Goal: Task Accomplishment & Management: Manage account settings

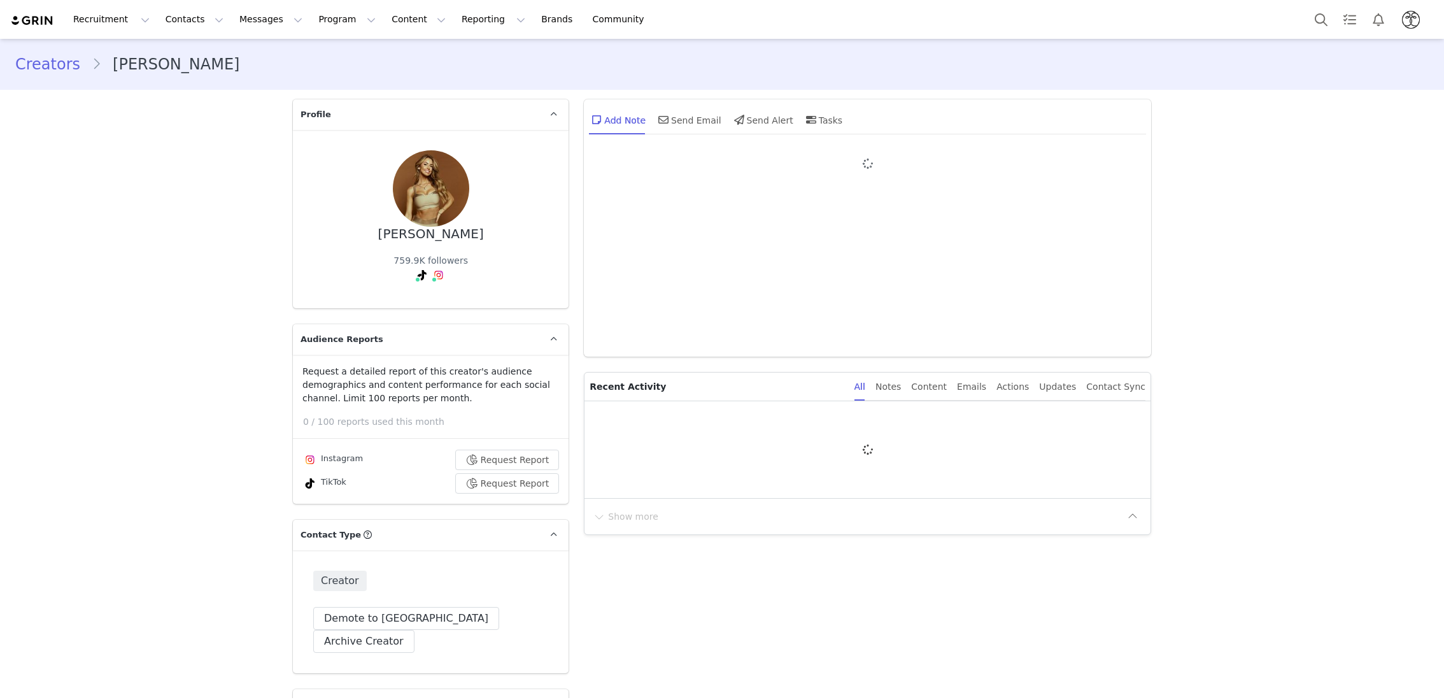
type input "+1 ([GEOGRAPHIC_DATA])"
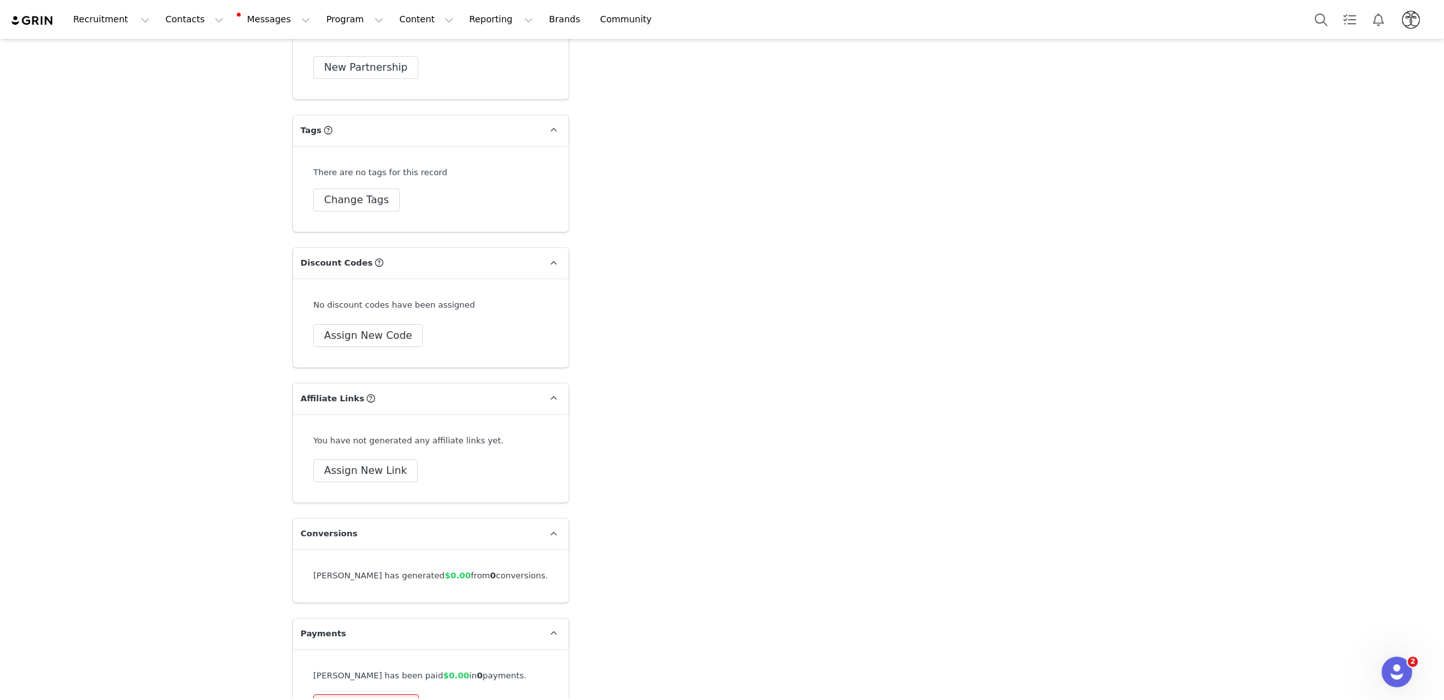
scroll to position [3299, 0]
click at [362, 461] on button "Assign New Link" at bounding box center [365, 472] width 104 height 23
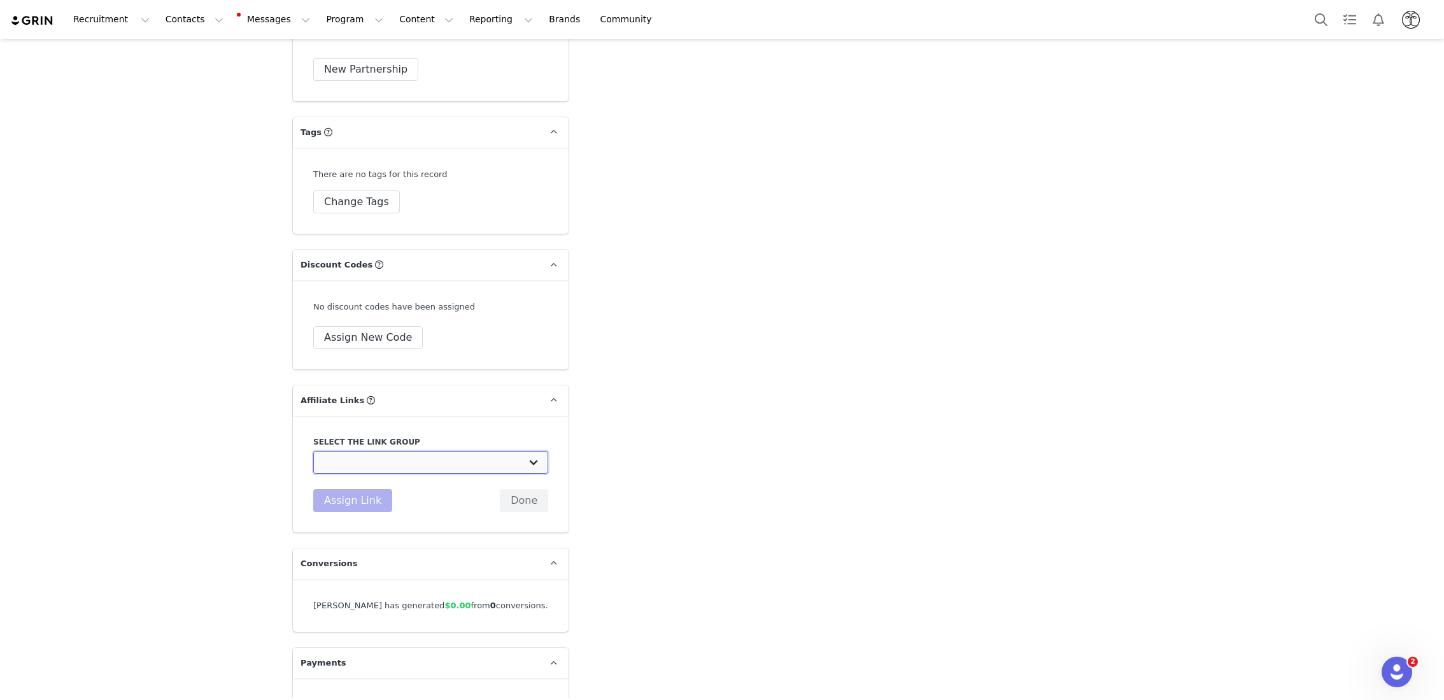
click at [369, 451] on select "TAVI Influencers: https://www.taviactive.com/ ToeSox Influencers: https://www.t…" at bounding box center [430, 462] width 235 height 23
select select "19363"
click at [313, 451] on select "TAVI Influencers: https://www.taviactive.com/ ToeSox Influencers: https://www.t…" at bounding box center [430, 462] width 235 height 23
click at [536, 451] on select "TAVI Influencers: https://www.taviactive.com/ ToeSox Influencers: https://www.t…" at bounding box center [430, 462] width 235 height 23
click at [342, 489] on button "Assign Link" at bounding box center [352, 500] width 79 height 23
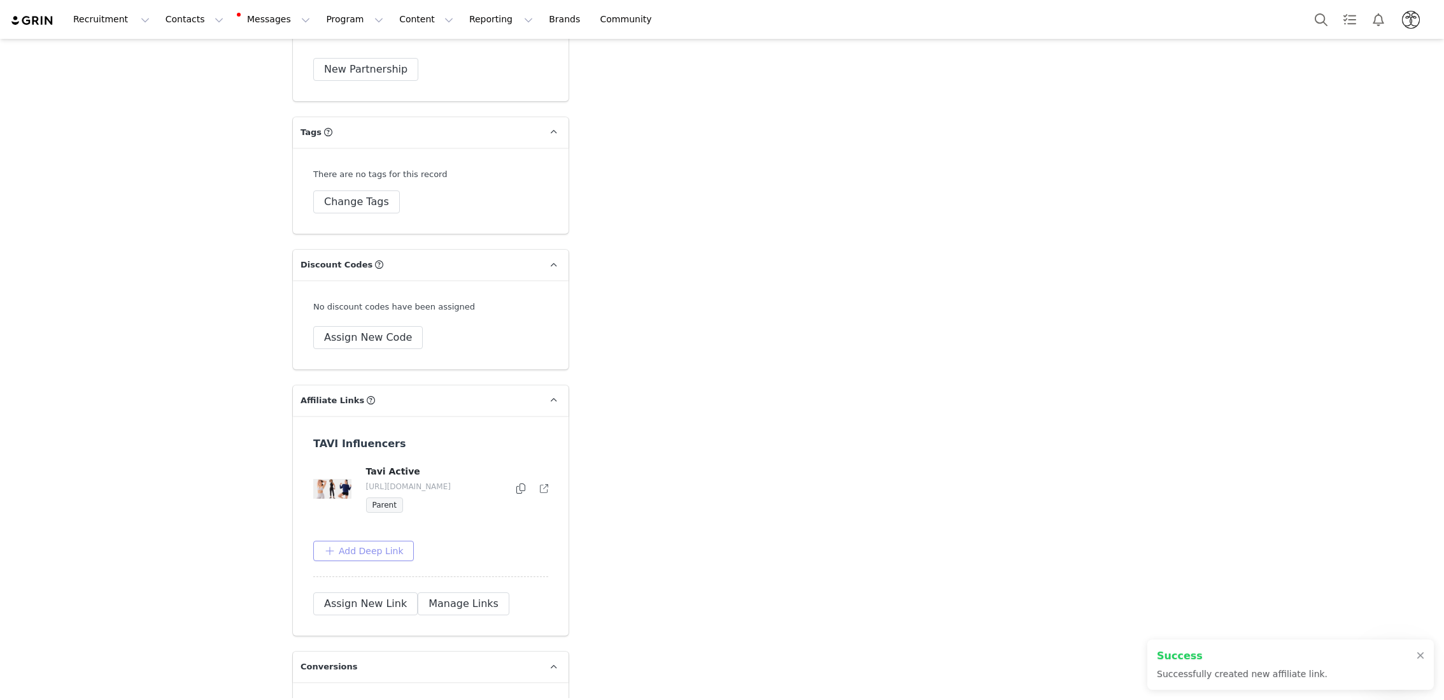
click at [389, 541] on button "Add Deep Link" at bounding box center [363, 551] width 101 height 20
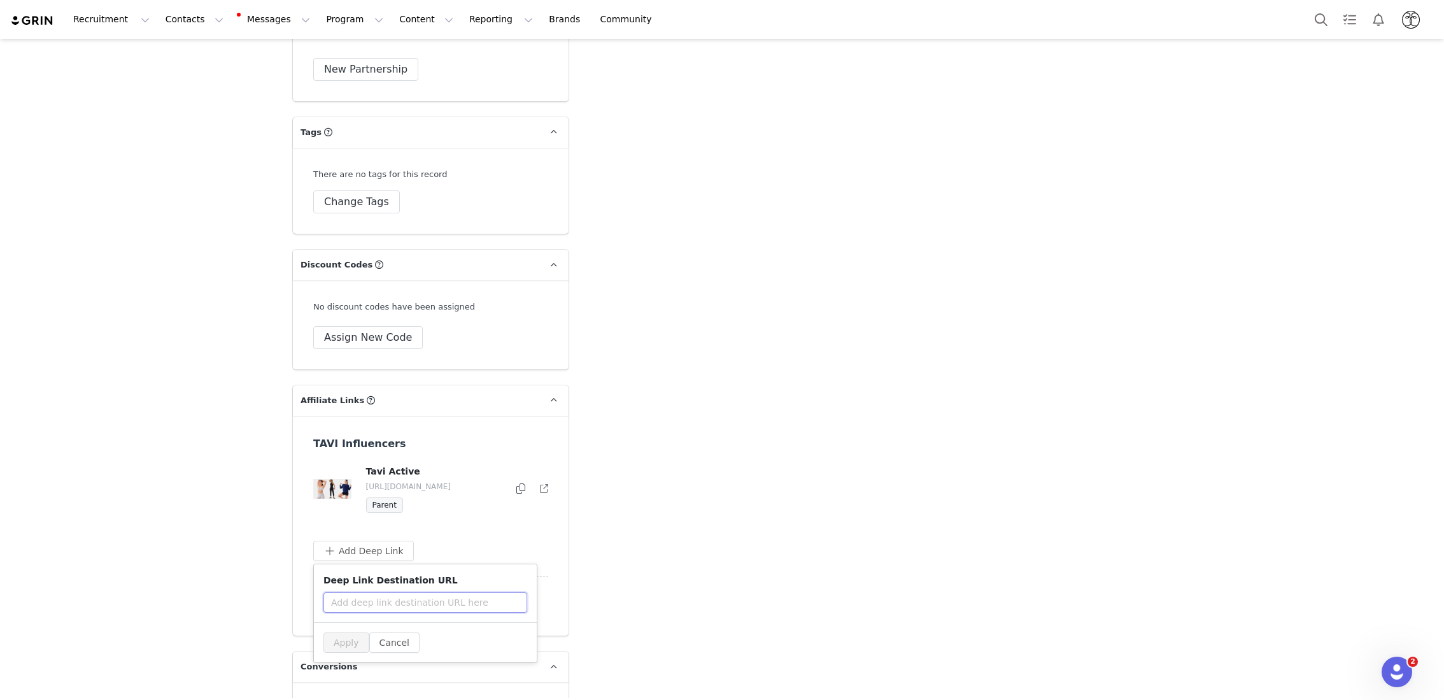
click at [413, 592] on input "text" at bounding box center [425, 602] width 204 height 20
click at [395, 564] on div "Deep Link Destination URL" at bounding box center [425, 593] width 223 height 58
click at [397, 592] on input "text" at bounding box center [425, 602] width 204 height 20
paste input "https://www.taviactive.com/products/empower-bra-fanfare"
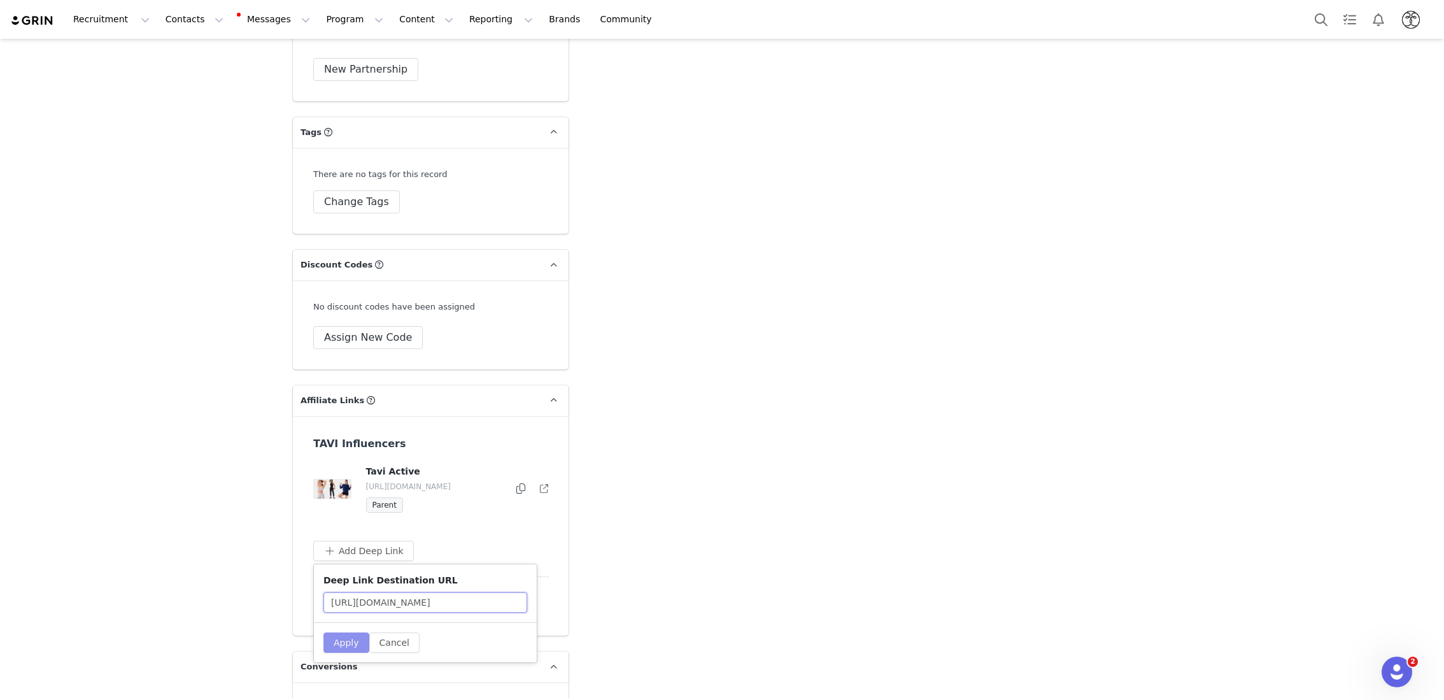
type input "https://www.taviactive.com/products/empower-bra-fanfare"
click at [337, 632] on button "Apply" at bounding box center [346, 642] width 46 height 20
click at [425, 638] on button "Manage Links" at bounding box center [464, 649] width 92 height 23
click at [511, 481] on button "button" at bounding box center [517, 488] width 15 height 15
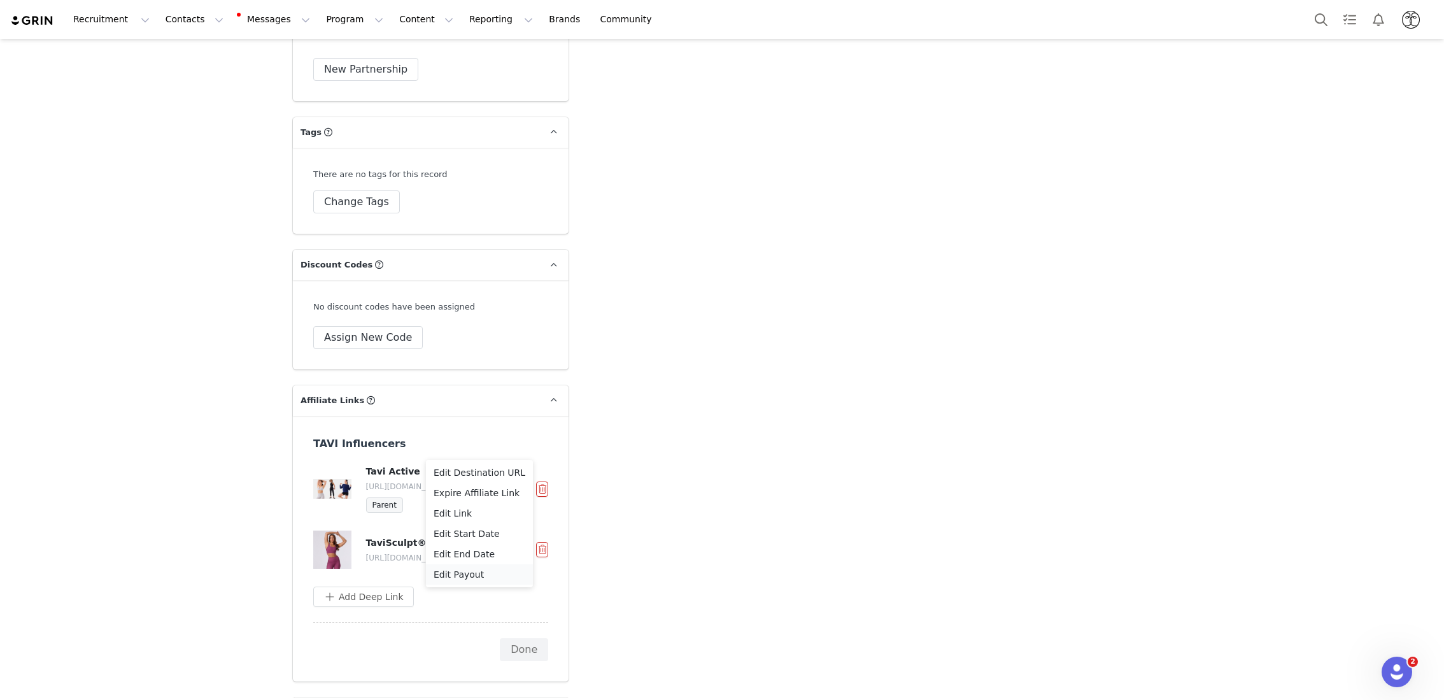
click at [483, 571] on div "Edit Payout" at bounding box center [480, 574] width 92 height 14
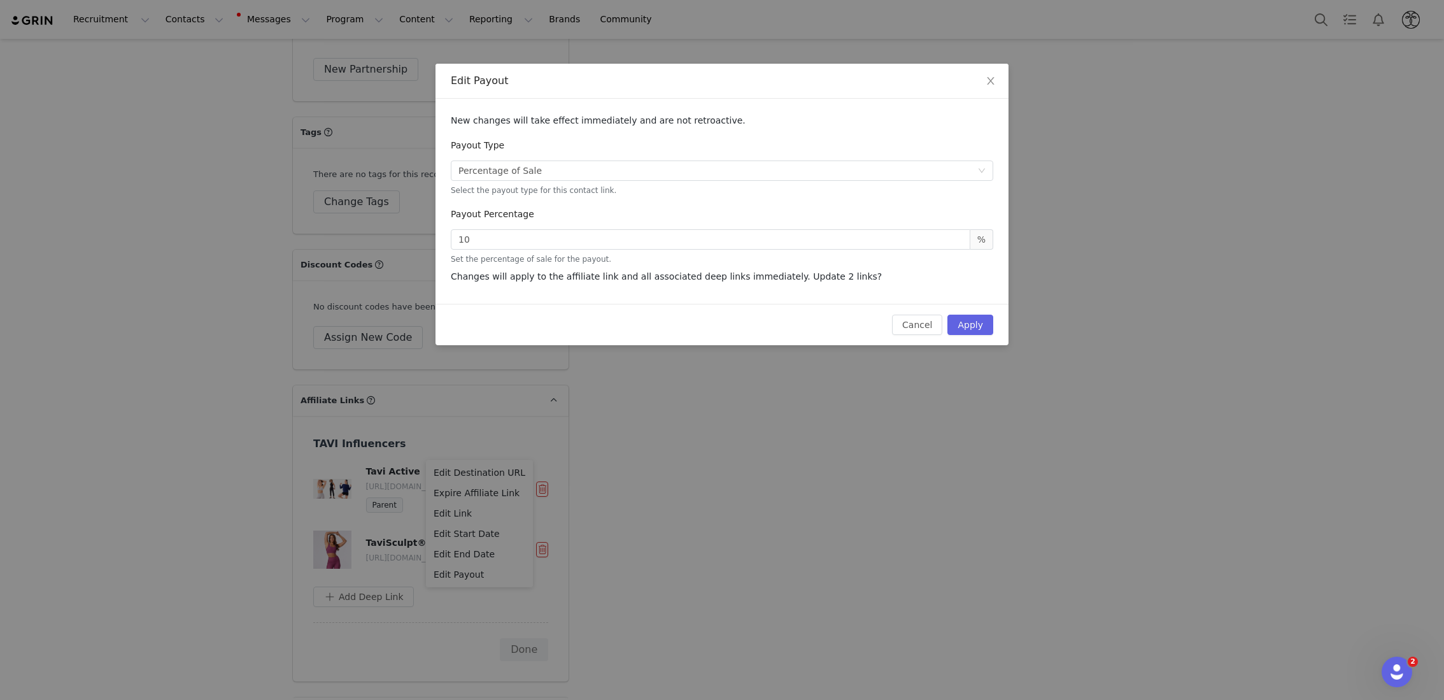
click at [628, 255] on div "Set the percentage of sale for the payout." at bounding box center [722, 258] width 542 height 14
click at [628, 250] on div "10 % Set the percentage of sale for the payout." at bounding box center [722, 246] width 542 height 38
click at [621, 246] on input "10" at bounding box center [711, 239] width 520 height 20
type input "1"
click at [920, 327] on button "Cancel" at bounding box center [917, 325] width 50 height 20
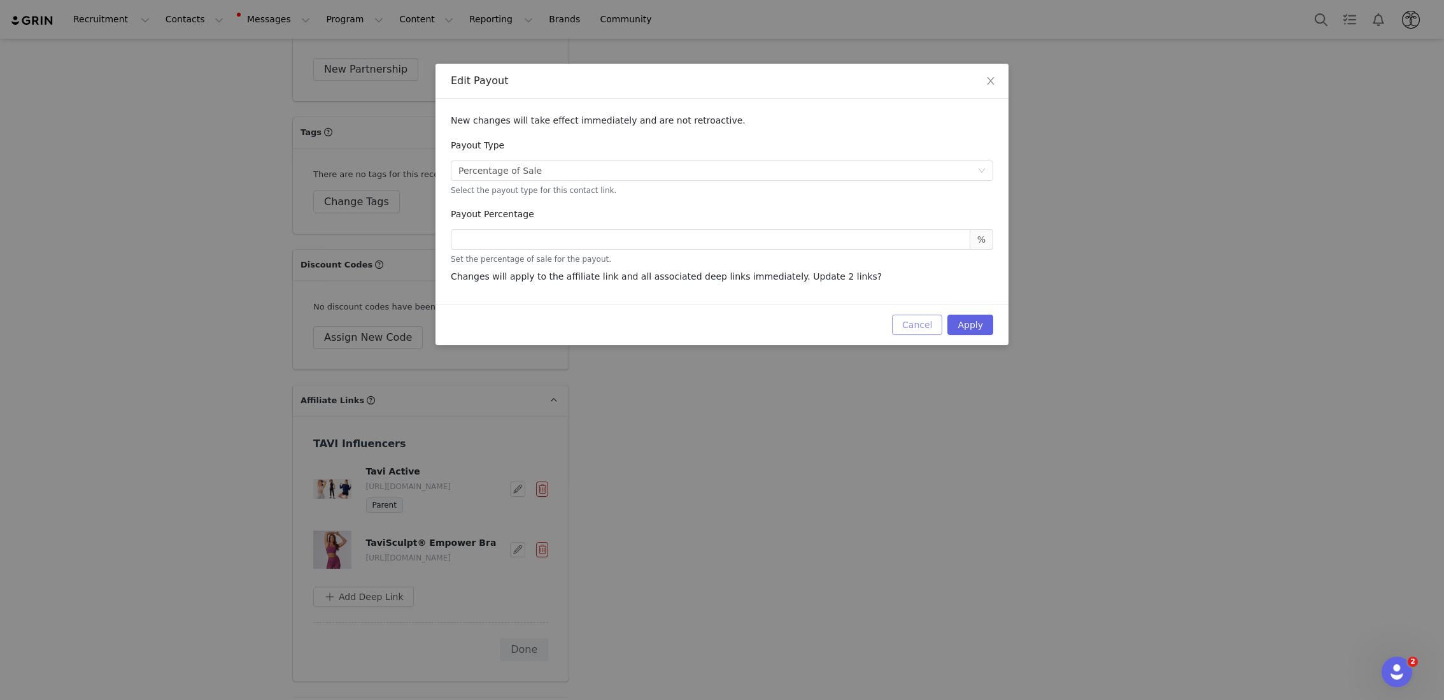
type input "10"
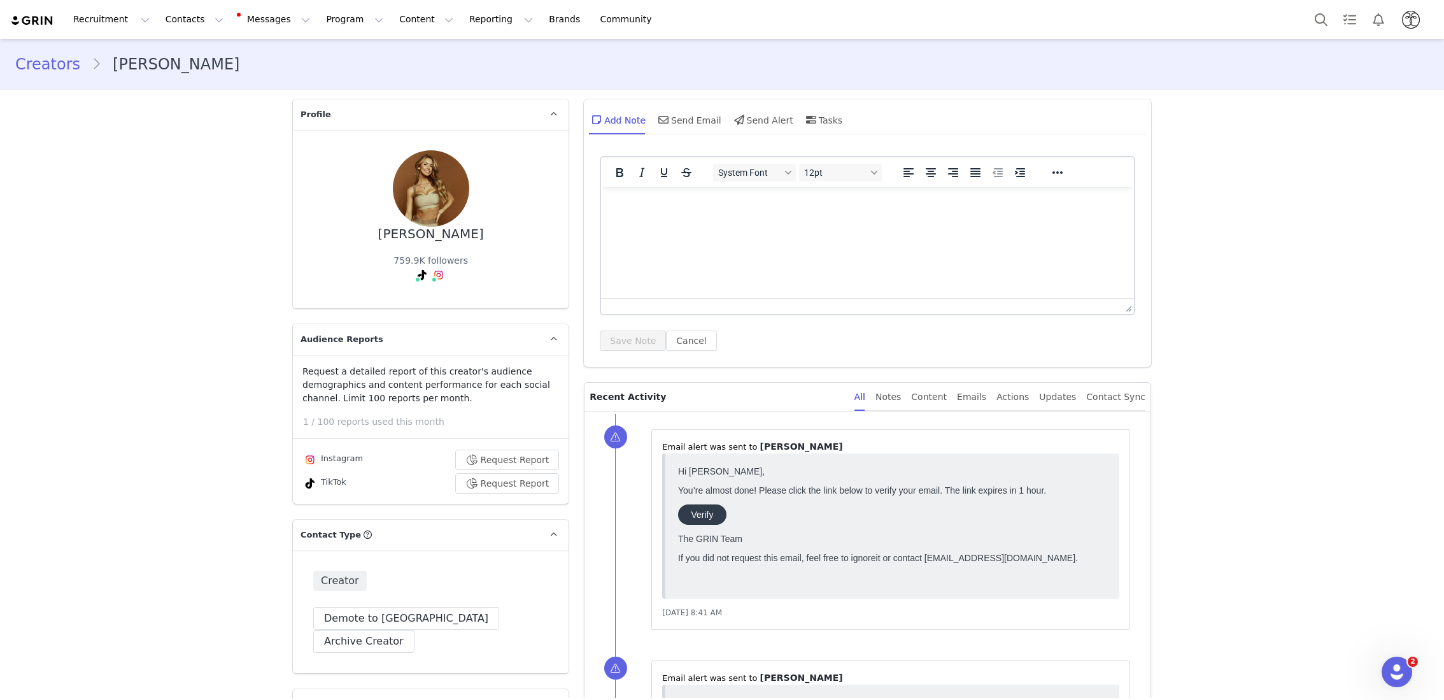
click at [308, 38] on div "Recruitment Recruitment Creator Search Curated Lists Landing Pages Web Extensio…" at bounding box center [722, 19] width 1444 height 39
click at [327, 20] on button "Program Program" at bounding box center [354, 19] width 73 height 29
click at [392, 31] on button "Content Content" at bounding box center [426, 19] width 69 height 29
click at [334, 4] on div "Recruitment Recruitment Creator Search Curated Lists Landing Pages Web Extensio…" at bounding box center [722, 19] width 1444 height 39
click at [325, 20] on button "Program Program" at bounding box center [354, 19] width 73 height 29
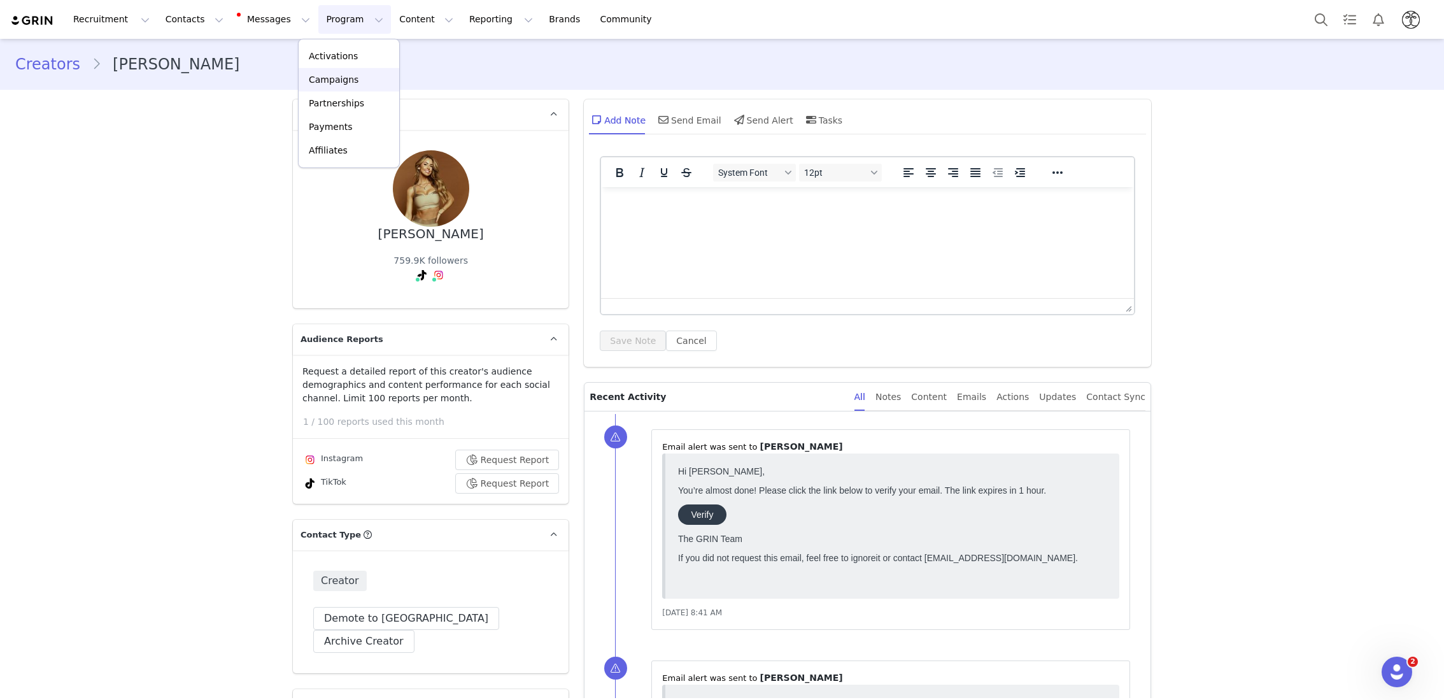
click at [327, 80] on p "Campaigns" at bounding box center [334, 79] width 50 height 13
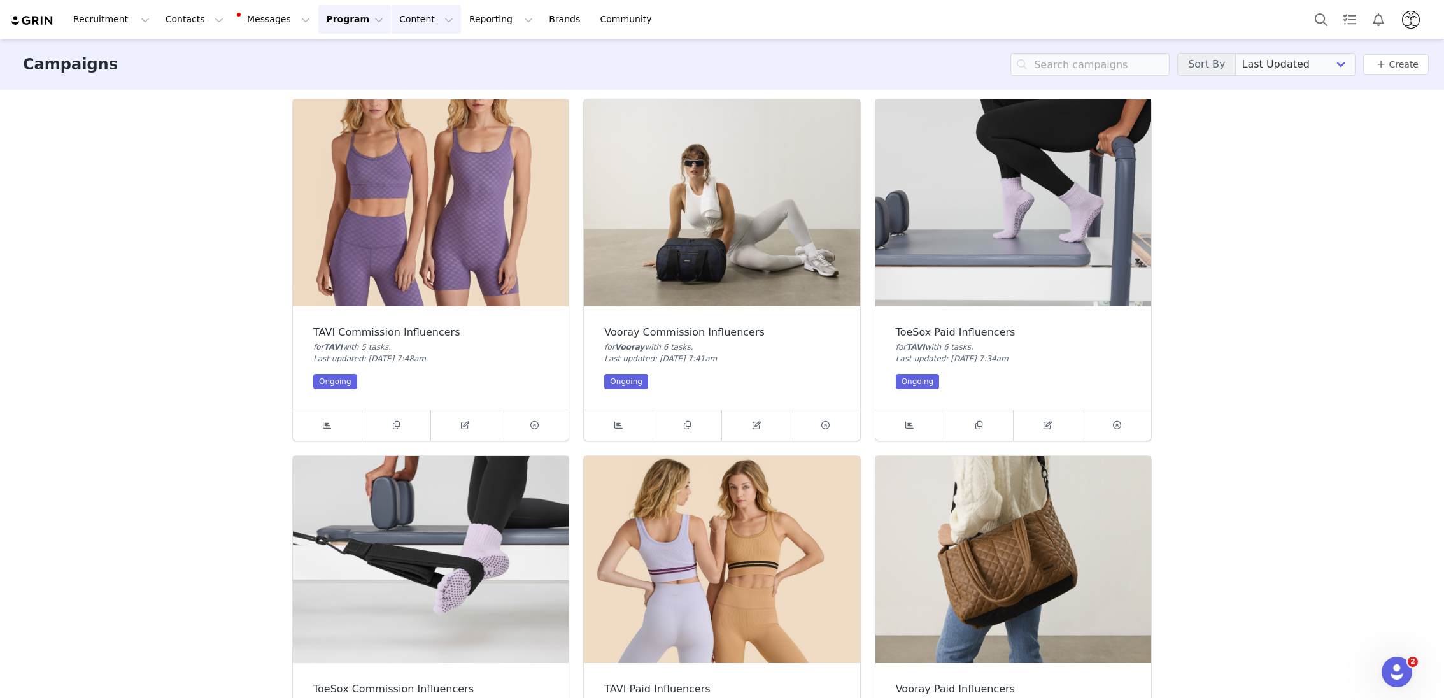
click at [398, 22] on button "Content Content" at bounding box center [426, 19] width 69 height 29
click at [244, 24] on button "Messages Messages" at bounding box center [275, 19] width 86 height 29
click at [176, 25] on button "Contacts Contacts" at bounding box center [194, 19] width 73 height 29
click at [95, 29] on button "Recruitment Recruitment" at bounding box center [112, 19] width 92 height 29
click at [404, 27] on button "Content Content" at bounding box center [426, 19] width 69 height 29
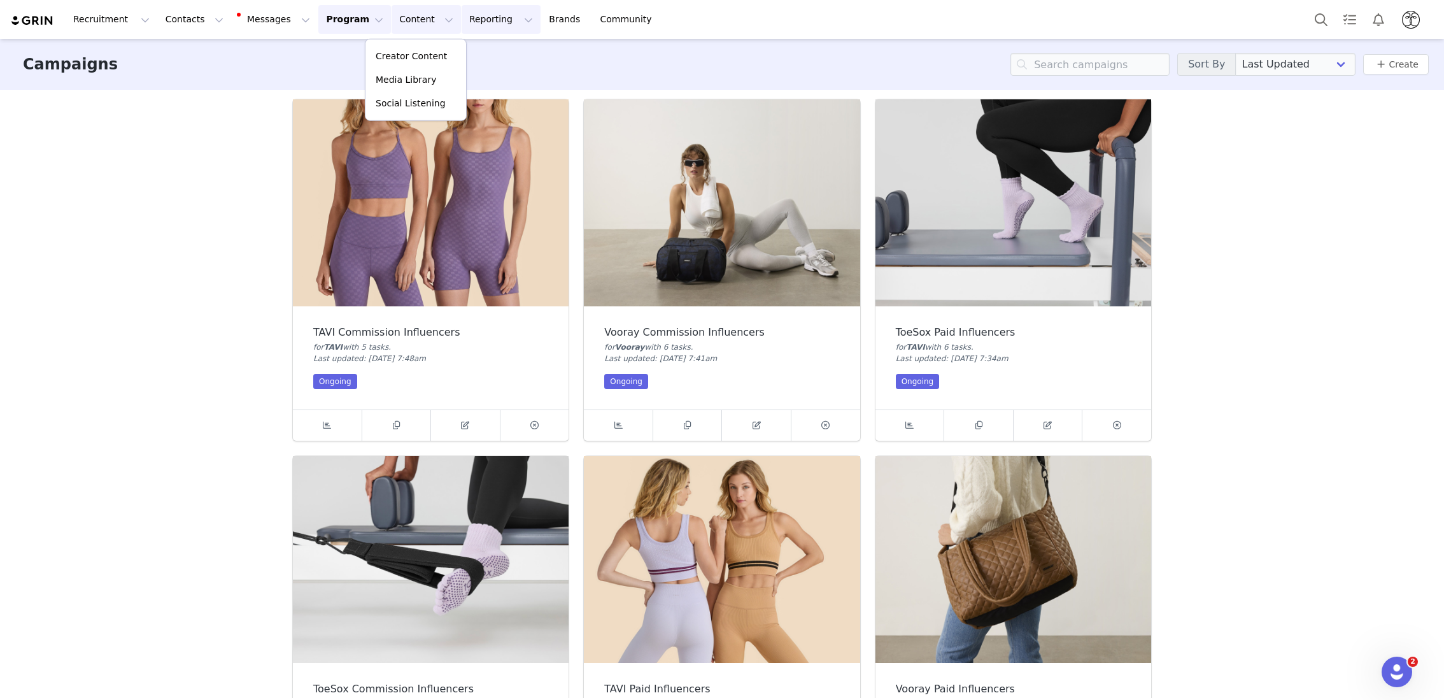
click at [471, 27] on button "Reporting Reporting" at bounding box center [501, 19] width 79 height 29
click at [541, 27] on link "Brands Brands" at bounding box center [566, 19] width 50 height 29
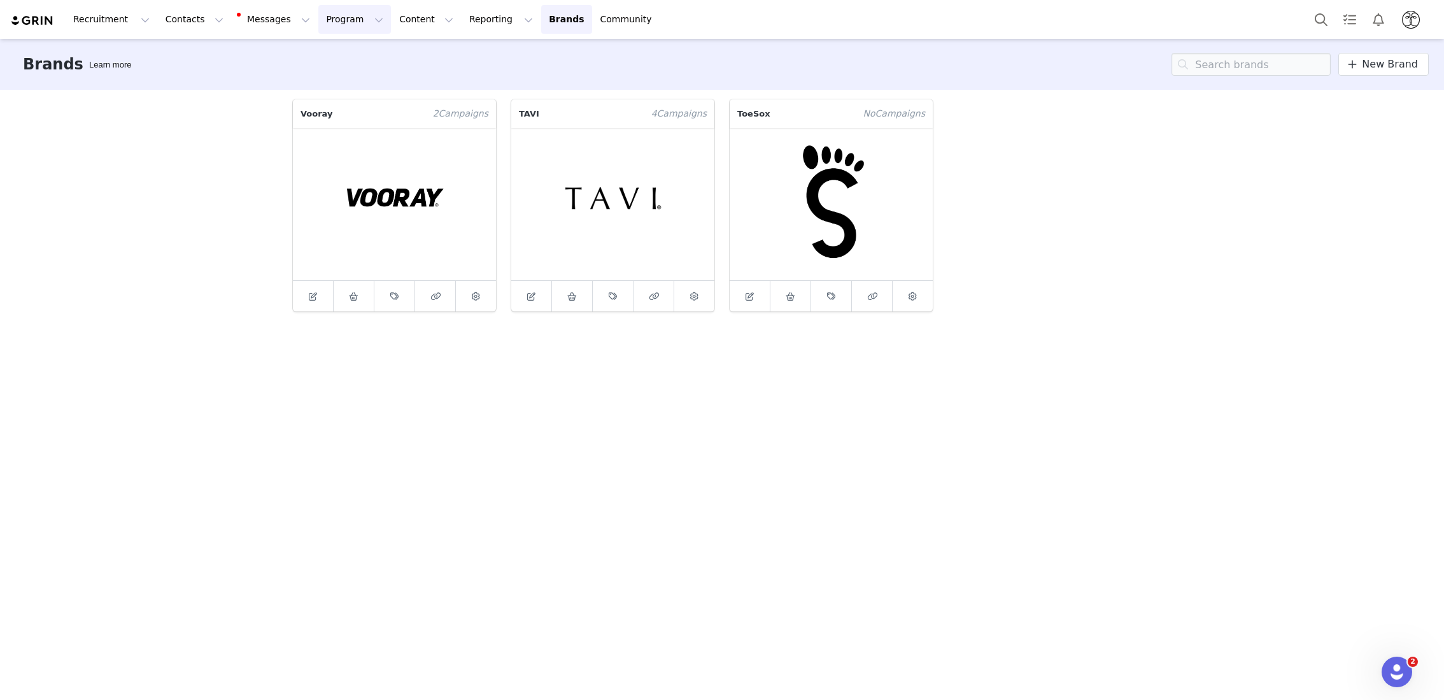
click at [318, 24] on button "Program Program" at bounding box center [354, 19] width 73 height 29
click at [339, 150] on p "Affiliates" at bounding box center [328, 150] width 39 height 13
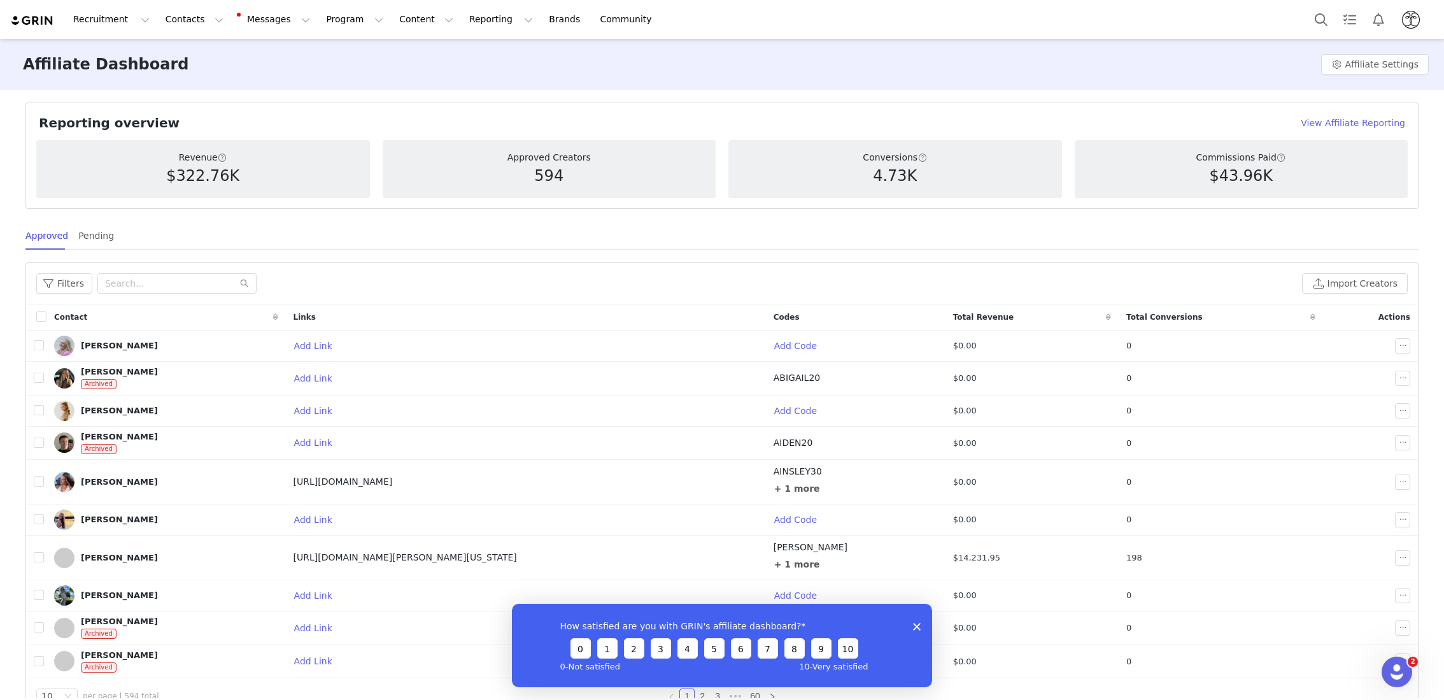
click at [1351, 124] on h4 "View Affiliate Reporting" at bounding box center [1353, 123] width 104 height 13
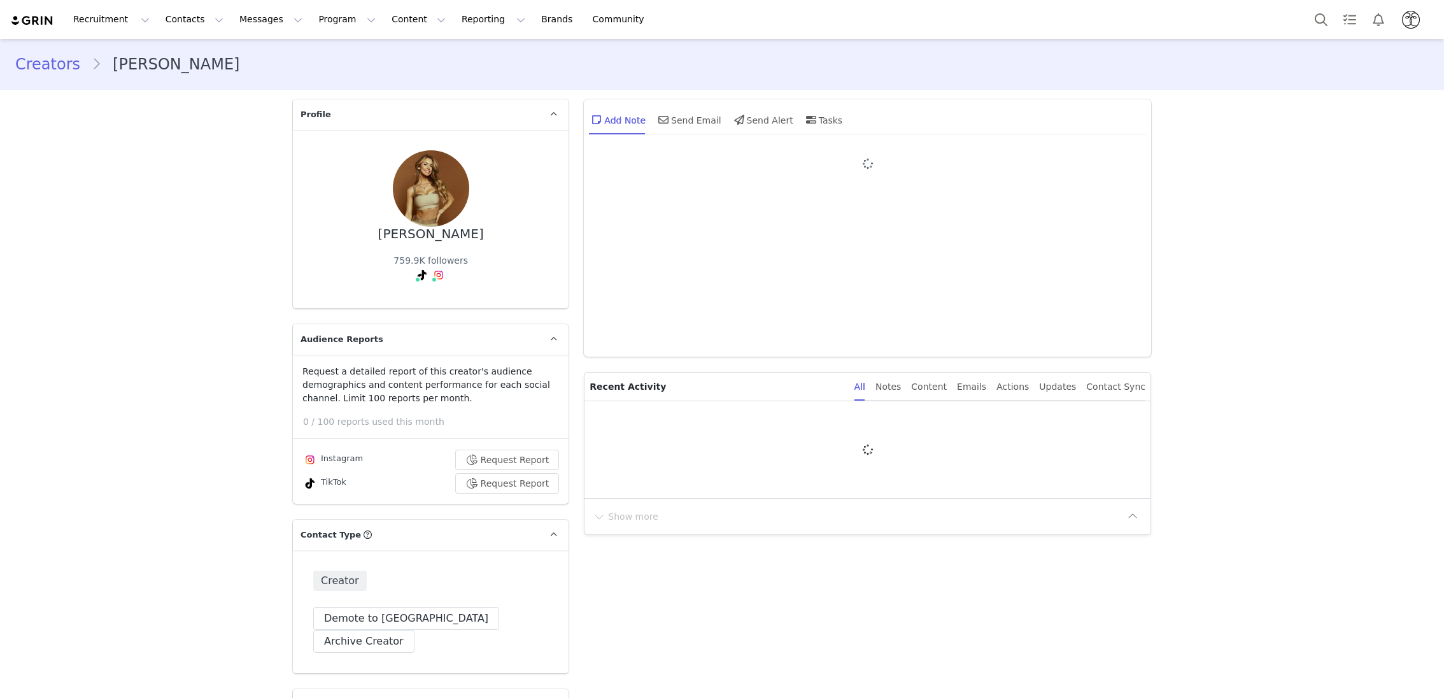
type input "+1 ([GEOGRAPHIC_DATA])"
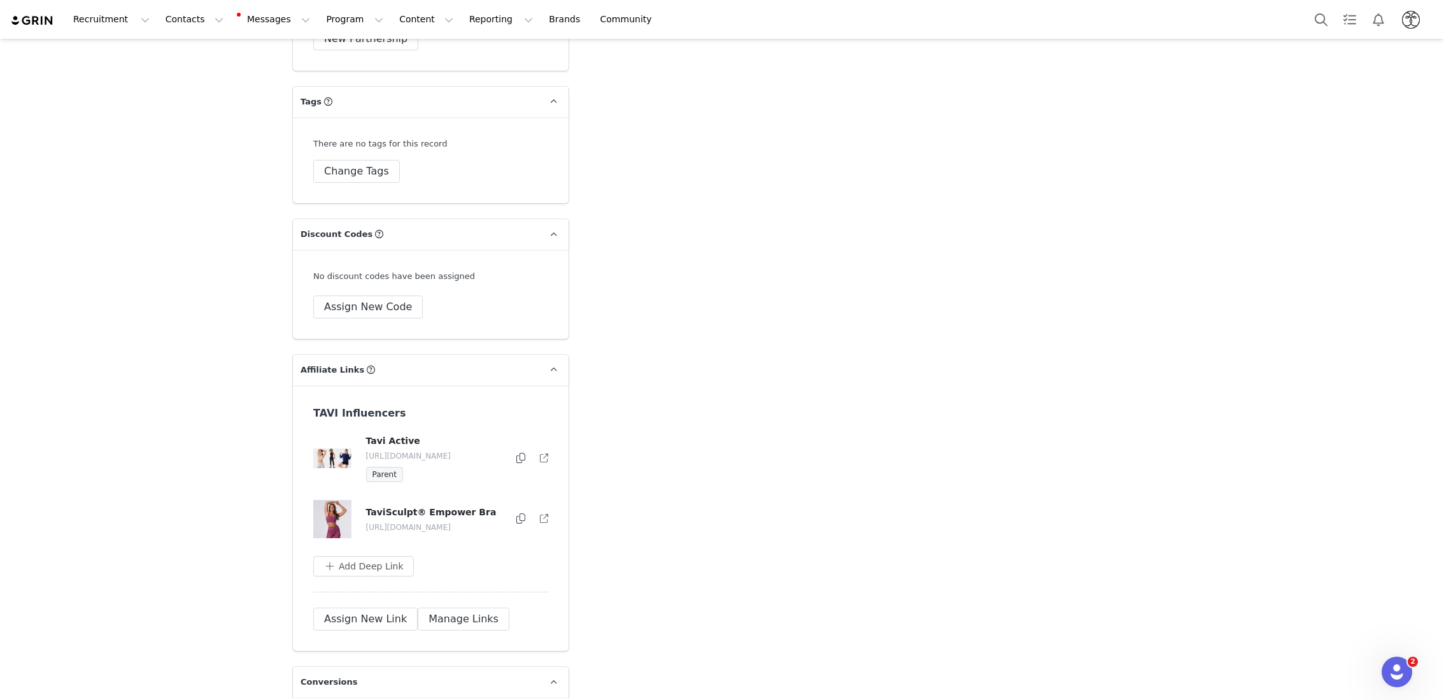
scroll to position [3368, 0]
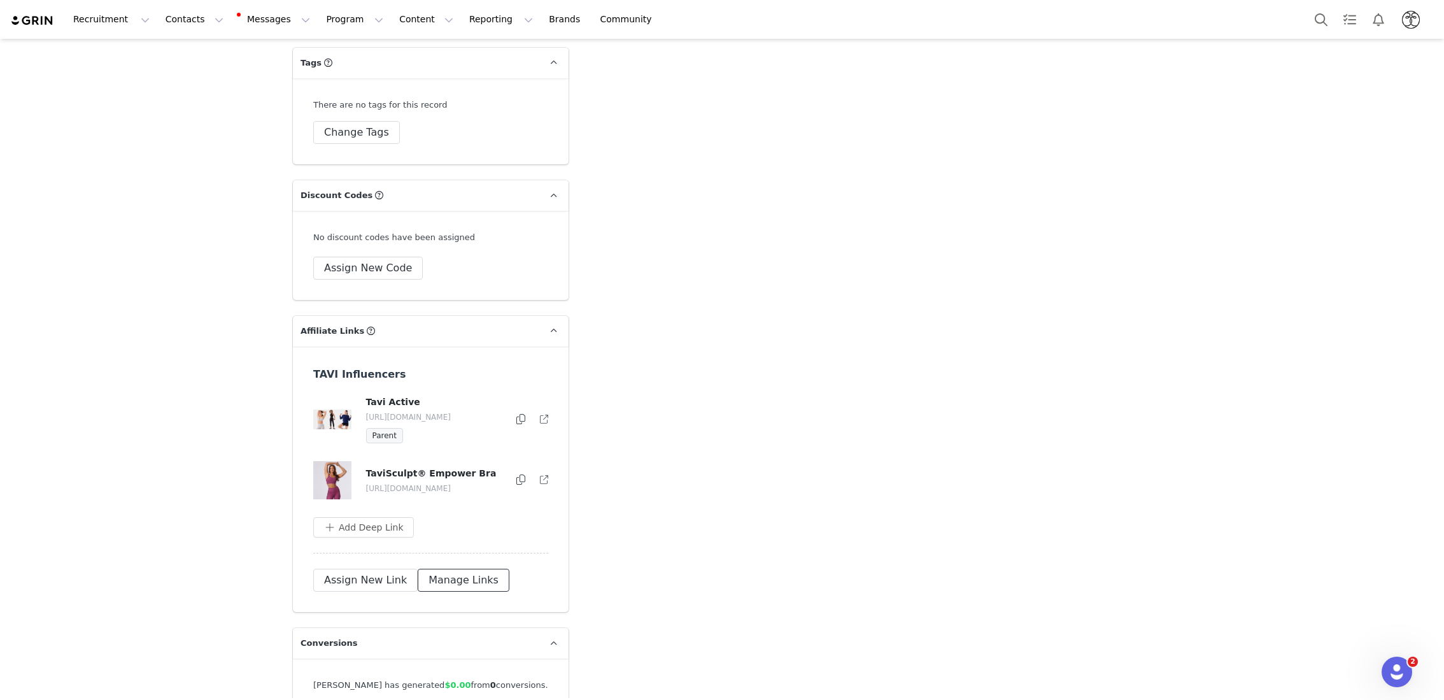
click at [434, 569] on button "Manage Links" at bounding box center [464, 580] width 92 height 23
click at [521, 412] on button "button" at bounding box center [517, 419] width 15 height 15
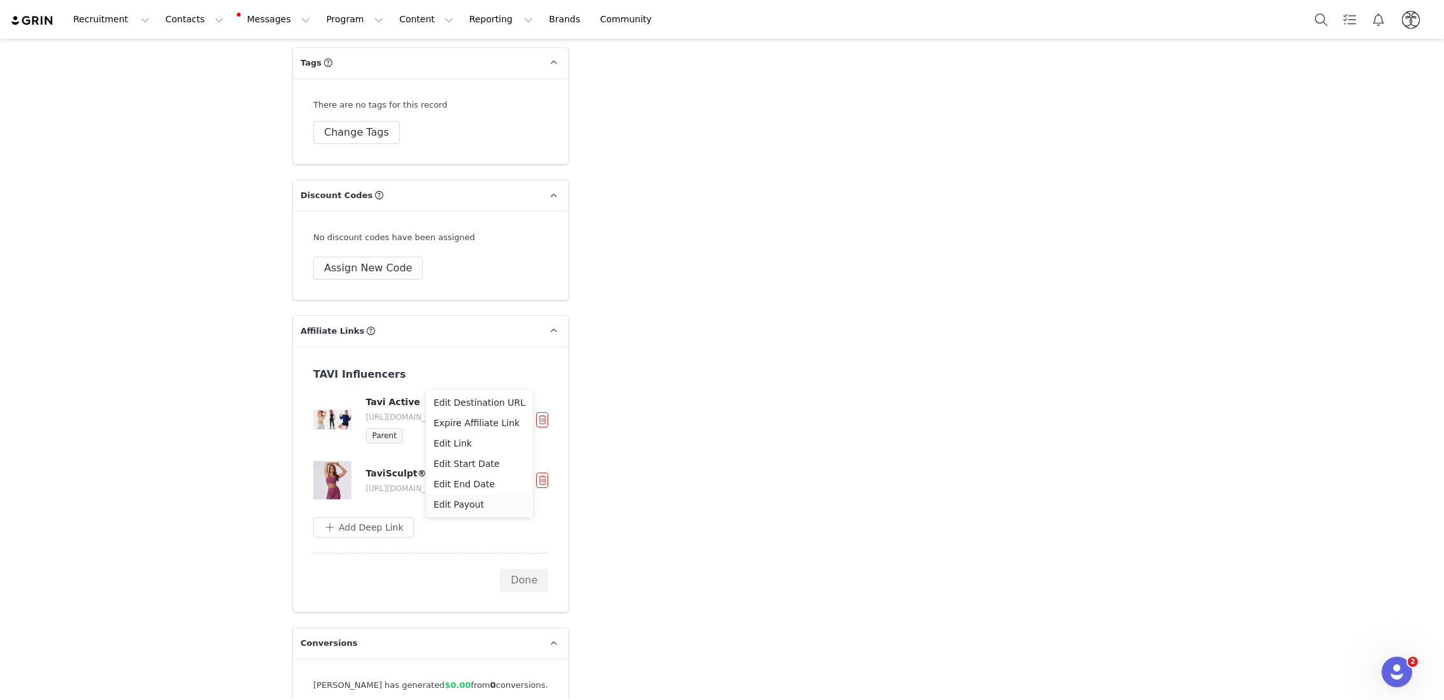
click at [479, 504] on span "Edit Payout" at bounding box center [459, 504] width 50 height 14
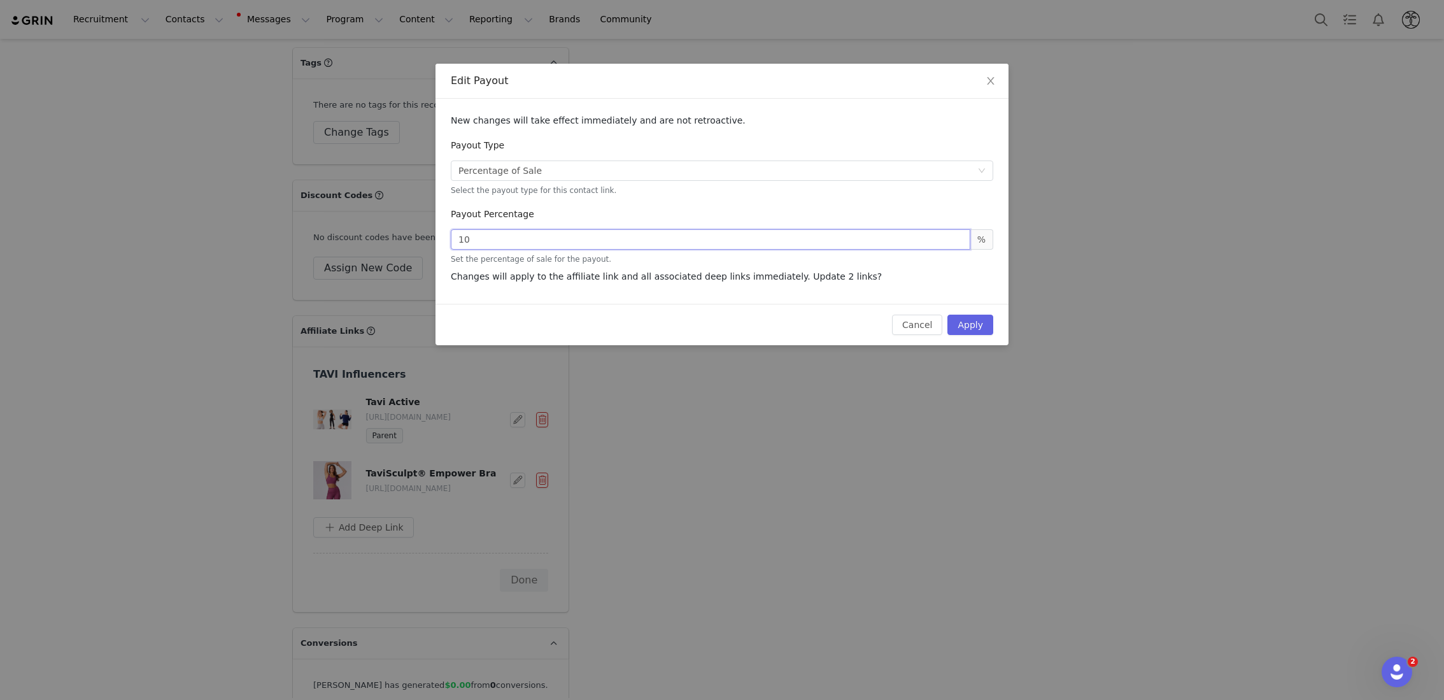
click at [565, 239] on input "10" at bounding box center [711, 239] width 520 height 20
type input "1"
type input "0"
click at [684, 208] on div "Payout Percentage 0 % Set the percentage of sale for the payout." at bounding box center [722, 233] width 542 height 64
click at [974, 325] on button "Apply" at bounding box center [970, 325] width 46 height 20
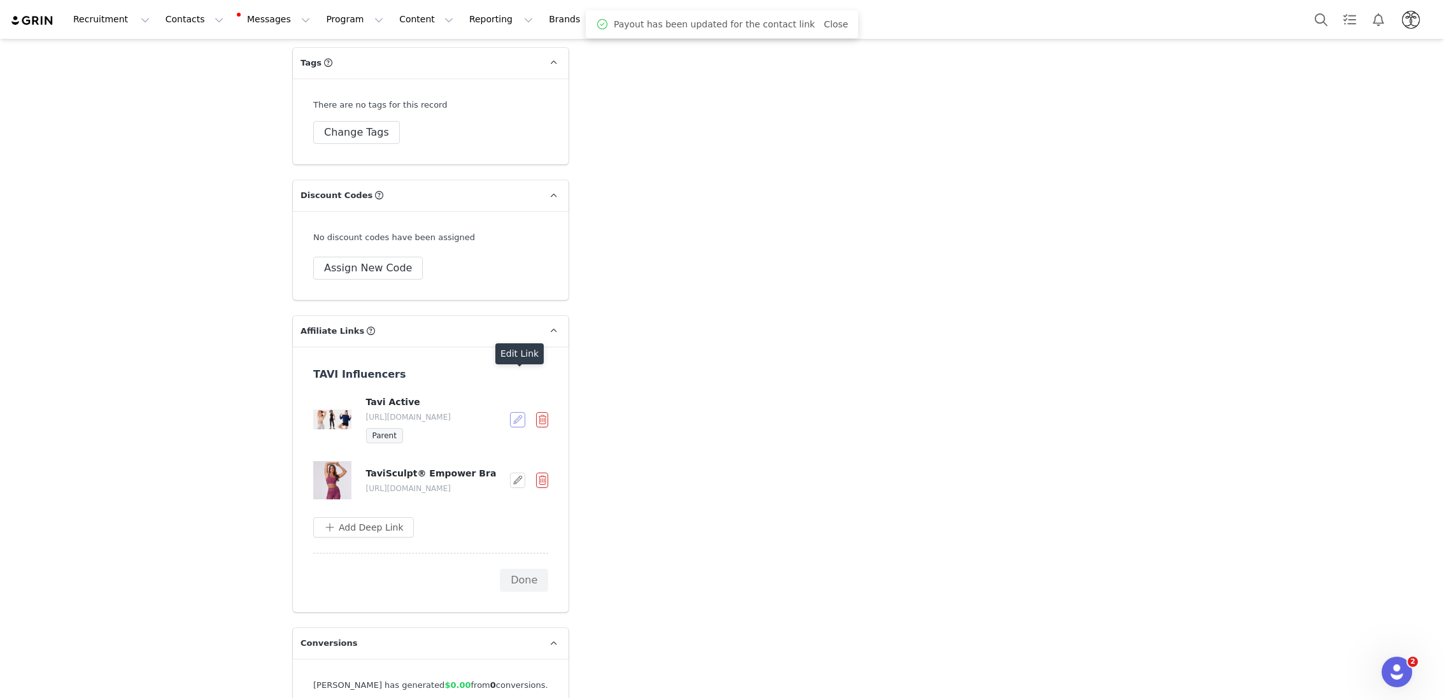
click at [514, 412] on button "button" at bounding box center [517, 419] width 15 height 15
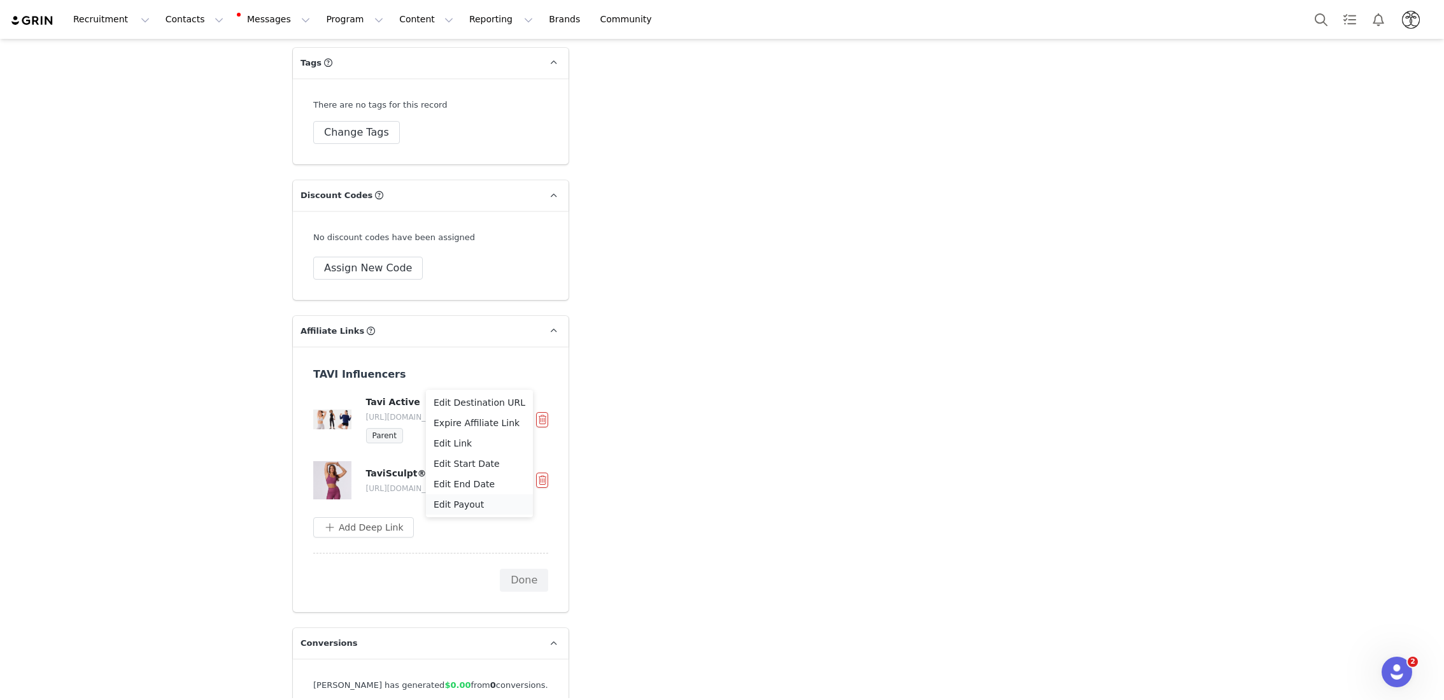
click at [471, 500] on span "Edit Payout" at bounding box center [459, 504] width 50 height 14
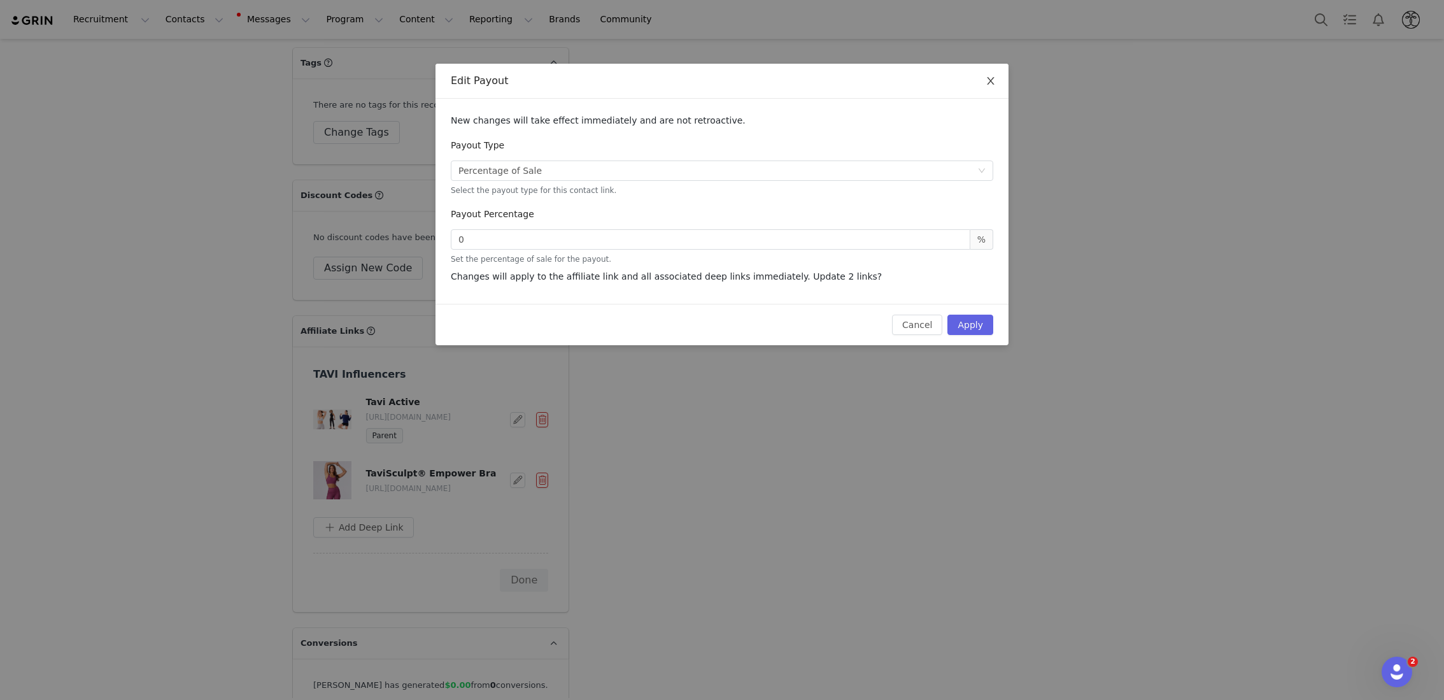
click at [990, 82] on icon "icon: close" at bounding box center [990, 81] width 7 height 8
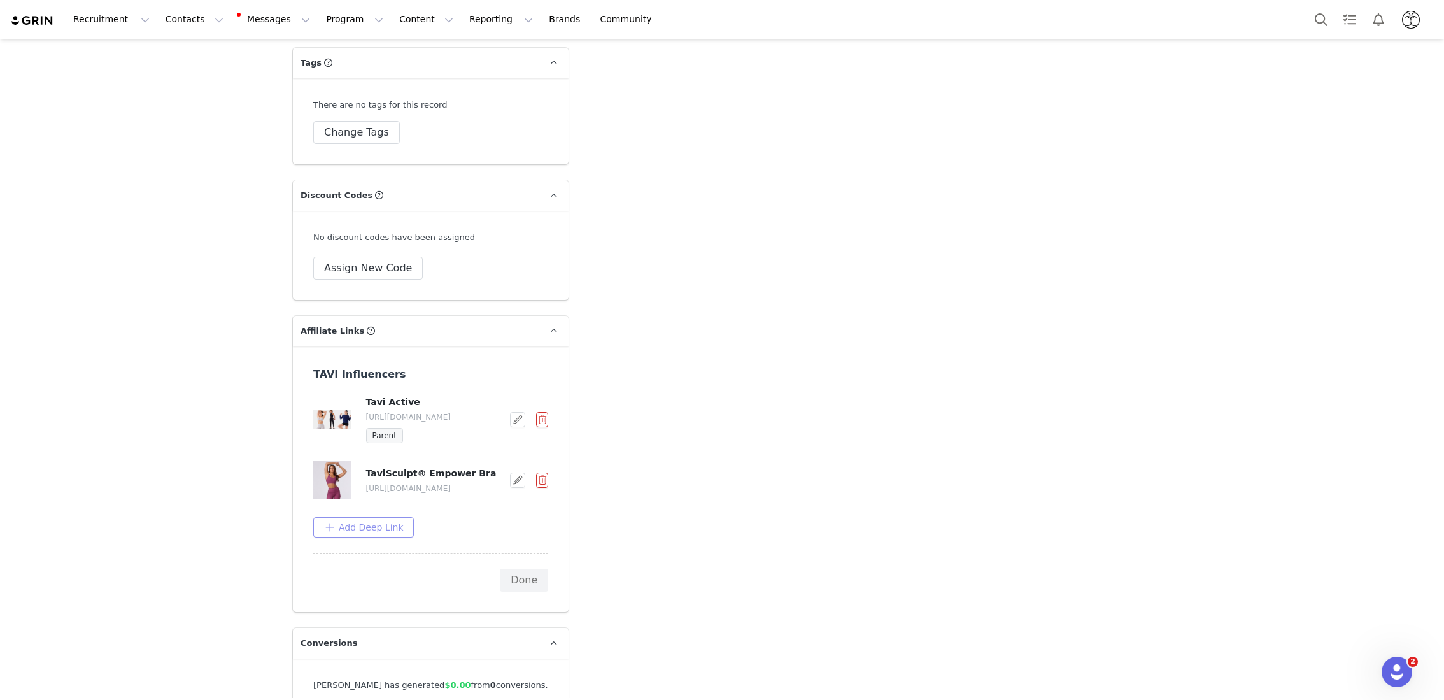
click at [394, 517] on button "Add Deep Link" at bounding box center [363, 527] width 101 height 20
click at [357, 551] on div "Deep Link Destination URL" at bounding box center [425, 570] width 223 height 58
click at [355, 569] on input "text" at bounding box center [425, 579] width 204 height 20
paste input "https://www.taviactive.com/collections/new-arrivals/products/hot-short-fanfare"
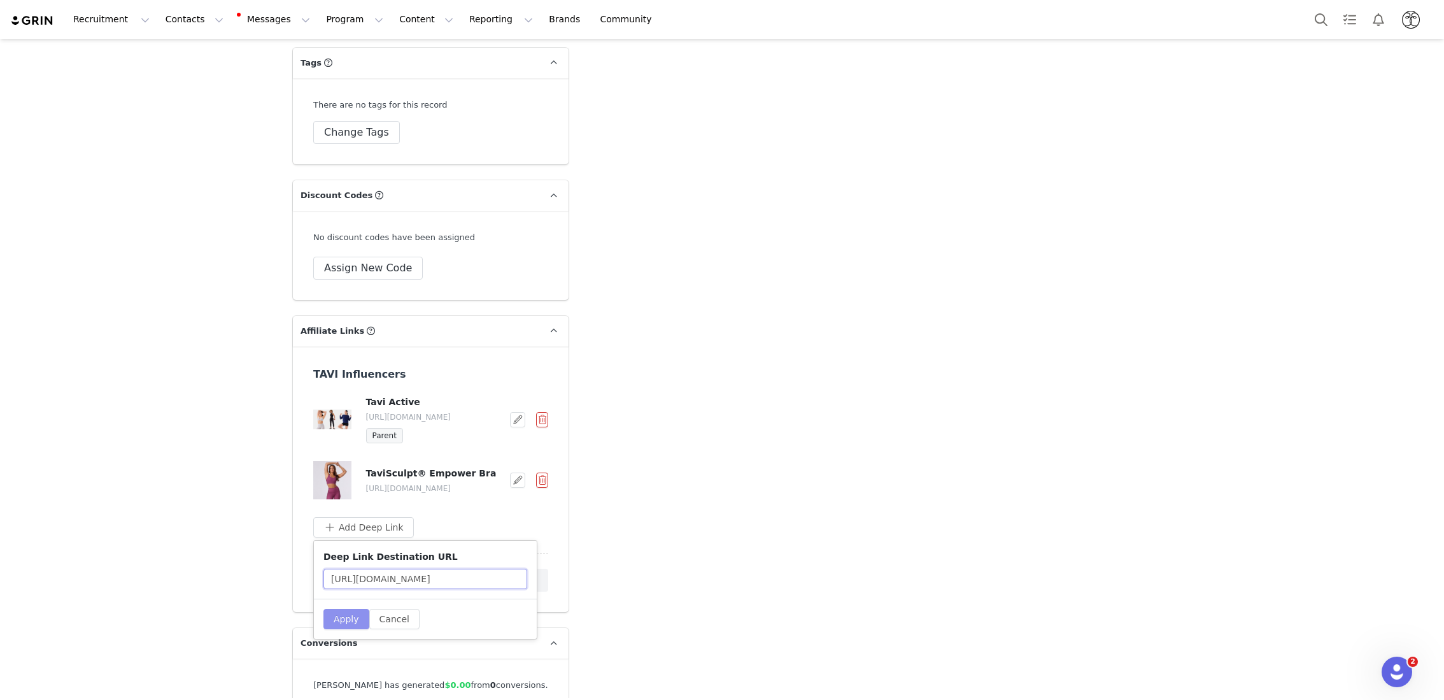
type input "https://www.taviactive.com/collections/new-arrivals/products/hot-short-fanfare"
click at [342, 609] on button "Apply" at bounding box center [346, 619] width 46 height 20
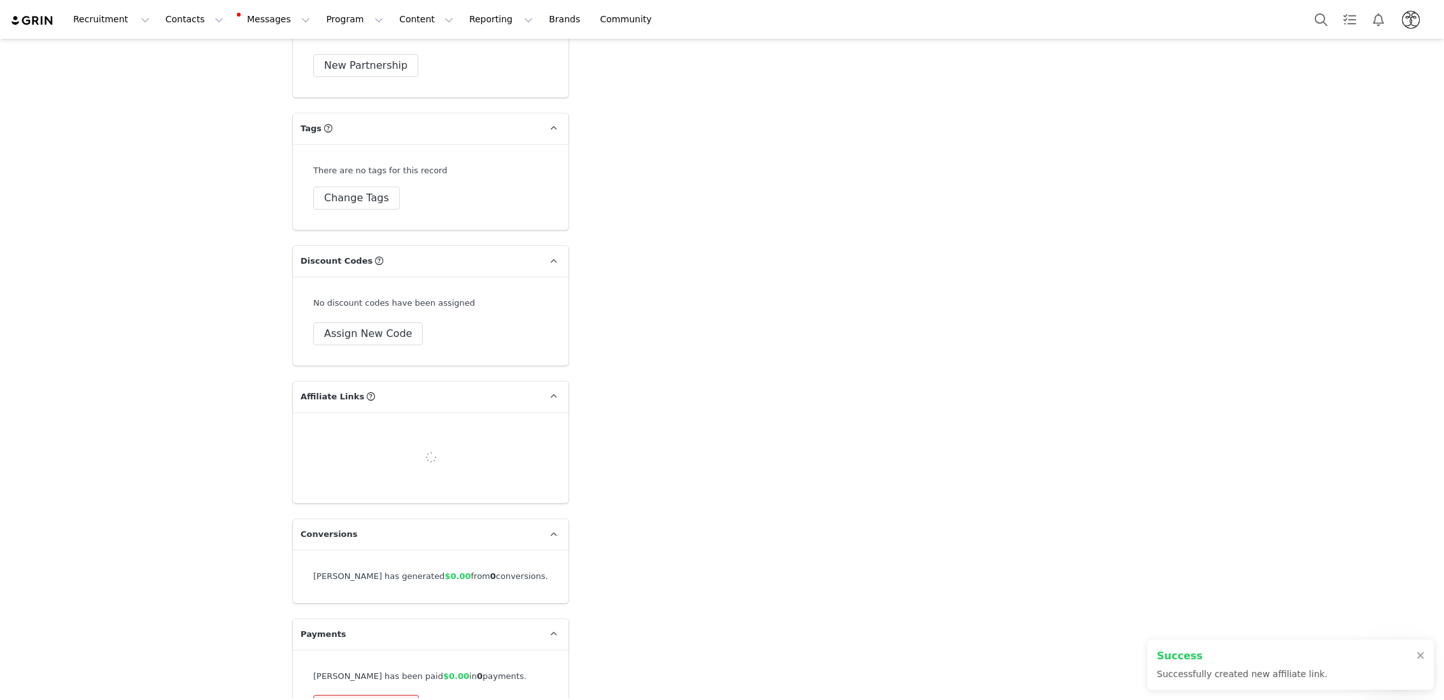
scroll to position [3368, 0]
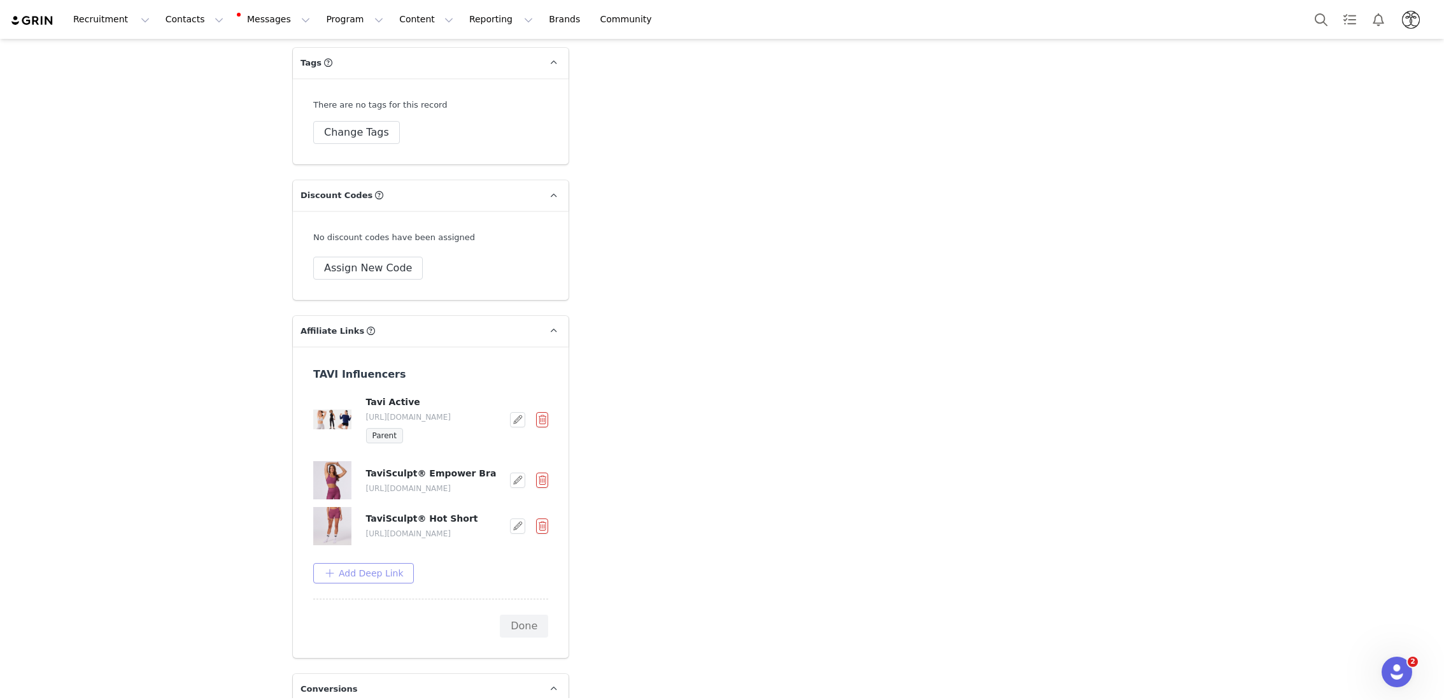
click at [369, 563] on button "Add Deep Link" at bounding box center [363, 573] width 101 height 20
click at [390, 614] on input "text" at bounding box center [425, 624] width 204 height 20
paste input "https://www.taviactive.com/collections/new-arrivals/products/empower-bra-petal-…"
type input "https://www.taviactive.com/collections/new-arrivals/products/empower-bra-petal-…"
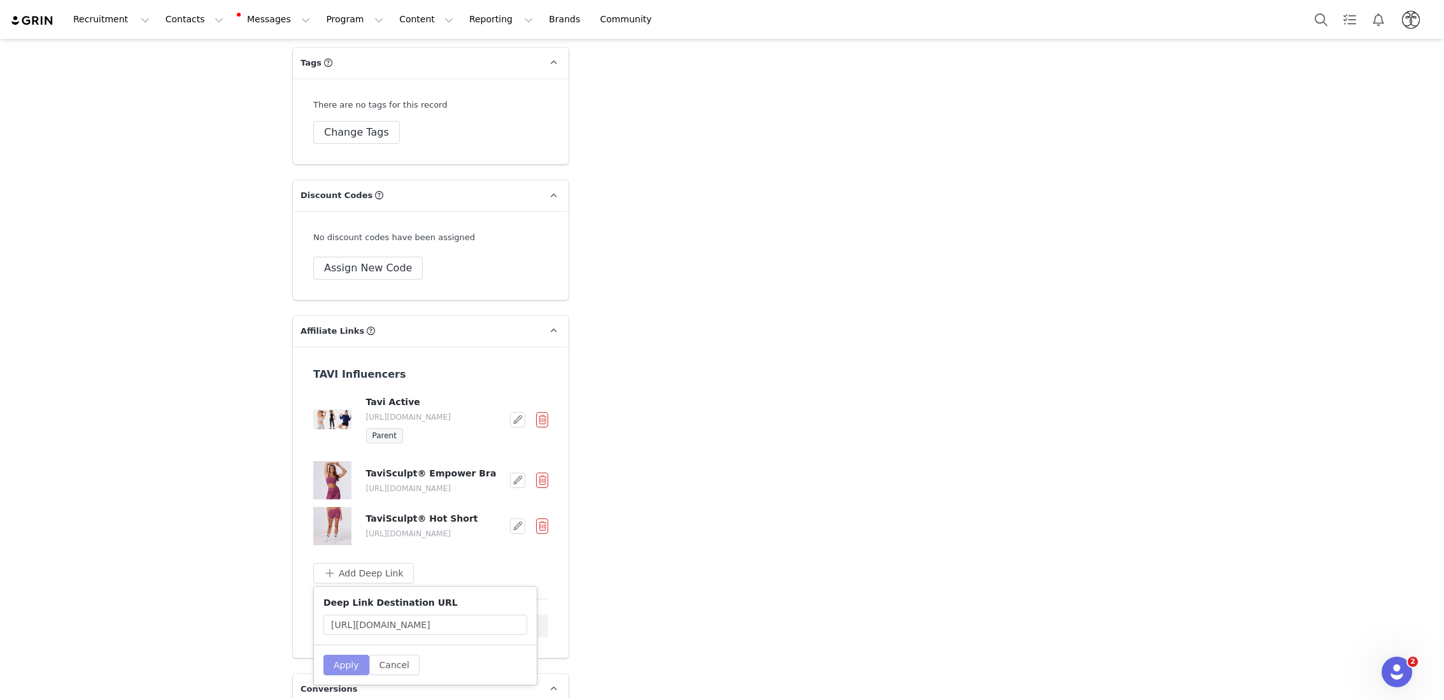
click at [335, 655] on button "Apply" at bounding box center [346, 665] width 46 height 20
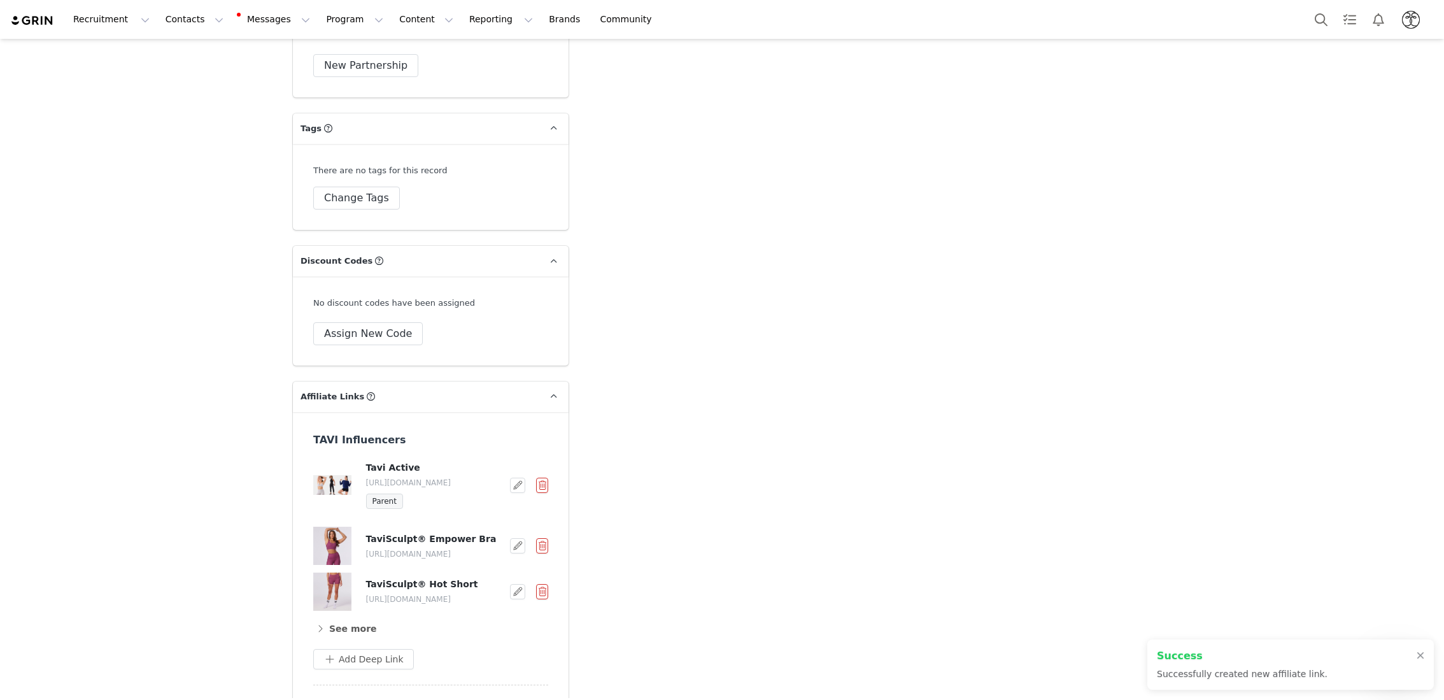
scroll to position [3368, 0]
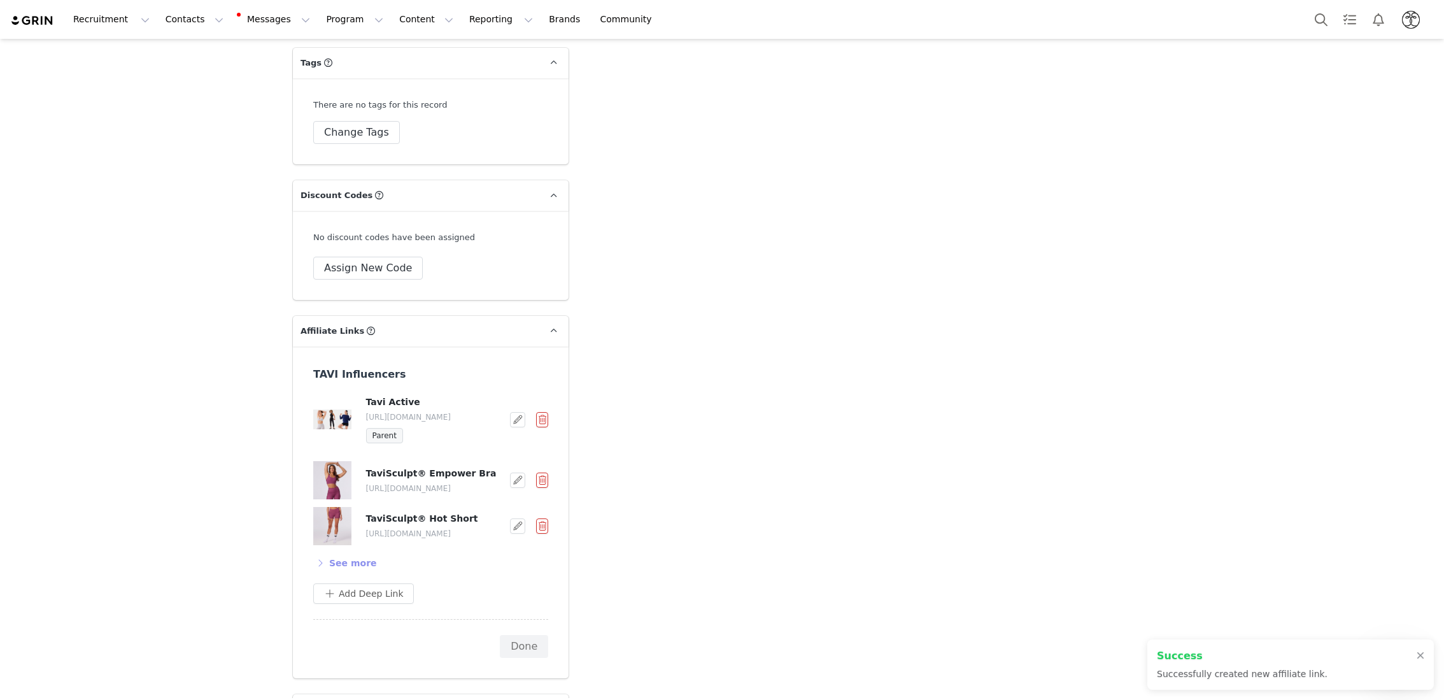
click at [321, 553] on button "See more" at bounding box center [345, 563] width 64 height 20
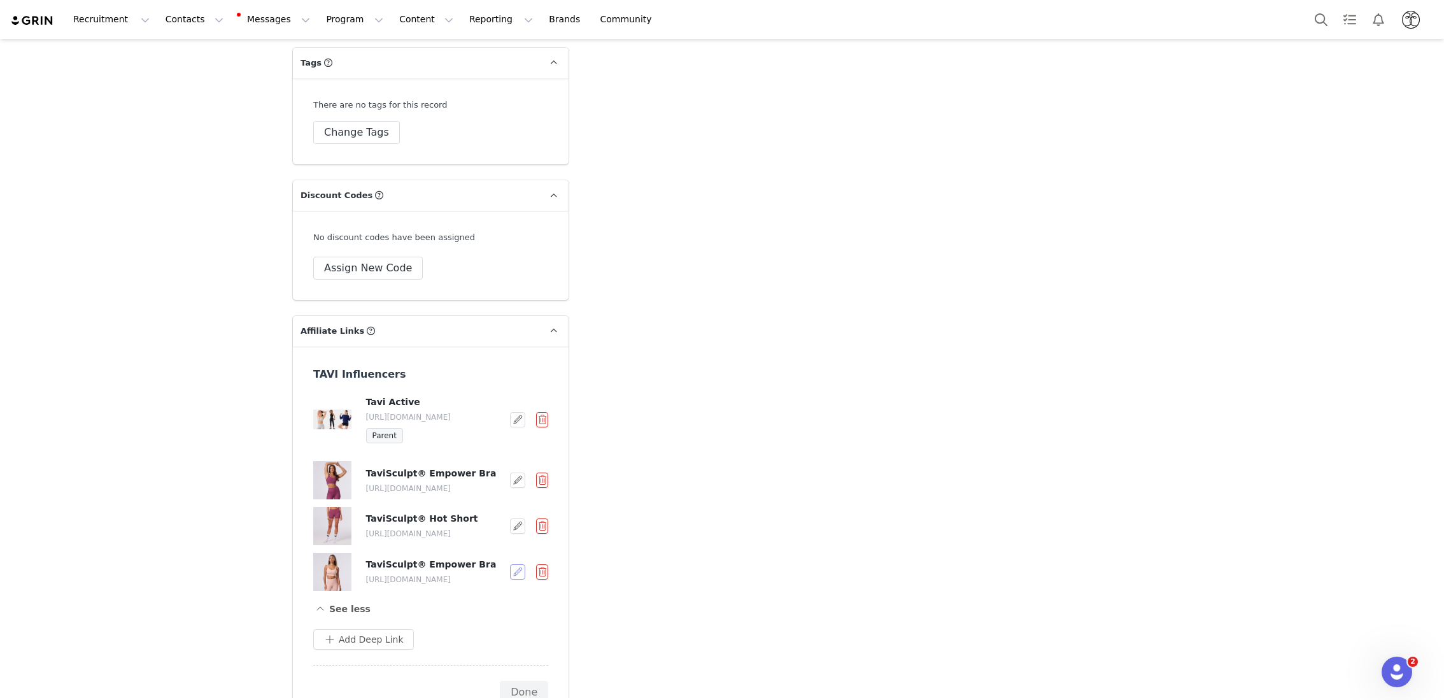
click at [518, 564] on button "button" at bounding box center [517, 571] width 15 height 15
click at [518, 412] on button "button" at bounding box center [517, 419] width 15 height 15
click at [477, 506] on span "Edit Payout" at bounding box center [459, 504] width 50 height 14
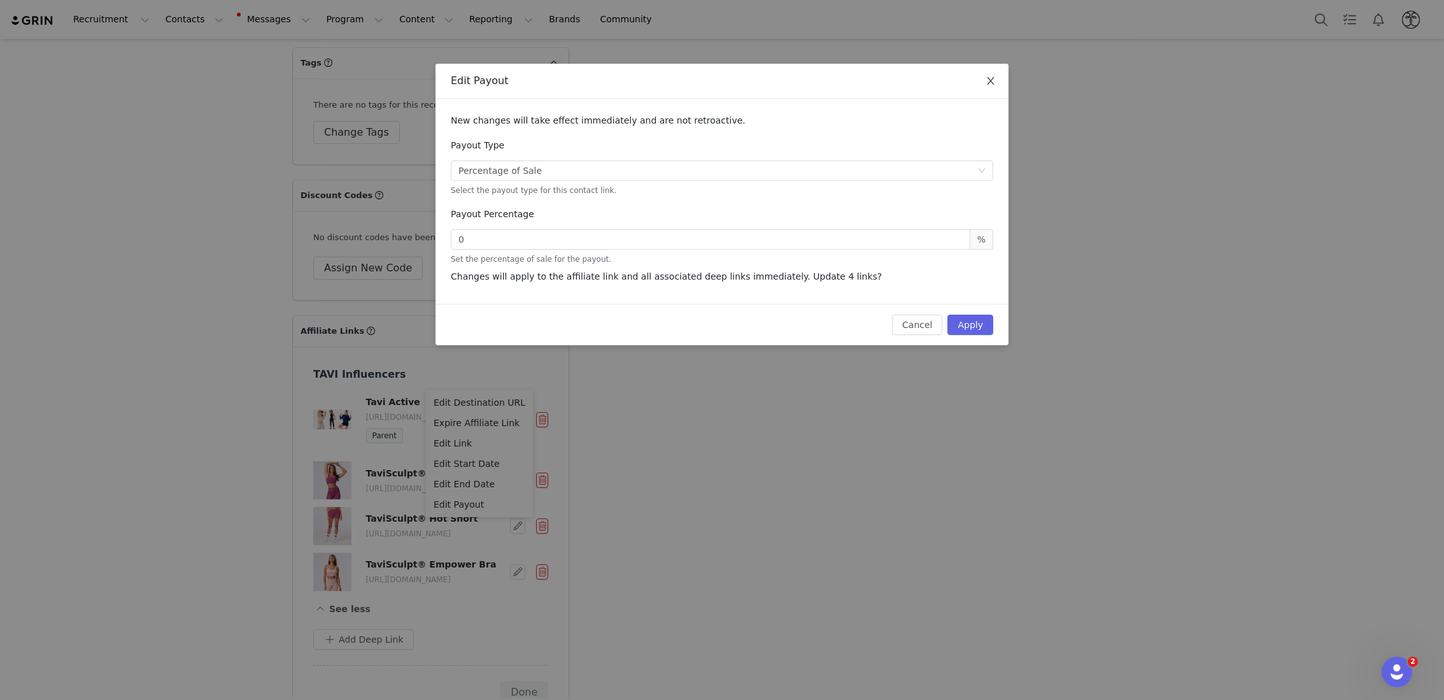
click at [988, 84] on icon "icon: close" at bounding box center [990, 81] width 7 height 8
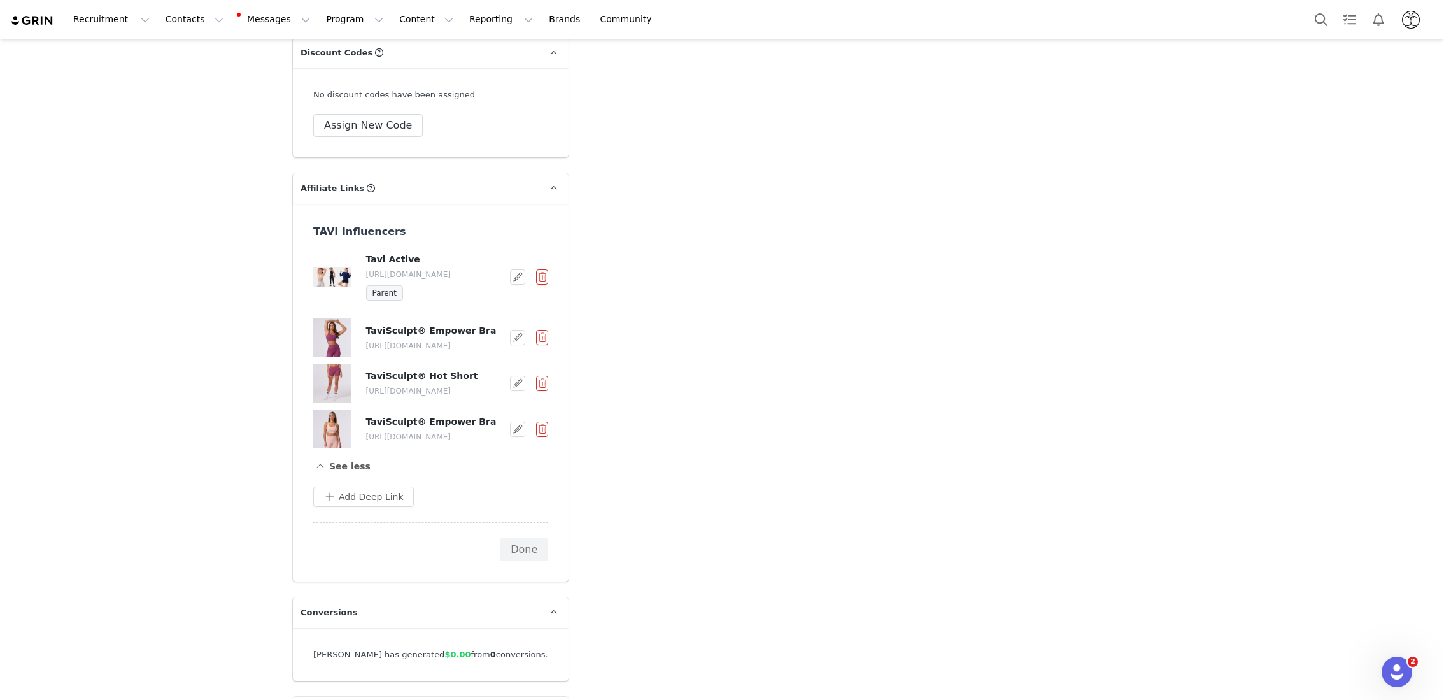
scroll to position [3518, 0]
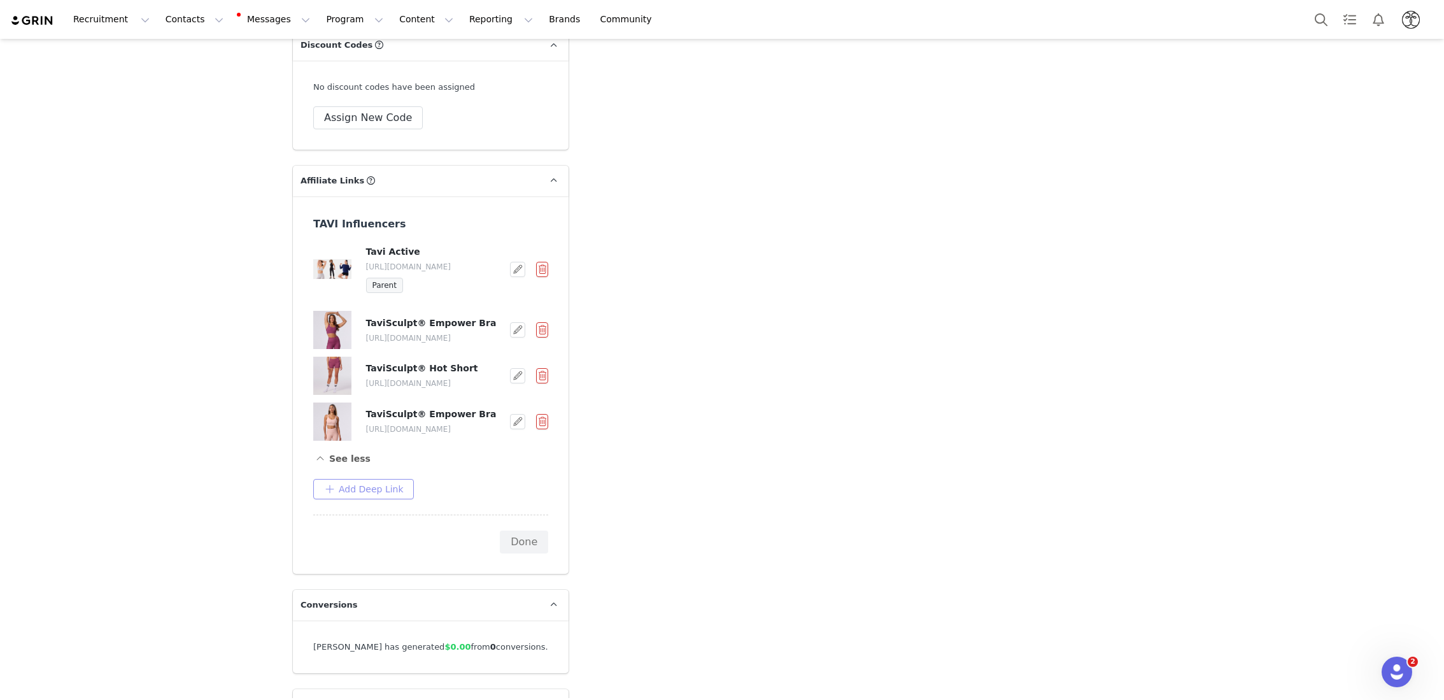
click at [353, 479] on button "Add Deep Link" at bounding box center [363, 489] width 101 height 20
click at [425, 530] on input "text" at bounding box center [425, 540] width 204 height 20
paste input "https://www.taviactive.com/collections/new-arrivals/products/contour-7-8-leggin…"
type input "https://www.taviactive.com/collections/new-arrivals/products/contour-7-8-leggin…"
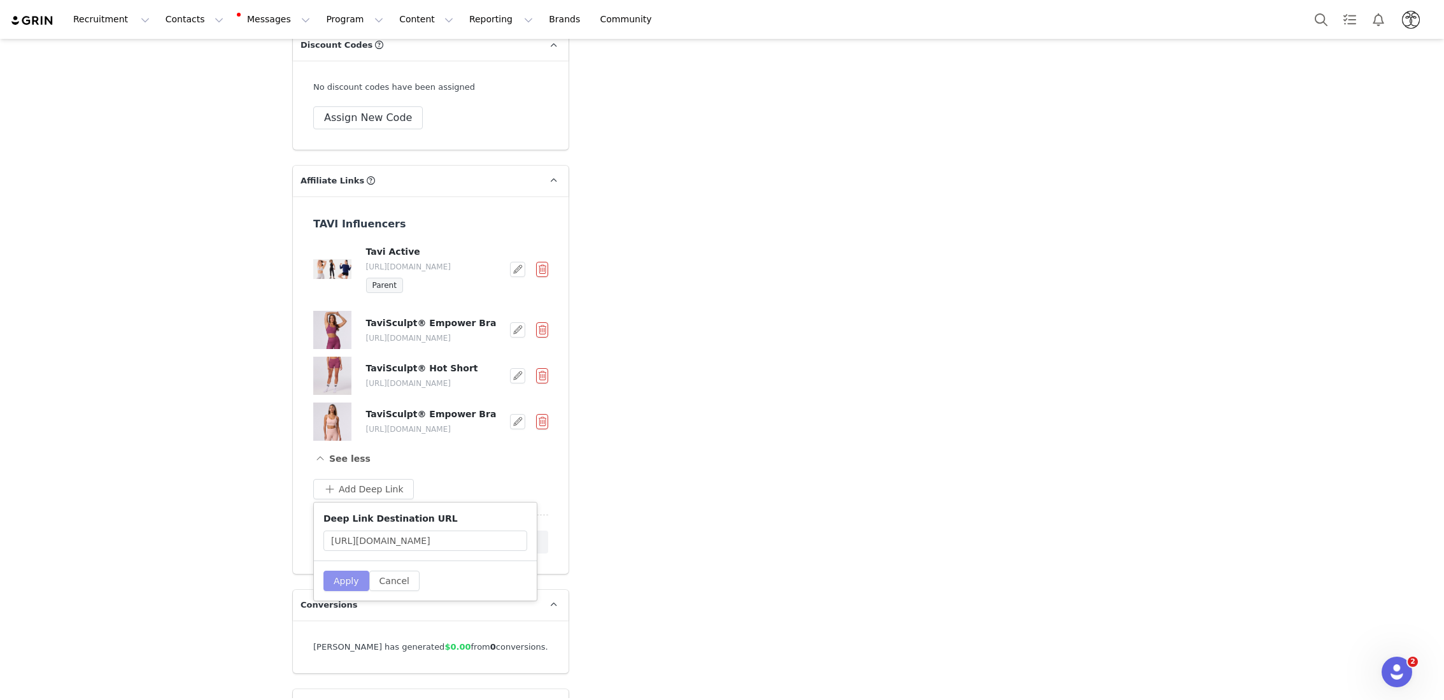
click at [337, 570] on button "Apply" at bounding box center [346, 580] width 46 height 20
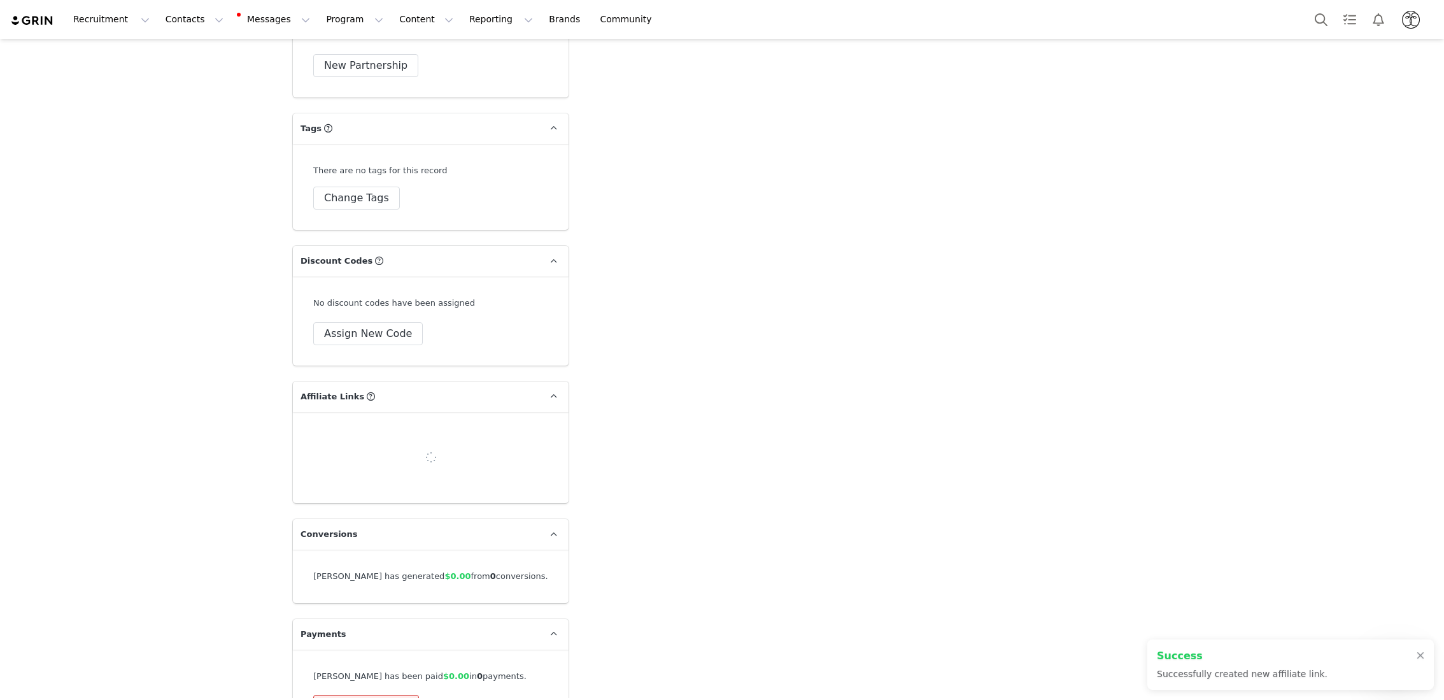
scroll to position [3518, 0]
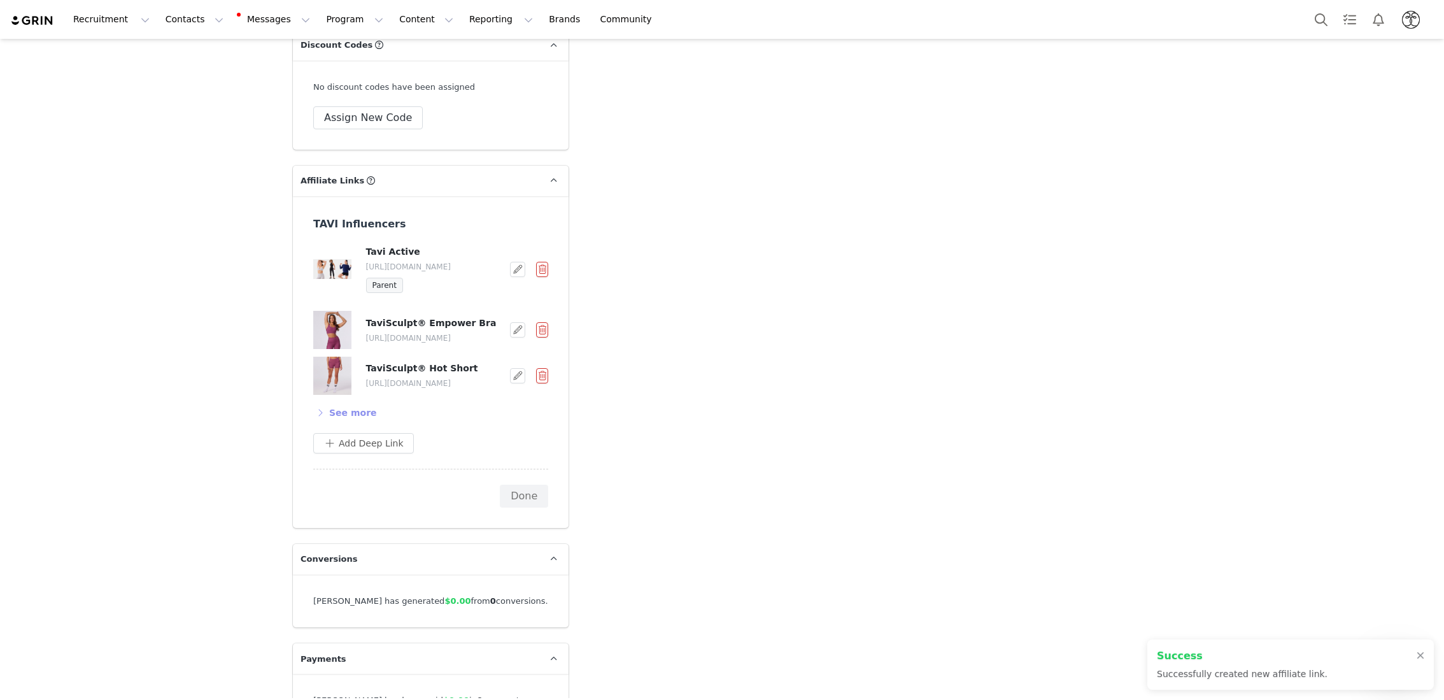
click at [320, 402] on button "See more" at bounding box center [345, 412] width 64 height 20
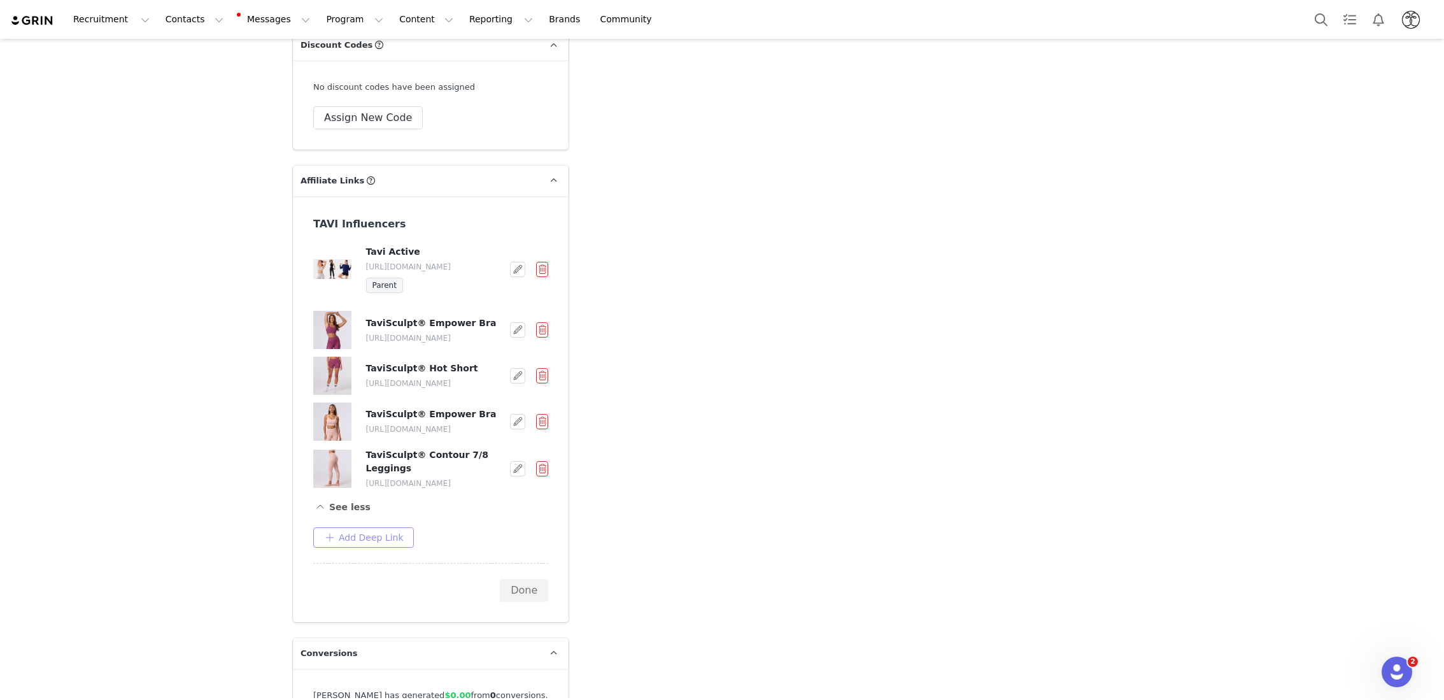
click at [367, 527] on button "Add Deep Link" at bounding box center [363, 537] width 101 height 20
click at [444, 579] on input "text" at bounding box center [425, 589] width 204 height 20
paste input "https://www.taviactive.com/collections/new-arrivals/products/mock-neck-long-sle…"
type input "https://www.taviactive.com/collections/new-arrivals/products/mock-neck-long-sle…"
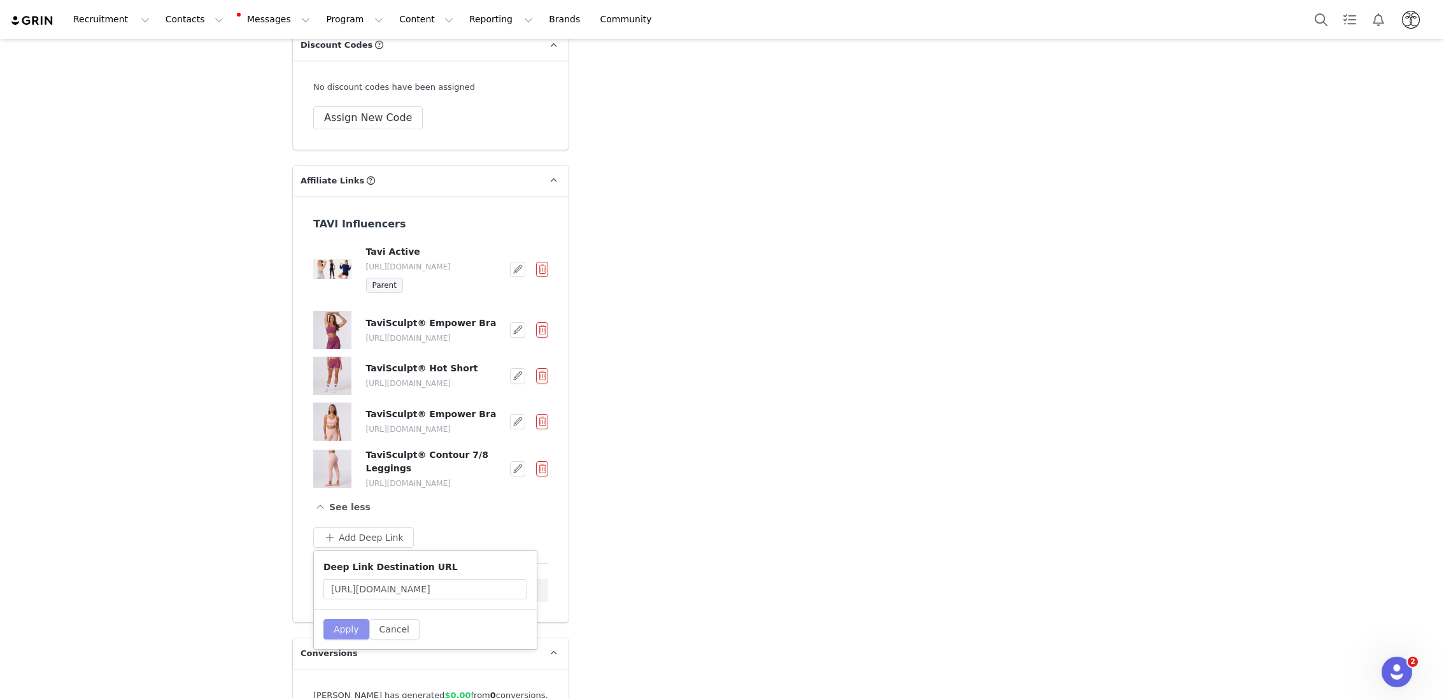
scroll to position [0, 0]
click at [336, 619] on button "Apply" at bounding box center [346, 629] width 46 height 20
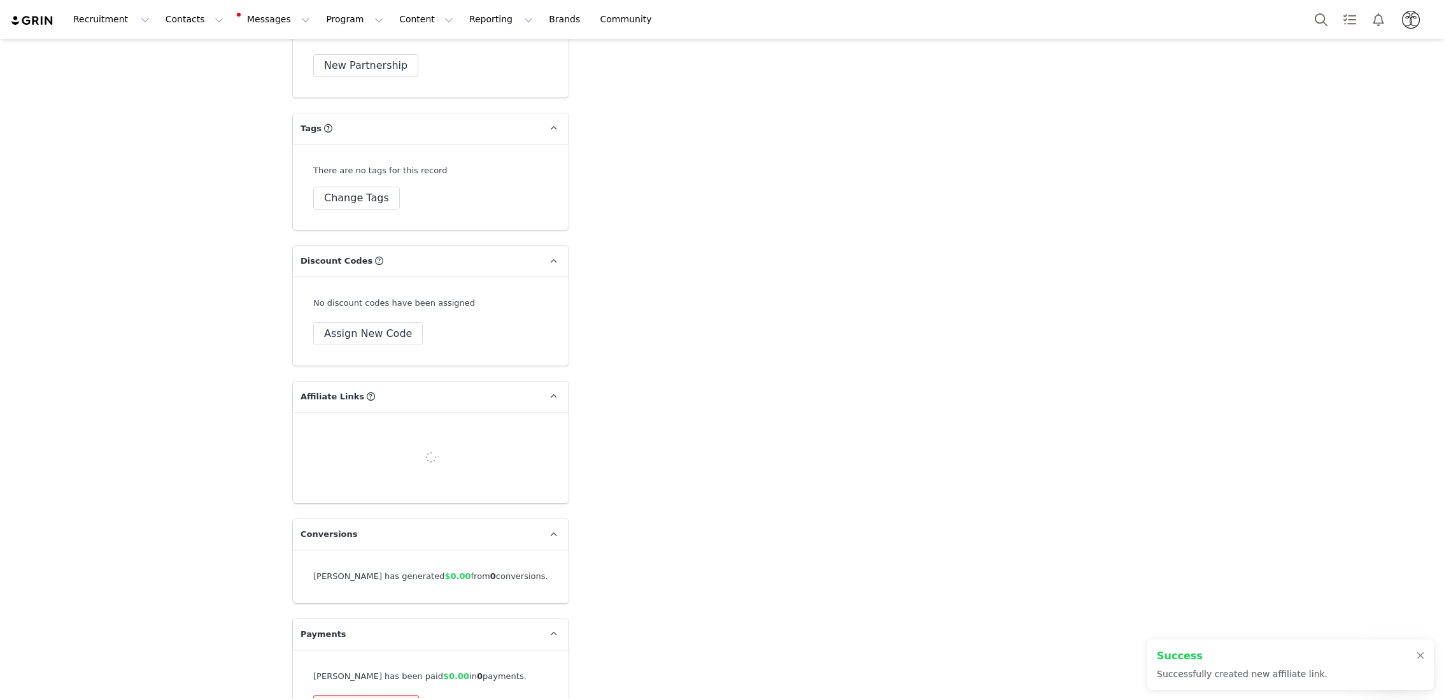
scroll to position [3518, 0]
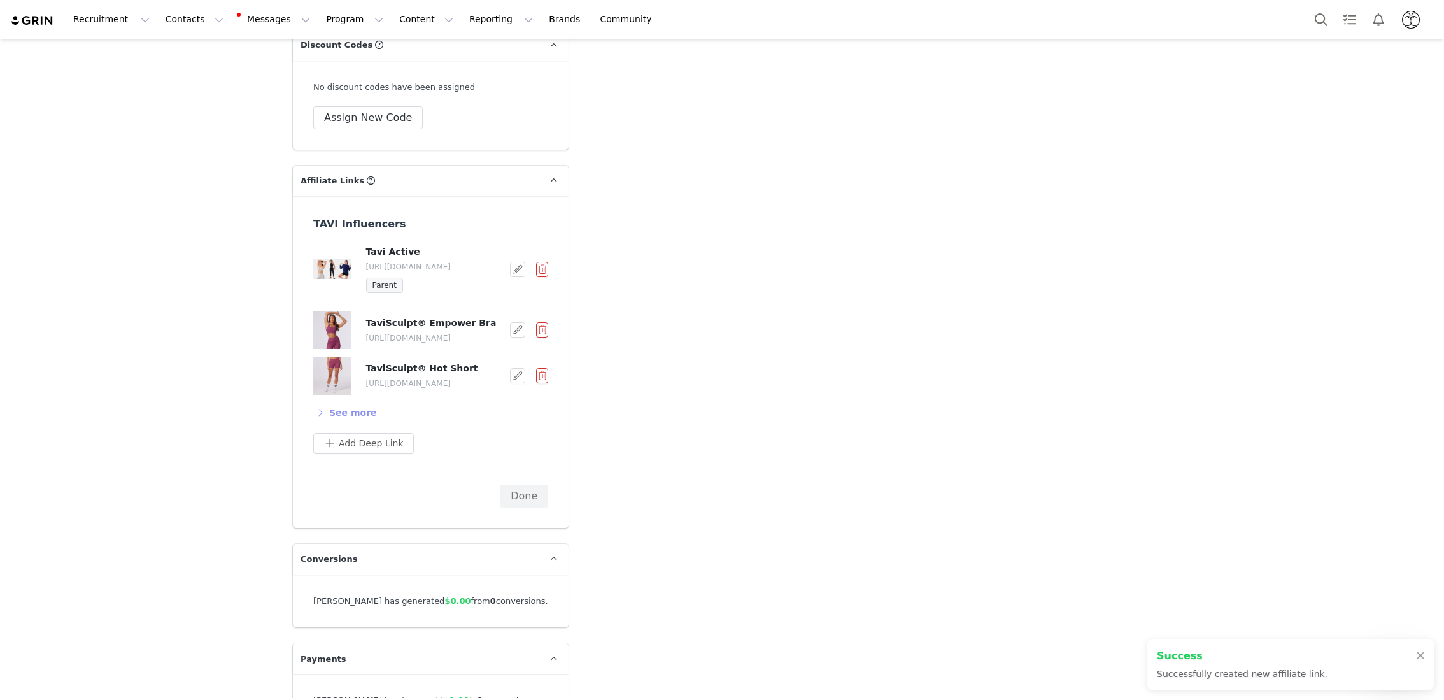
click at [347, 402] on button "See more" at bounding box center [345, 412] width 64 height 20
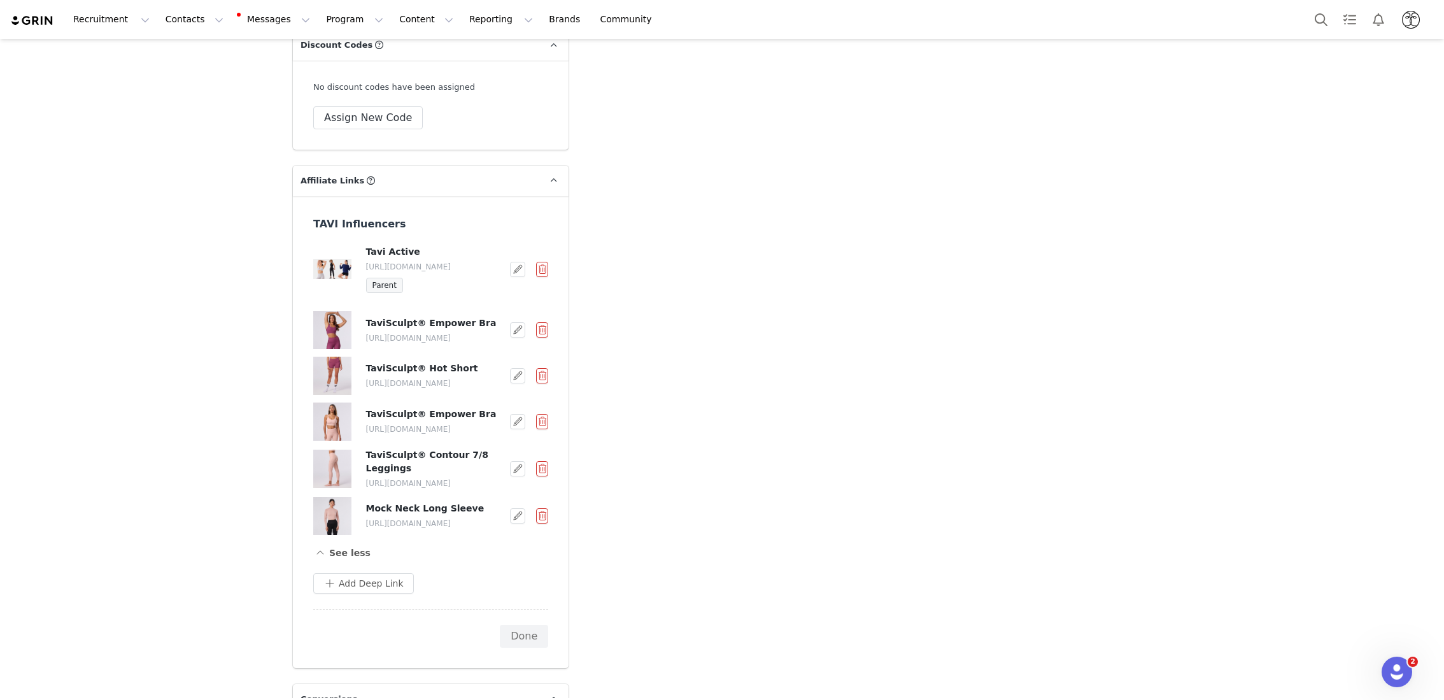
click at [541, 262] on button "button" at bounding box center [542, 269] width 13 height 15
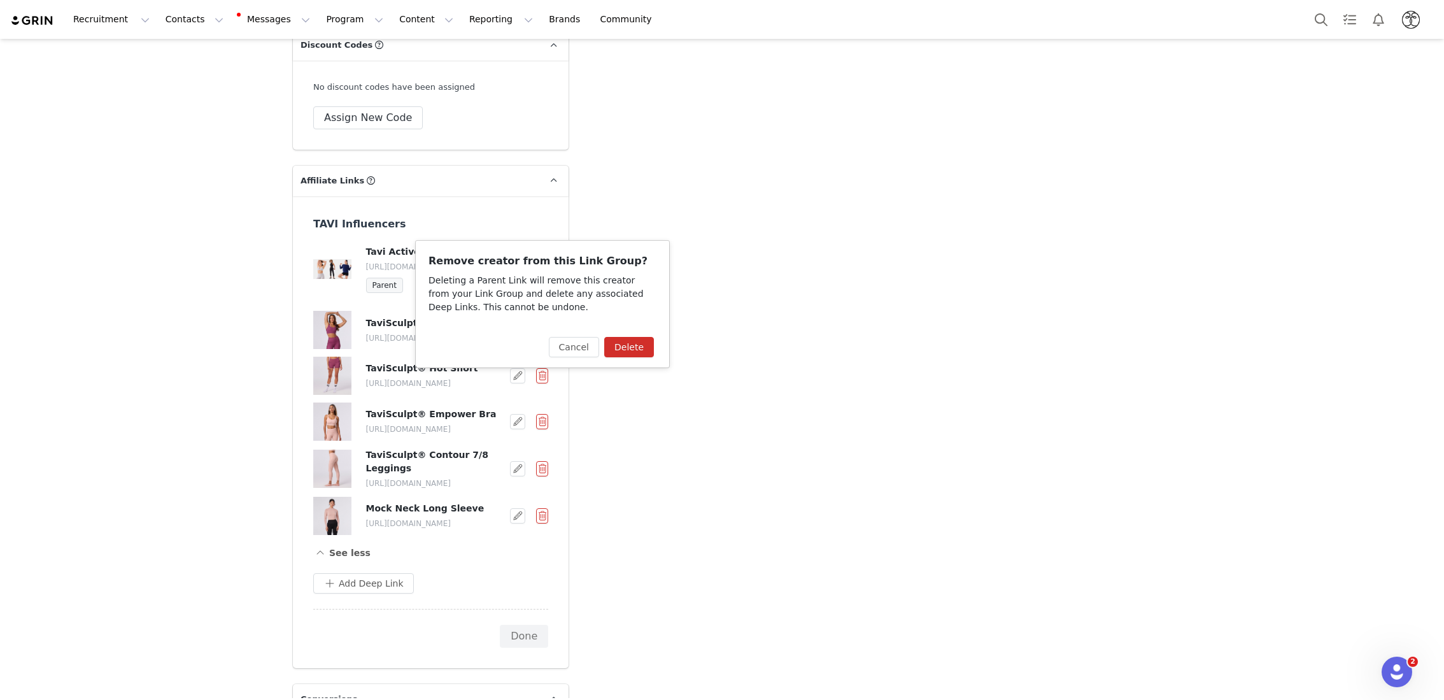
click at [642, 351] on button "Delete" at bounding box center [629, 347] width 50 height 20
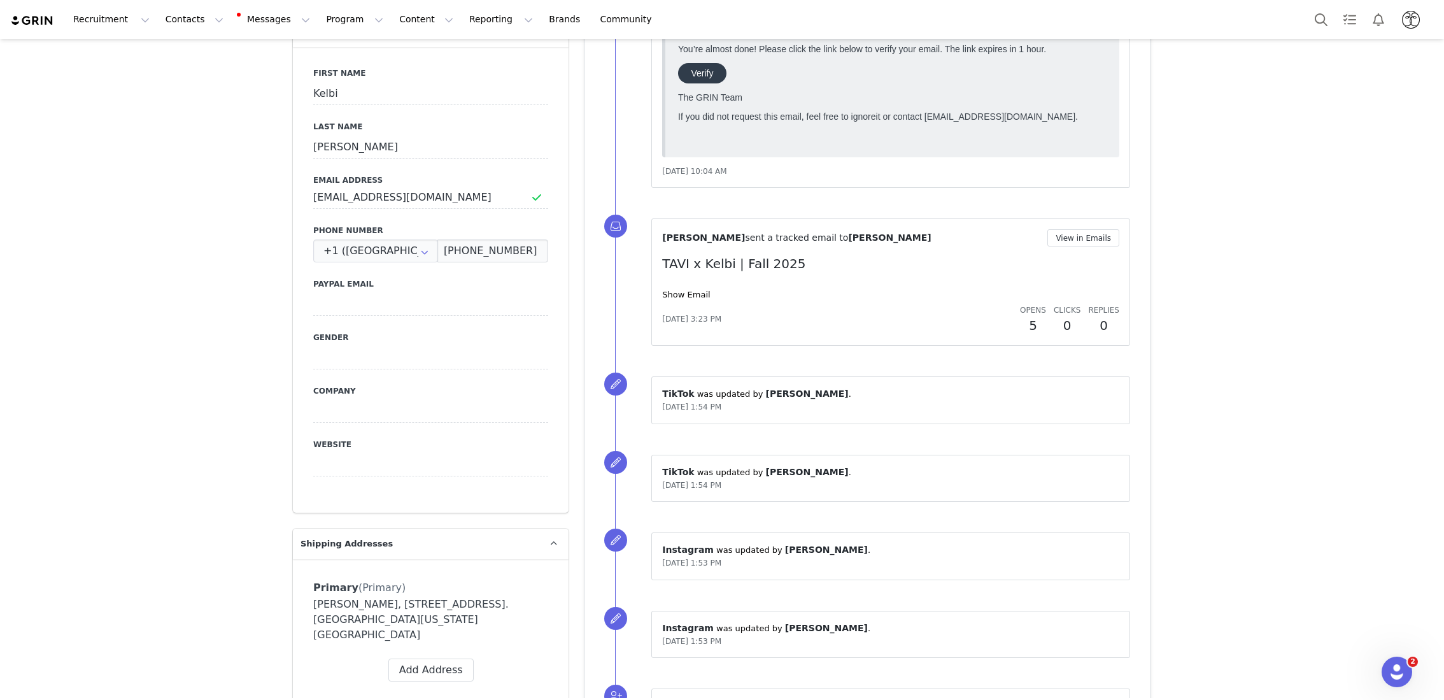
scroll to position [0, 0]
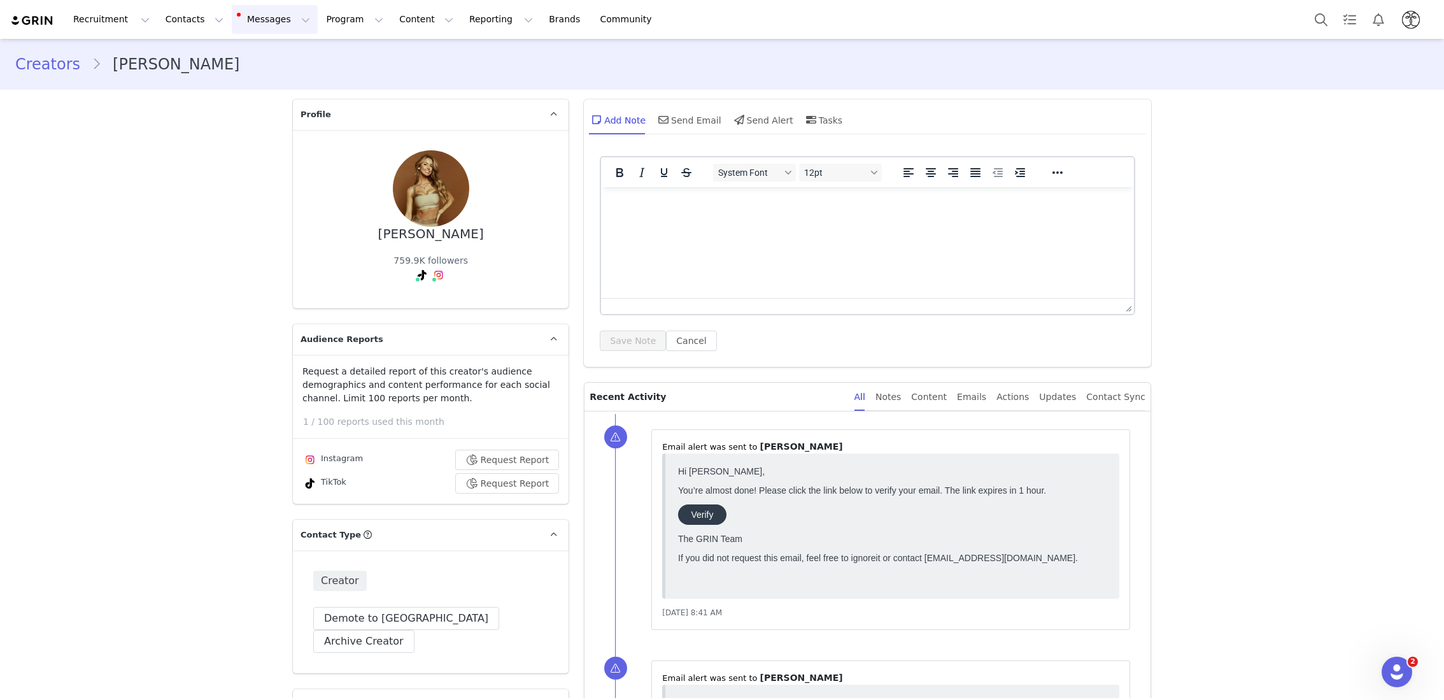
click at [264, 13] on button "Messages Messages" at bounding box center [275, 19] width 86 height 29
click at [341, 28] on button "Program Program" at bounding box center [354, 19] width 73 height 29
click at [331, 55] on p "Activations" at bounding box center [333, 56] width 49 height 13
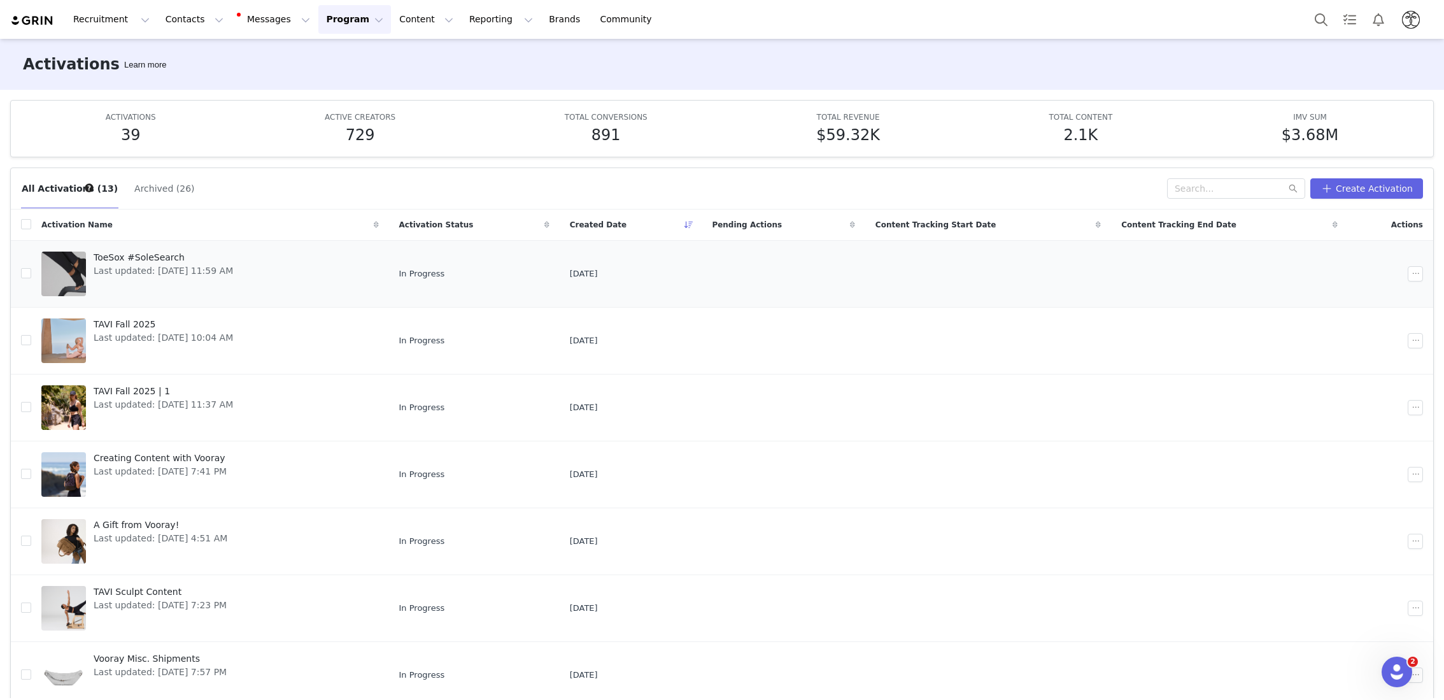
click at [143, 253] on span "ToeSox #SoleSearch" at bounding box center [163, 257] width 139 height 13
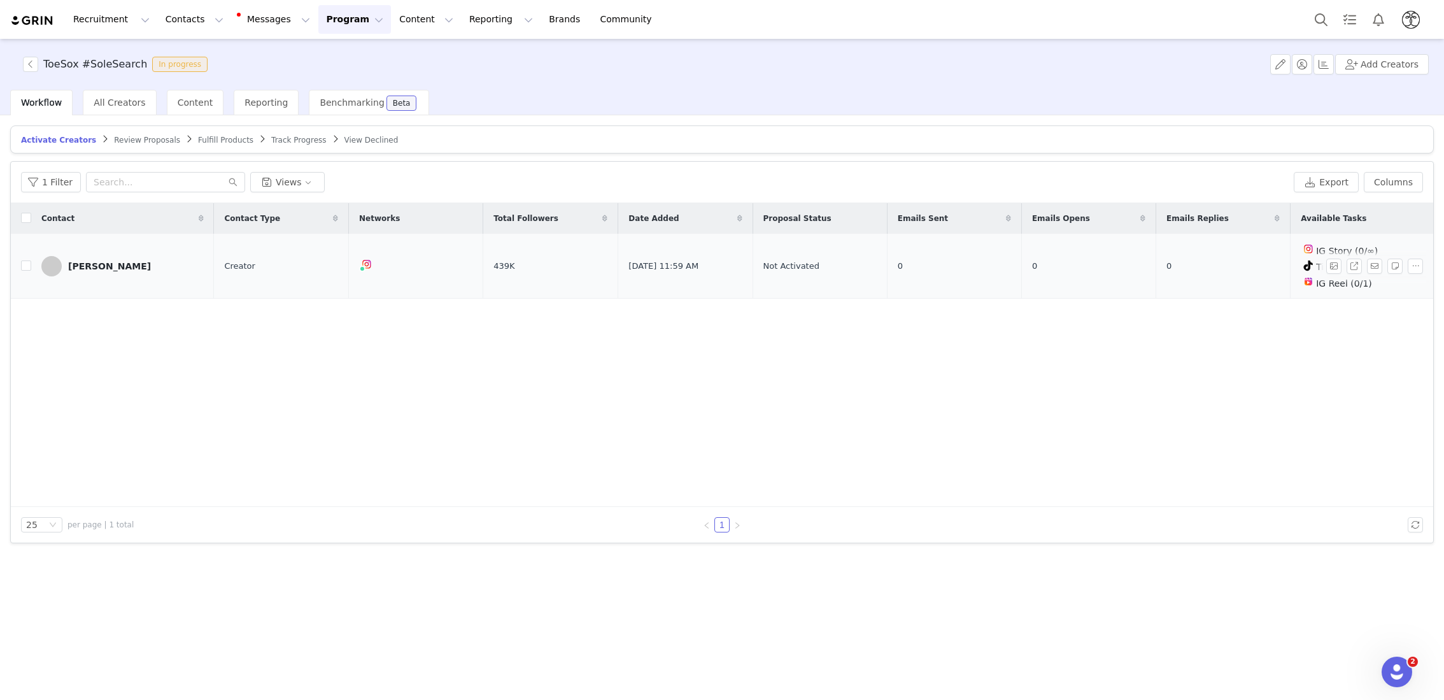
click at [117, 264] on div "[PERSON_NAME]" at bounding box center [109, 266] width 83 height 10
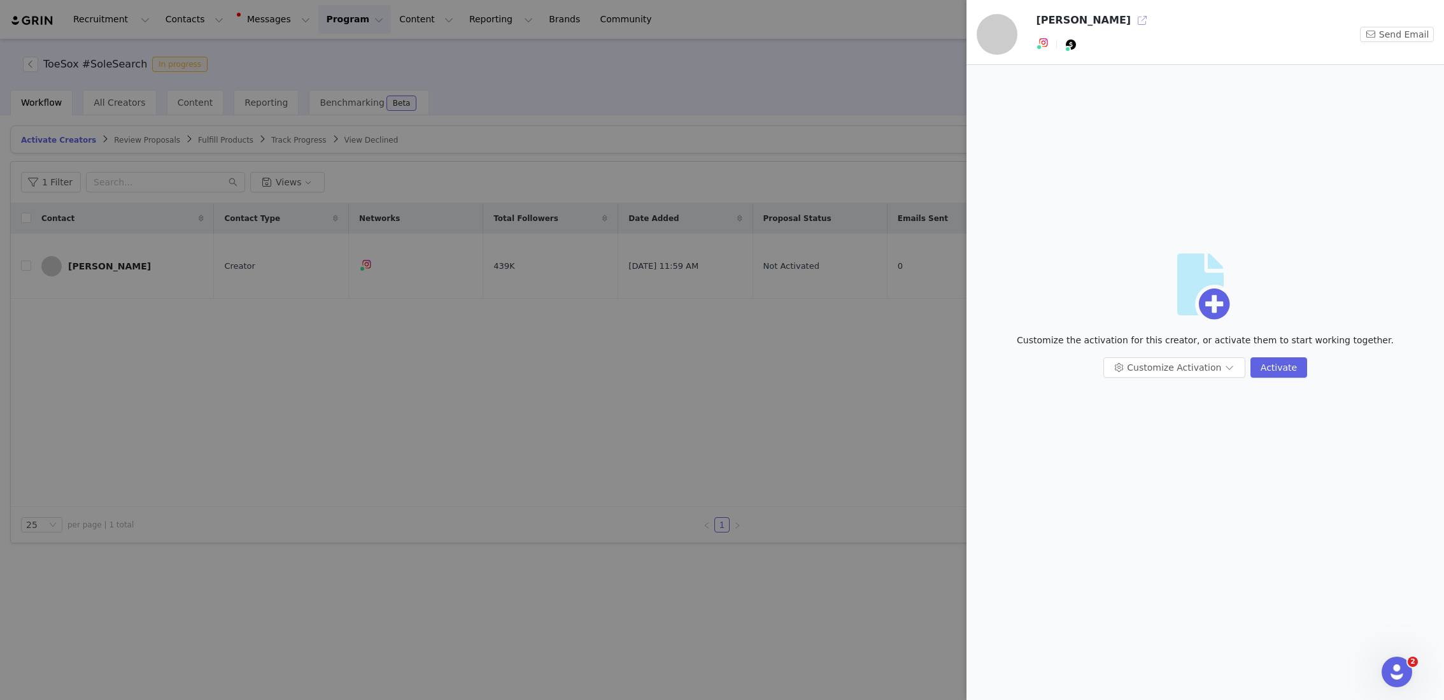
click at [1132, 20] on button "button" at bounding box center [1142, 20] width 20 height 20
click at [1072, 89] on div "Artboard Customize the activation for this creator, or activate them to start w…" at bounding box center [1205, 321] width 457 height 492
click at [846, 359] on div at bounding box center [722, 350] width 1444 height 700
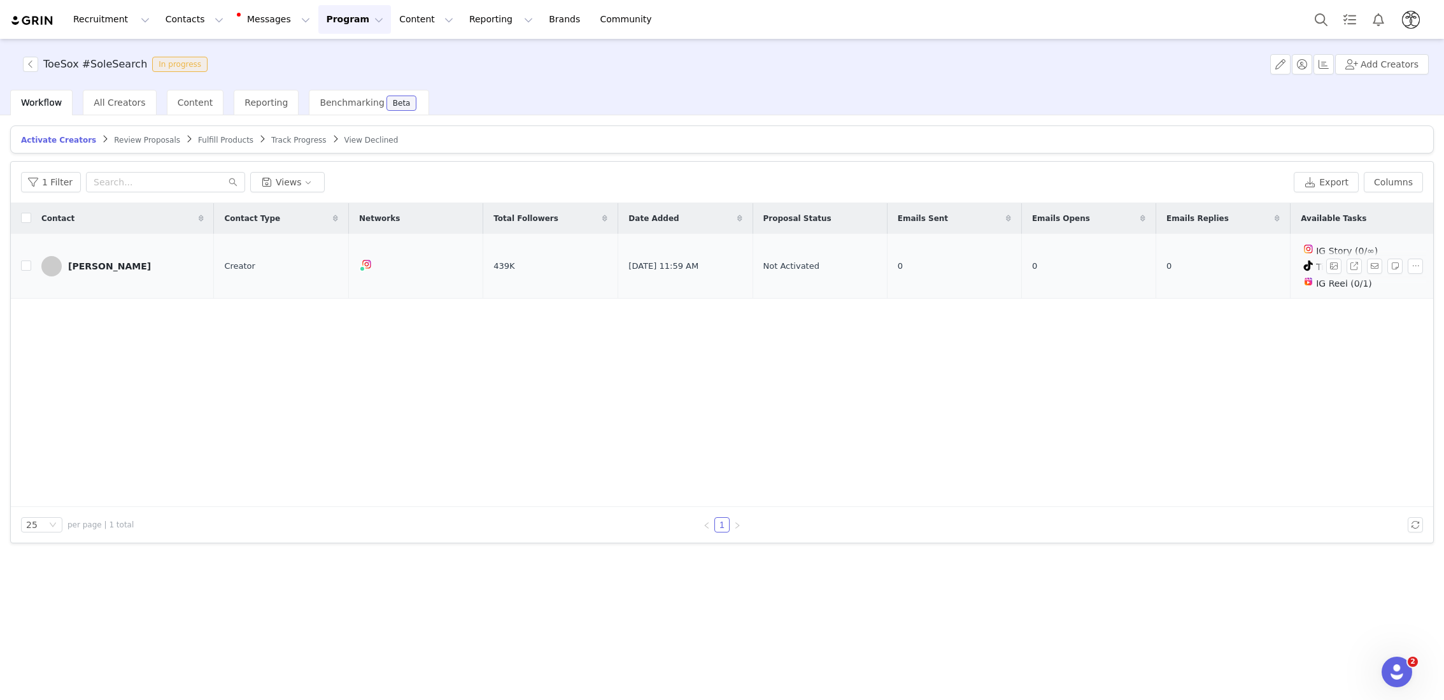
click at [101, 264] on div "[PERSON_NAME]" at bounding box center [109, 266] width 83 height 10
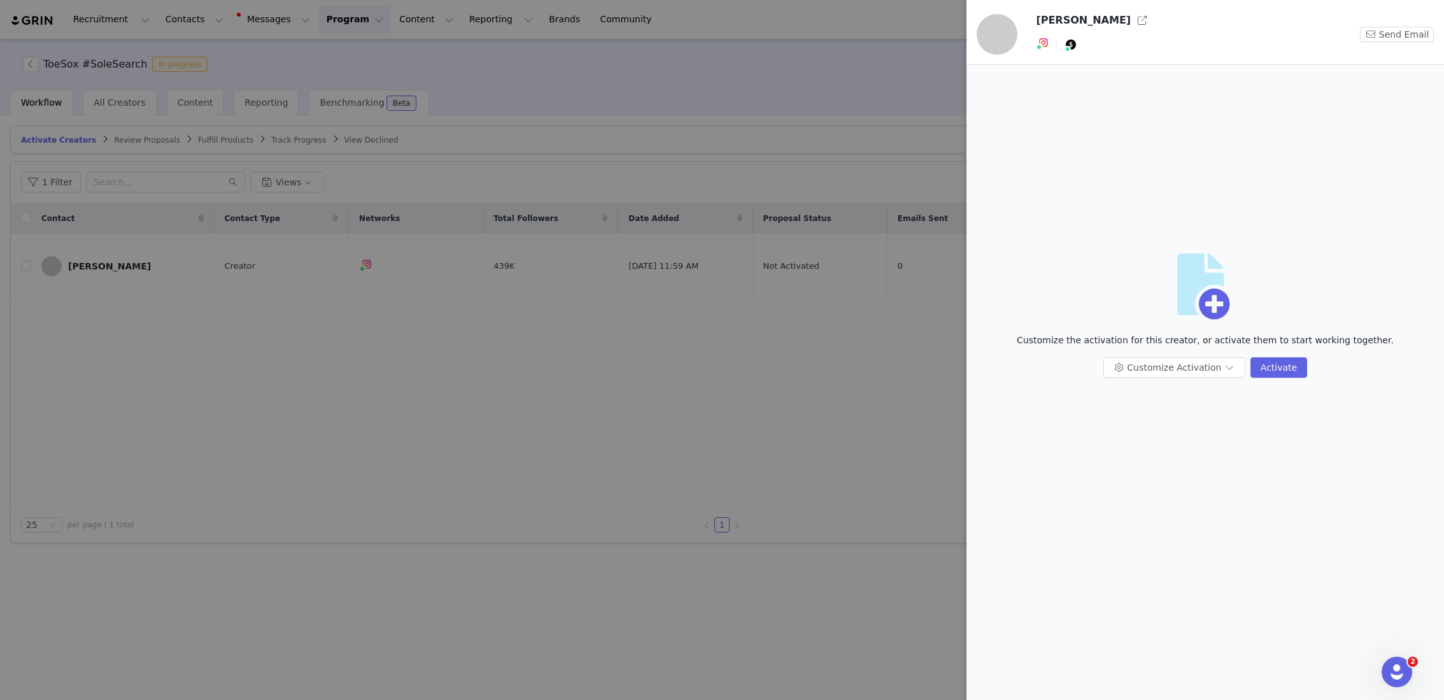
click at [146, 320] on div at bounding box center [722, 350] width 1444 height 700
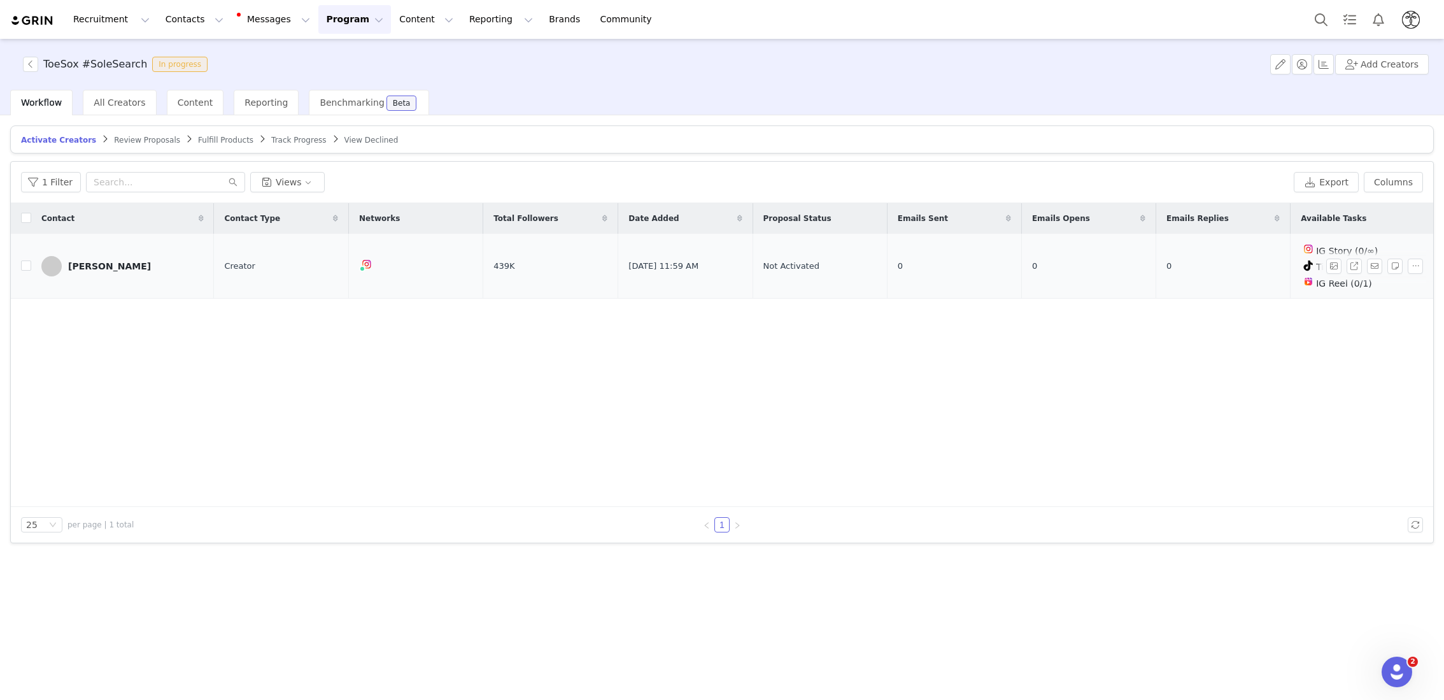
click at [94, 268] on div "[PERSON_NAME]" at bounding box center [109, 266] width 83 height 10
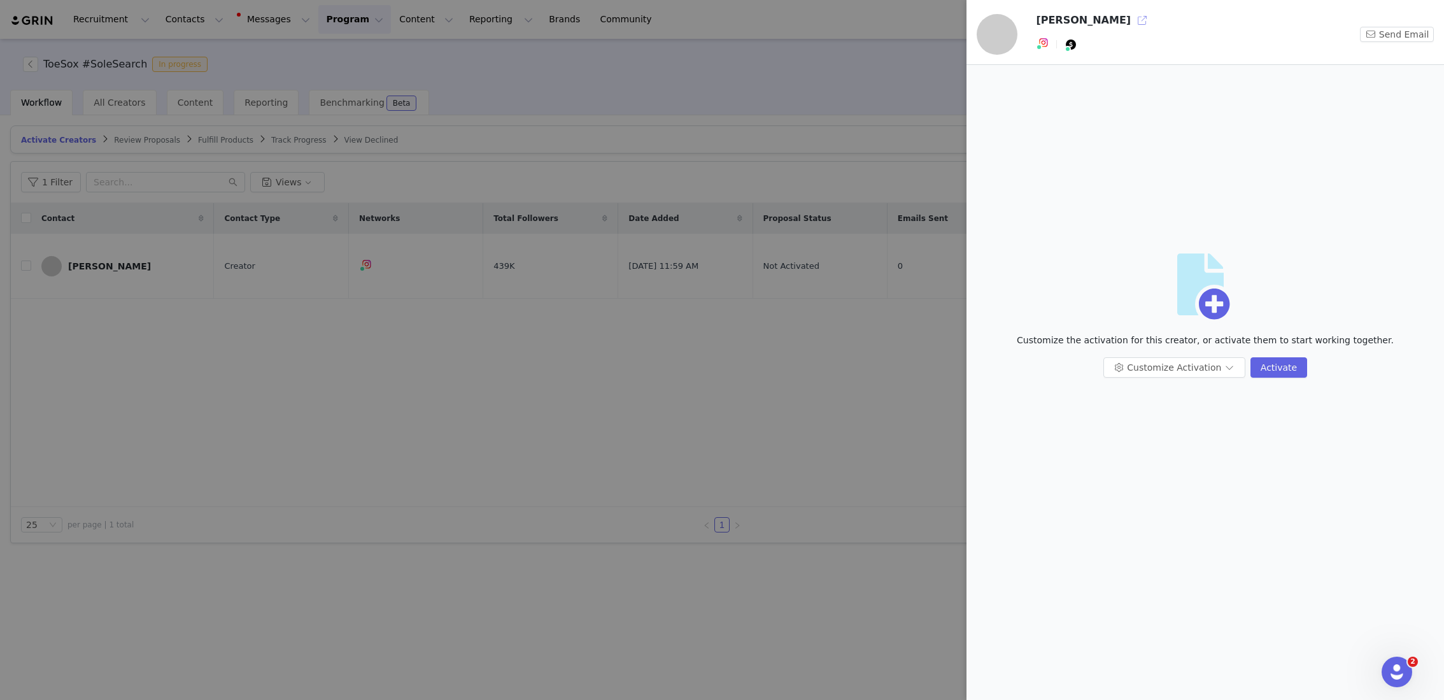
click at [1132, 17] on button "button" at bounding box center [1142, 20] width 20 height 20
click at [1273, 367] on button "Activate" at bounding box center [1278, 367] width 57 height 20
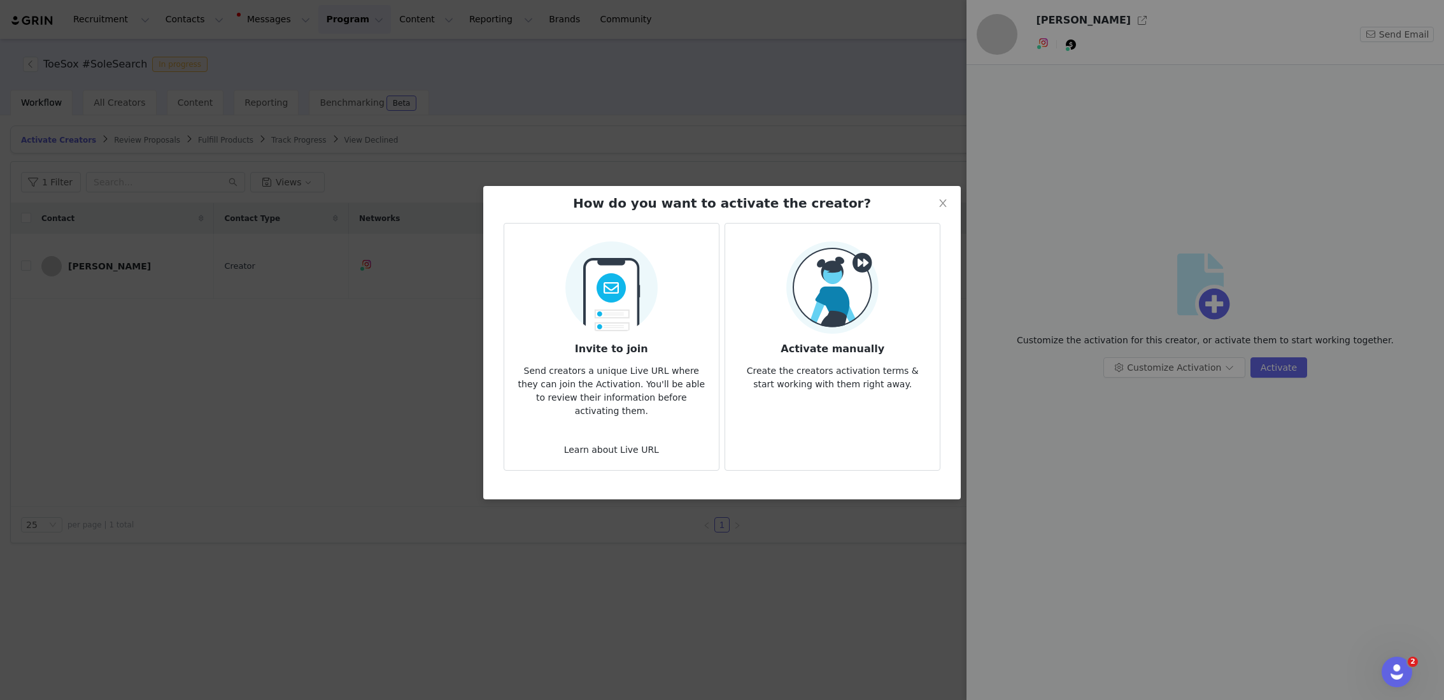
click at [635, 324] on img at bounding box center [611, 284] width 92 height 100
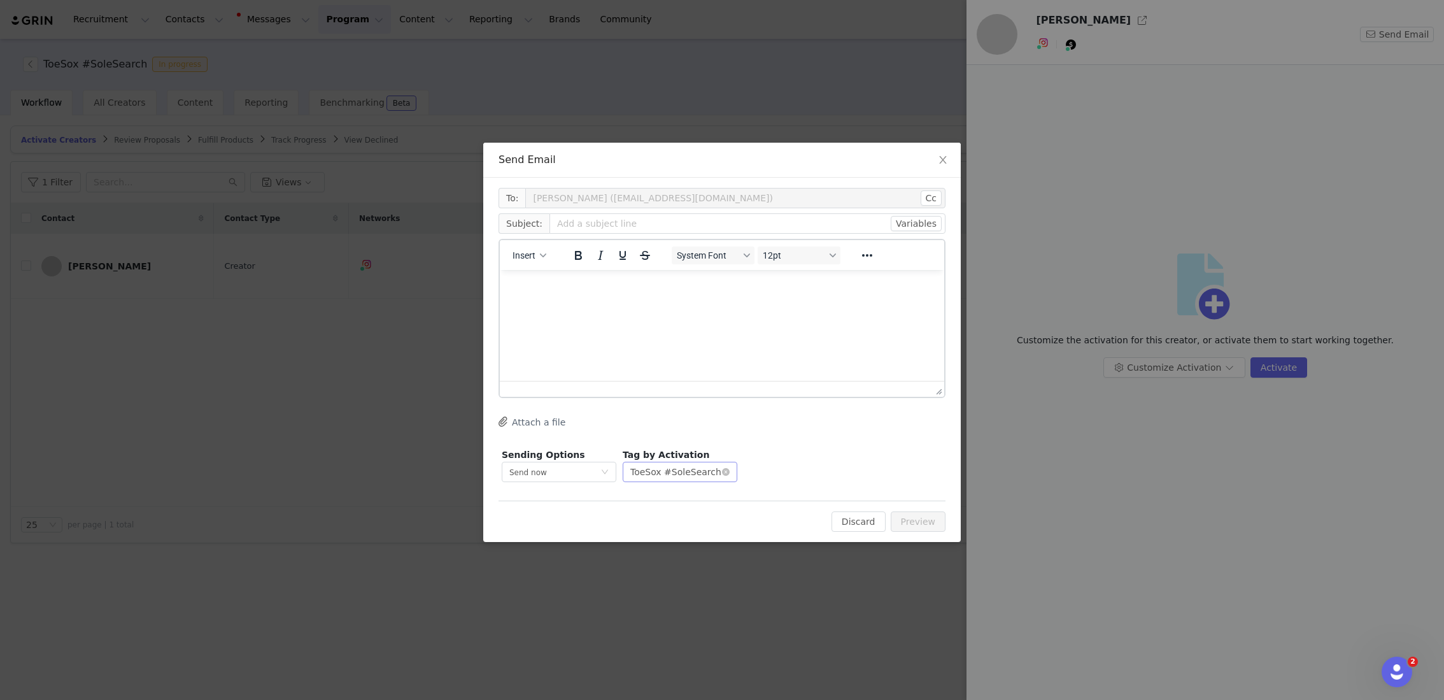
click at [716, 473] on div "Optional ToeSox #SoleSearch" at bounding box center [675, 471] width 91 height 19
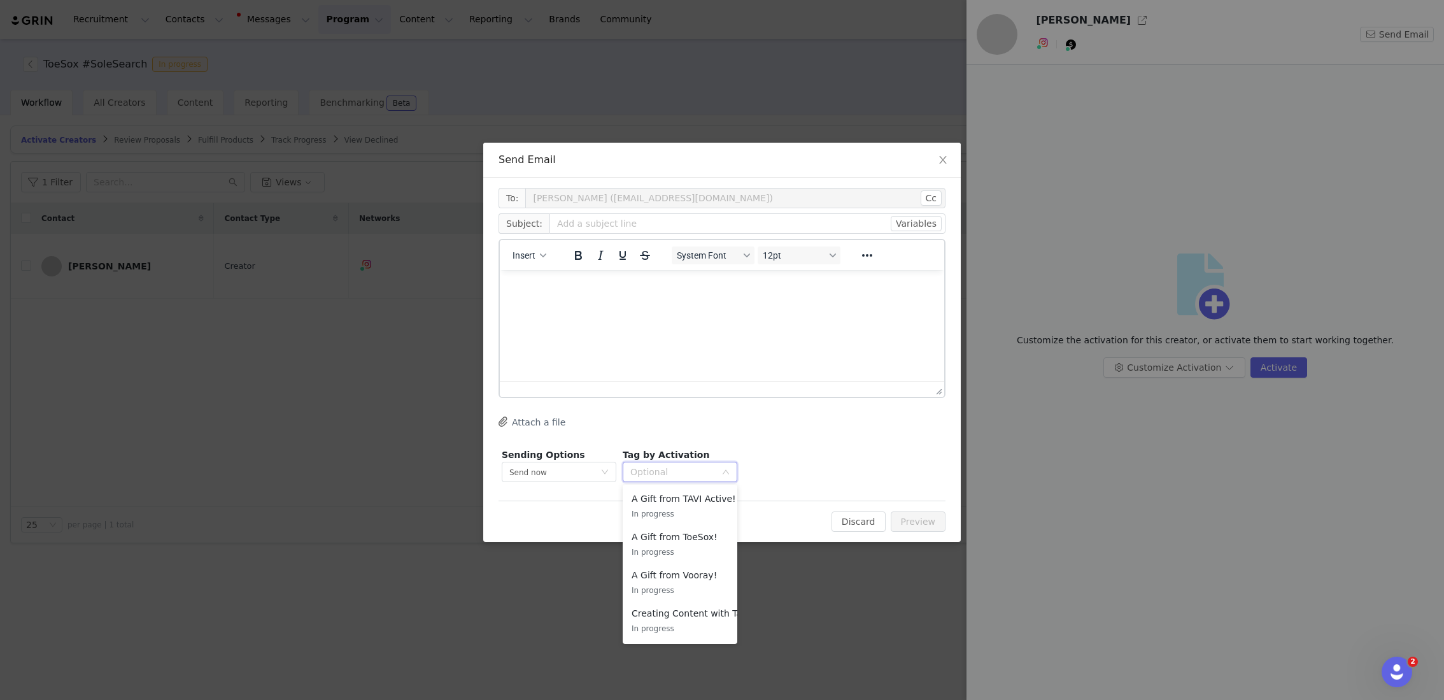
click at [779, 453] on div "Sending Options Send now This will be sent outside of your set email hours . Ta…" at bounding box center [722, 465] width 447 height 40
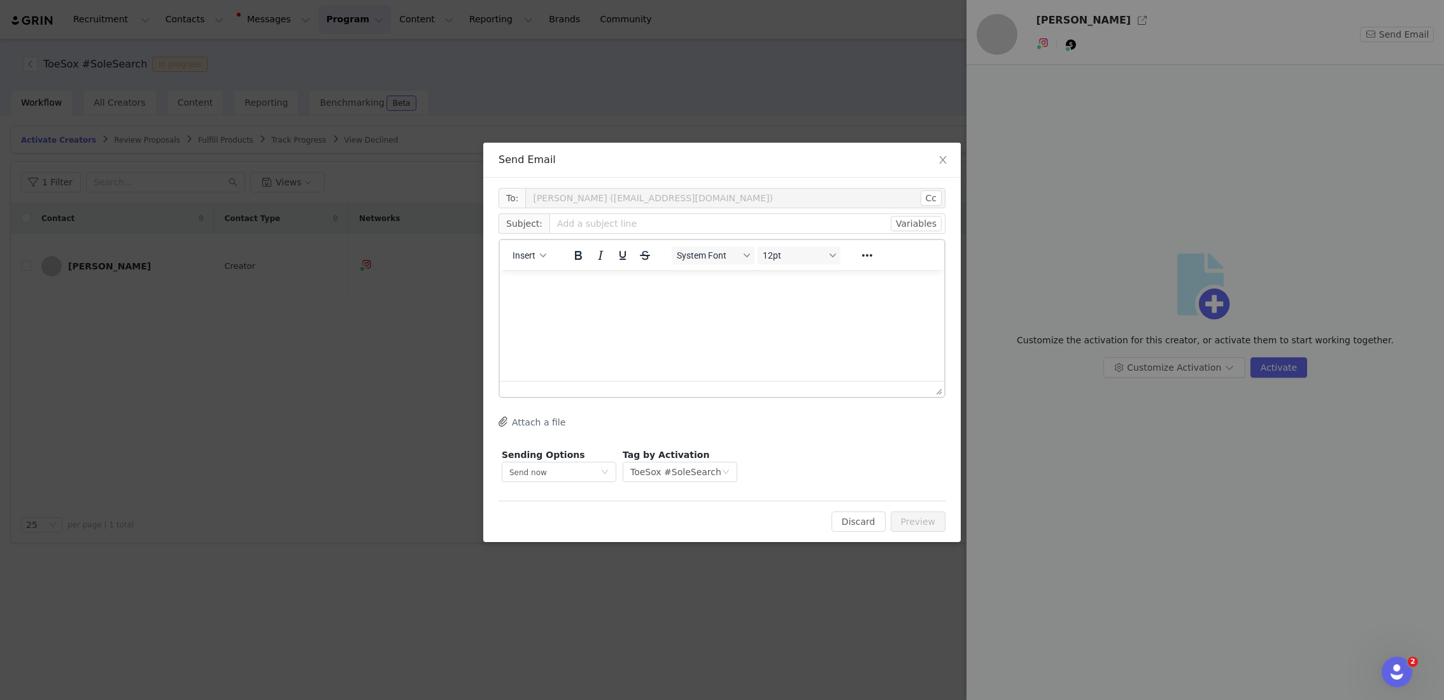
click at [561, 288] on p "Rich Text Area. Press ALT-0 for help." at bounding box center [722, 287] width 424 height 14
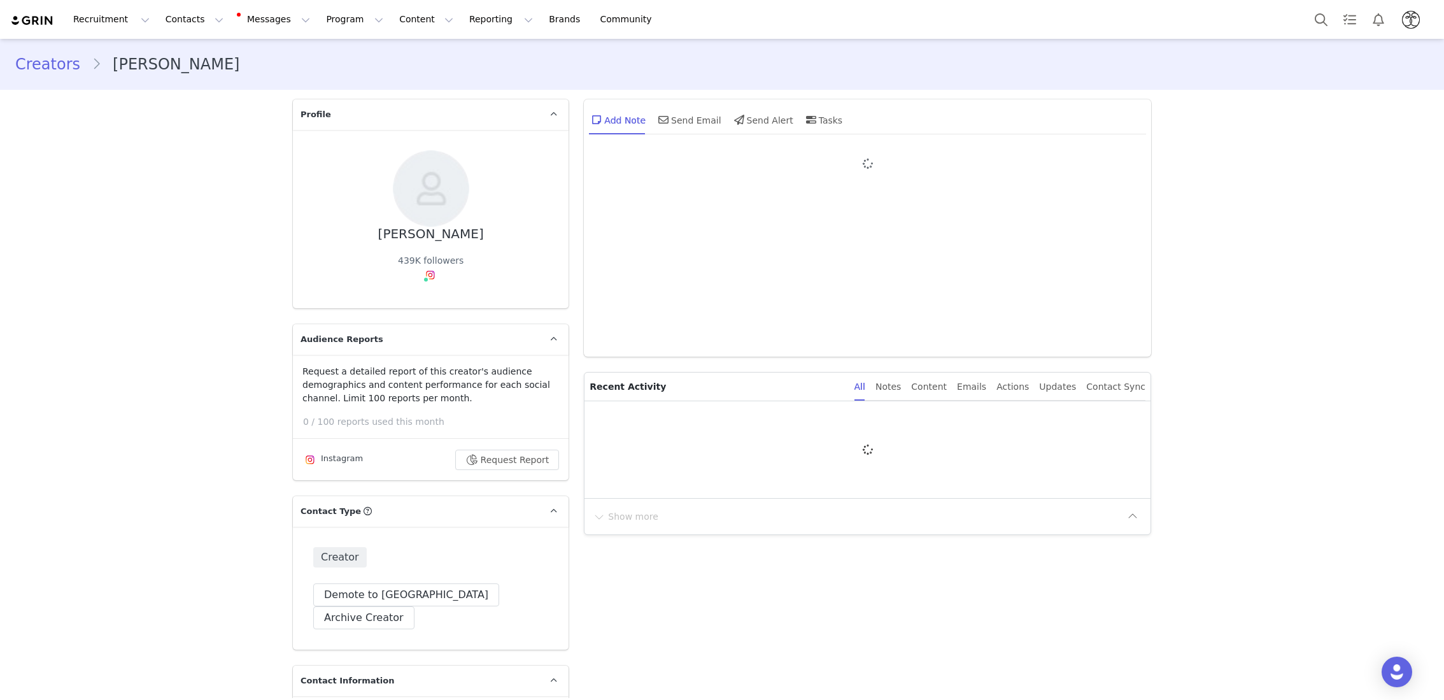
type input "+1 ([GEOGRAPHIC_DATA])"
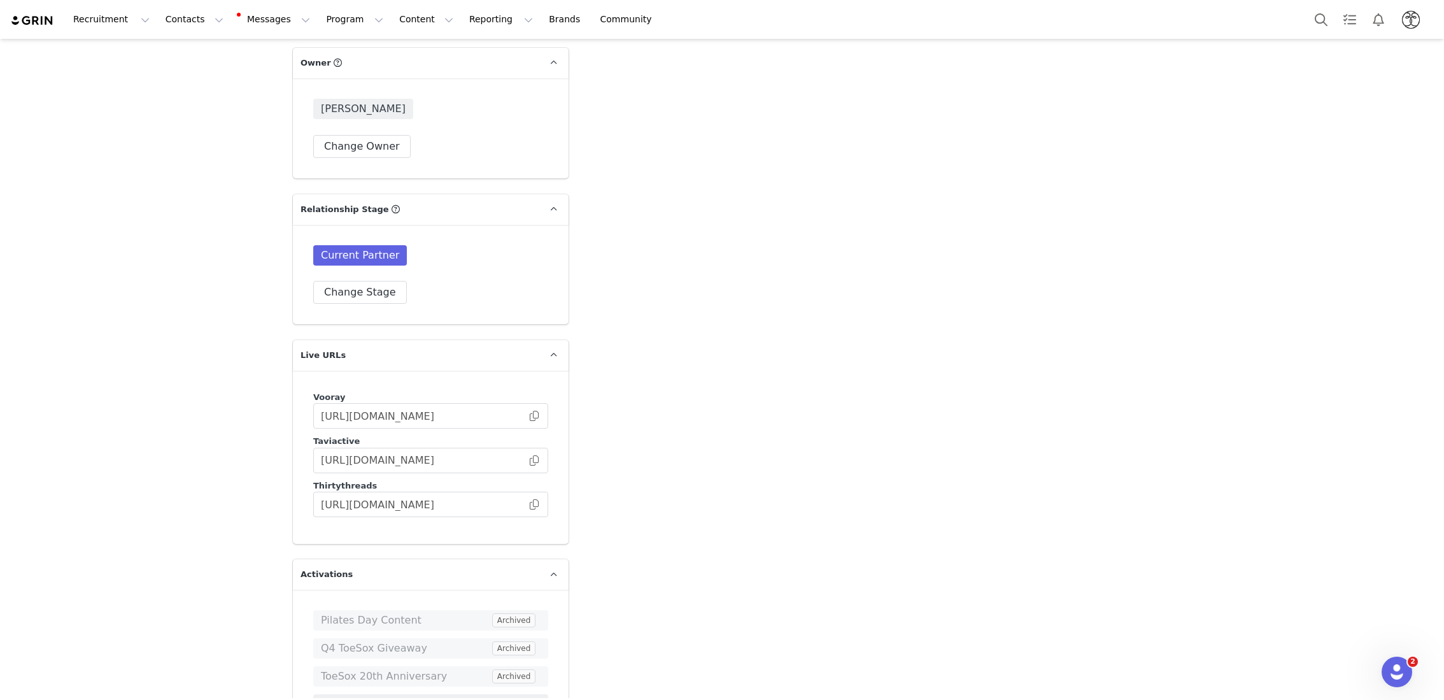
scroll to position [2453, 0]
click at [534, 443] on input "[URL][DOMAIN_NAME]" at bounding box center [430, 455] width 235 height 25
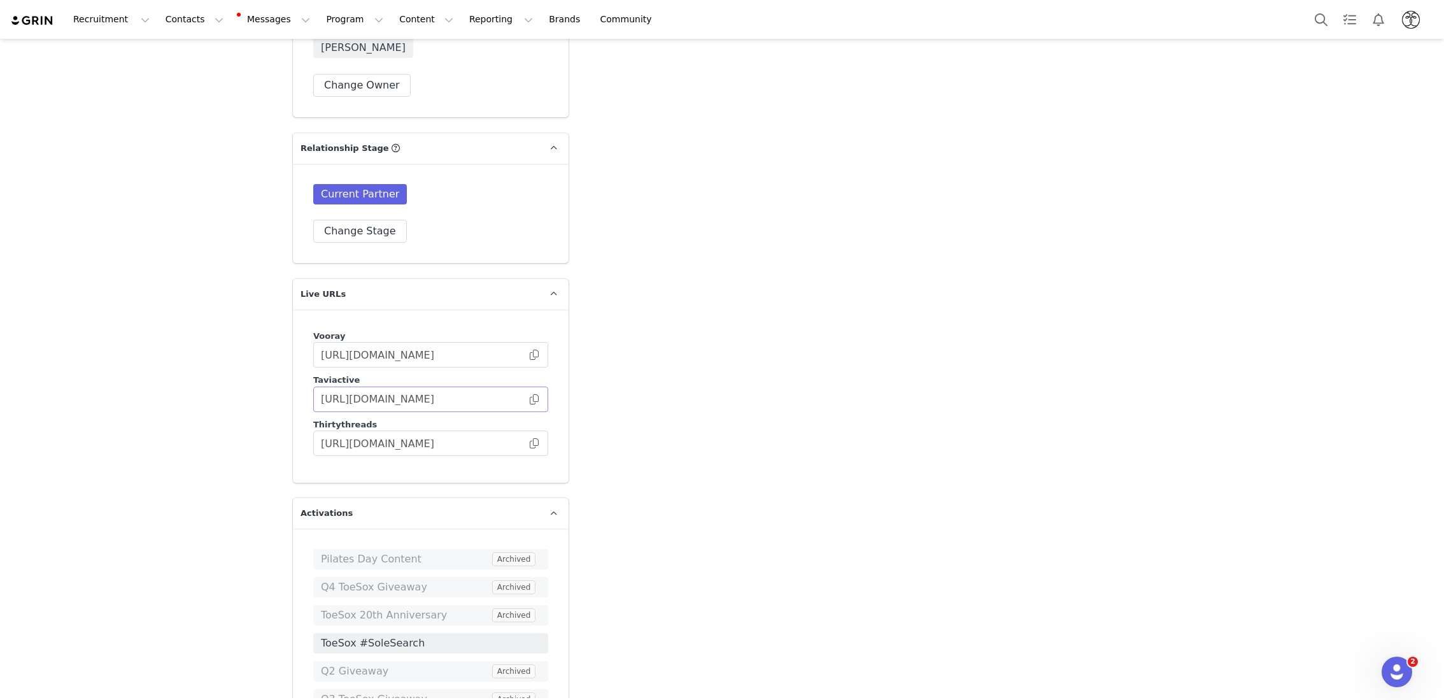
scroll to position [2510, 0]
click at [537, 442] on span at bounding box center [534, 442] width 13 height 0
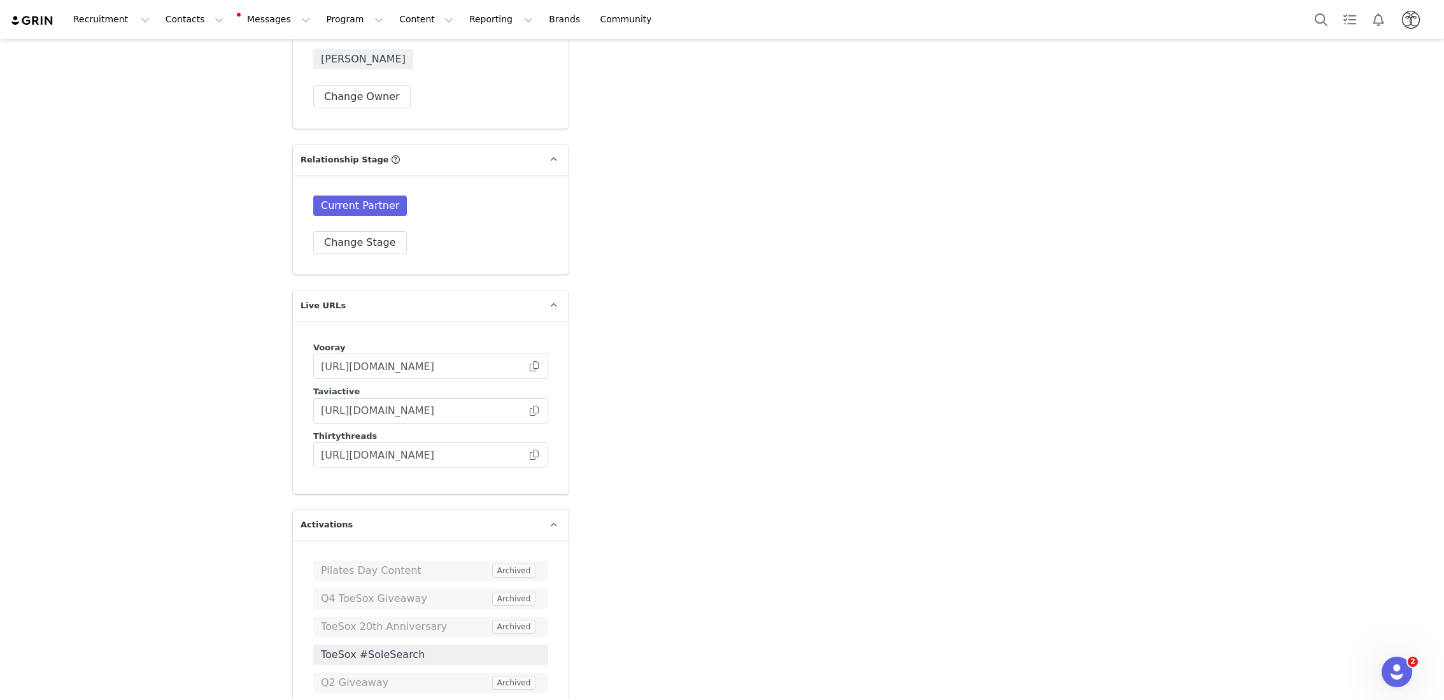
scroll to position [2495, 0]
click at [538, 413] on span at bounding box center [534, 413] width 13 height 0
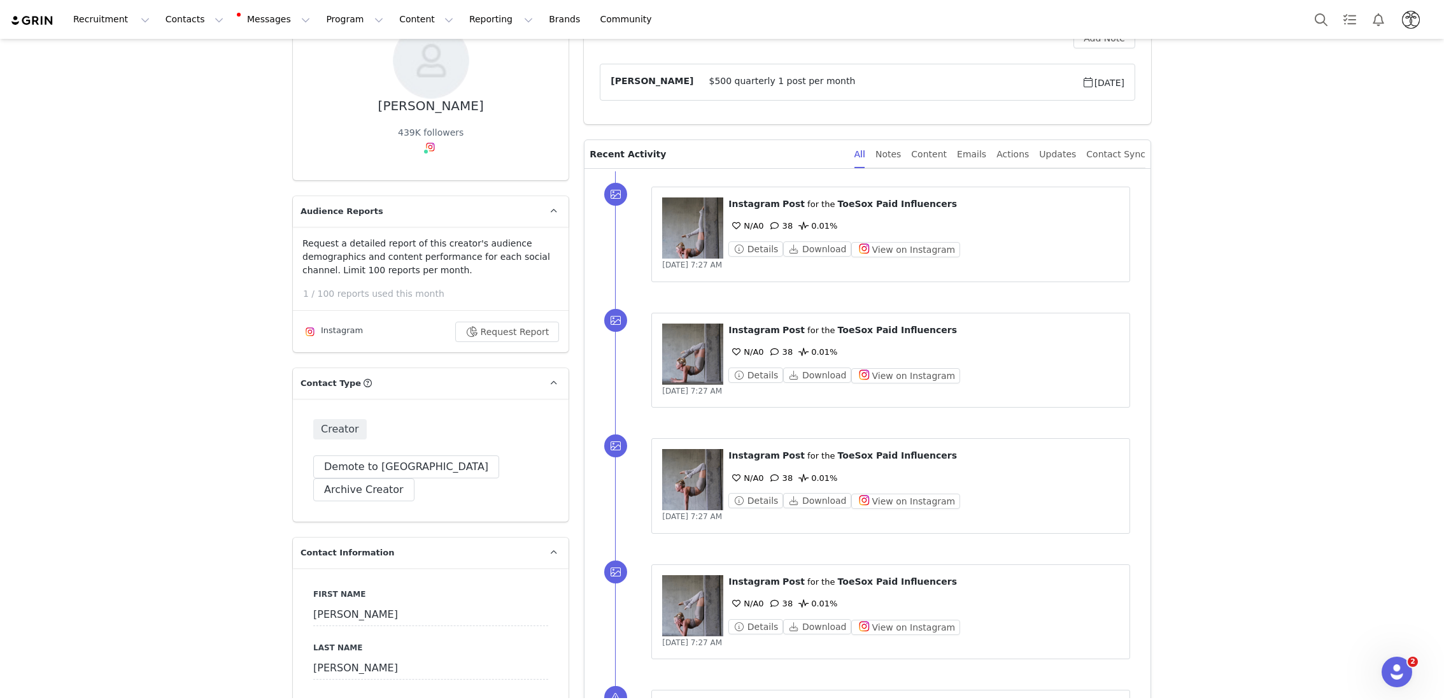
scroll to position [0, 0]
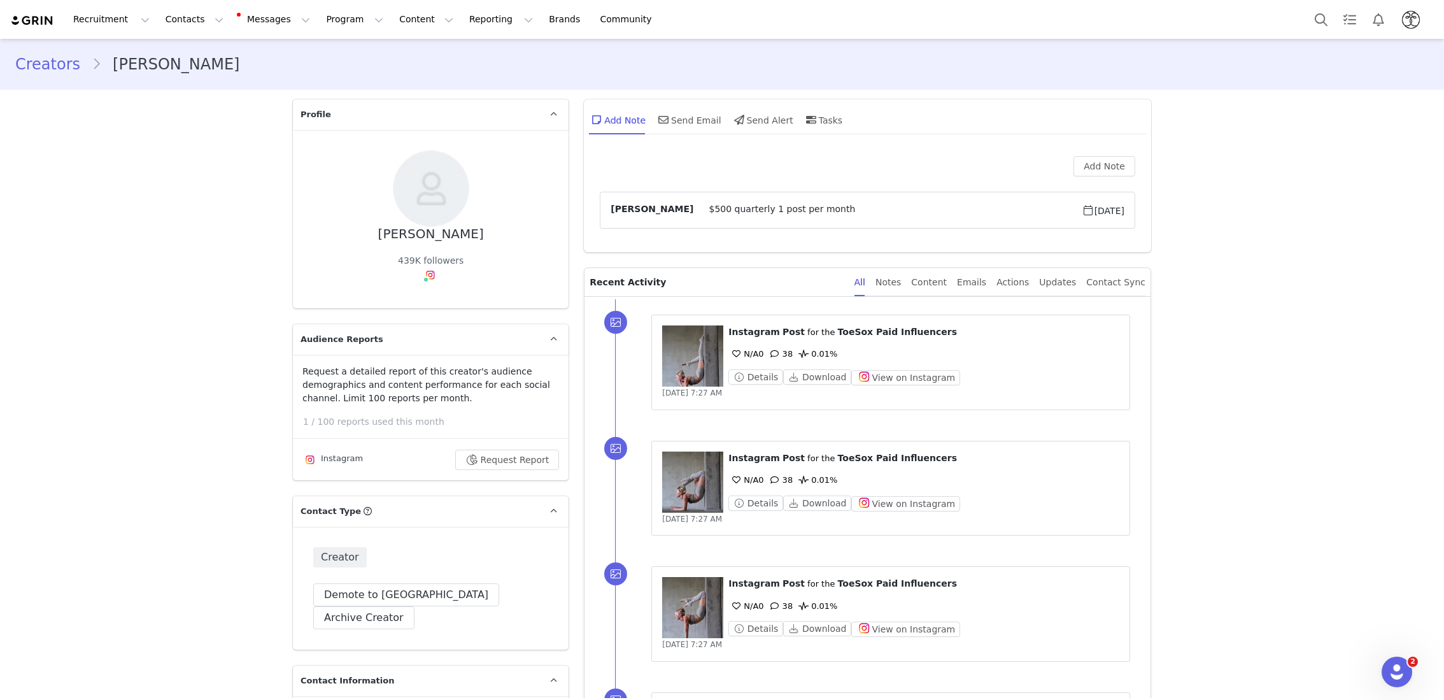
click at [313, 39] on section "Creators Robin Martin" at bounding box center [722, 64] width 1444 height 51
click at [318, 28] on button "Program Program" at bounding box center [354, 19] width 73 height 29
click at [322, 55] on p "Activations" at bounding box center [333, 56] width 49 height 13
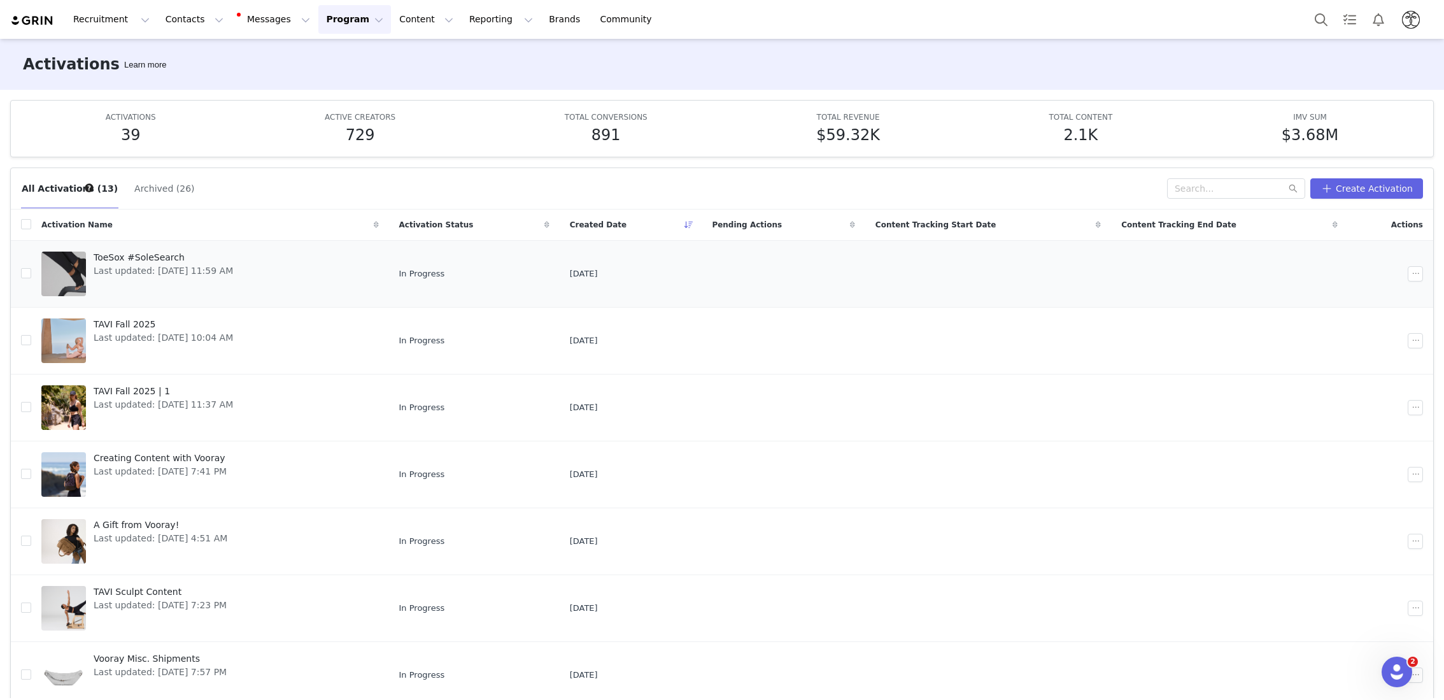
click at [105, 256] on span "ToeSox #SoleSearch" at bounding box center [163, 257] width 139 height 13
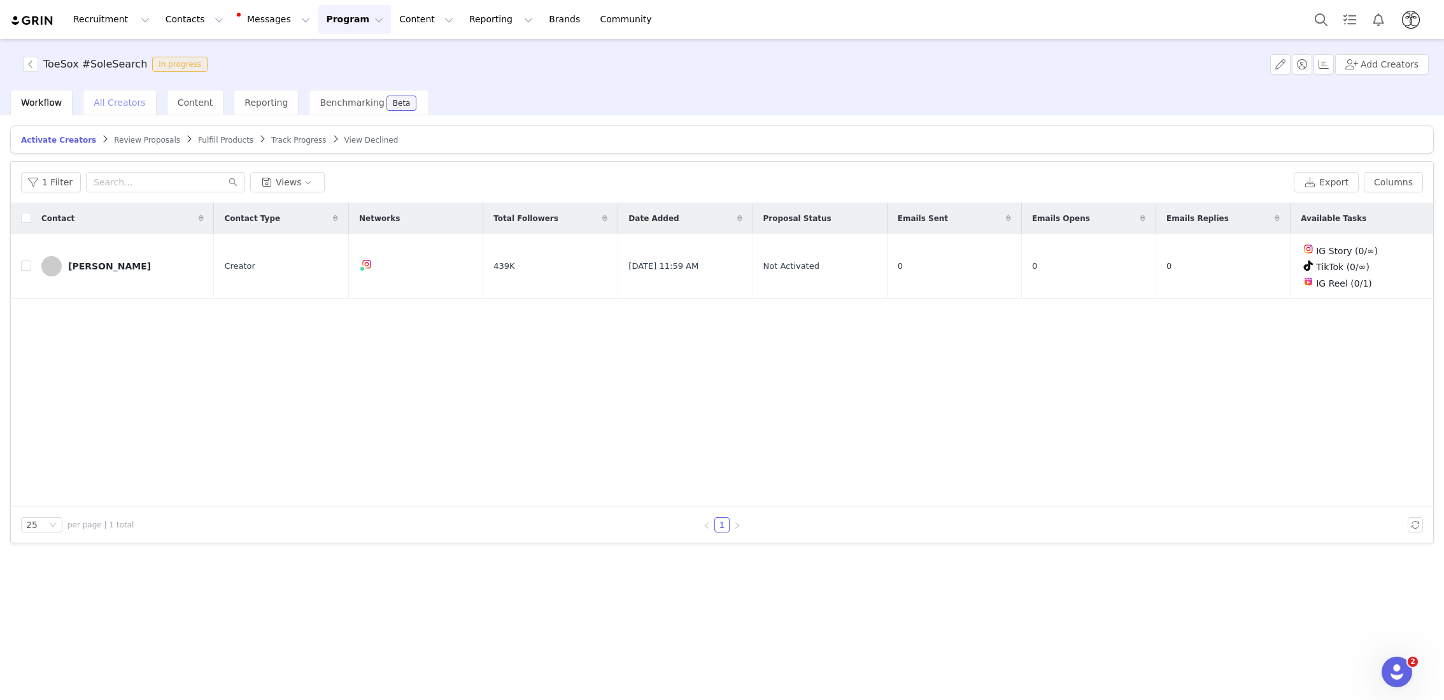
click at [131, 99] on span "All Creators" at bounding box center [120, 102] width 52 height 10
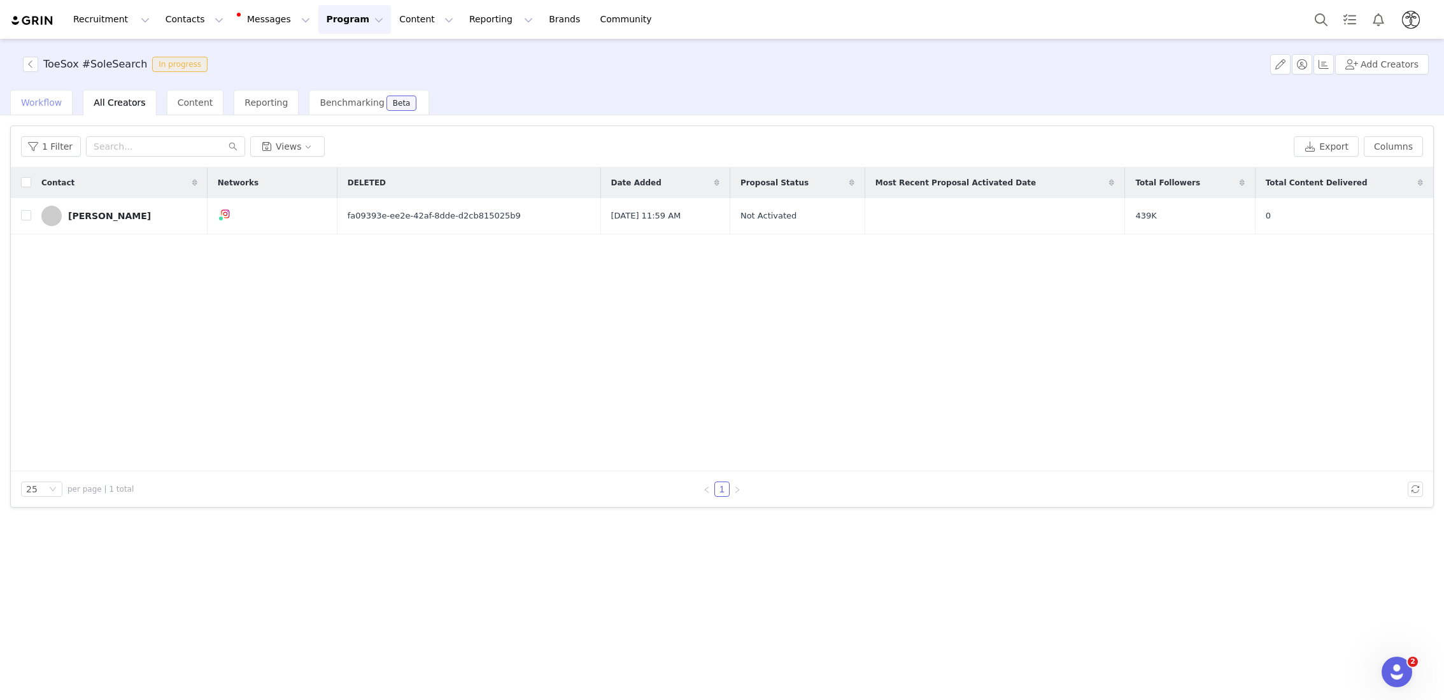
click at [53, 94] on div "Workflow" at bounding box center [41, 102] width 62 height 25
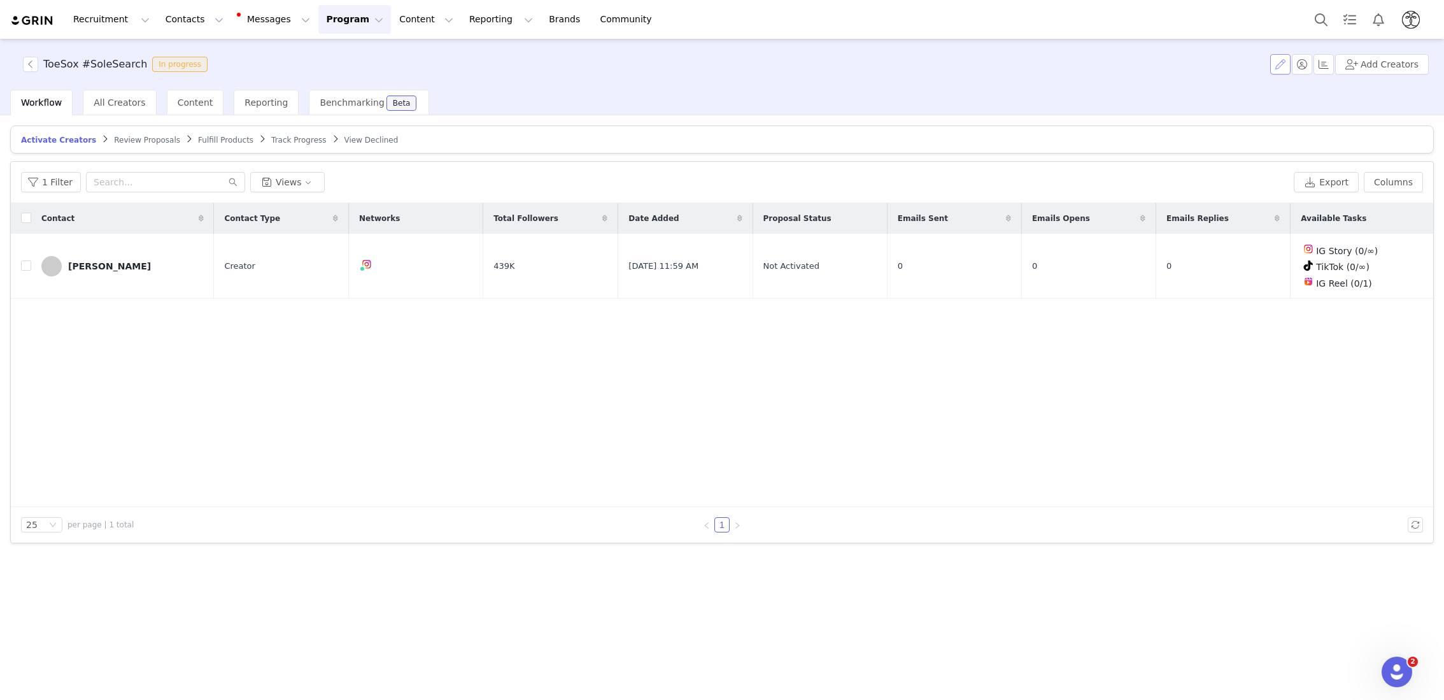
click at [1282, 69] on button "button" at bounding box center [1280, 64] width 20 height 20
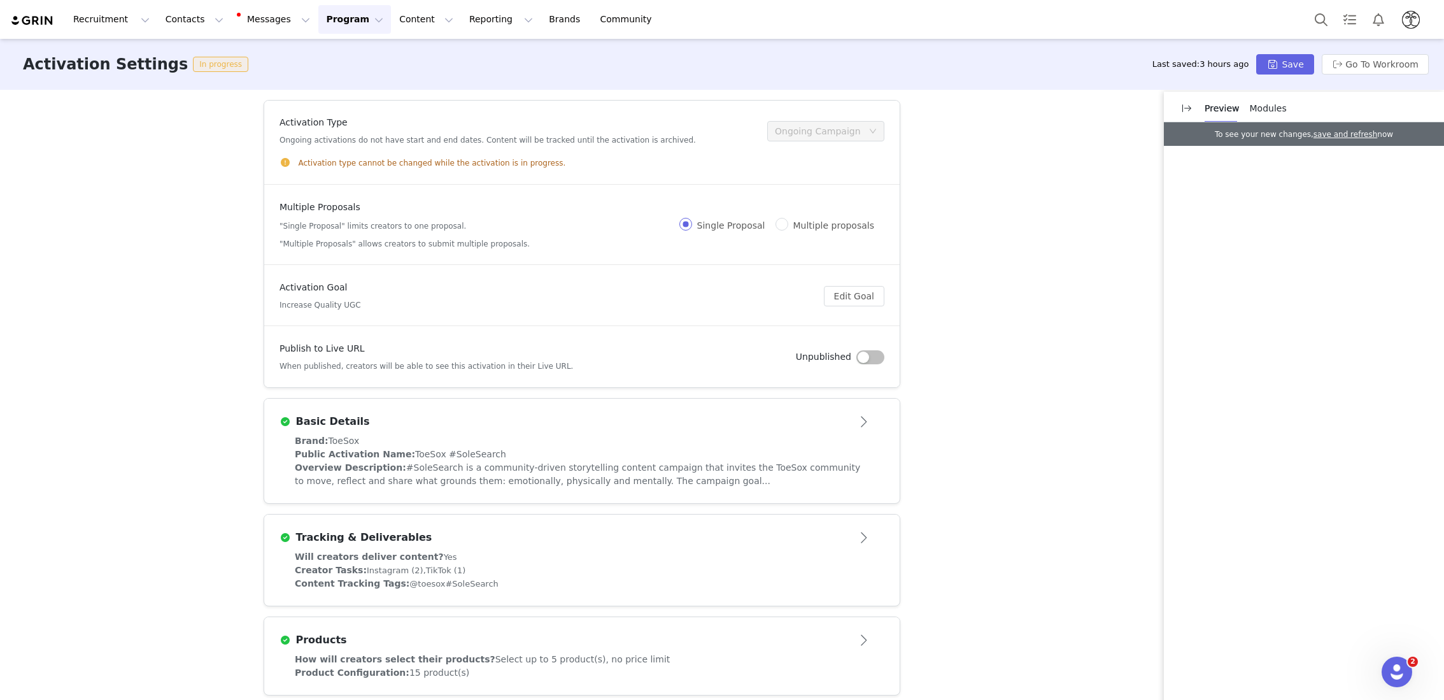
click at [331, 21] on button "Program Program" at bounding box center [354, 19] width 73 height 29
click at [343, 25] on button "Program Program" at bounding box center [354, 19] width 73 height 29
click at [865, 357] on button "button" at bounding box center [870, 357] width 28 height 14
click at [1271, 71] on button "Save" at bounding box center [1284, 64] width 57 height 20
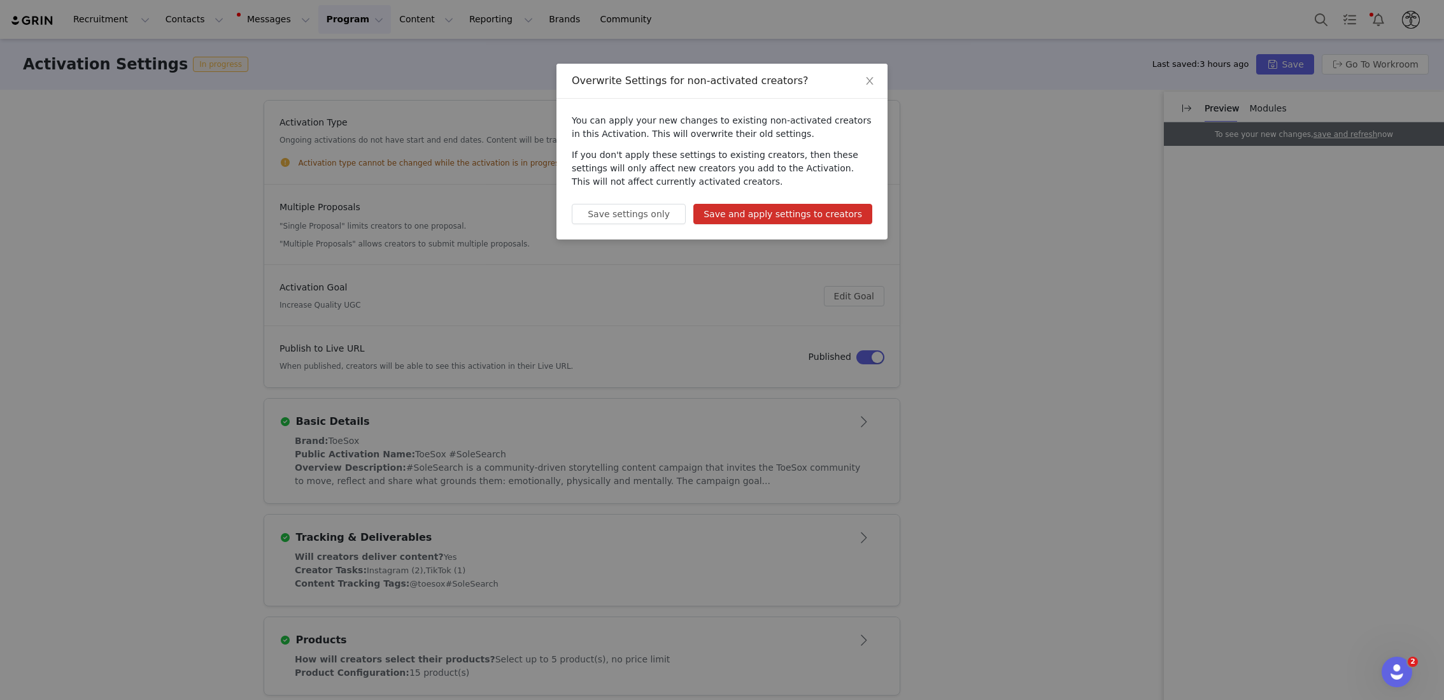
click at [767, 216] on button "Save and apply settings to creators" at bounding box center [782, 214] width 179 height 20
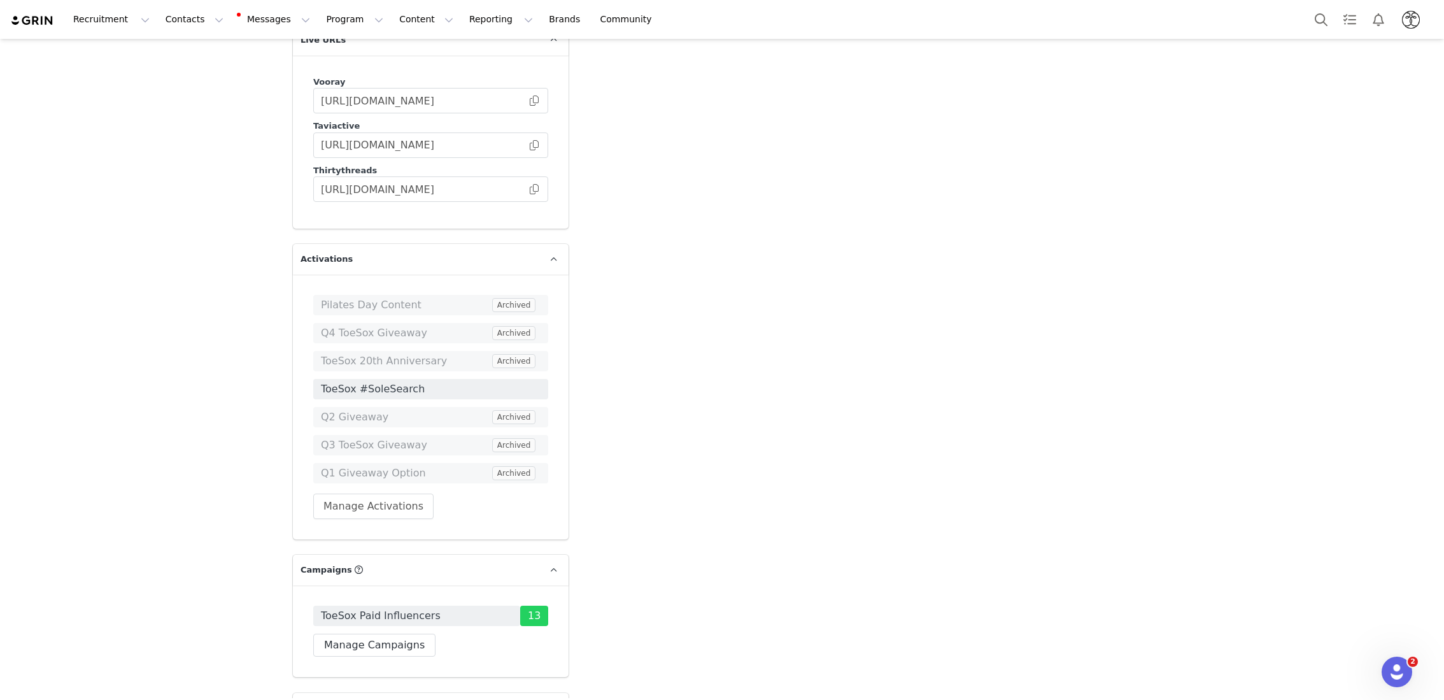
scroll to position [2755, 0]
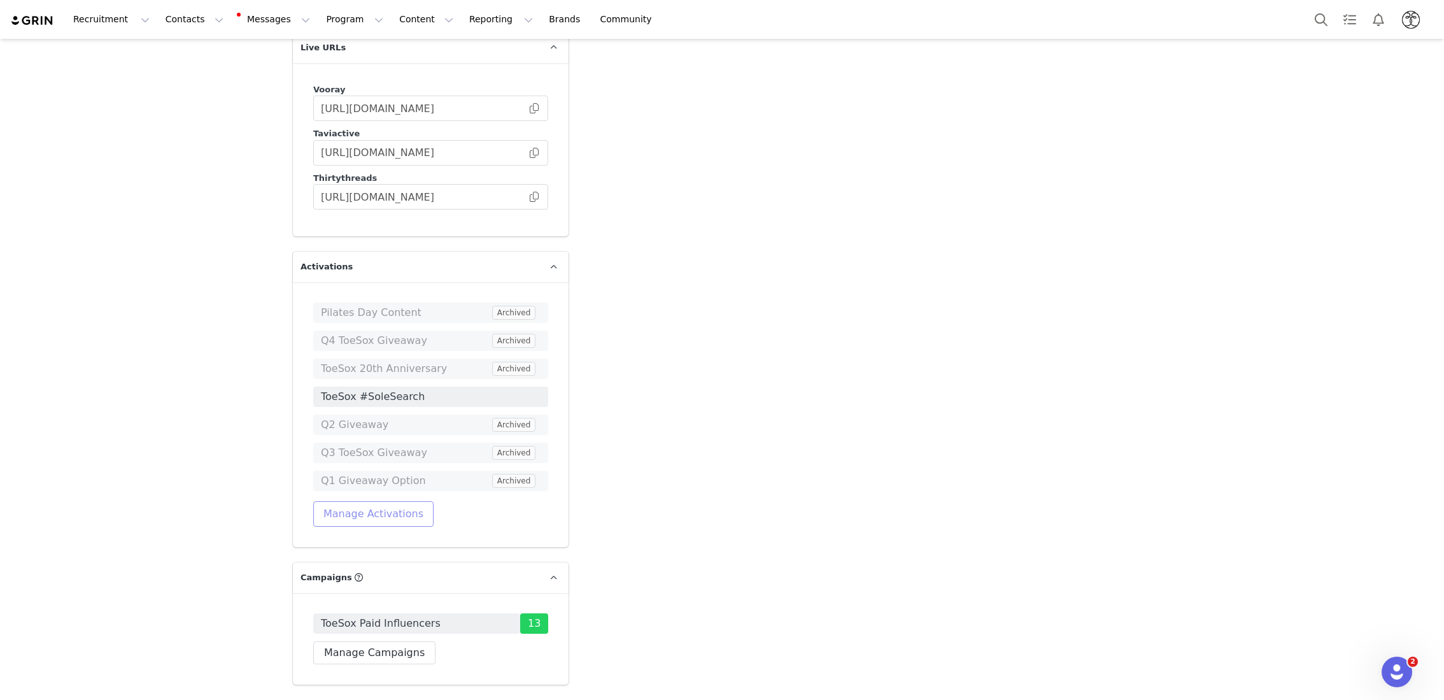
click at [356, 501] on button "Manage Activations" at bounding box center [373, 513] width 120 height 25
click at [386, 459] on div "Select Activation" at bounding box center [340, 457] width 124 height 19
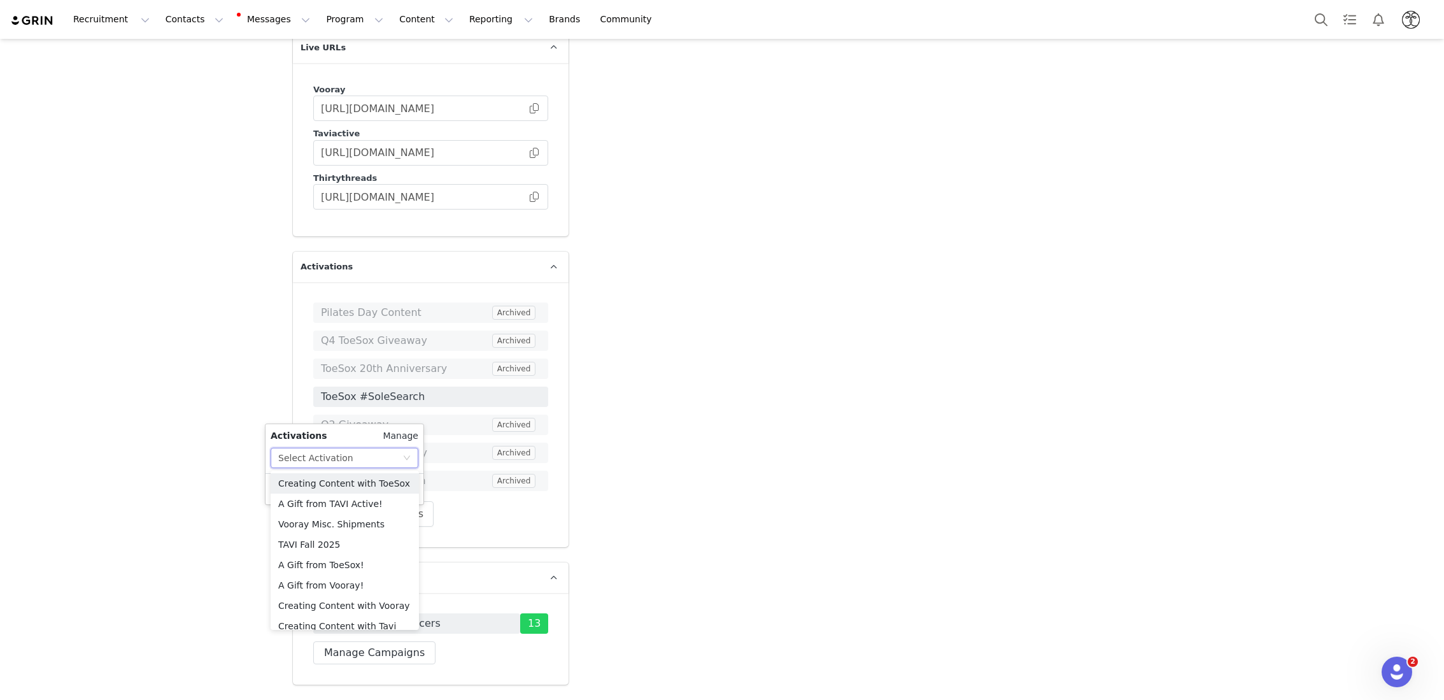
click at [409, 437] on link "Manage" at bounding box center [401, 435] width 36 height 13
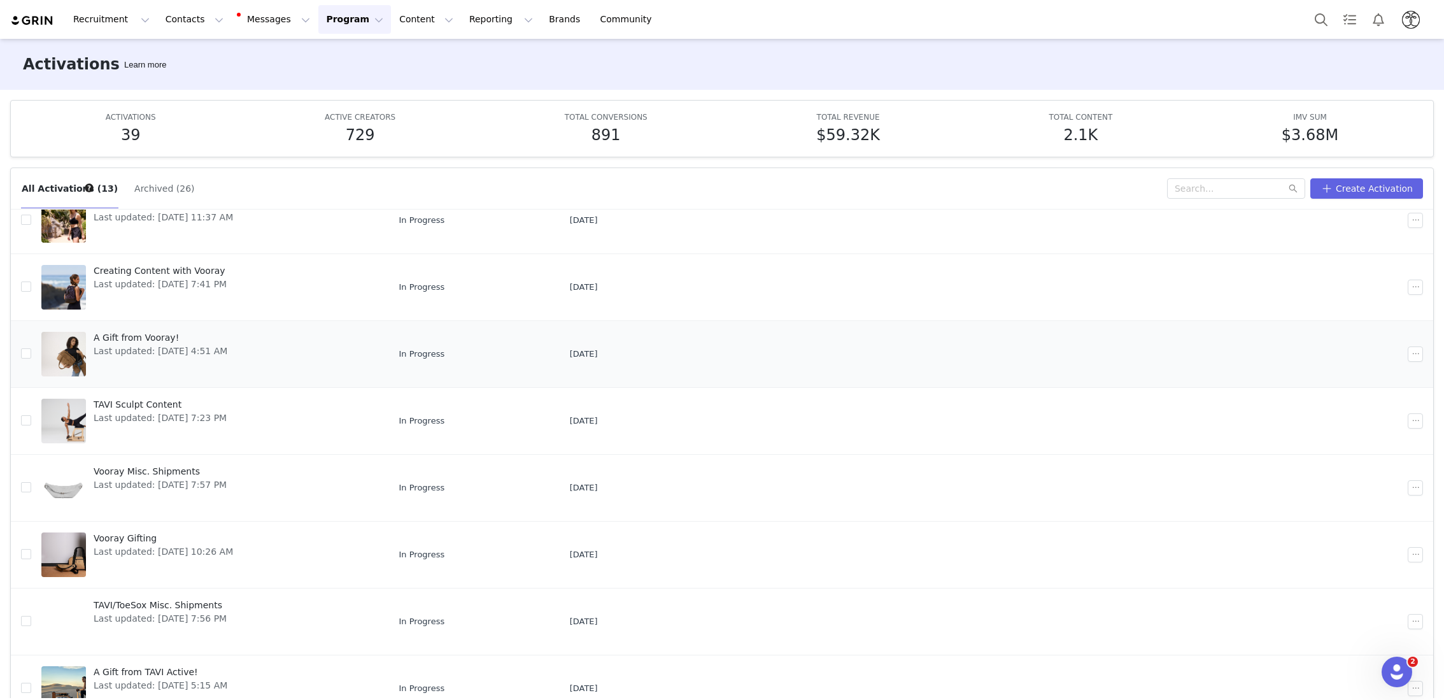
scroll to position [67, 0]
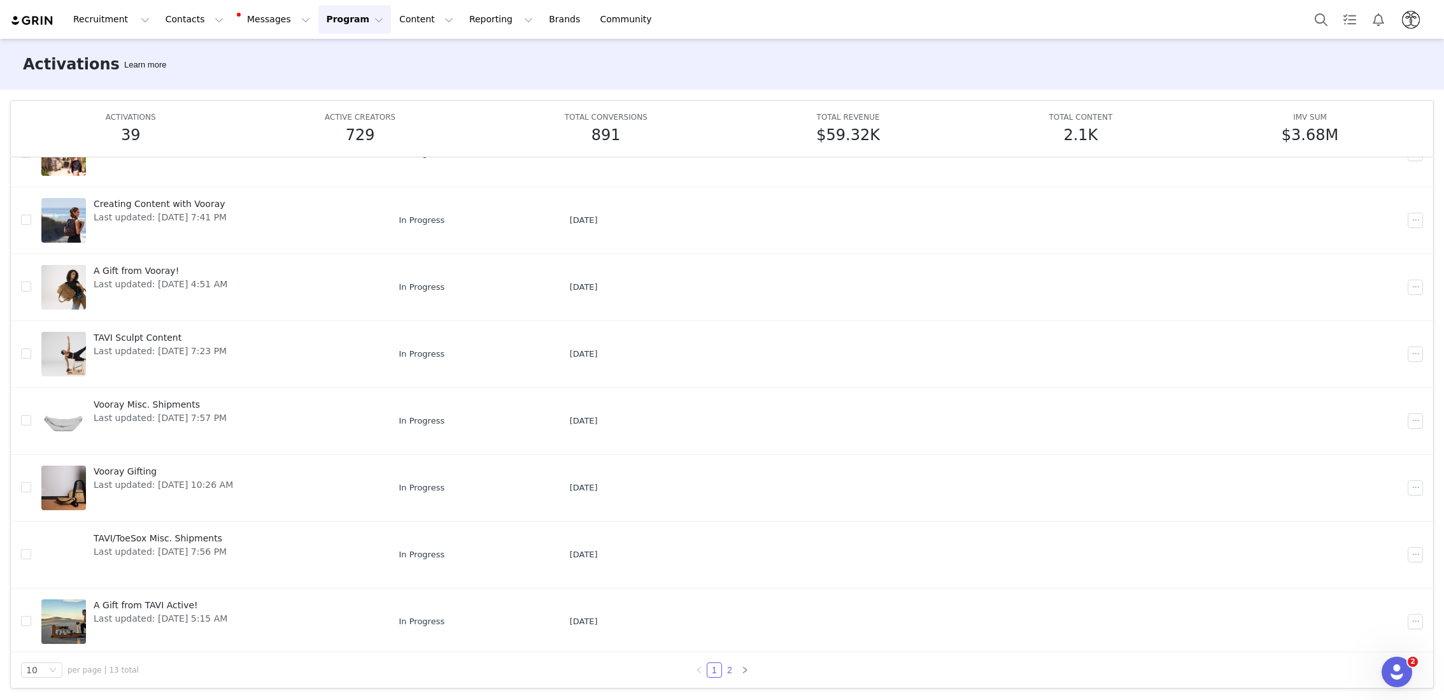
click at [730, 670] on link "2" at bounding box center [730, 670] width 14 height 14
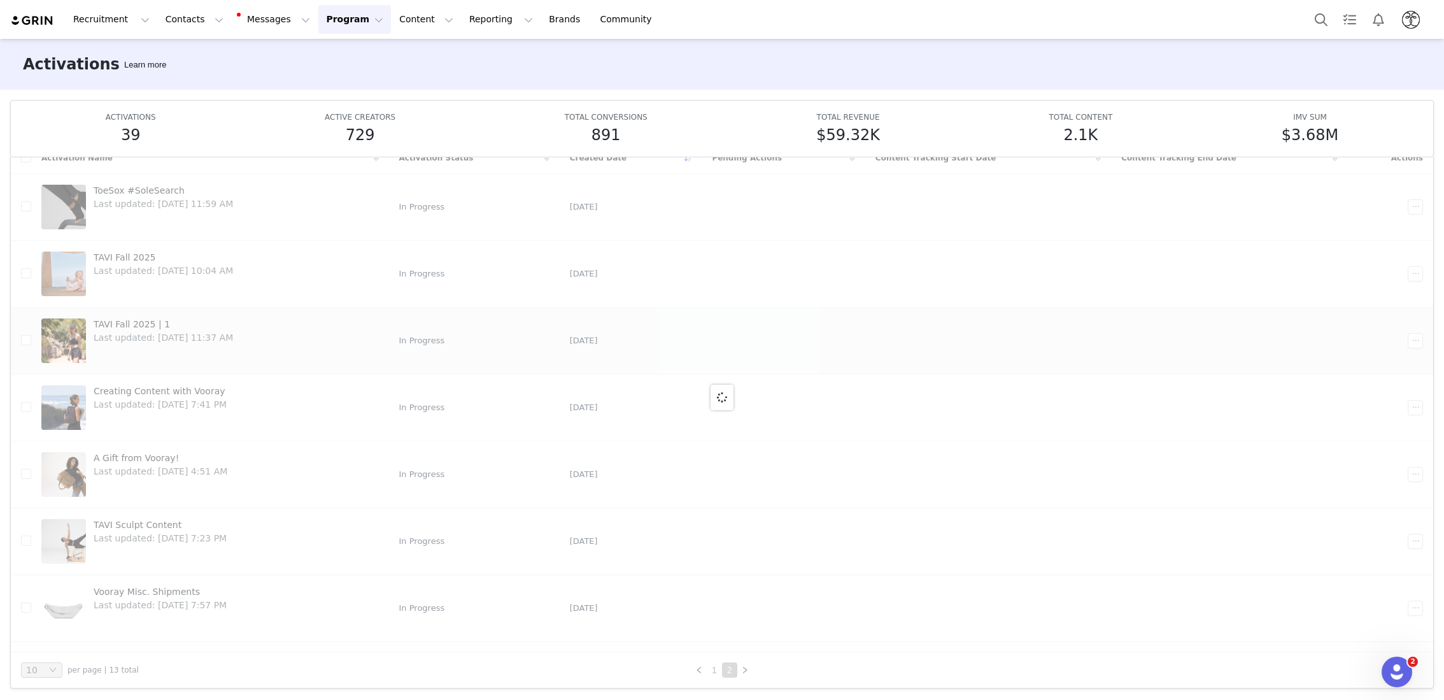
scroll to position [0, 0]
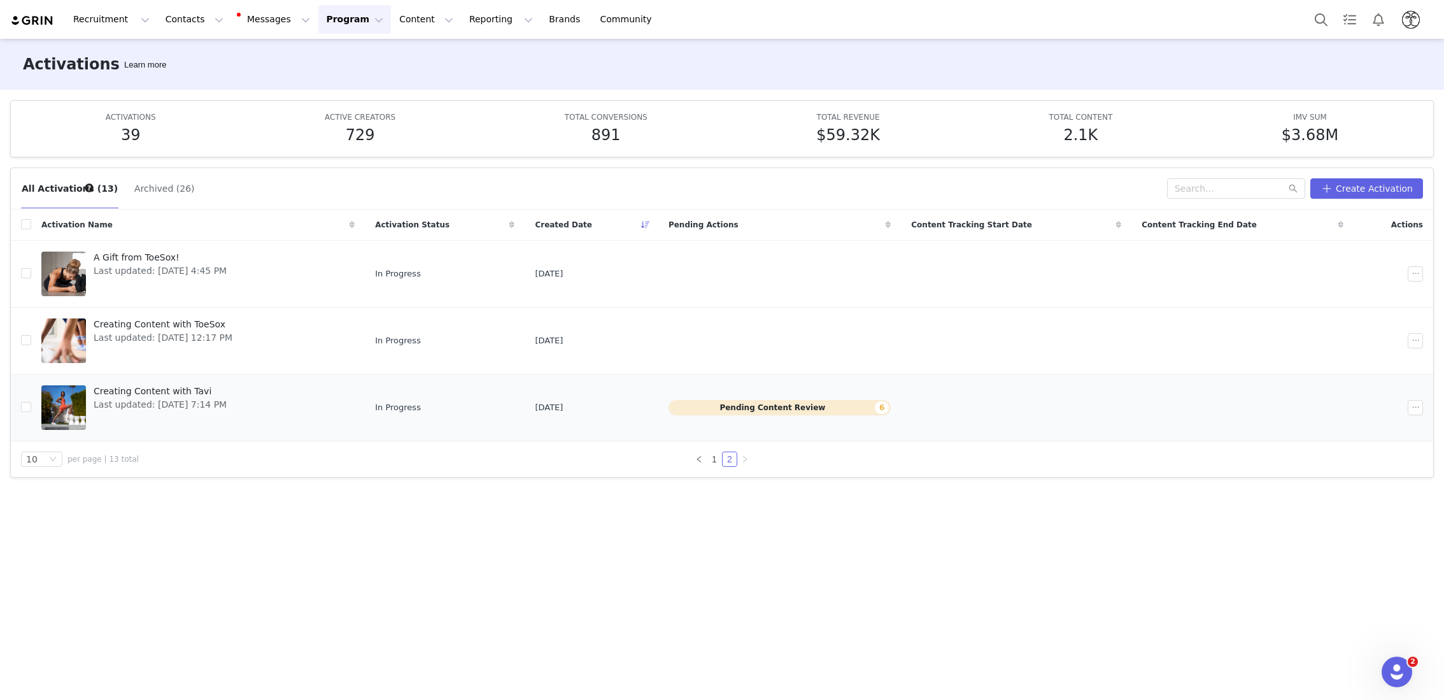
click at [152, 387] on span "Creating Content with Tavi" at bounding box center [160, 391] width 133 height 13
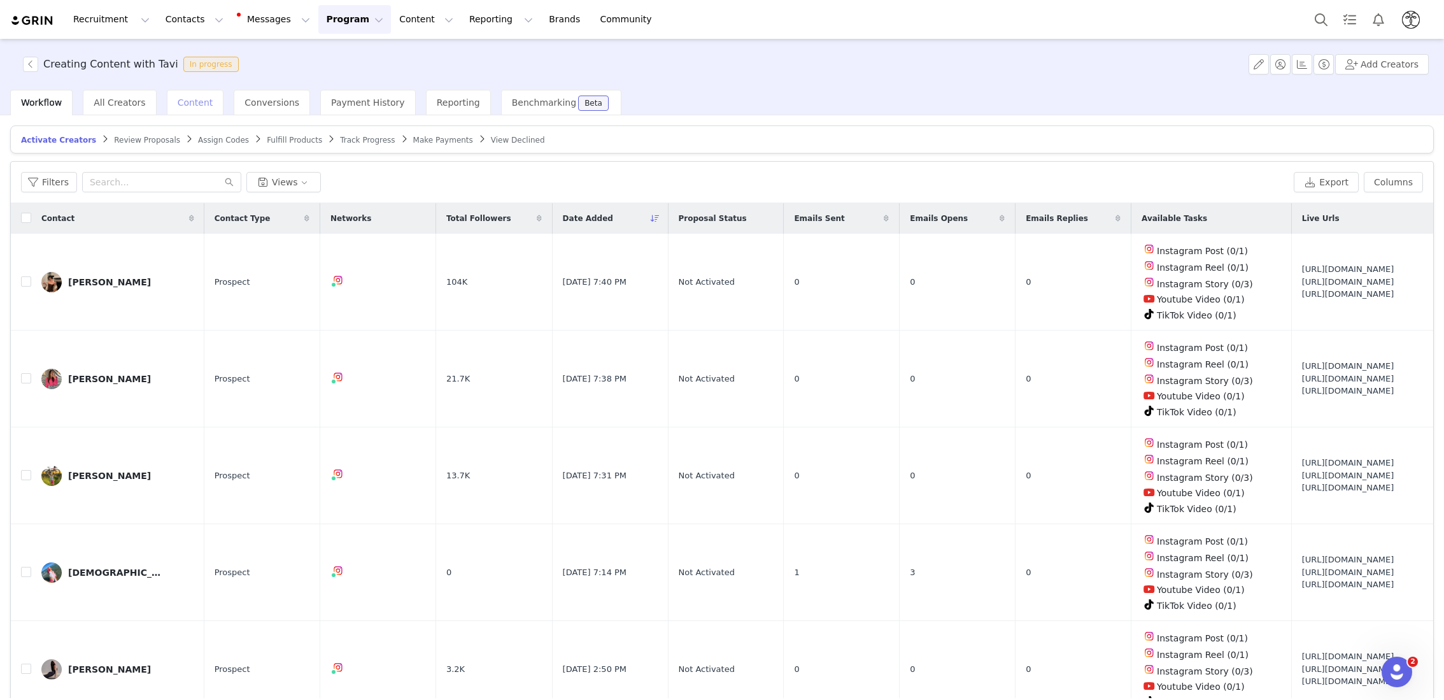
click at [195, 103] on span "Content" at bounding box center [196, 102] width 36 height 10
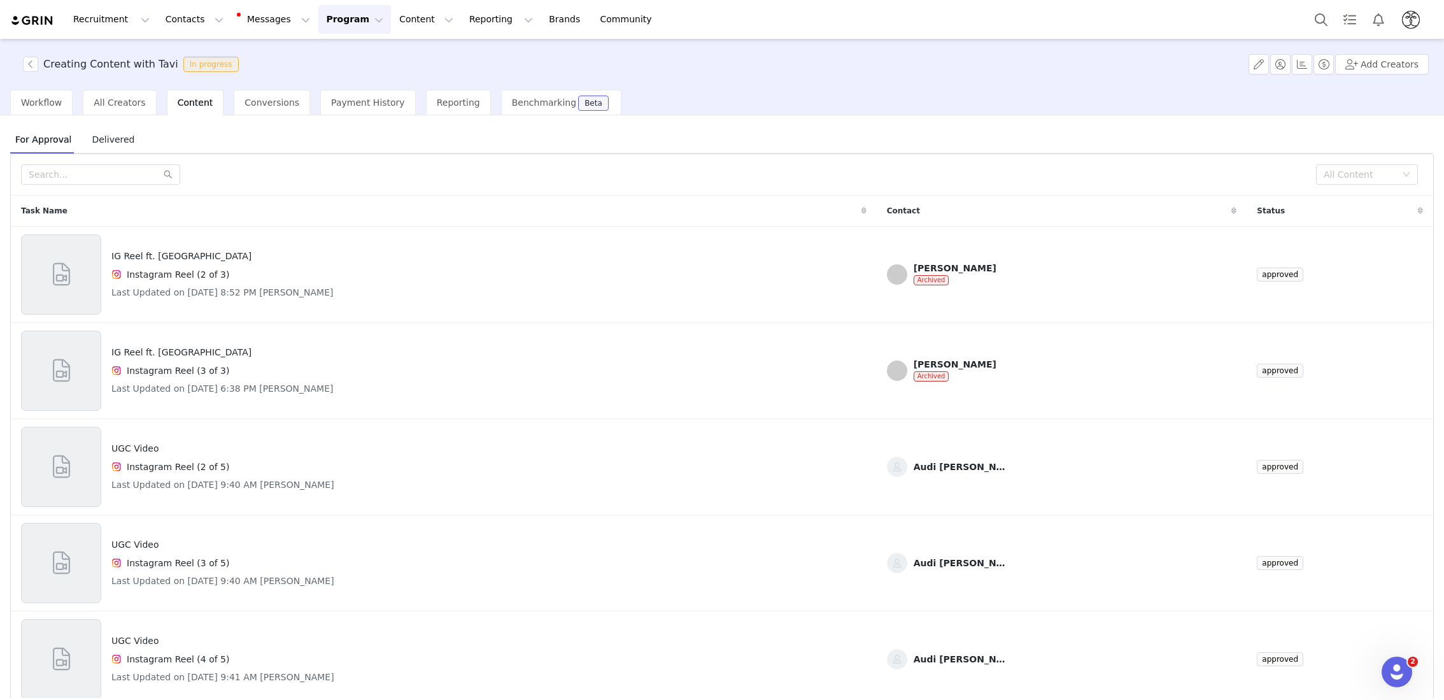
click at [116, 145] on span "Delivered" at bounding box center [113, 139] width 53 height 20
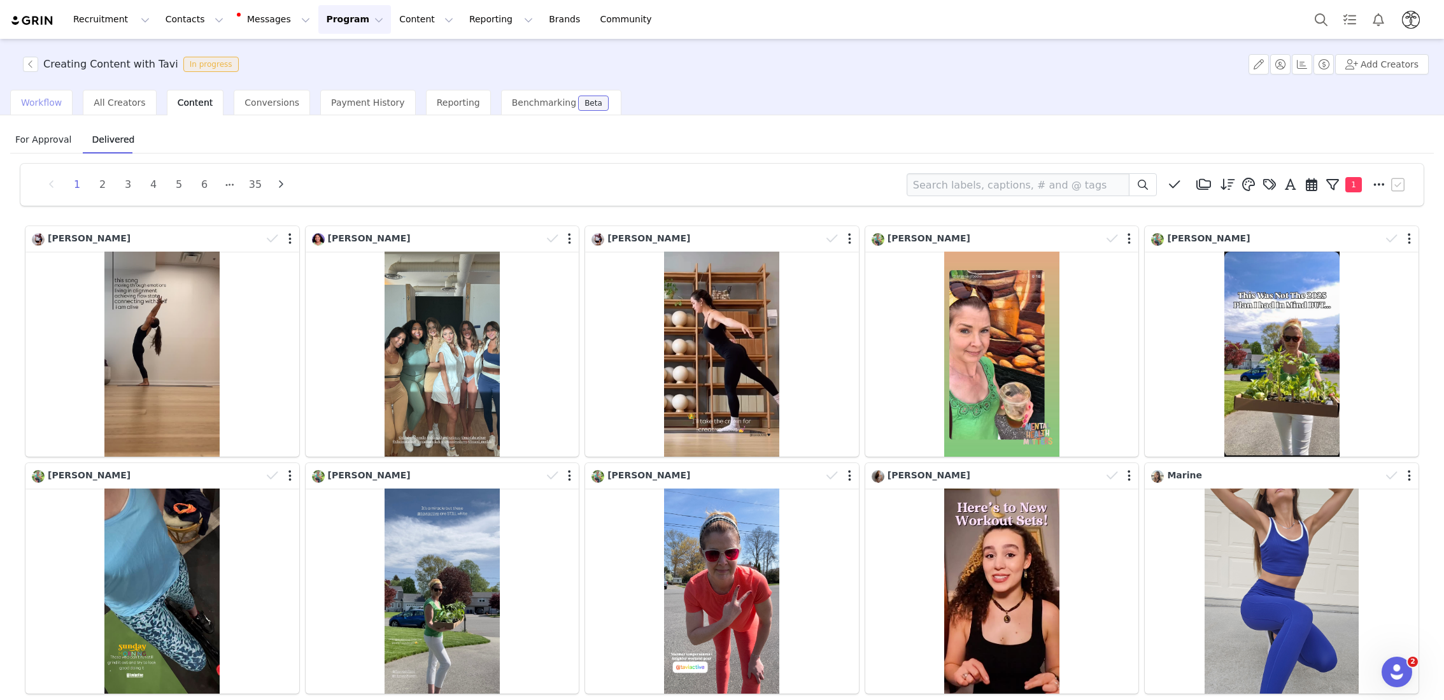
click at [32, 105] on span "Workflow" at bounding box center [41, 102] width 41 height 10
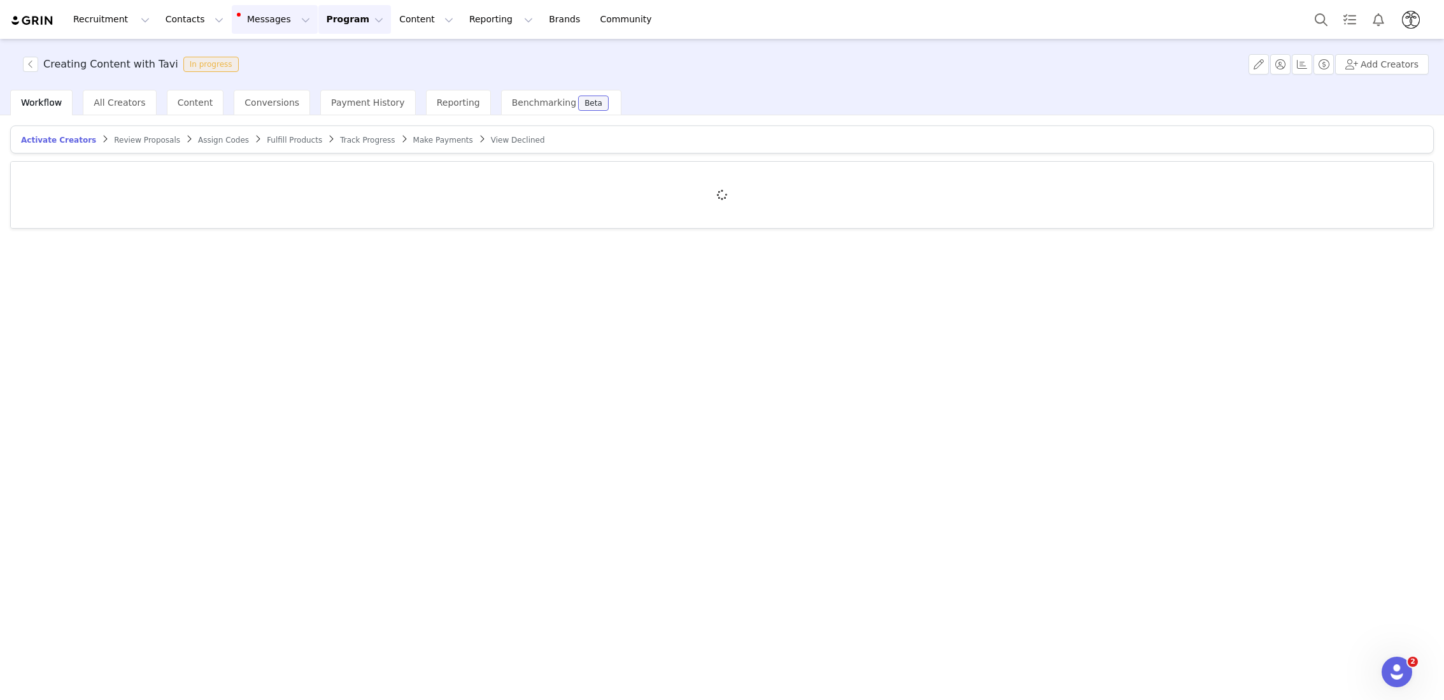
click at [267, 21] on button "Messages Messages" at bounding box center [275, 19] width 86 height 29
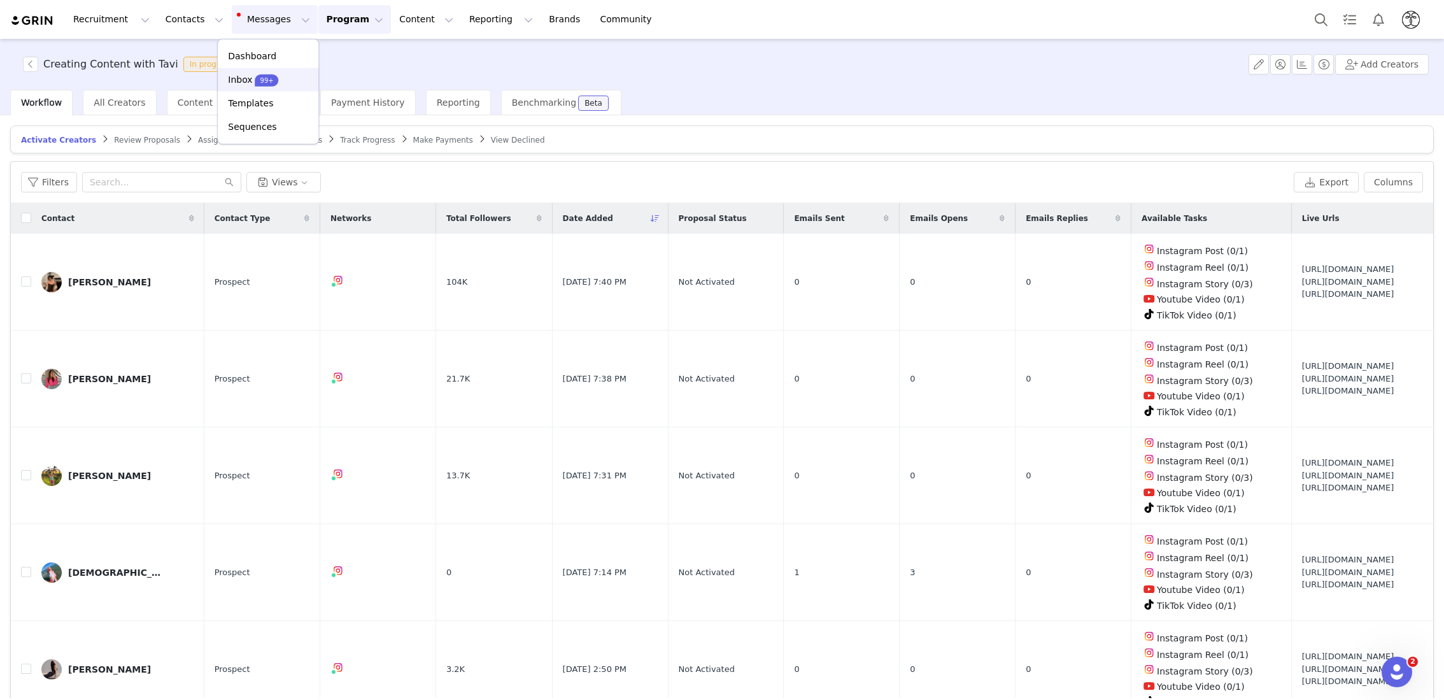
click at [243, 81] on p "Inbox" at bounding box center [240, 79] width 24 height 13
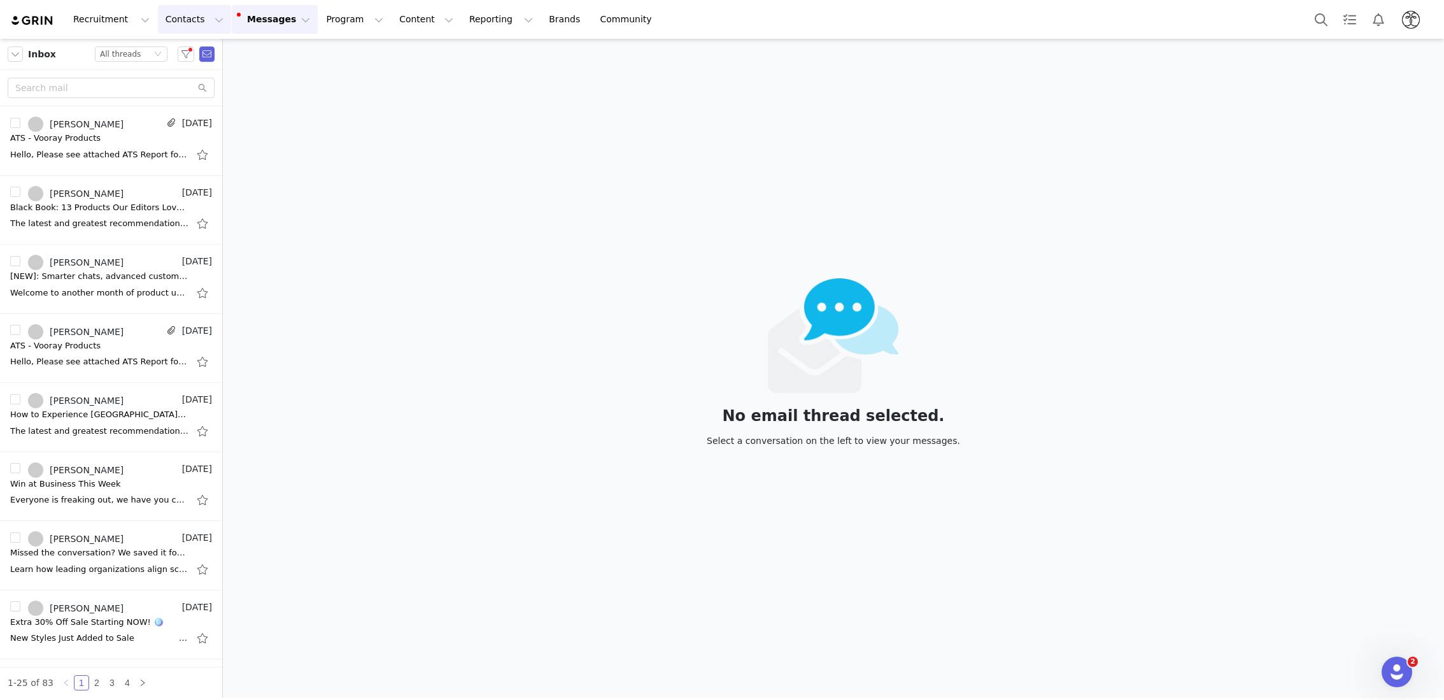
click at [191, 13] on button "Contacts Contacts" at bounding box center [194, 19] width 73 height 29
click at [260, 20] on button "Messages Messages" at bounding box center [275, 19] width 86 height 29
click at [313, 267] on div "No email thread selected. Select a conversation on the left to view your messag…" at bounding box center [833, 368] width 1221 height 659
click at [270, 3] on div "Recruitment Recruitment Creator Search Curated Lists Landing Pages Web Extensio…" at bounding box center [722, 19] width 1444 height 39
click at [276, 11] on button "Messages Messages" at bounding box center [275, 19] width 86 height 29
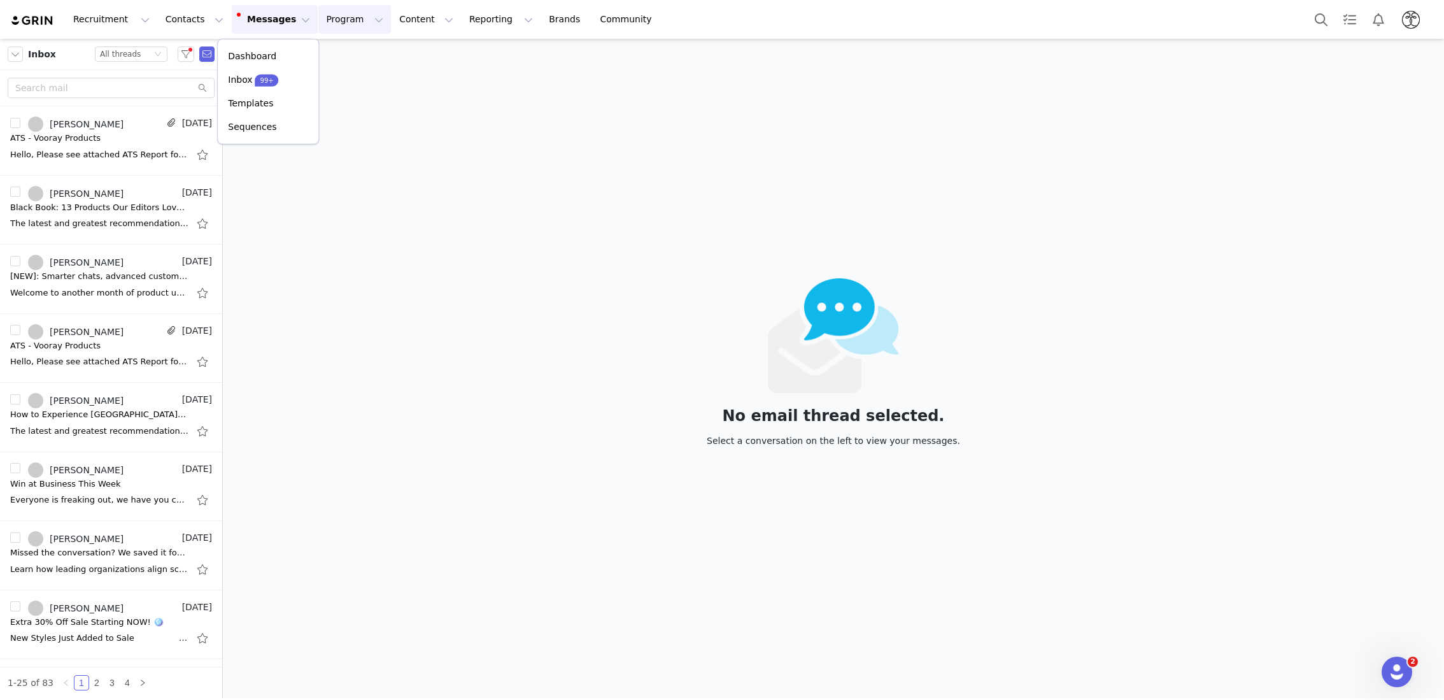
click at [318, 14] on button "Program Program" at bounding box center [354, 19] width 73 height 29
click at [320, 48] on link "Activations" at bounding box center [349, 57] width 101 height 24
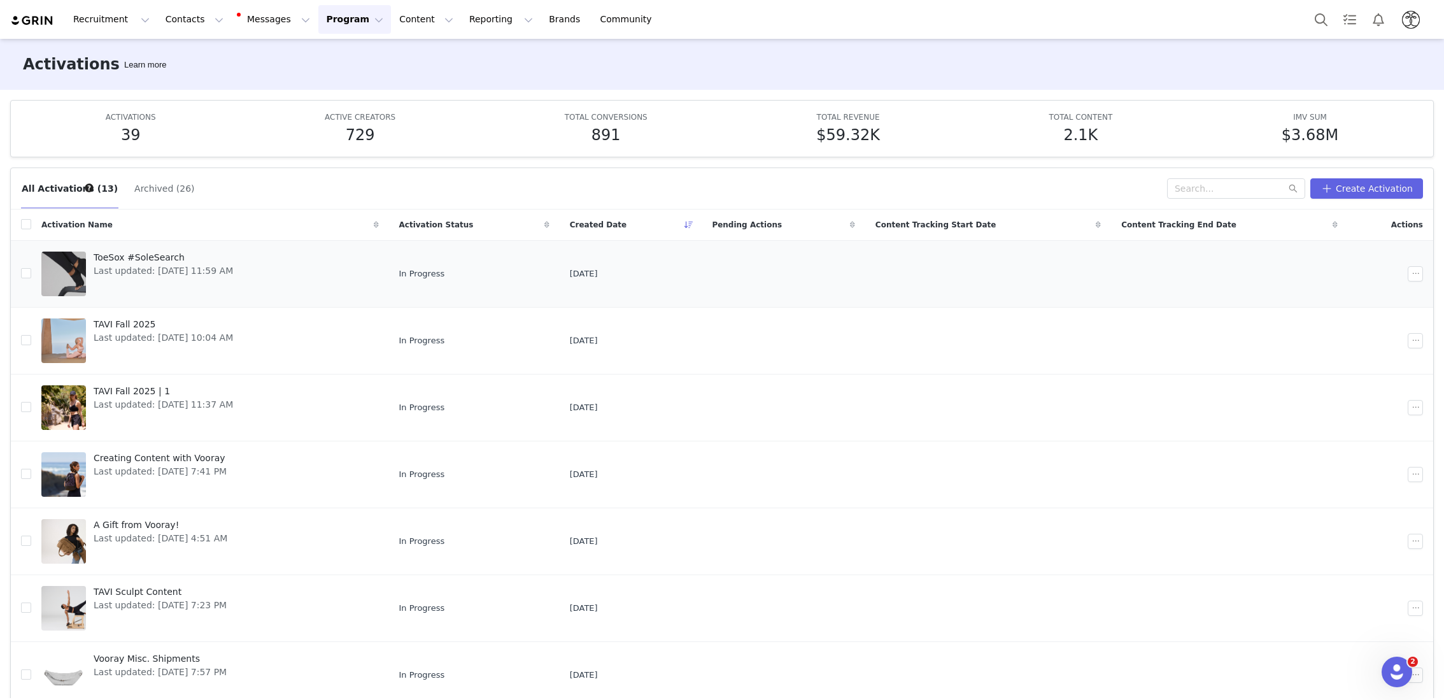
click at [149, 256] on span "ToeSox #SoleSearch" at bounding box center [163, 257] width 139 height 13
click at [138, 199] on div "All Activations (13) Archived (26) Create Activation" at bounding box center [722, 188] width 1422 height 41
click at [137, 188] on button "Archived (26)" at bounding box center [164, 188] width 61 height 20
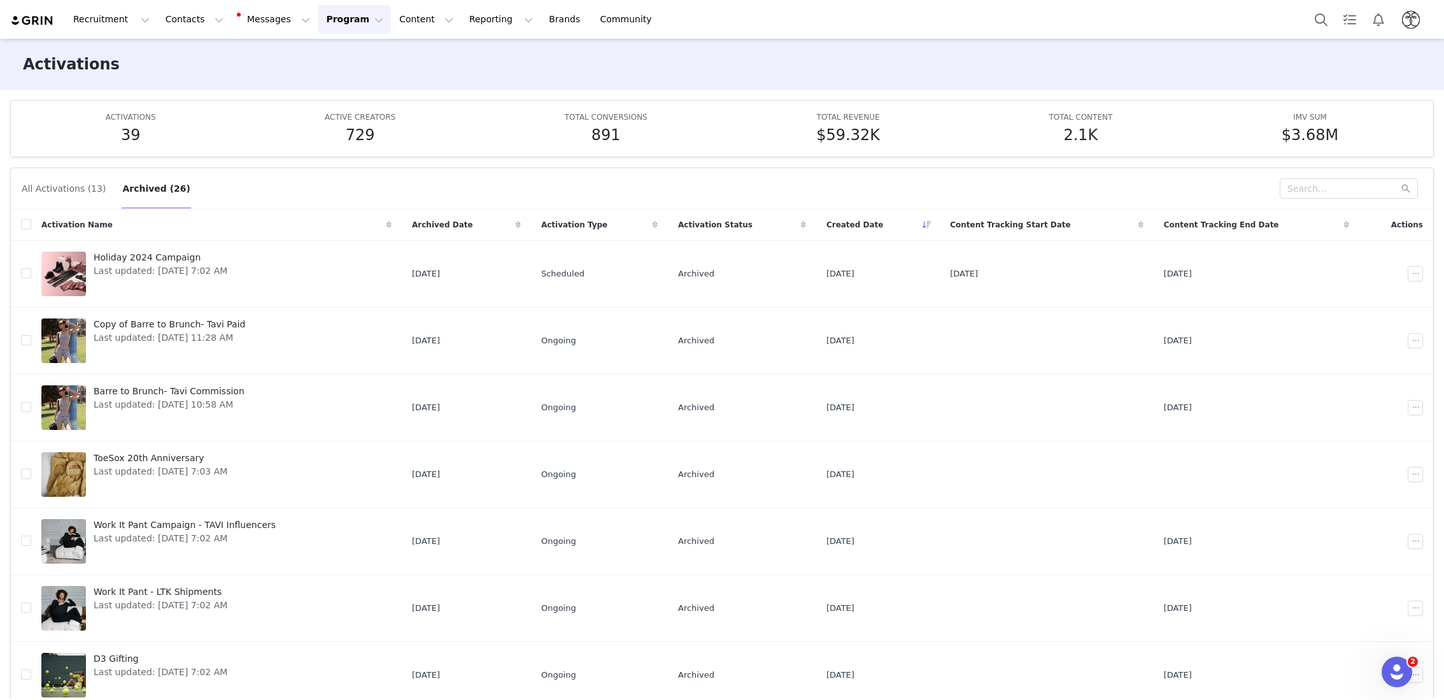
click at [54, 186] on button "All Activations (13)" at bounding box center [63, 188] width 85 height 20
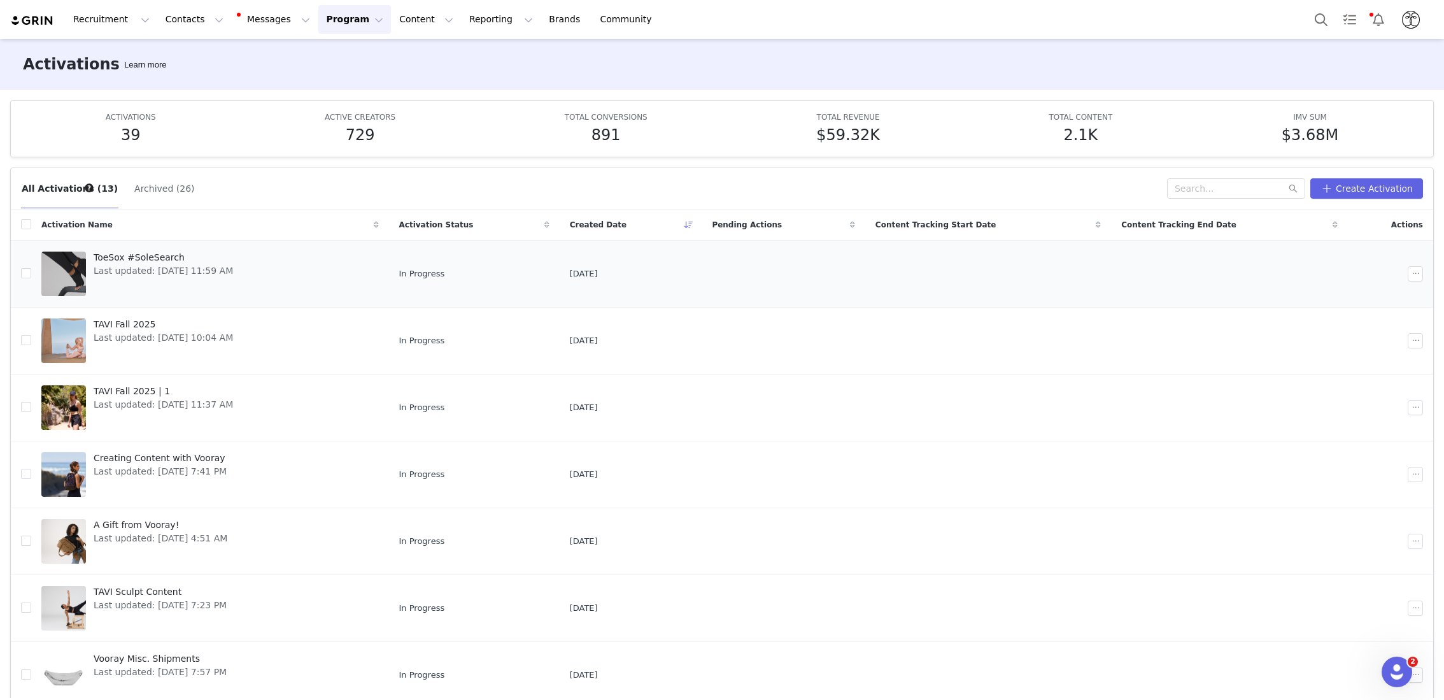
click at [157, 267] on span "Last updated: Sep 30, 2025 11:59 AM" at bounding box center [163, 270] width 139 height 13
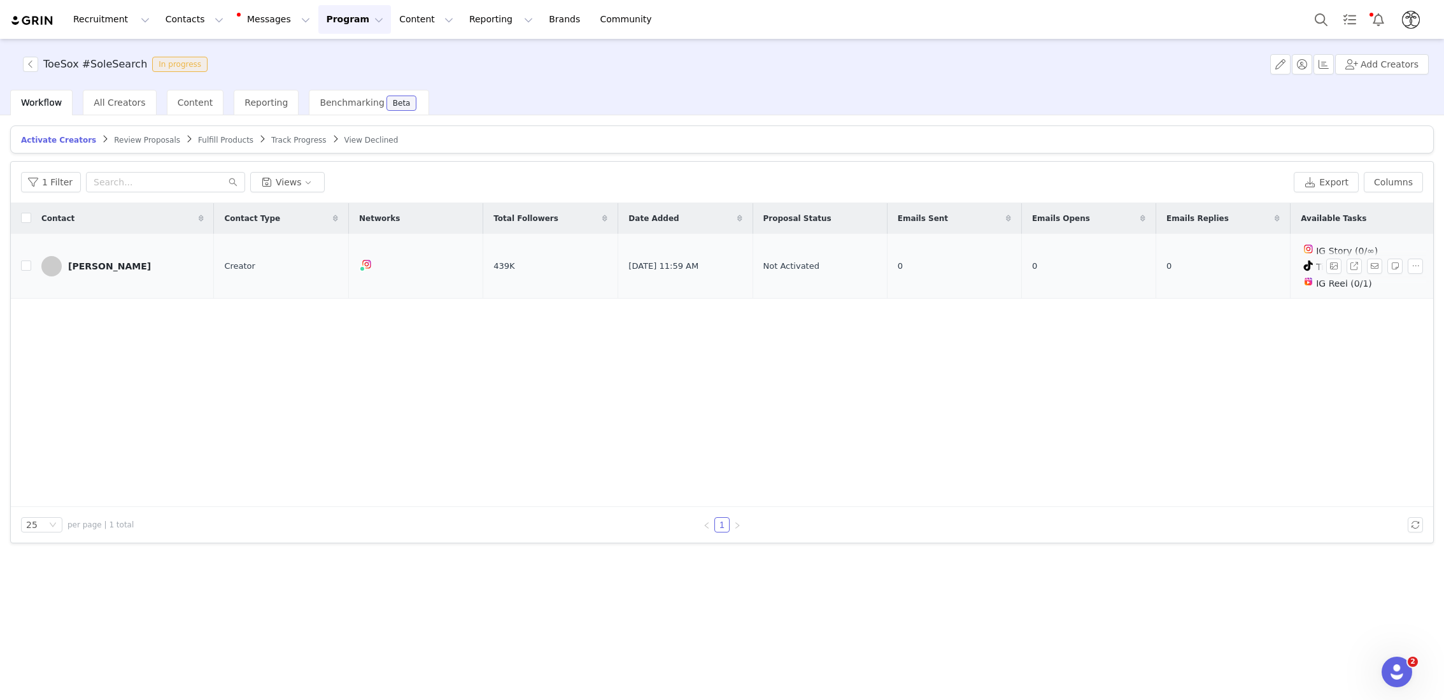
click at [106, 261] on div "[PERSON_NAME]" at bounding box center [109, 266] width 83 height 10
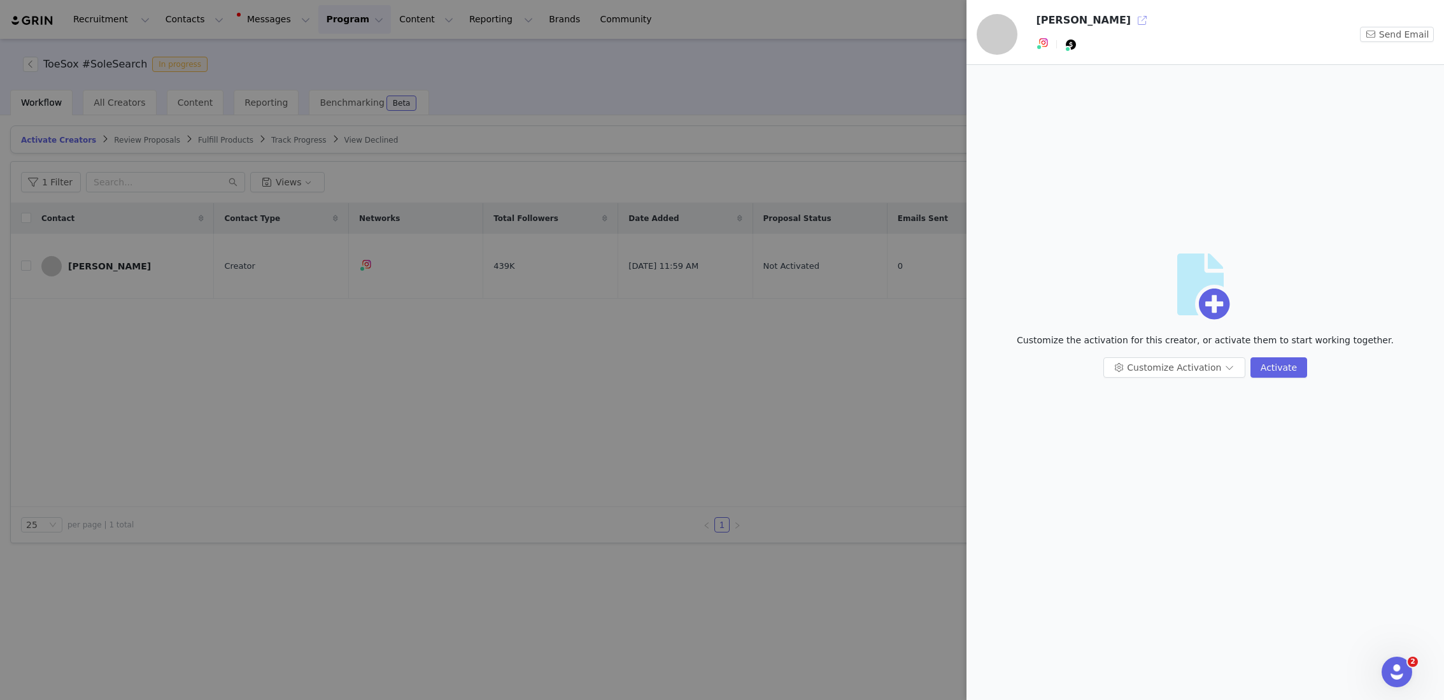
click at [1132, 18] on button "button" at bounding box center [1142, 20] width 20 height 20
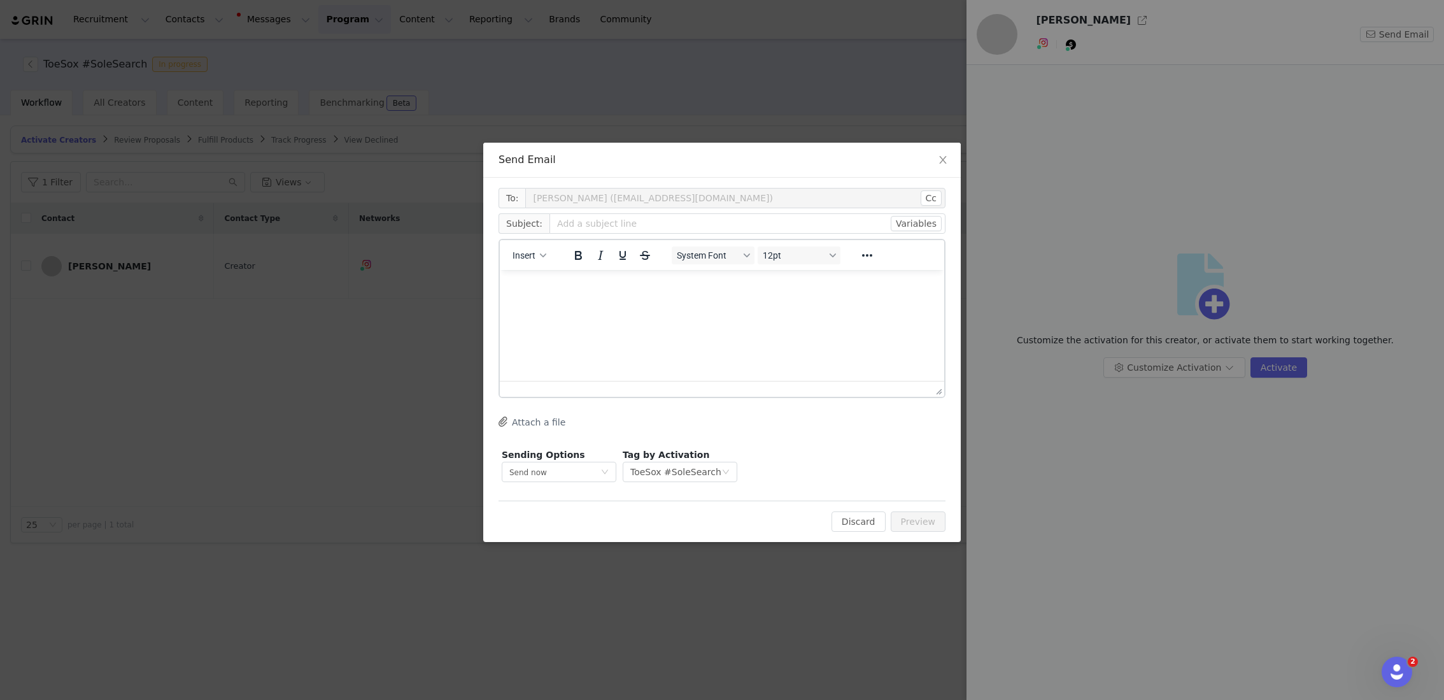
click at [588, 285] on p "Rich Text Area. Press ALT-0 for help." at bounding box center [722, 287] width 424 height 14
paste body "Rich Text Area. Press ALT-0 for help."
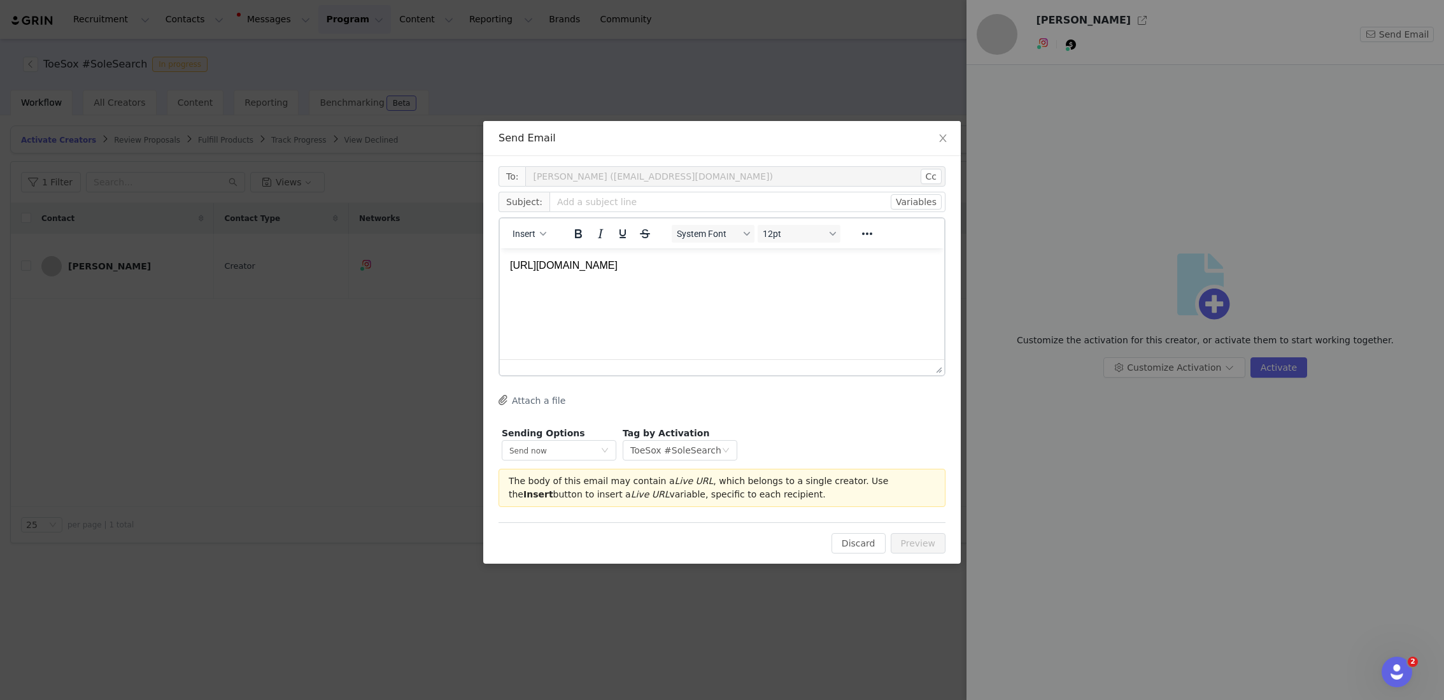
click at [508, 266] on html "https://taviactive.grin.live/6d128ca9-1998-41bc-b642-157a3fb6f872" at bounding box center [722, 265] width 444 height 34
click at [604, 202] on input "text" at bounding box center [747, 202] width 396 height 20
click at [705, 203] on input "text" at bounding box center [747, 202] width 396 height 20
type input "T"
type input "#"
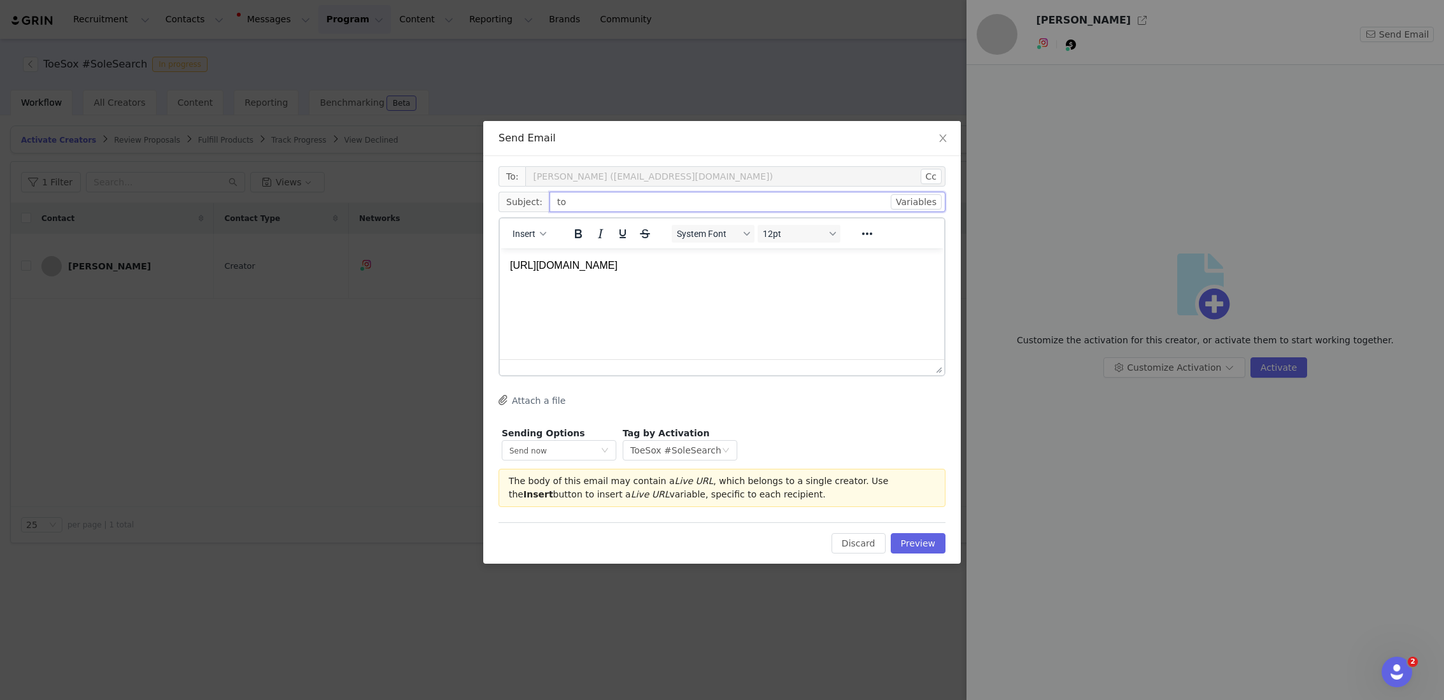
type input "t"
click at [554, 201] on input "ToeSox #SoleSearch" at bounding box center [747, 202] width 396 height 20
click at [661, 208] on input "ToeSox #SoleSearch" at bounding box center [747, 202] width 396 height 20
click at [552, 200] on input "ToeSox #SoleSearch" at bounding box center [747, 202] width 396 height 20
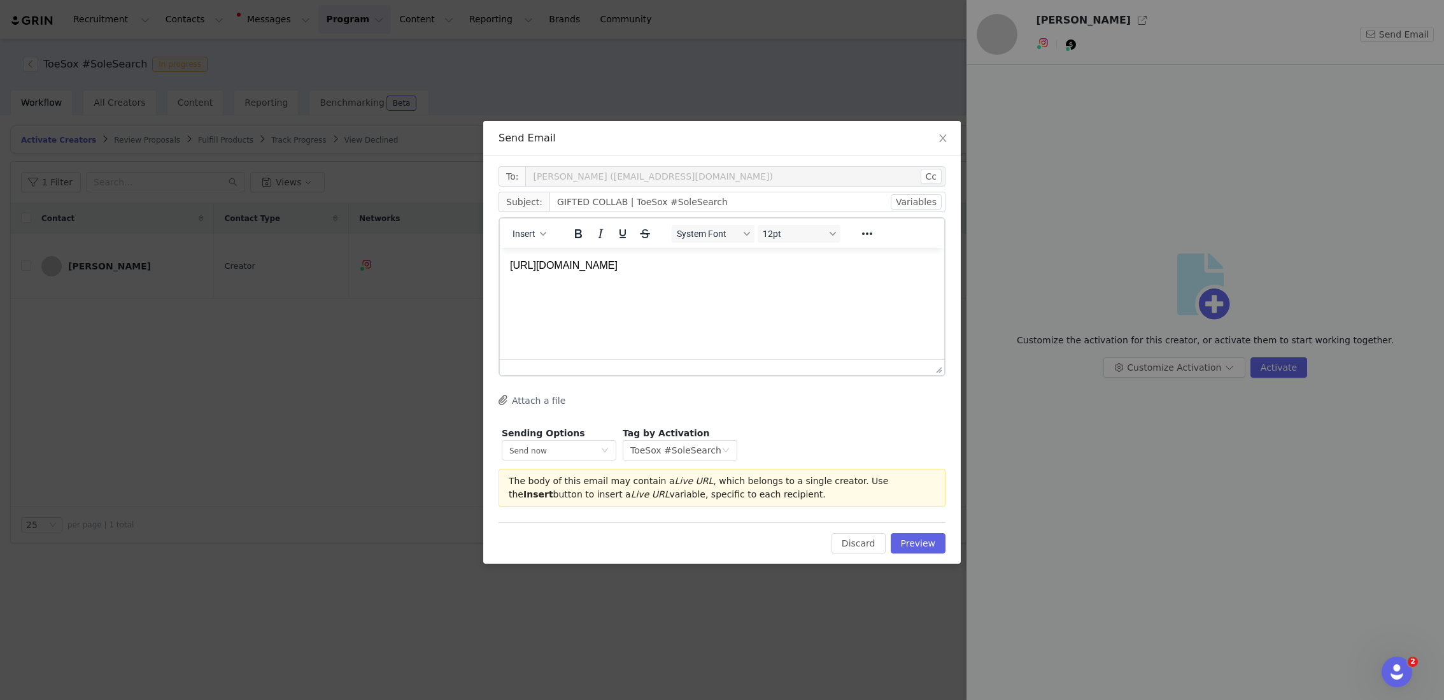
click at [889, 283] on html "[URL][DOMAIN_NAME]" at bounding box center [722, 265] width 444 height 34
drag, startPoint x: 630, startPoint y: 202, endPoint x: 521, endPoint y: 190, distance: 108.8
click at [521, 190] on div "To: Robin Martin (robinmargomartin@gmail.com) Cc Cc: Subject: GIFTED COLLAB | T…" at bounding box center [722, 314] width 447 height 297
click at [744, 198] on input "GIFTED COLLAB | ToeSox #SoleSearch" at bounding box center [747, 202] width 396 height 20
click at [510, 265] on p "[URL][DOMAIN_NAME]" at bounding box center [722, 266] width 424 height 14
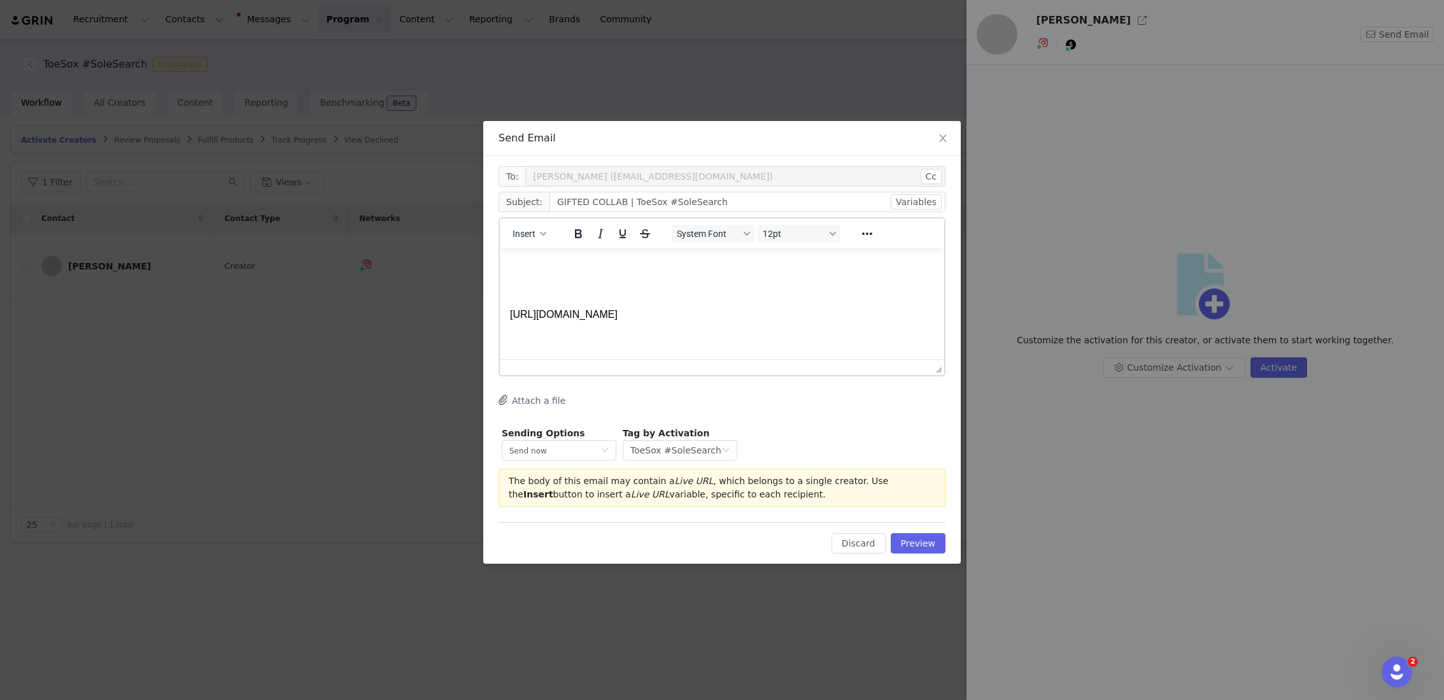
click at [552, 259] on p "Rich Text Area. Press ALT-0 for help." at bounding box center [722, 266] width 424 height 14
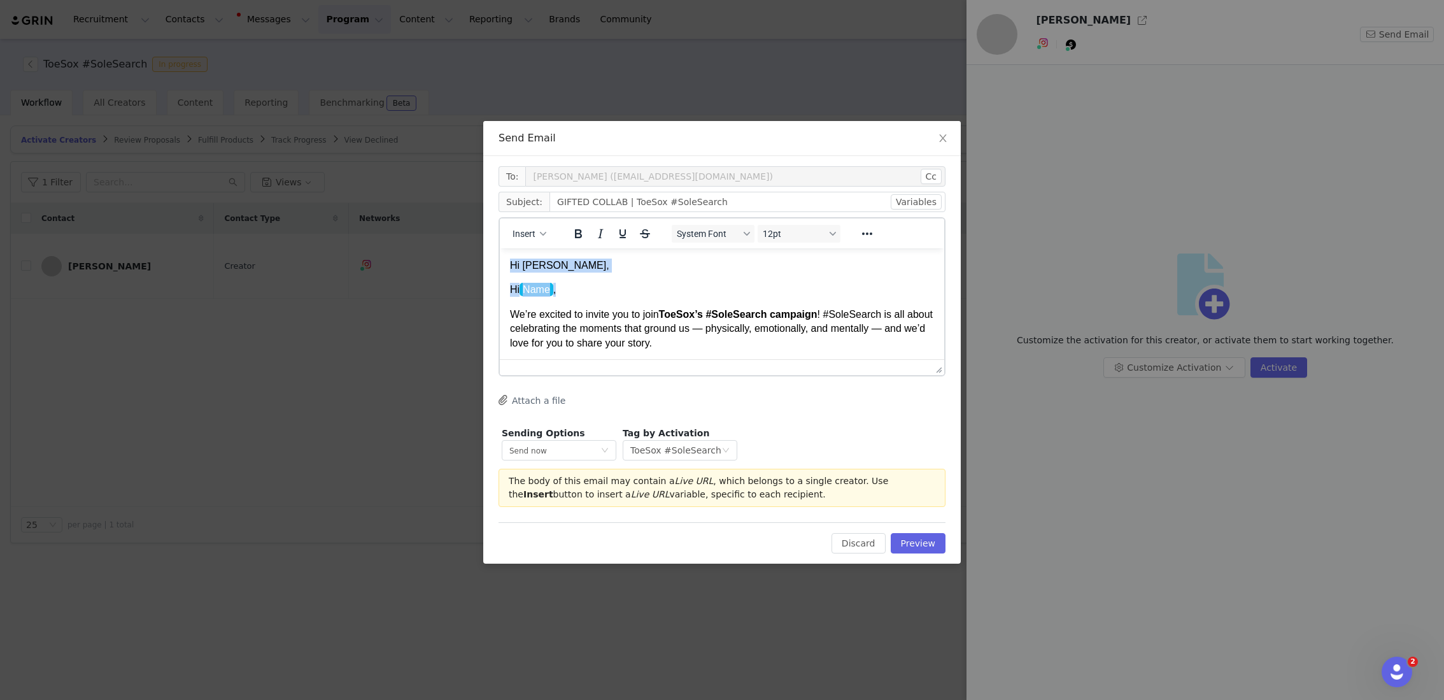
drag, startPoint x: 578, startPoint y: 293, endPoint x: 495, endPoint y: 260, distance: 89.1
click at [500, 260] on html "Hi Robin, Hi Name , We’re excited to invite you to join ToeSox’s #SoleSearch ca…" at bounding box center [722, 454] width 444 height 413
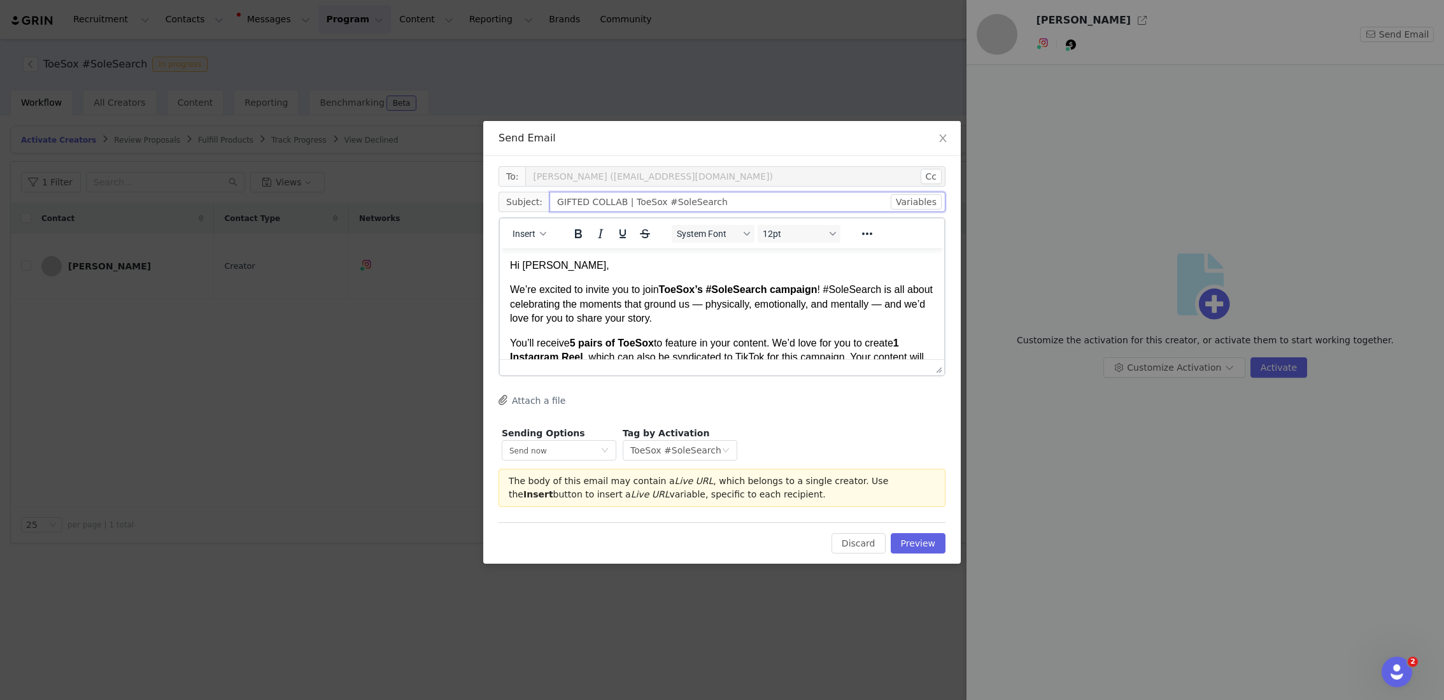
drag, startPoint x: 628, startPoint y: 201, endPoint x: 514, endPoint y: 196, distance: 114.7
click at [514, 196] on span "Subject: GIFTED COLLAB | ToeSox #SoleSearch" at bounding box center [722, 202] width 447 height 20
click at [665, 204] on input "ToeSox #SoleSearch" at bounding box center [747, 202] width 396 height 20
type input "ToeSox #SoleSearch Campaign"
drag, startPoint x: 889, startPoint y: 292, endPoint x: 834, endPoint y: 290, distance: 55.4
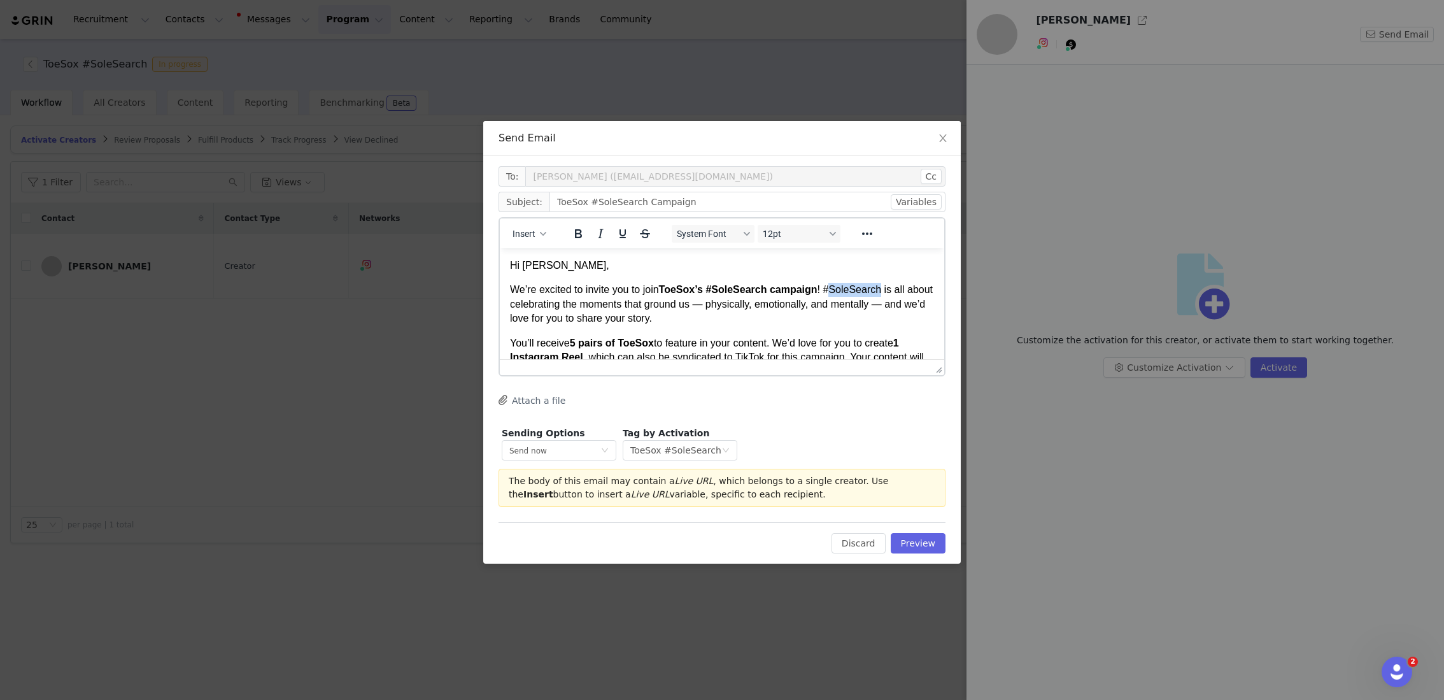
click at [833, 290] on p "We’re excited to invite you to join ToeSox’s #SoleSearch campaign ! #SoleSearch…" at bounding box center [722, 304] width 424 height 43
click at [706, 314] on p "We’re excited to invite you to join ToeSox’s #SoleSearch campaign ! This campai…" at bounding box center [722, 304] width 424 height 43
click at [725, 319] on p "We’re excited to invite you to join ToeSox’s #SoleSearch campaign ! This campai…" at bounding box center [722, 304] width 424 height 43
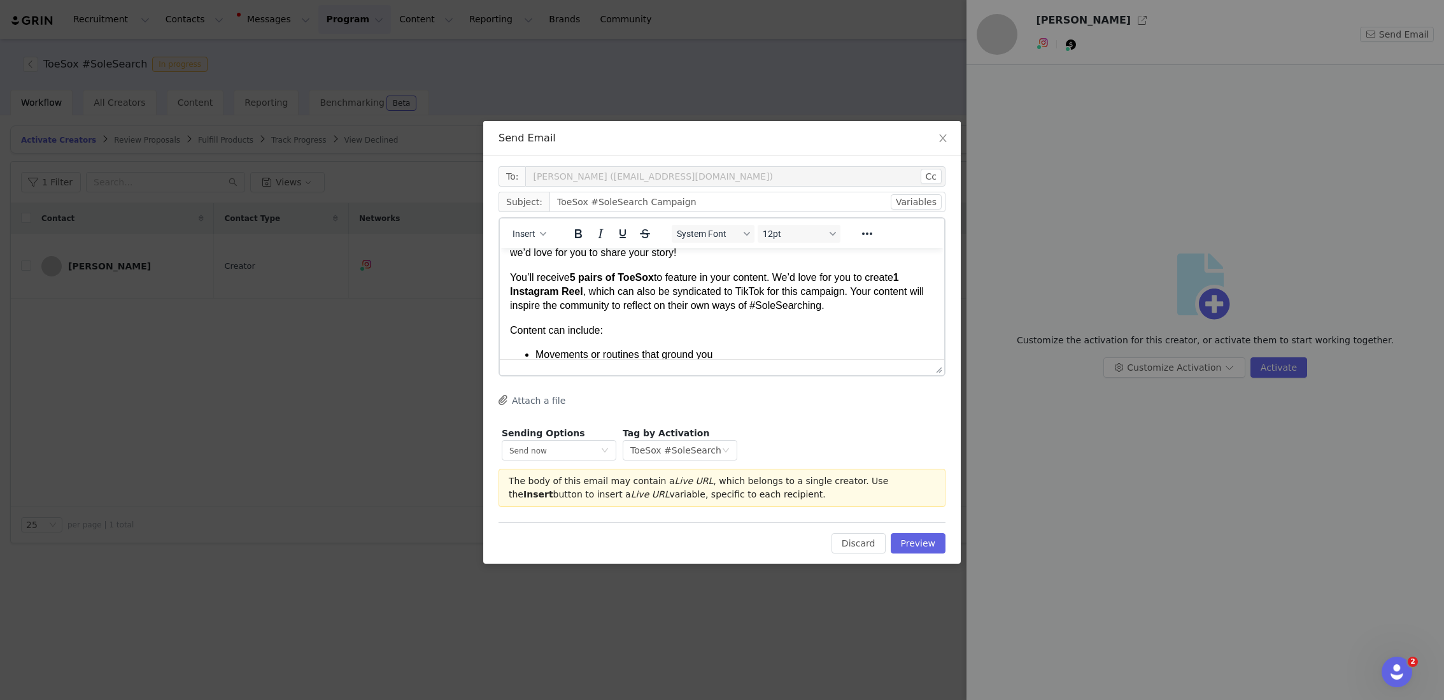
scroll to position [71, 0]
click at [854, 287] on p "You’ll receive 5 pairs of ToeSox to feature in your content. We’d love for you …" at bounding box center [722, 286] width 424 height 43
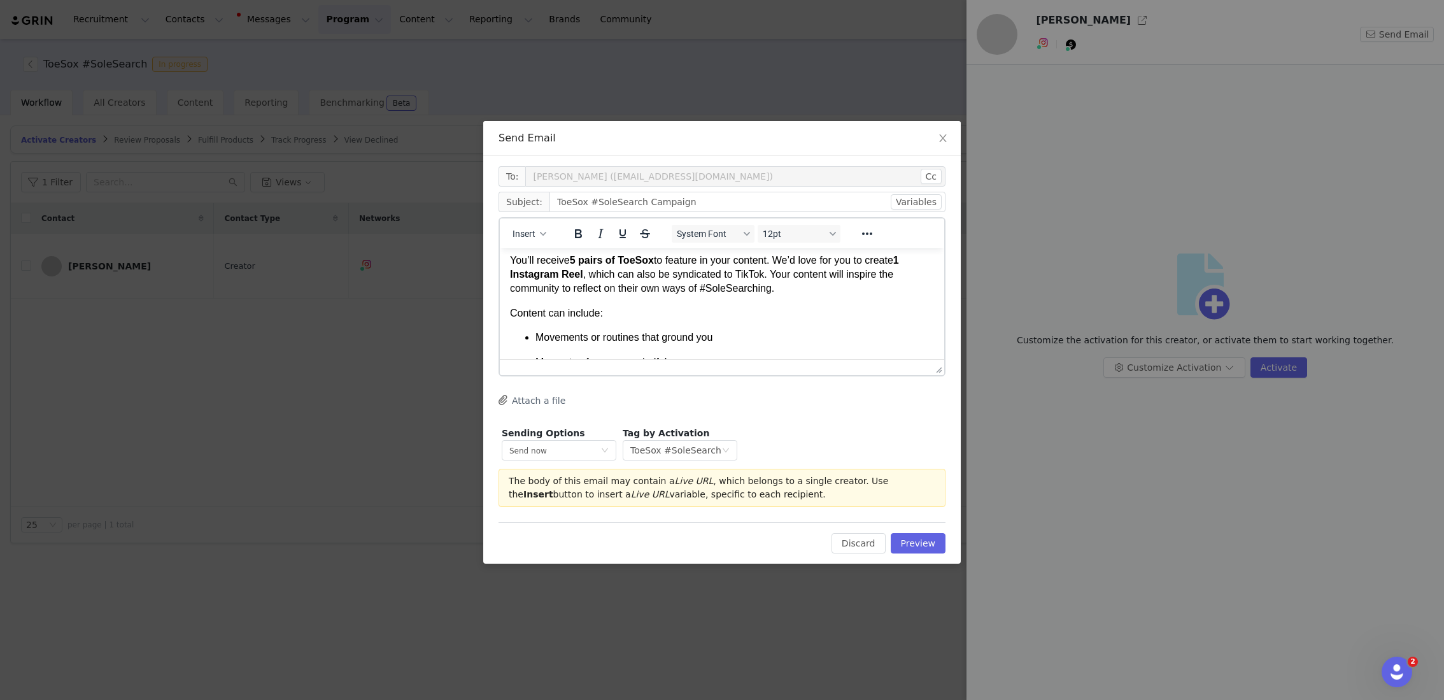
scroll to position [84, 0]
click at [712, 285] on p "You’ll receive 5 pairs of ToeSox to feature in your content. We’d love for you …" at bounding box center [722, 273] width 424 height 43
click at [729, 288] on p "You’ll receive 5 pairs of ToeSox to feature in your content. We’d love for you …" at bounding box center [722, 273] width 424 height 43
click at [676, 330] on p "Movements or routines that ground you" at bounding box center [734, 336] width 399 height 14
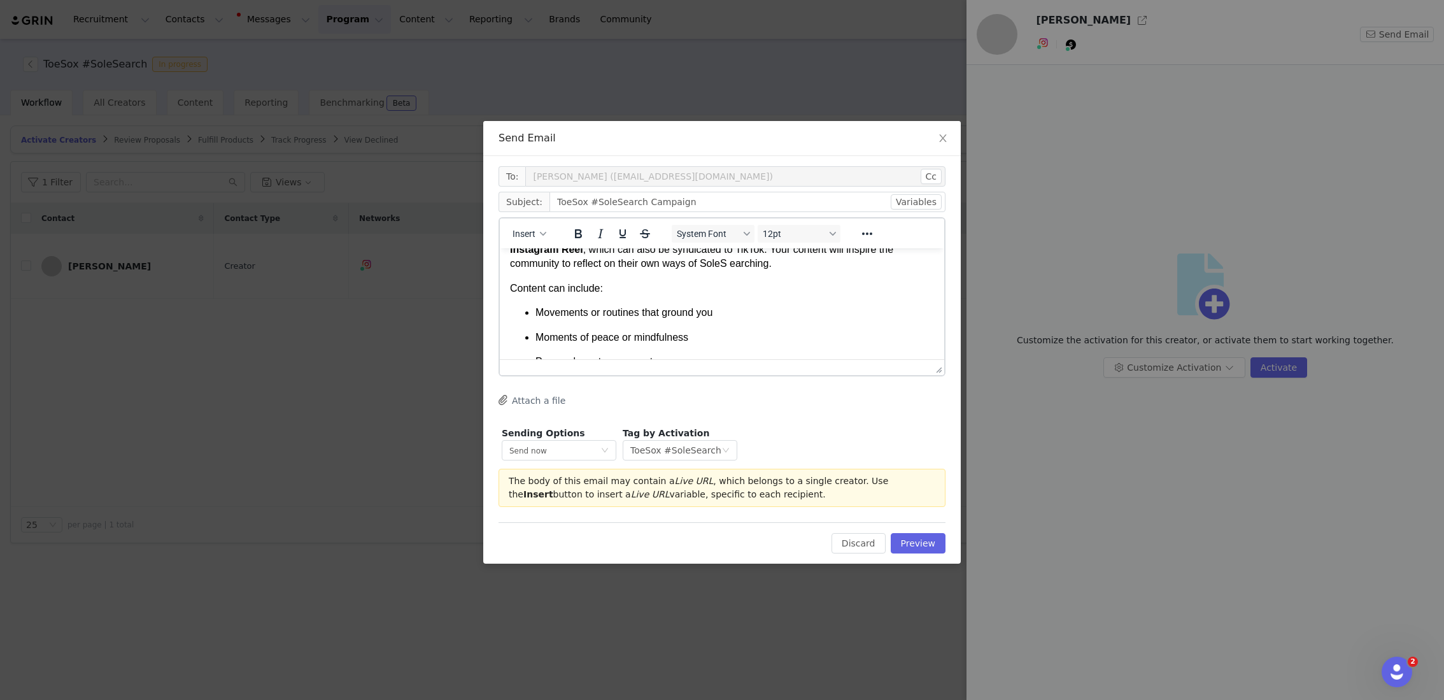
scroll to position [106, 0]
click at [737, 266] on p "You’ll receive 5 pairs of ToeSox to feature in your content. We’d love for you …" at bounding box center [722, 251] width 424 height 43
click at [711, 266] on p "You’ll receive 5 pairs of ToeSox to feature in your content. We’d love for you …" at bounding box center [722, 251] width 424 height 43
click at [779, 267] on p "You’ll receive 5 pairs of ToeSox to feature in your content. We’d love for you …" at bounding box center [722, 251] width 424 height 43
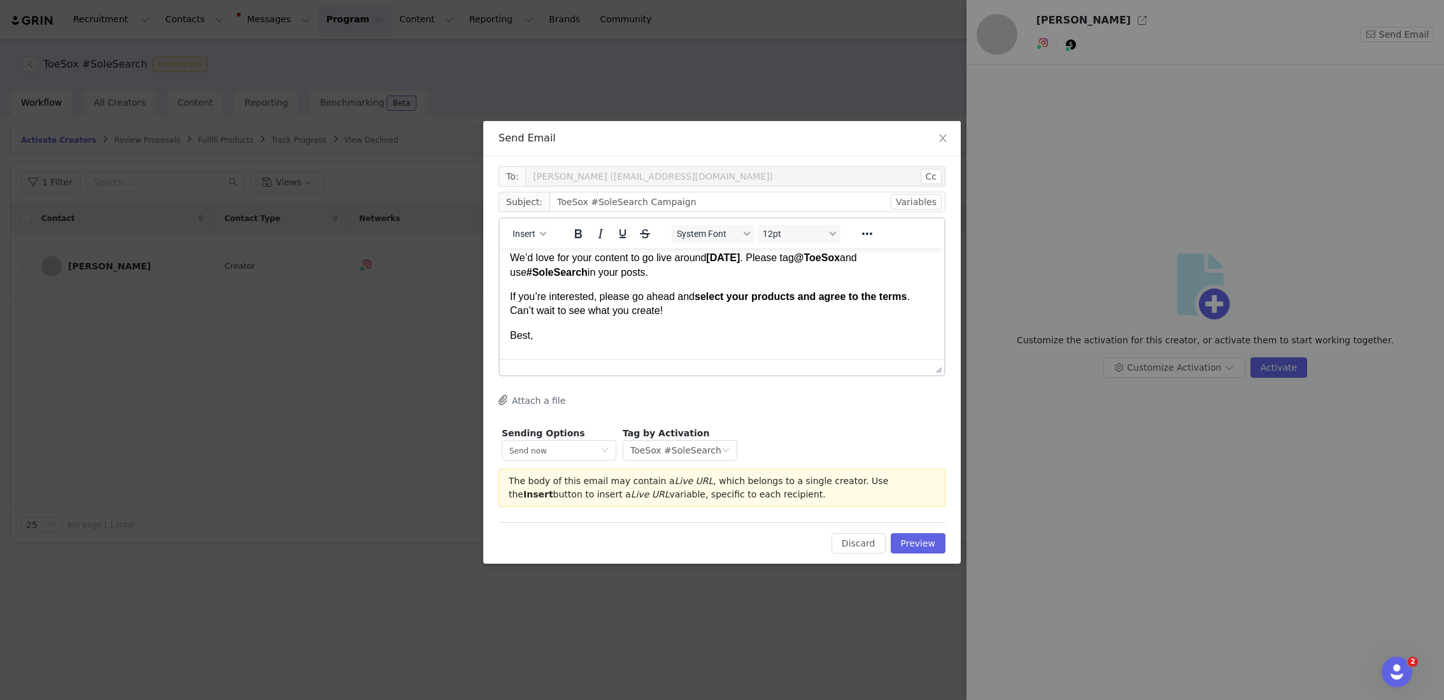
scroll to position [278, 0]
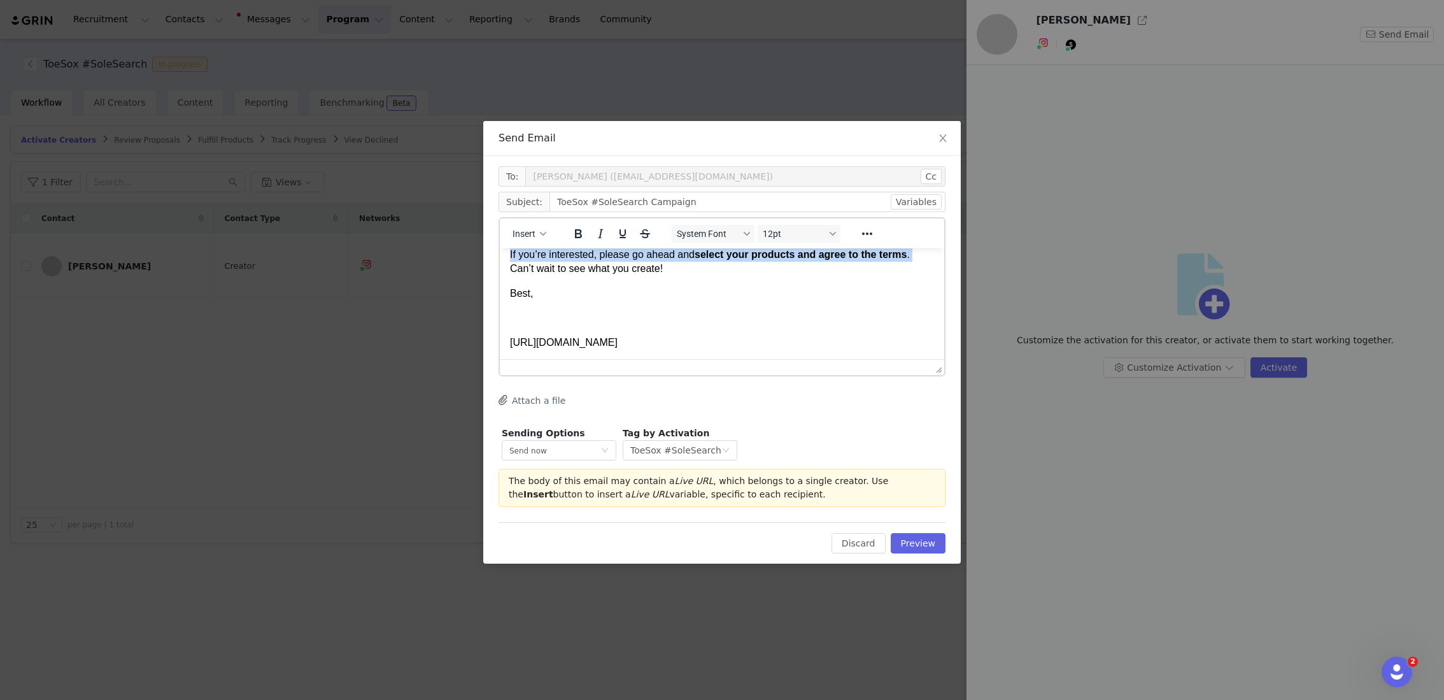
drag, startPoint x: 676, startPoint y: 333, endPoint x: 499, endPoint y: 264, distance: 190.7
click at [500, 264] on html "Hi Robin, We’re excited to invite you to join ToeSox’s #SoleSearch campaign ! T…" at bounding box center [722, 165] width 444 height 389
click at [595, 306] on body "Hi Robin, We’re excited to invite you to join ToeSox’s #SoleSearch campaign ! T…" at bounding box center [722, 165] width 424 height 369
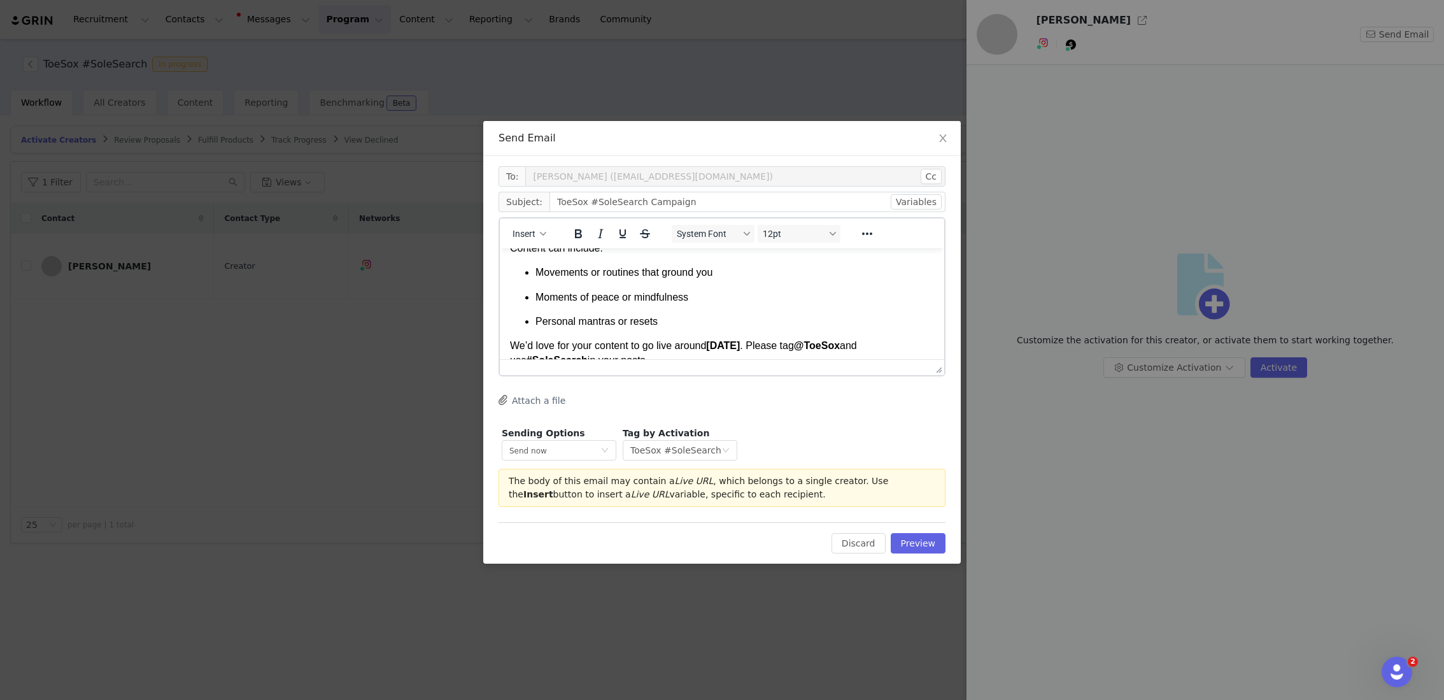
scroll to position [149, 0]
drag, startPoint x: 662, startPoint y: 318, endPoint x: 530, endPoint y: 271, distance: 140.0
click at [530, 271] on ul "Movements or routines that ground you Moments of peace or mindfulness Personal …" at bounding box center [722, 295] width 424 height 63
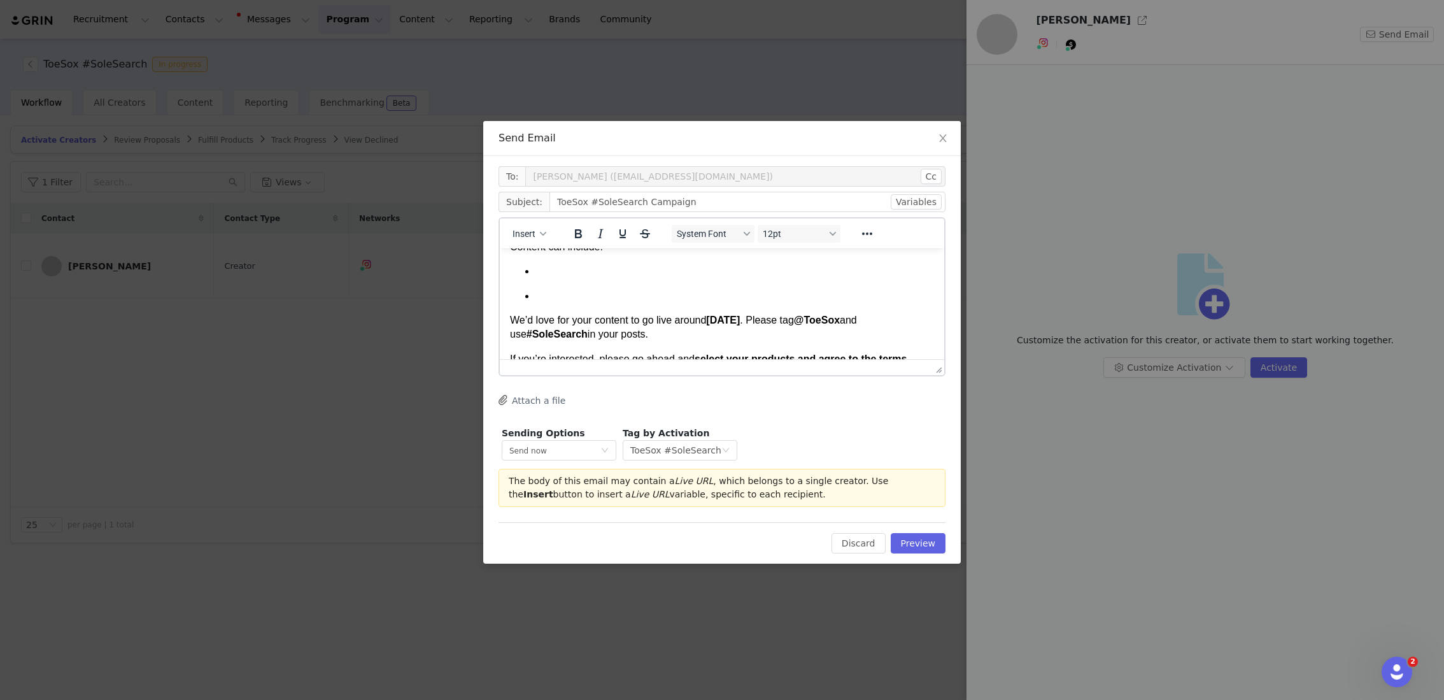
scroll to position [113, 0]
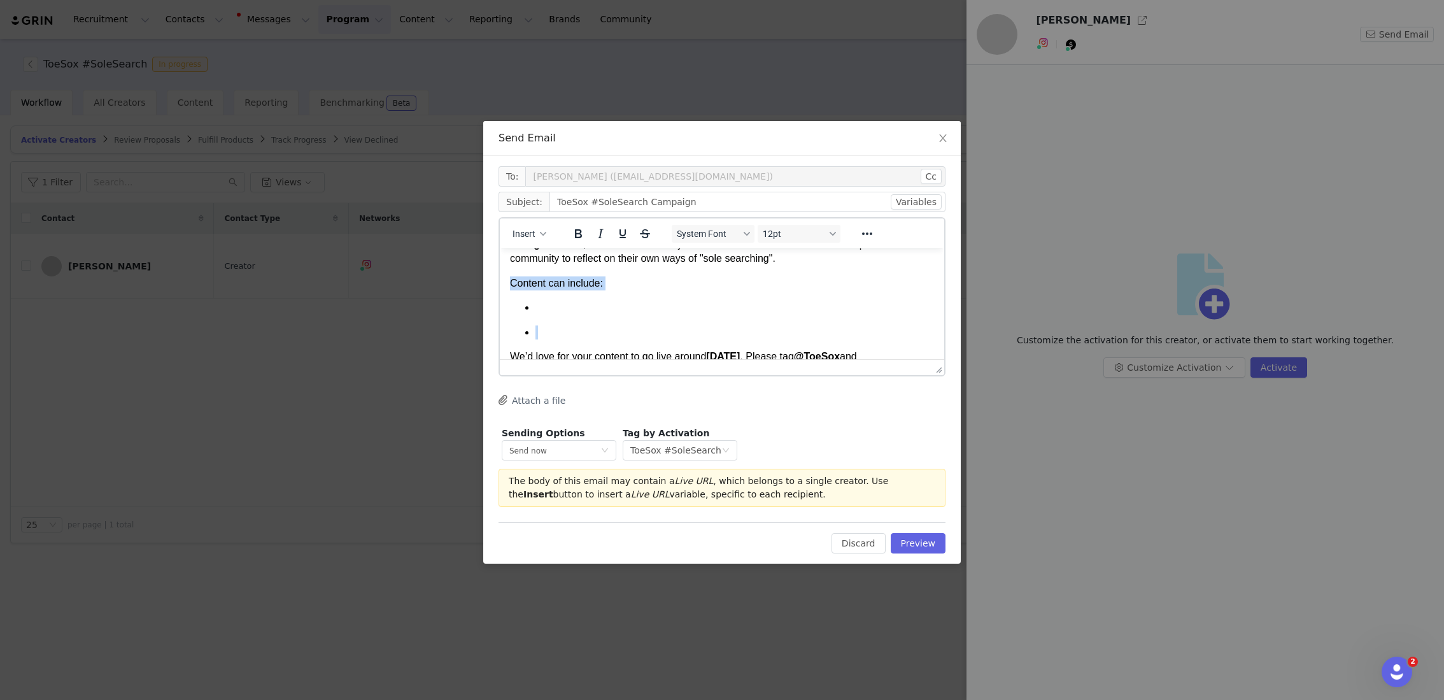
drag, startPoint x: 546, startPoint y: 324, endPoint x: 504, endPoint y: 283, distance: 58.5
click at [504, 283] on html "Hi Robin, We’re excited to invite you to join ToeSox’s #SoleSearch campaign ! T…" at bounding box center [722, 318] width 444 height 365
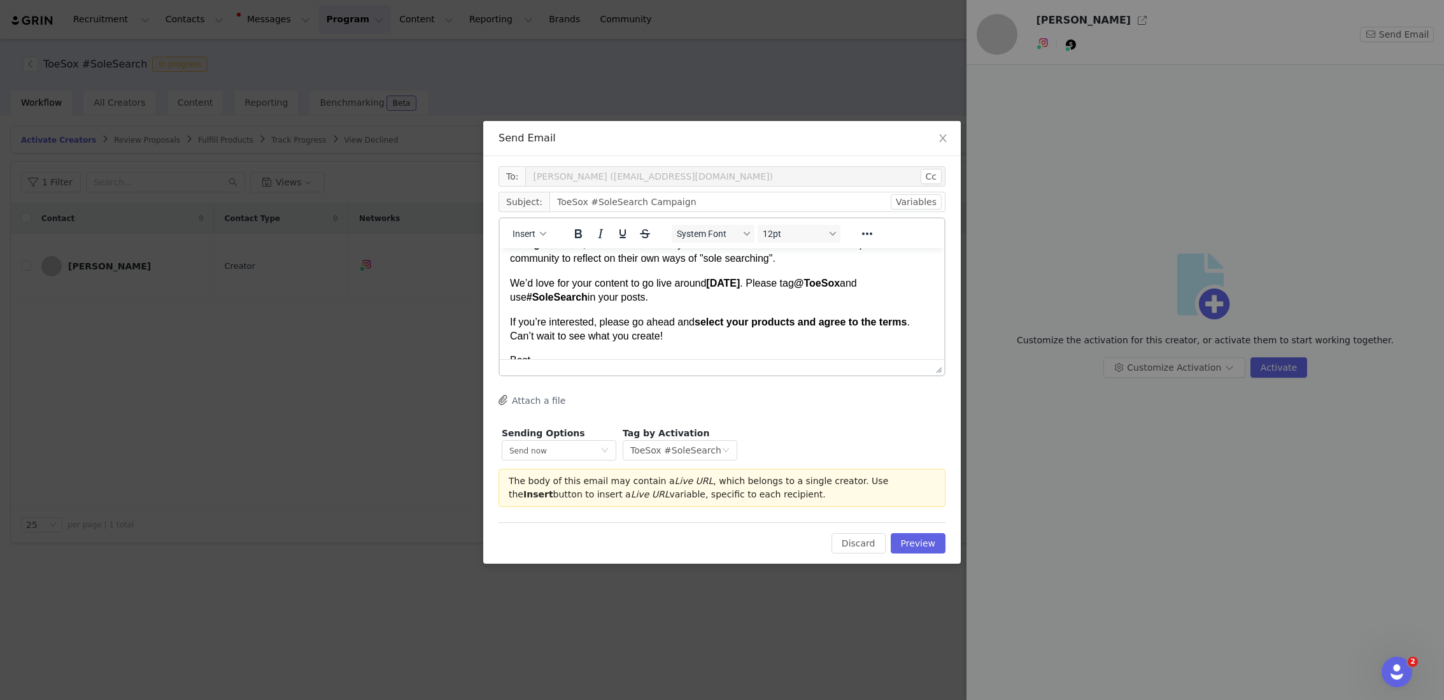
scroll to position [100, 0]
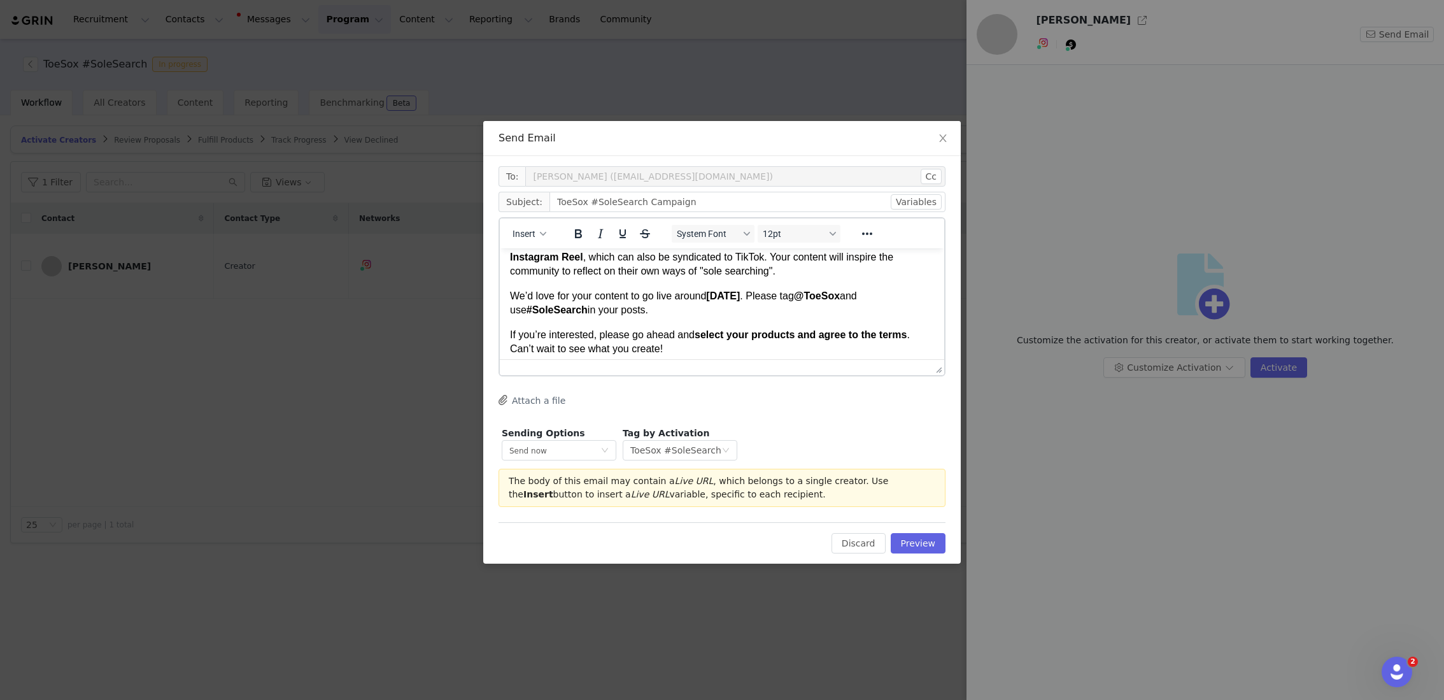
click at [518, 295] on p "We’d love for your content to go live around October 10 . Please tag @ToeSox an…" at bounding box center [722, 303] width 424 height 29
drag, startPoint x: 849, startPoint y: 298, endPoint x: 562, endPoint y: 311, distance: 286.8
click at [562, 311] on p "Please refer to the content brief for more creative direction. We’d love for yo…" at bounding box center [722, 303] width 424 height 29
click at [534, 312] on p "Please refer to the content brief for more creative direction. We’d love for yo…" at bounding box center [722, 303] width 424 height 29
click at [566, 313] on p "Please refer to the content brief for more creative direction. We’d love for yo…" at bounding box center [722, 303] width 424 height 29
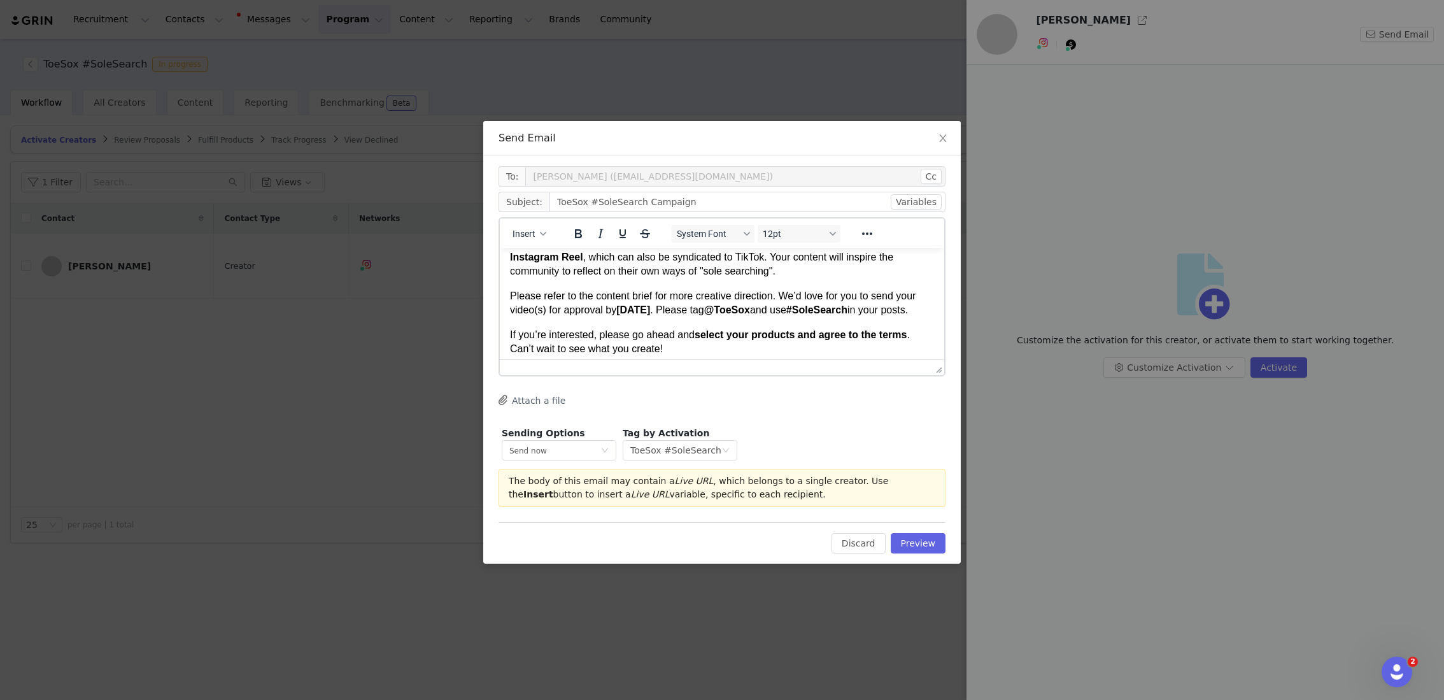
click at [618, 316] on p "Please refer to the content brief for more creative direction. We’d love for yo…" at bounding box center [722, 303] width 424 height 29
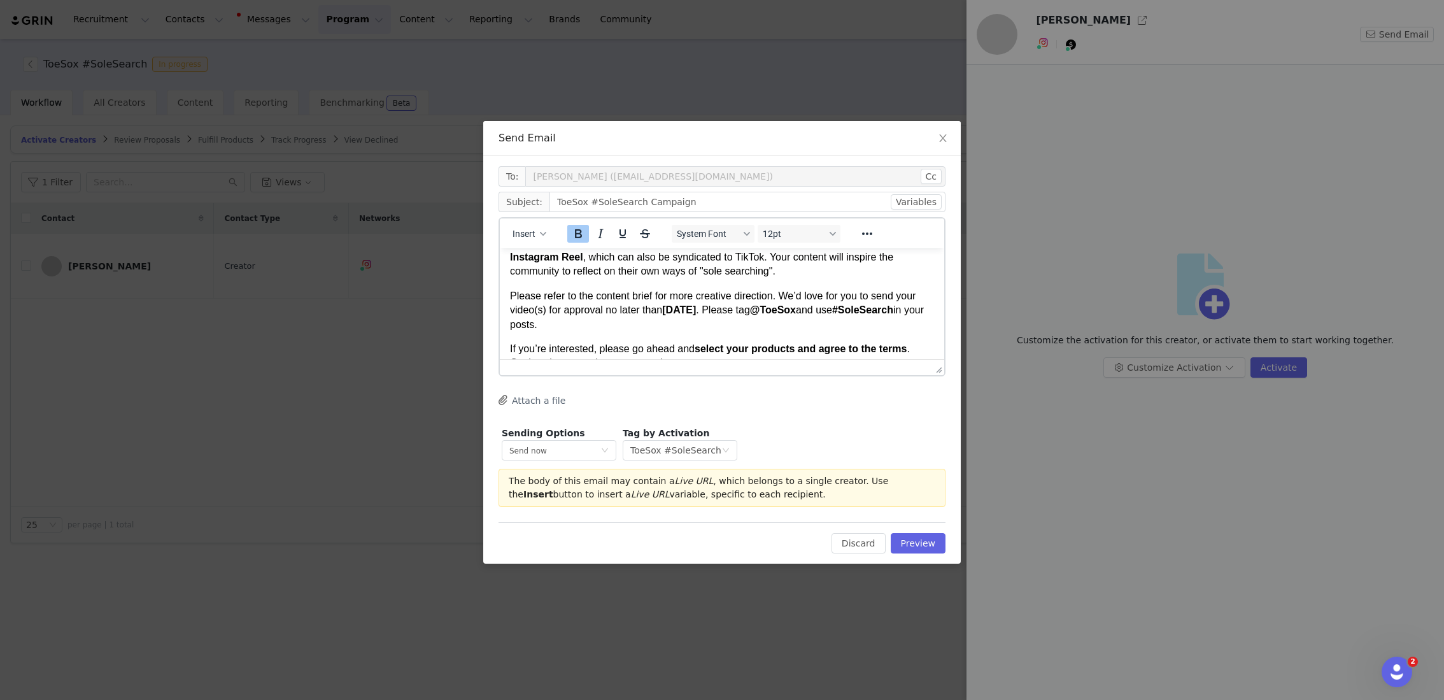
click at [696, 312] on strong "October 10" at bounding box center [679, 309] width 34 height 11
click at [719, 320] on p "Please refer to the content brief for more creative direction. We’d love for yo…" at bounding box center [722, 310] width 424 height 43
click at [716, 325] on p "Please refer to the content brief for more creative direction. We’d love for yo…" at bounding box center [722, 310] width 424 height 43
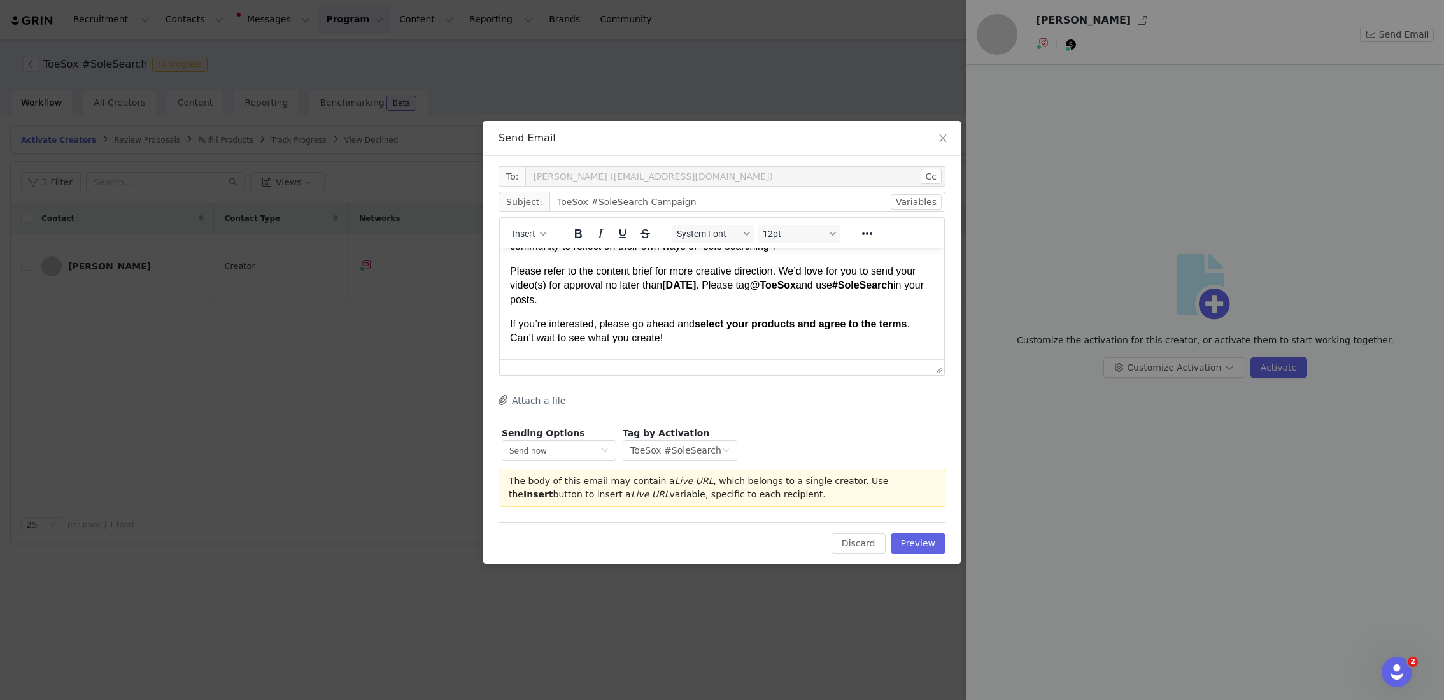
scroll to position [132, 0]
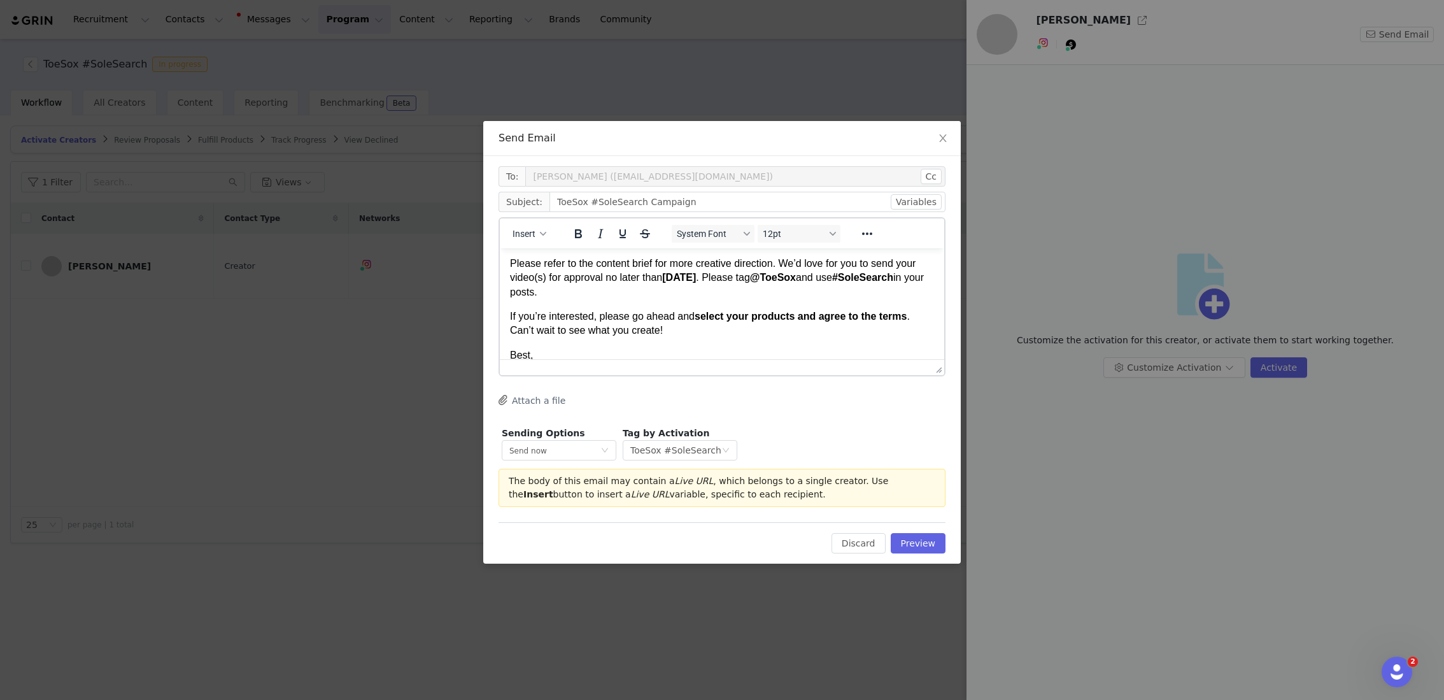
click at [714, 329] on p "If you’re interested, please go ahead and select your products and agree to the…" at bounding box center [722, 323] width 424 height 29
drag, startPoint x: 702, startPoint y: 318, endPoint x: 925, endPoint y: 320, distance: 223.5
click at [925, 320] on p "If you’re interested, please go ahead and select your products and agree to the…" at bounding box center [722, 323] width 424 height 29
click at [577, 234] on icon "Bold" at bounding box center [577, 233] width 15 height 15
click at [747, 333] on p "If you’re interested, please go ahead and select your products and agree to the…" at bounding box center [722, 323] width 424 height 29
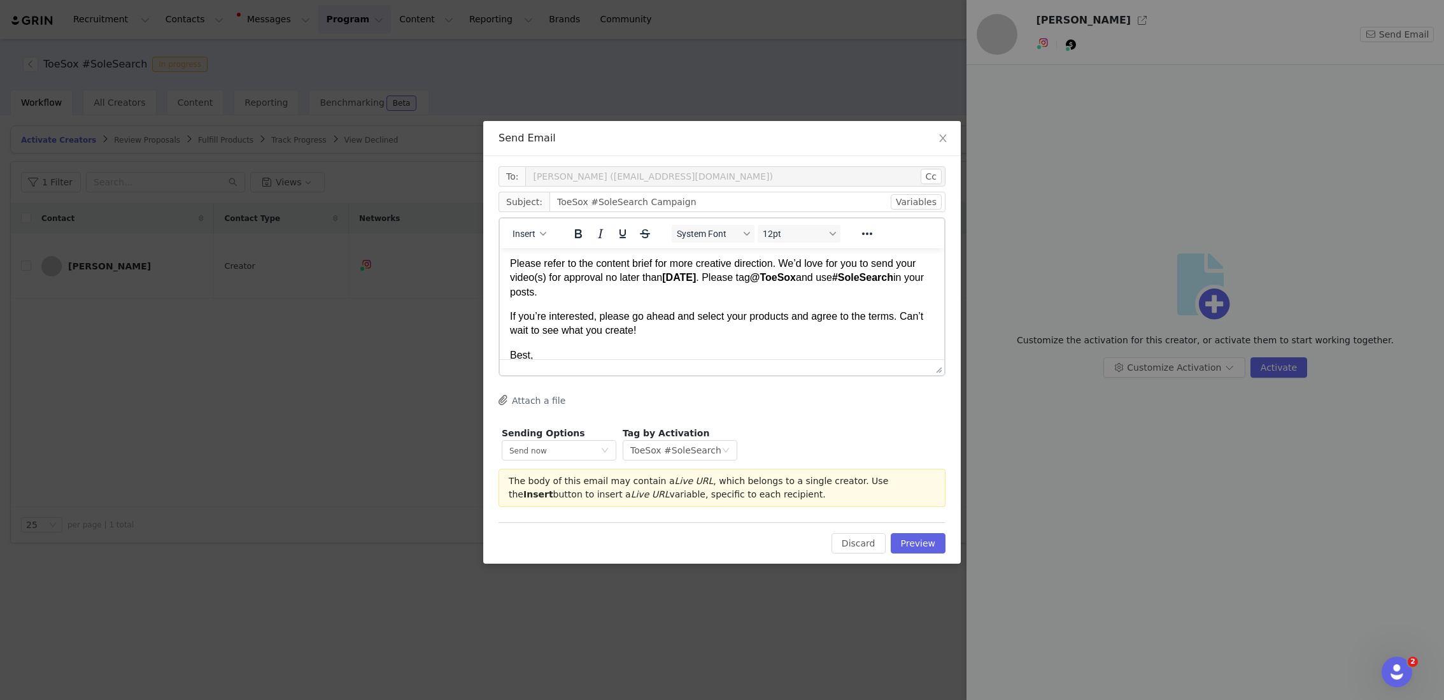
click at [633, 293] on p "Please refer to the content brief for more creative direction. We’d love for yo…" at bounding box center [722, 278] width 424 height 43
click at [855, 279] on p "Please refer to the content brief for more creative direction. We’d love for yo…" at bounding box center [722, 278] width 424 height 43
drag, startPoint x: 739, startPoint y: 276, endPoint x: 763, endPoint y: 290, distance: 27.1
click at [763, 290] on p "Please refer to the content brief for more creative direction. We’d love for yo…" at bounding box center [722, 278] width 424 height 43
click at [577, 234] on icon "Bold" at bounding box center [578, 233] width 7 height 9
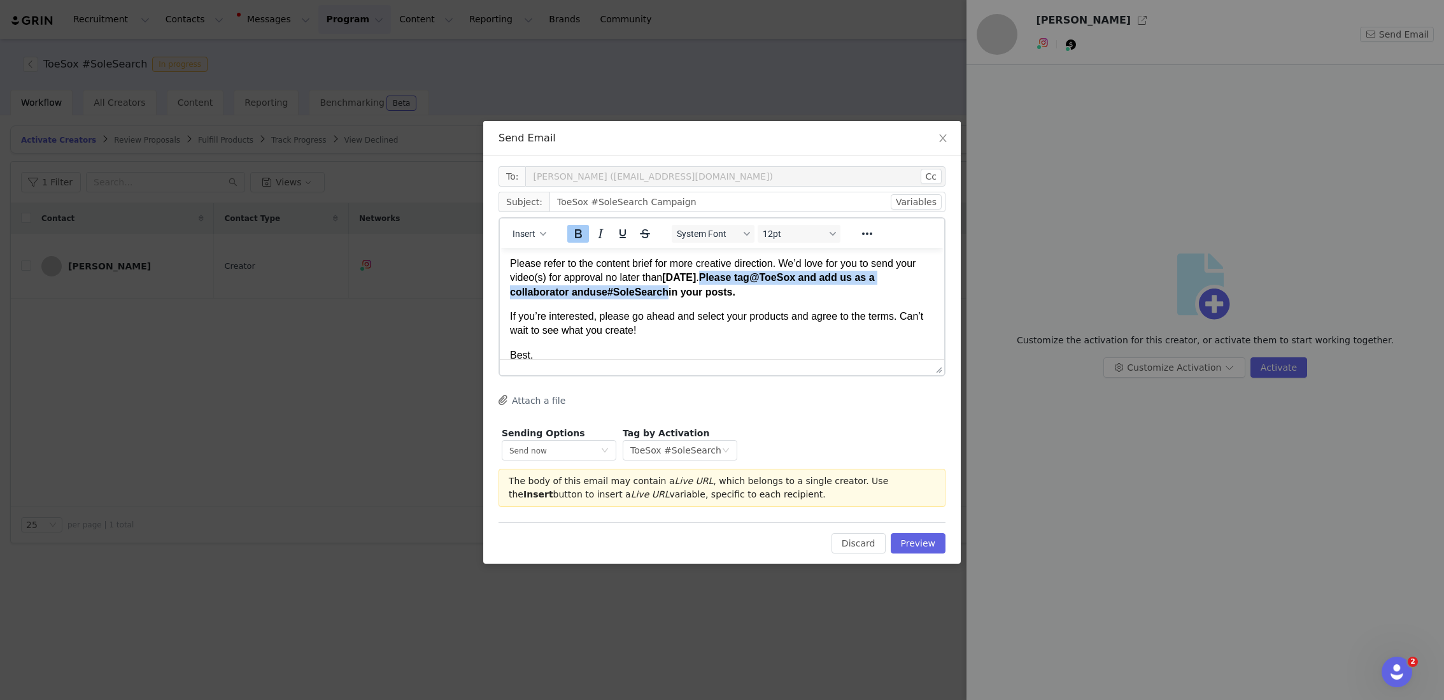
click at [577, 234] on icon "Bold" at bounding box center [578, 233] width 7 height 9
click at [788, 299] on body "Hi Robin, We’re excited to invite you to join ToeSox’s #SoleSearch campaign ! T…" at bounding box center [722, 268] width 424 height 285
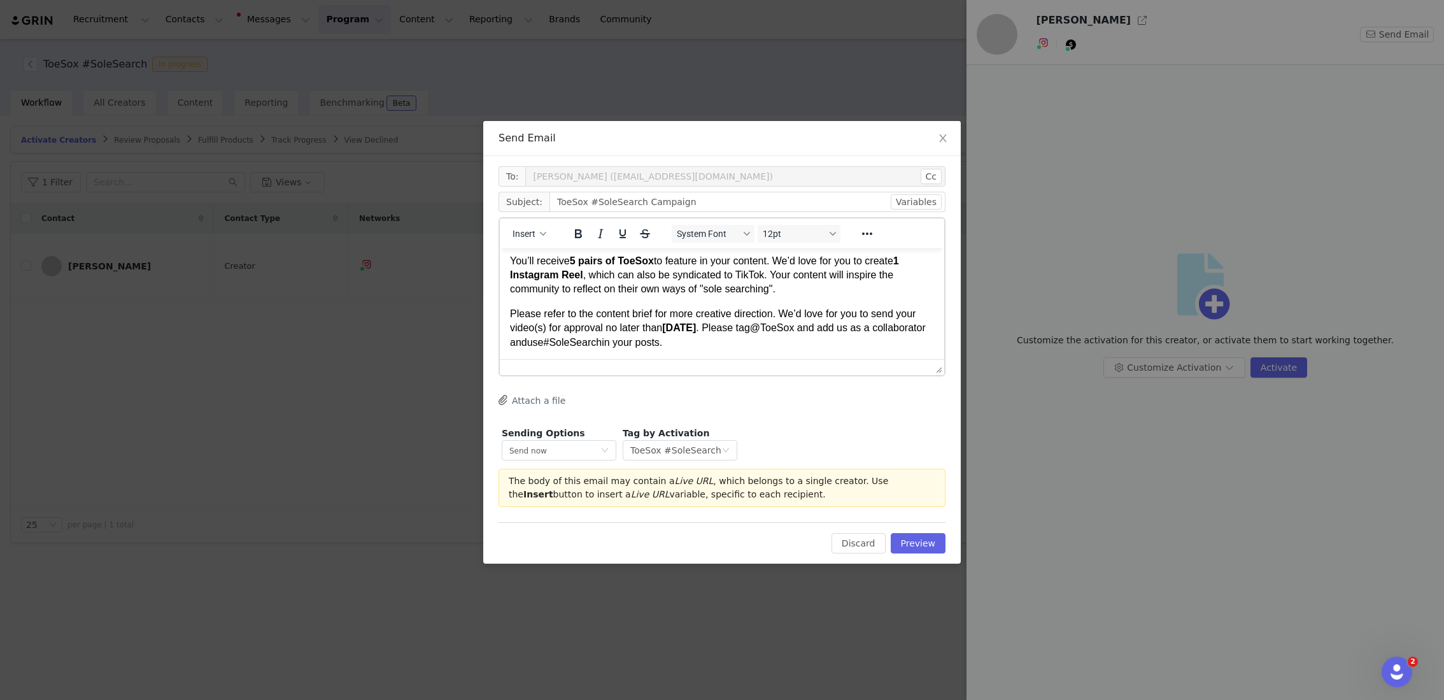
scroll to position [84, 0]
drag, startPoint x: 746, startPoint y: 340, endPoint x: 740, endPoint y: 329, distance: 12.0
click at [740, 329] on p "Please refer to the content brief for more creative direction. We’d love for yo…" at bounding box center [722, 326] width 424 height 43
click at [851, 327] on p "Please refer to the content brief for more creative direction. We’d love for yo…" at bounding box center [722, 326] width 424 height 43
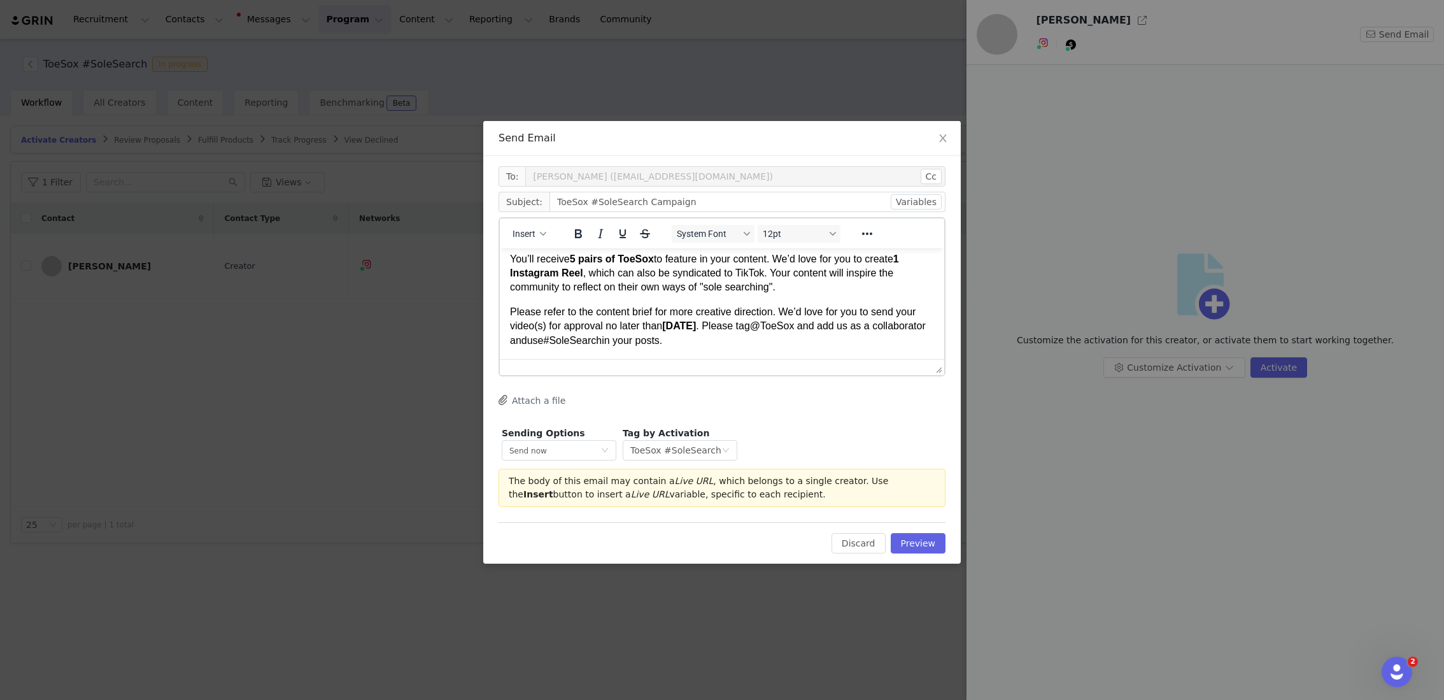
click at [570, 341] on p "Please refer to the content brief for more creative direction. We’d love for yo…" at bounding box center [722, 326] width 424 height 43
click at [600, 343] on p "Please refer to the content brief for more creative direction. We’d love for yo…" at bounding box center [722, 326] width 424 height 43
click at [663, 342] on p "Please refer to the content brief for more creative direction. We’d love for yo…" at bounding box center [722, 326] width 424 height 43
click at [742, 349] on body "Hi Robin, We’re excited to invite you to join ToeSox’s #SoleSearch campaign ! T…" at bounding box center [722, 316] width 424 height 285
drag, startPoint x: 738, startPoint y: 328, endPoint x: 785, endPoint y: 310, distance: 50.4
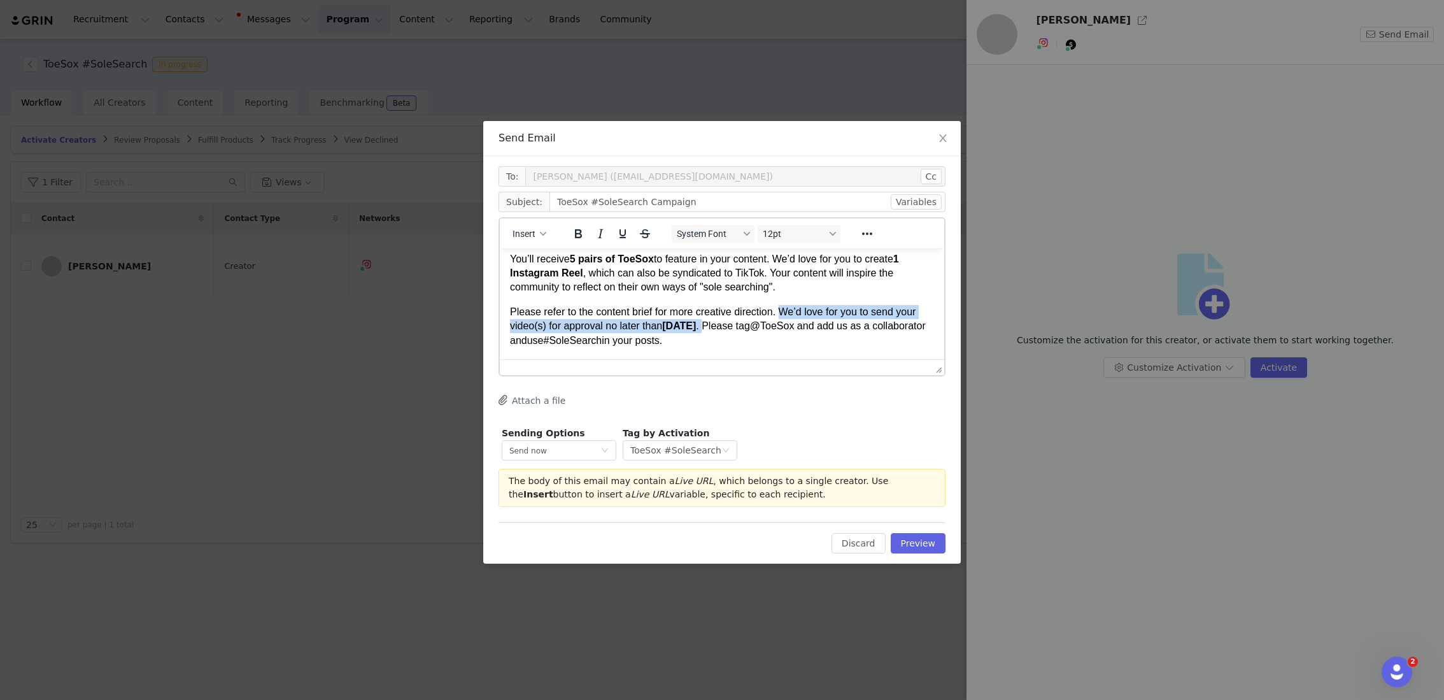
click at [785, 310] on p "Please refer to the content brief for more creative direction. We’d love for yo…" at bounding box center [722, 326] width 424 height 43
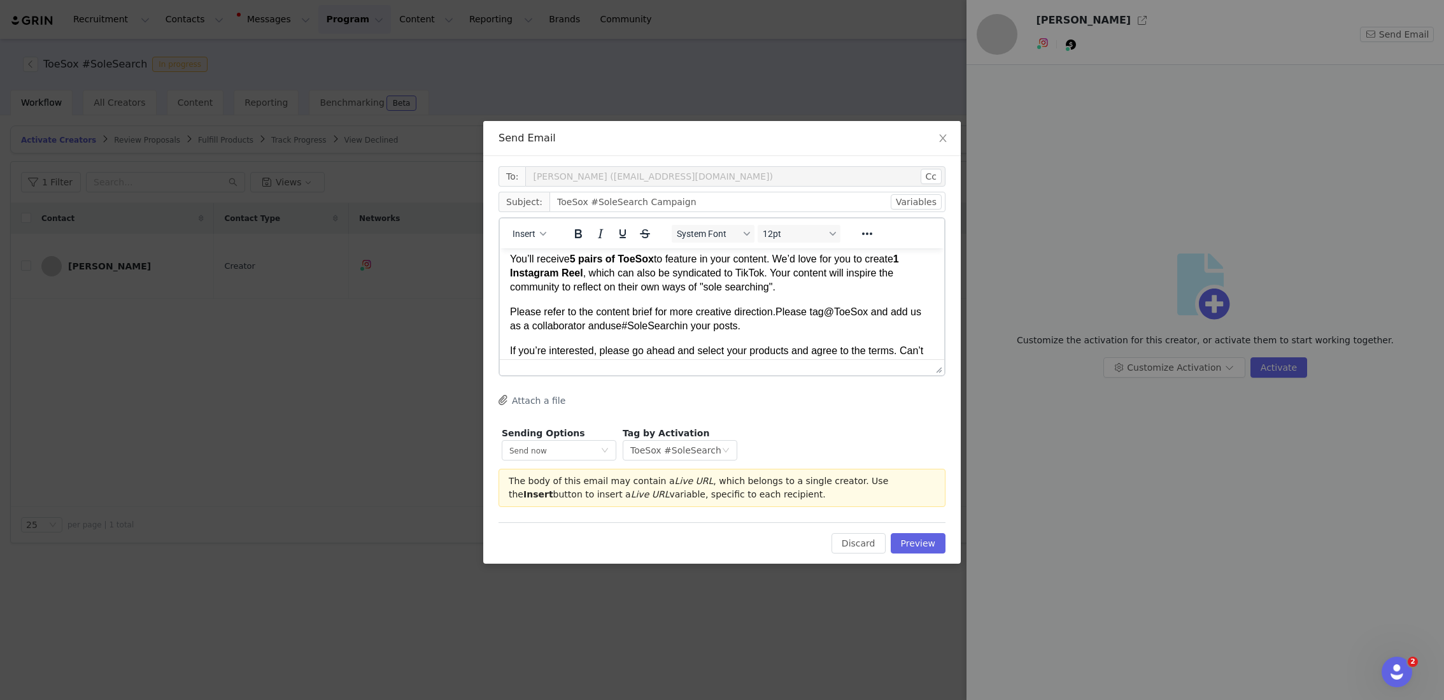
click at [780, 323] on p "Please refer to the content brief for more creative direction. Please tag @ToeS…" at bounding box center [722, 319] width 424 height 29
drag, startPoint x: 900, startPoint y: 309, endPoint x: 788, endPoint y: 308, distance: 111.4
click at [788, 308] on p "Please refer to the content brief for more creative direction. Please tag @ToeS…" at bounding box center [722, 326] width 424 height 43
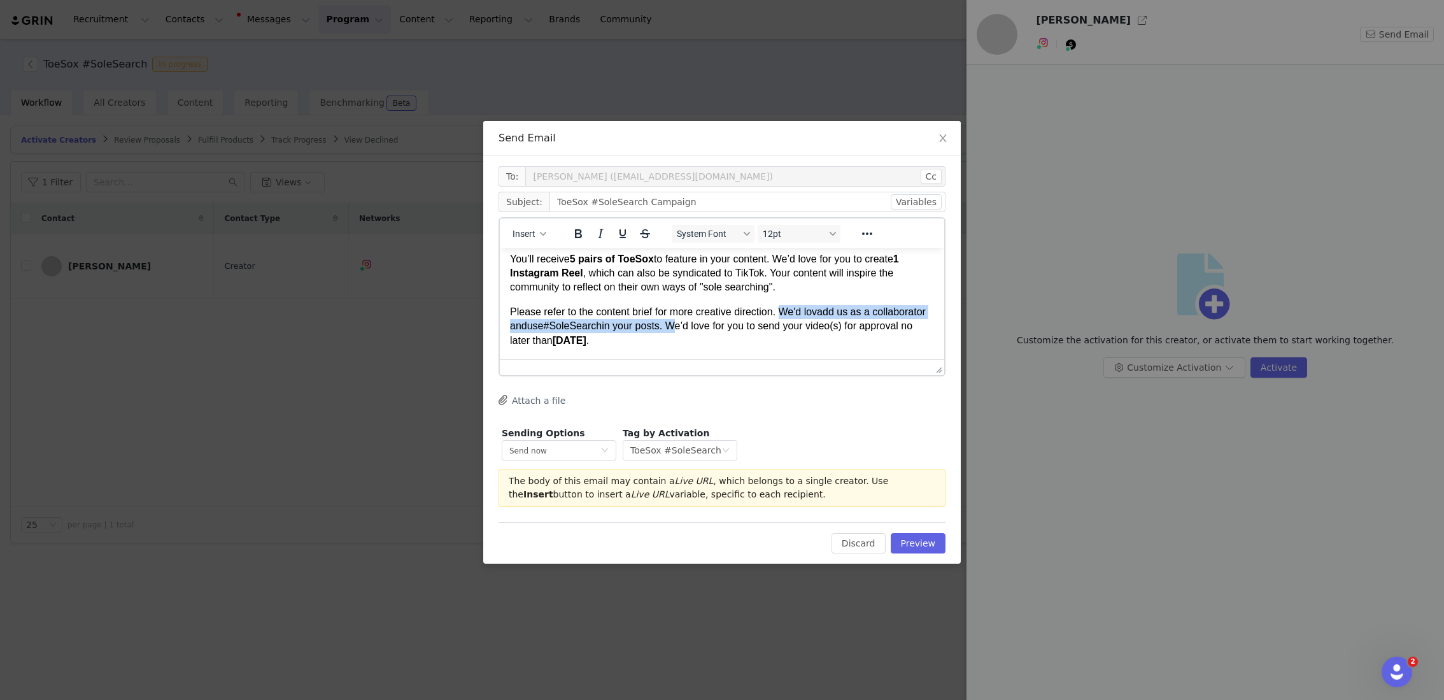
drag, startPoint x: 732, startPoint y: 327, endPoint x: 786, endPoint y: 311, distance: 56.6
click at [786, 311] on p "Please refer to the content brief for more creative direction. We'd lov add us …" at bounding box center [722, 326] width 424 height 43
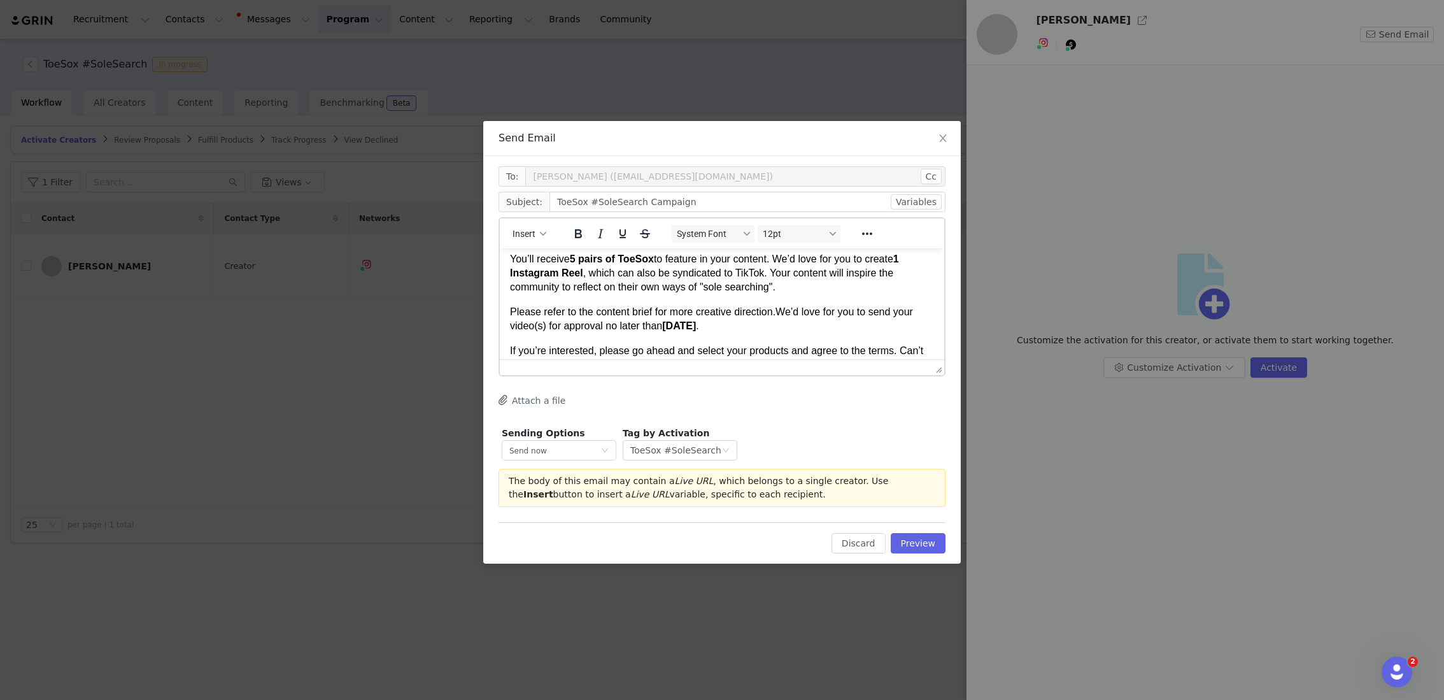
click at [799, 324] on p "Please refer to the content brief for more creative direction. We’d love for yo…" at bounding box center [722, 319] width 424 height 29
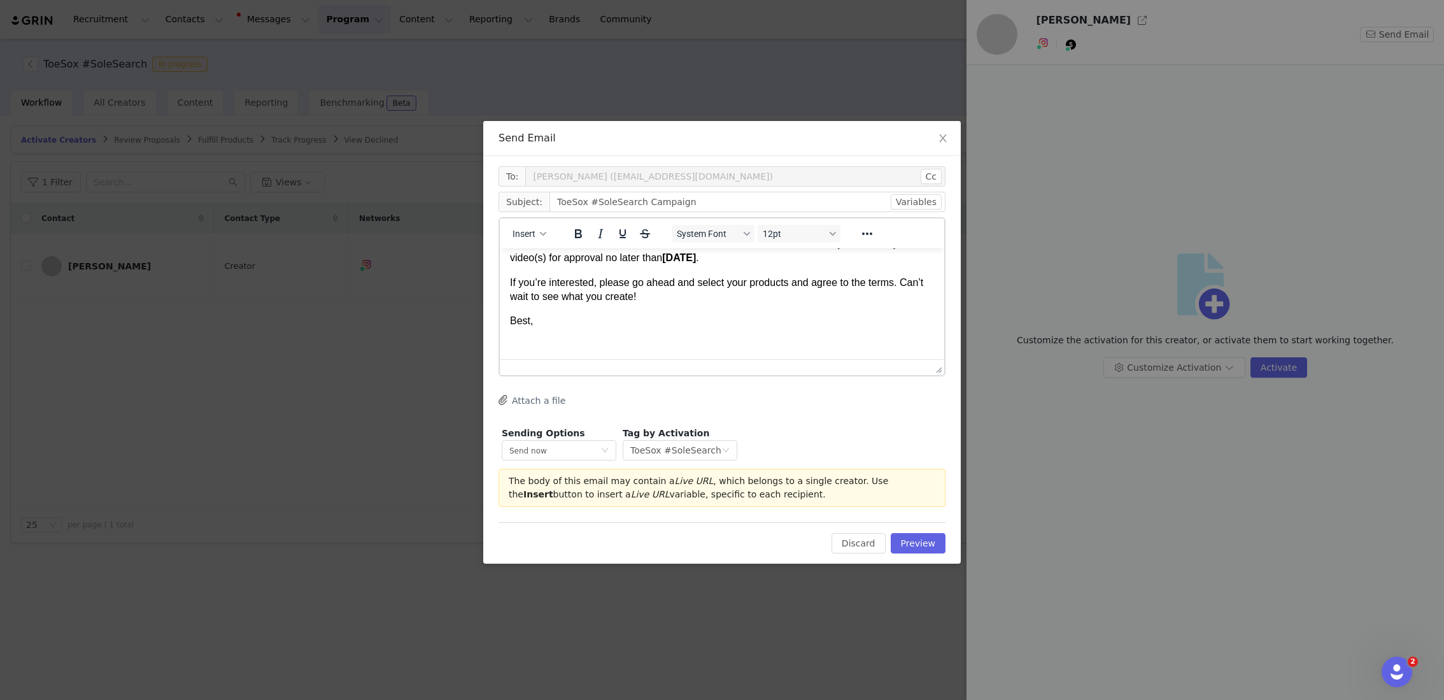
scroll to position [137, 0]
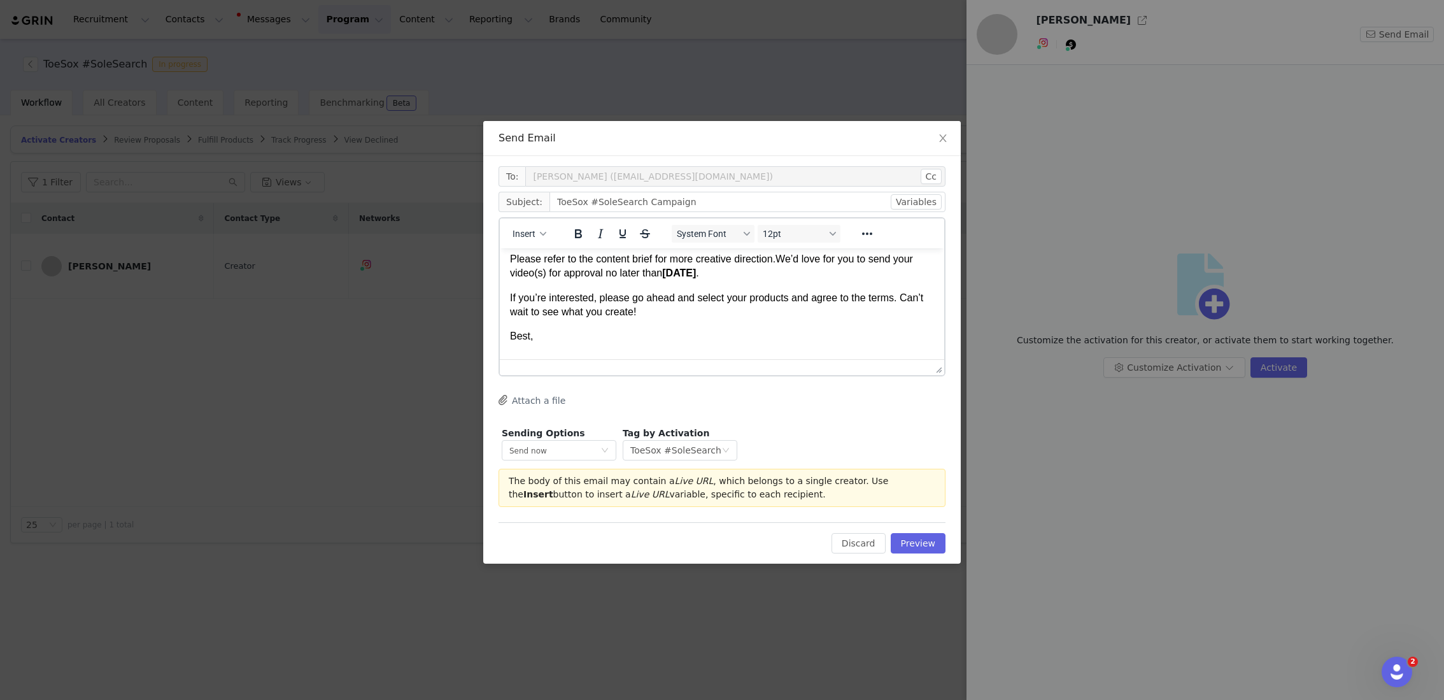
click at [898, 301] on p "If you’re interested, please go ahead and select your products and agree to the…" at bounding box center [722, 305] width 424 height 29
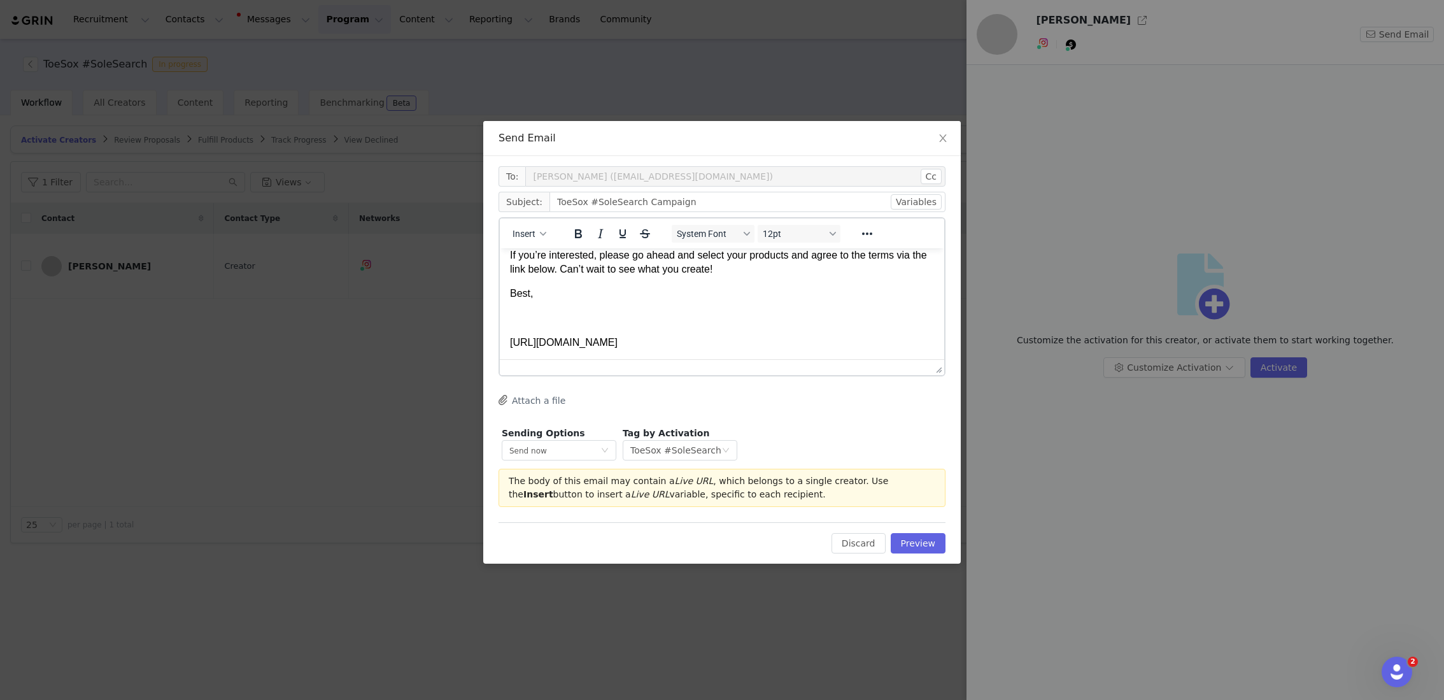
drag, startPoint x: 847, startPoint y: 344, endPoint x: 488, endPoint y: 346, distance: 358.5
click at [500, 346] on html "Hi Robin, We’re excited to invite you to join ToeSox’s #SoleSearch campaign ! T…" at bounding box center [722, 214] width 444 height 291
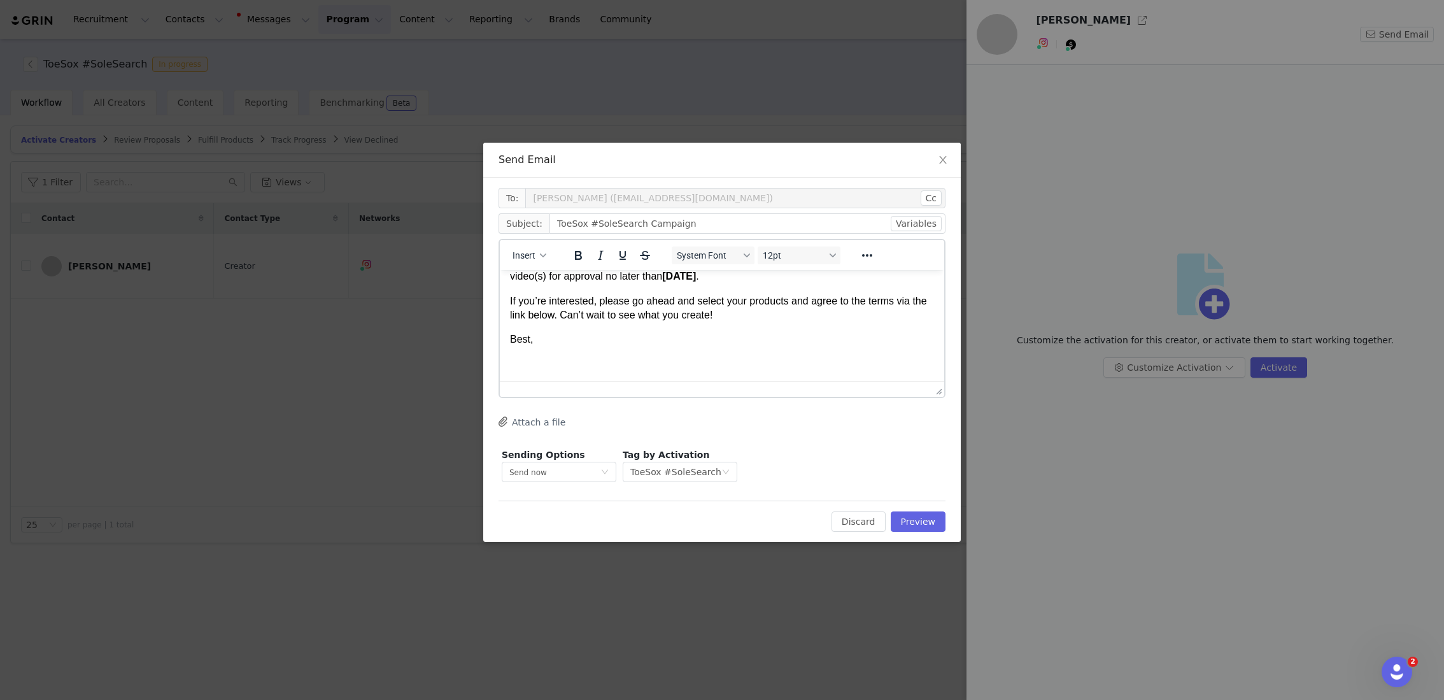
scroll to position [131, 0]
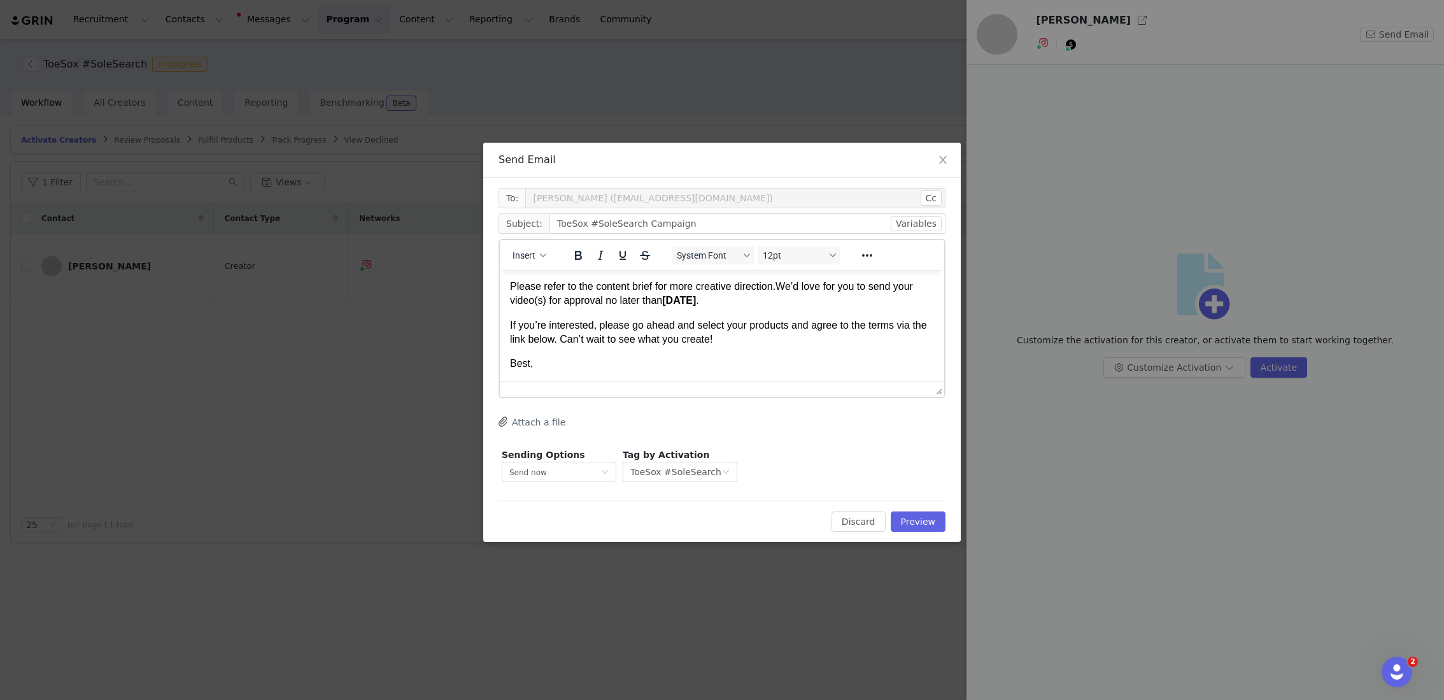
click at [756, 341] on p "If you’re interested, please go ahead and select your products and agree to the…" at bounding box center [722, 332] width 424 height 29
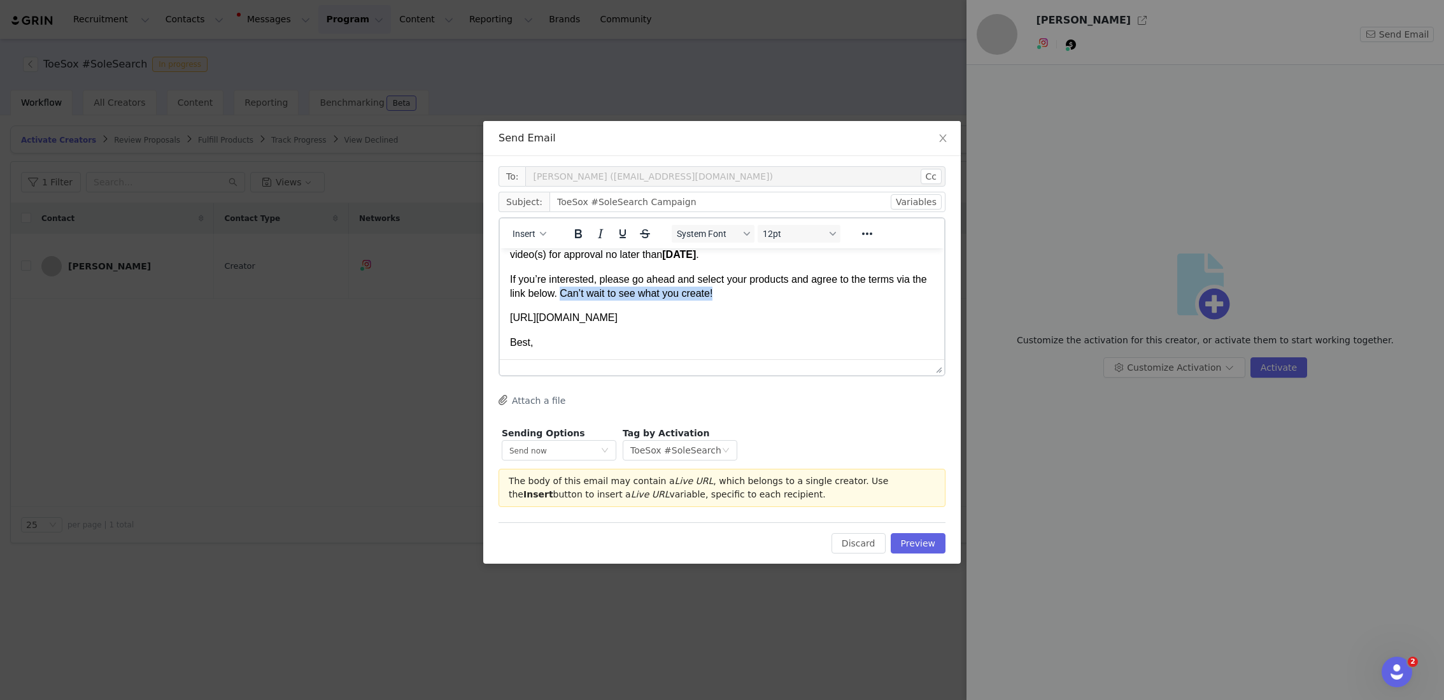
drag, startPoint x: 729, startPoint y: 294, endPoint x: 581, endPoint y: 291, distance: 147.7
click at [581, 291] on p "If you’re interested, please go ahead and select your products and agree to the…" at bounding box center [722, 287] width 424 height 29
click at [513, 341] on p "Best," at bounding box center [722, 343] width 424 height 14
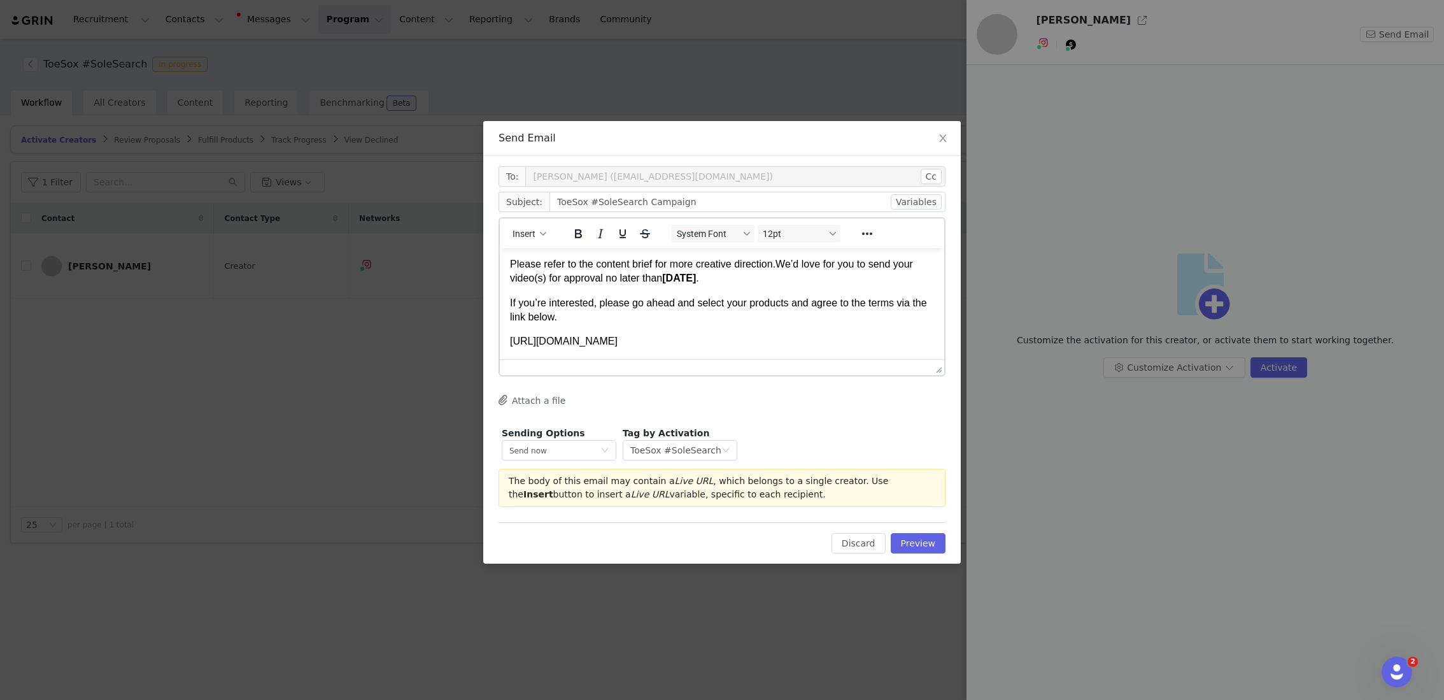
scroll to position [136, 0]
click at [510, 339] on p "[URL][DOMAIN_NAME]" at bounding box center [722, 337] width 424 height 14
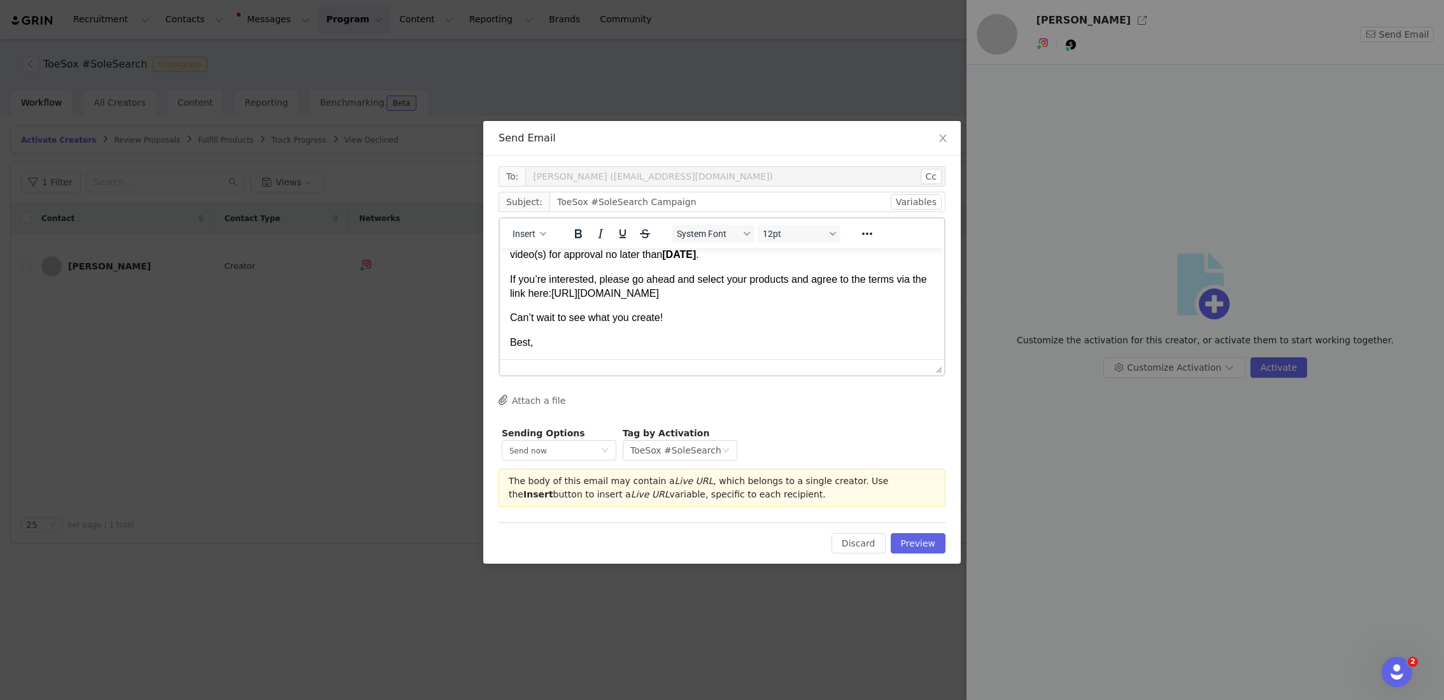
click at [701, 342] on p "Best," at bounding box center [722, 343] width 424 height 14
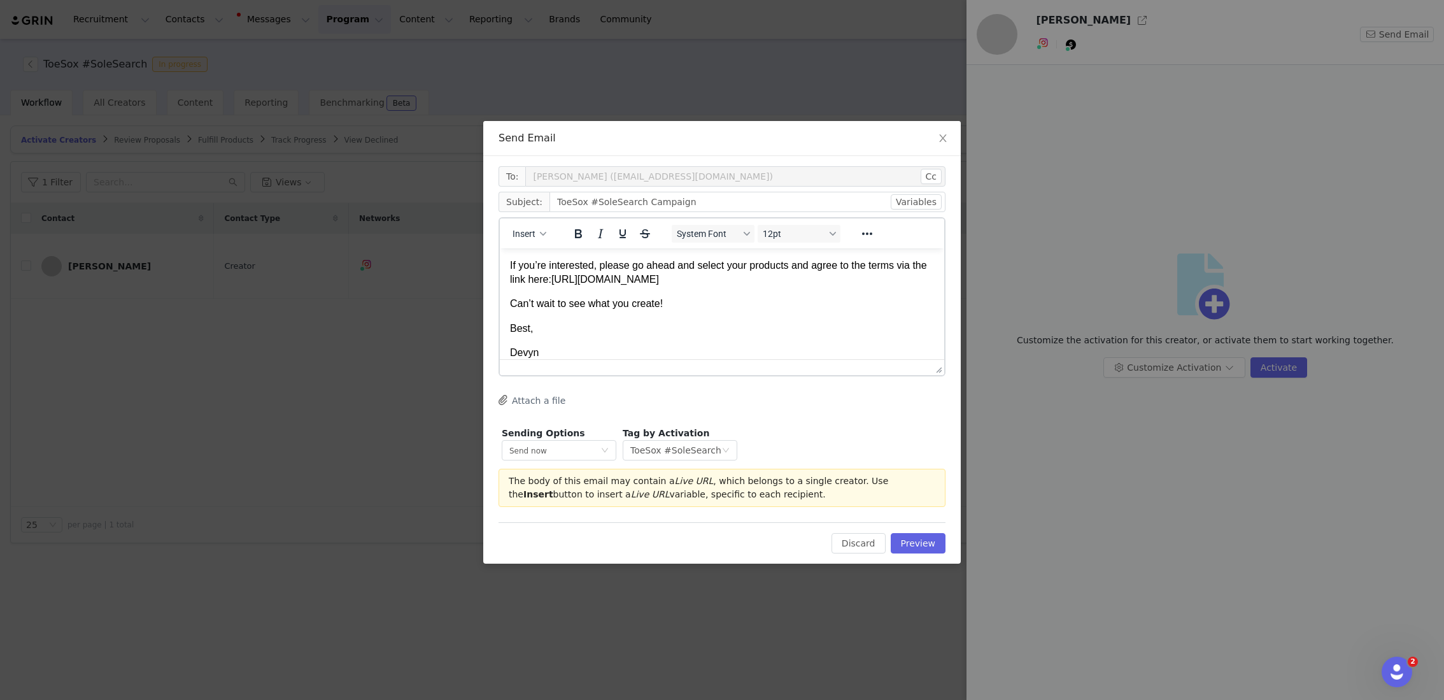
scroll to position [0, 0]
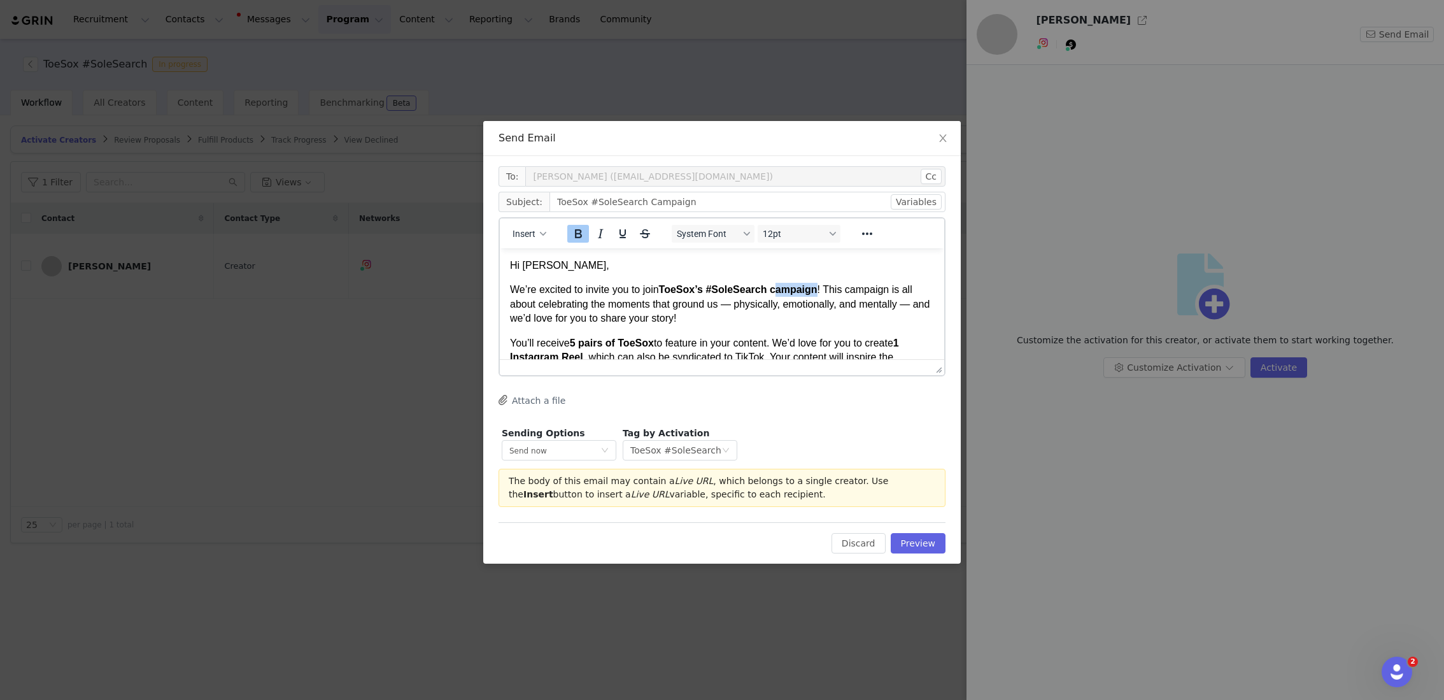
drag, startPoint x: 780, startPoint y: 291, endPoint x: 823, endPoint y: 291, distance: 43.3
click at [818, 291] on strong "ToeSox’s #SoleSearch campaign" at bounding box center [738, 289] width 159 height 11
drag, startPoint x: 823, startPoint y: 291, endPoint x: 776, endPoint y: 289, distance: 47.8
click at [776, 289] on strong "ToeSox’s #SoleSearch campaign" at bounding box center [738, 289] width 159 height 11
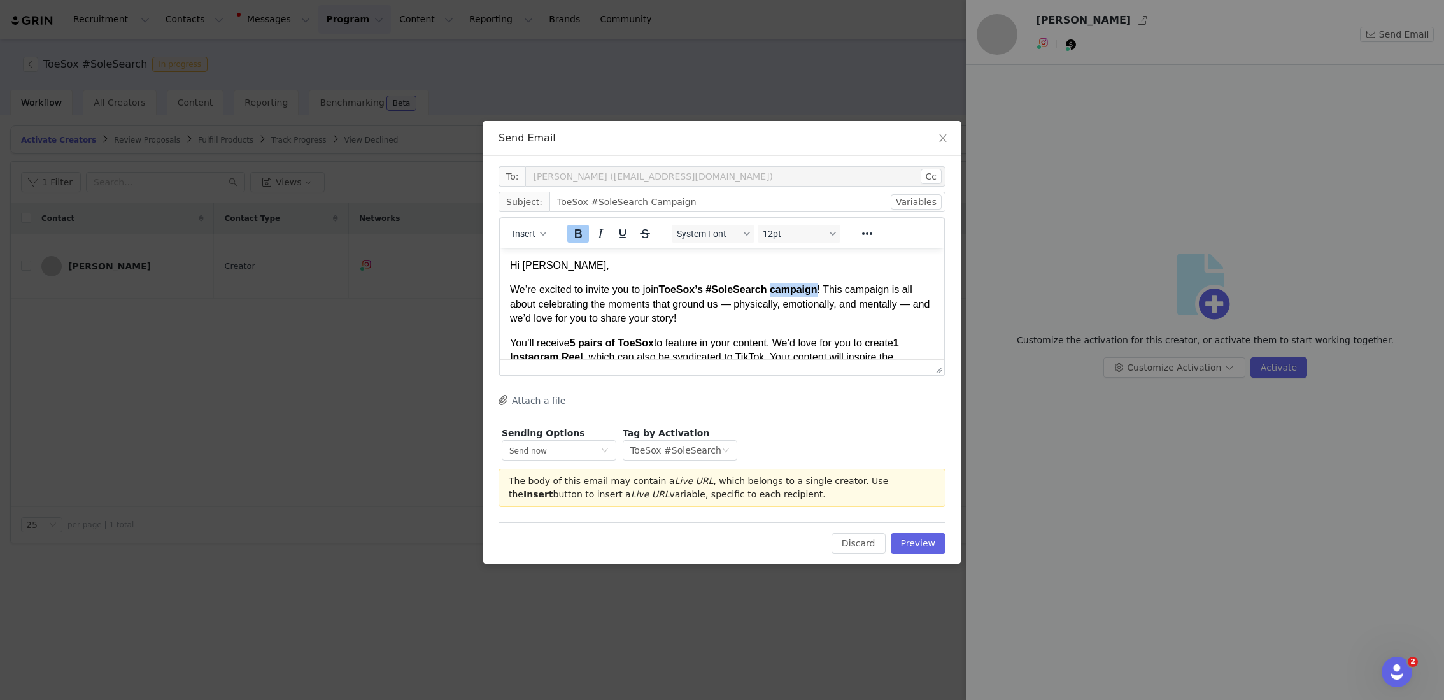
click at [576, 230] on icon "Bold" at bounding box center [577, 233] width 15 height 15
click at [687, 319] on p "We’re excited to invite you to join ToeSox’s #SoleSearch campaign! This campaig…" at bounding box center [722, 304] width 424 height 43
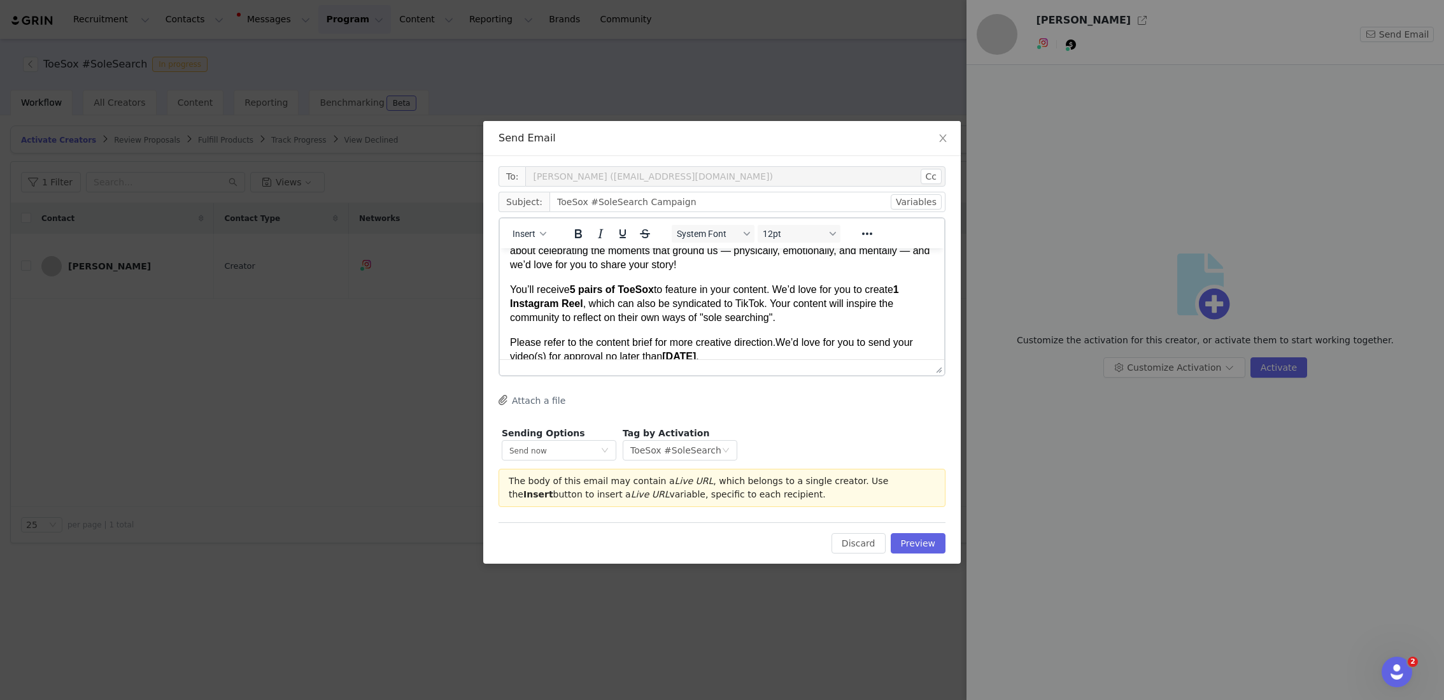
scroll to position [86, 0]
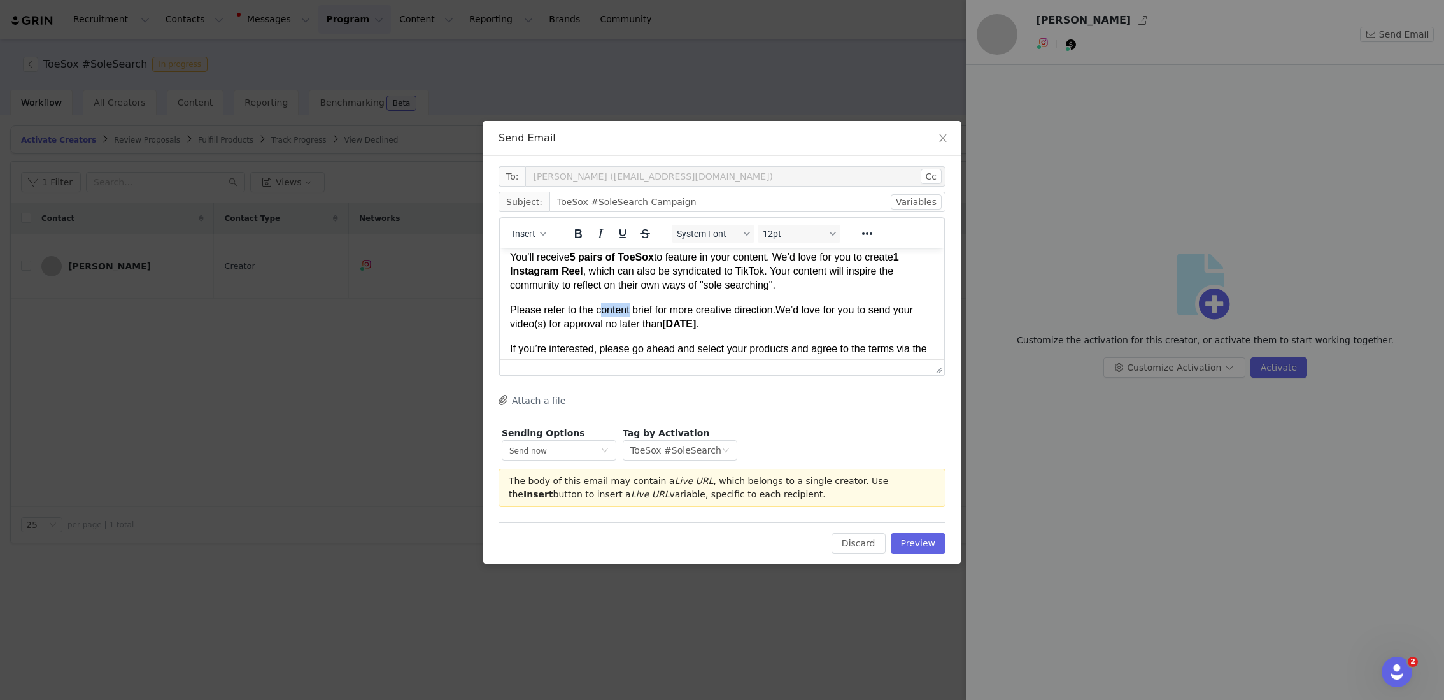
drag, startPoint x: 632, startPoint y: 309, endPoint x: 604, endPoint y: 309, distance: 28.7
click at [604, 309] on p "Please refer to the content brief for more creative direction. We’d love for yo…" at bounding box center [722, 317] width 424 height 29
click at [667, 309] on p "Please refer to the campaign brief for more creative direction. We’d love for y…" at bounding box center [722, 317] width 424 height 29
click at [782, 329] on p "Please refer to the campaign brief for more creative direction. We’d love for y…" at bounding box center [722, 317] width 424 height 29
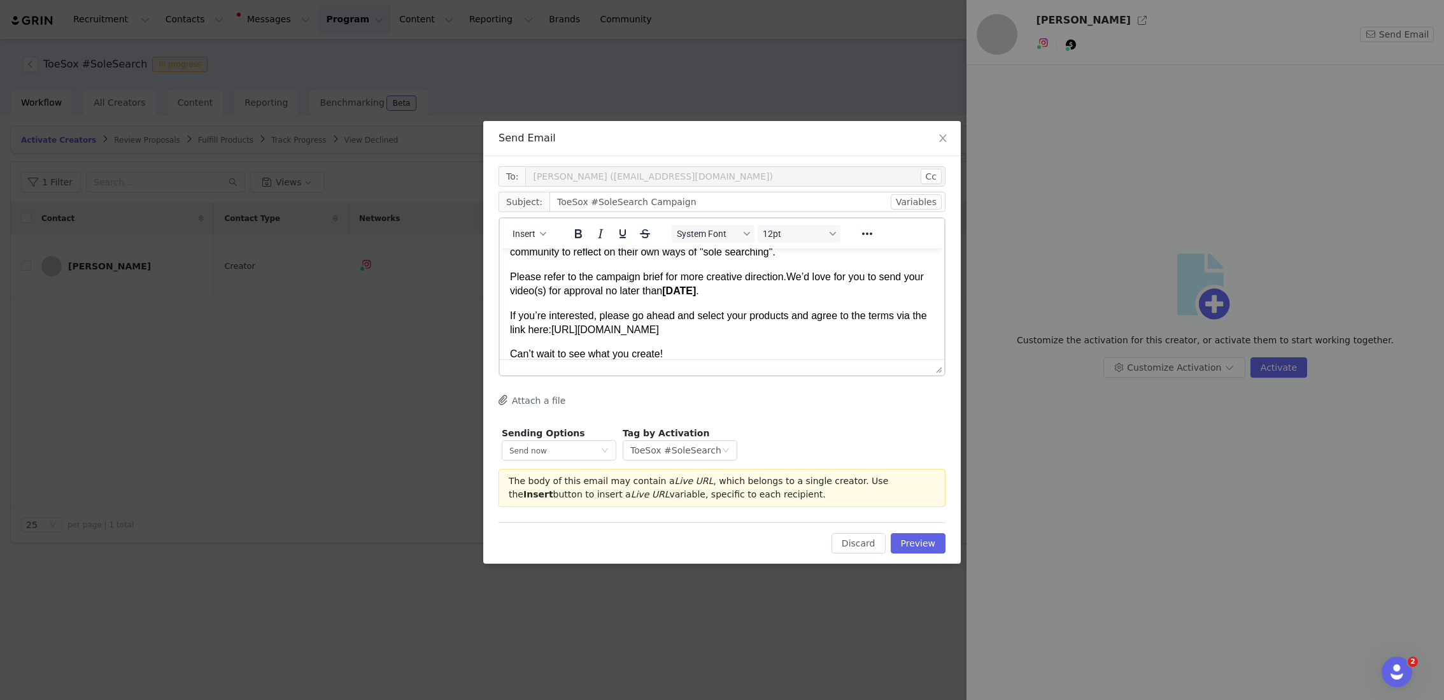
scroll to position [117, 0]
click at [595, 317] on p "If you’re interested, please go ahead and select your products and agree to the…" at bounding box center [722, 325] width 424 height 29
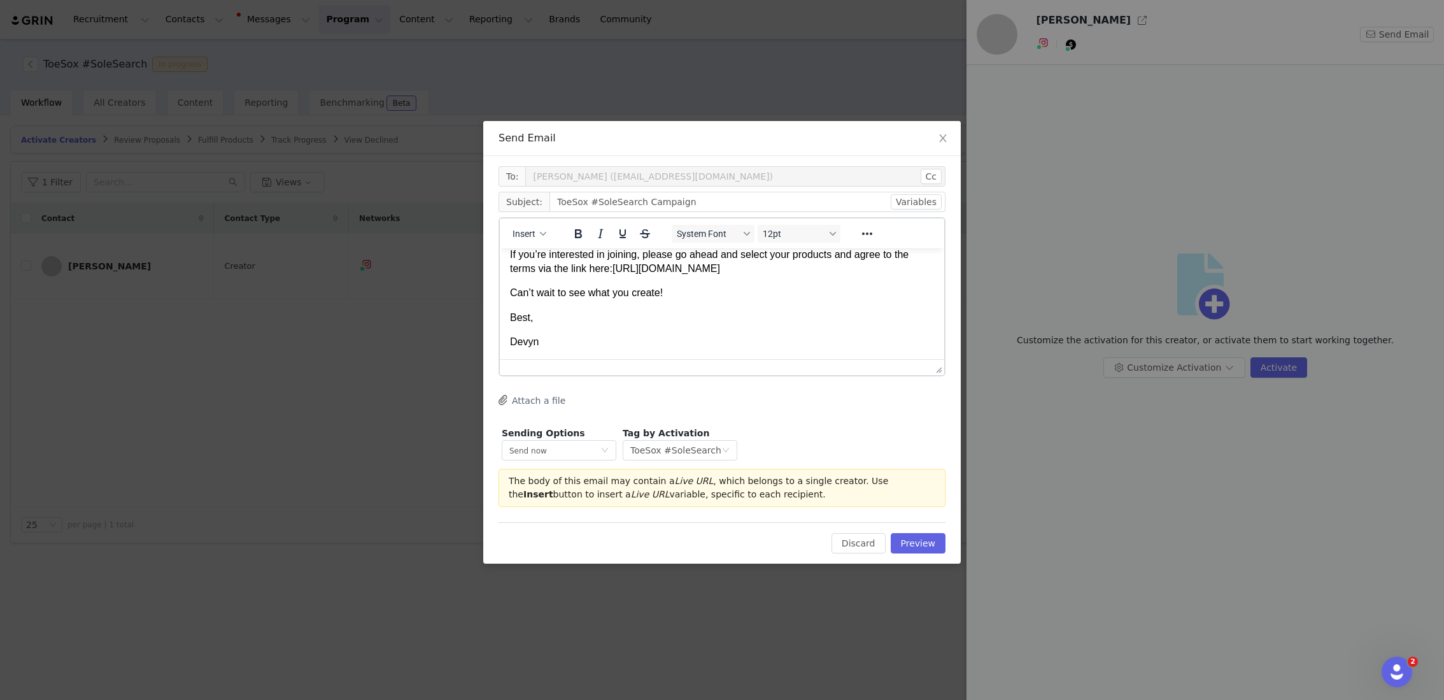
scroll to position [194, 0]
click at [932, 544] on button "Preview" at bounding box center [918, 543] width 55 height 20
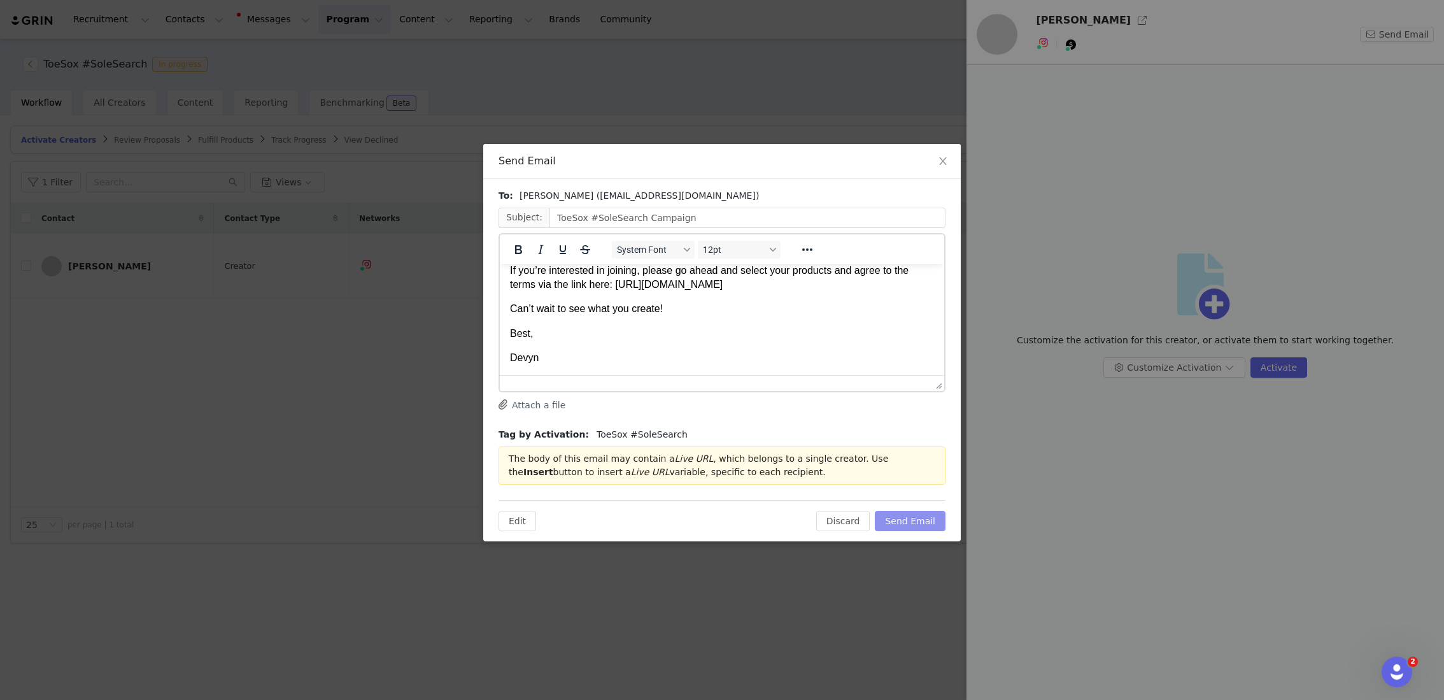
click at [911, 521] on button "Send Email" at bounding box center [910, 521] width 71 height 20
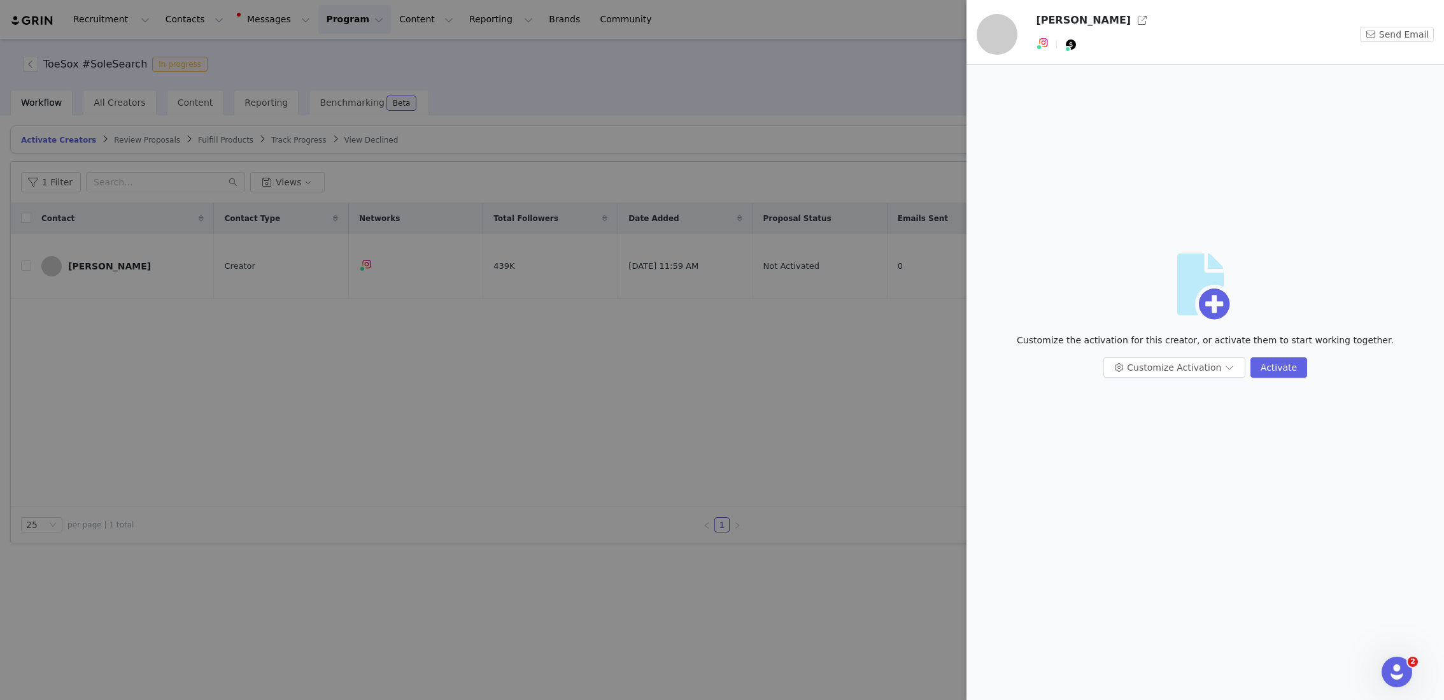
click at [684, 275] on div at bounding box center [722, 350] width 1444 height 700
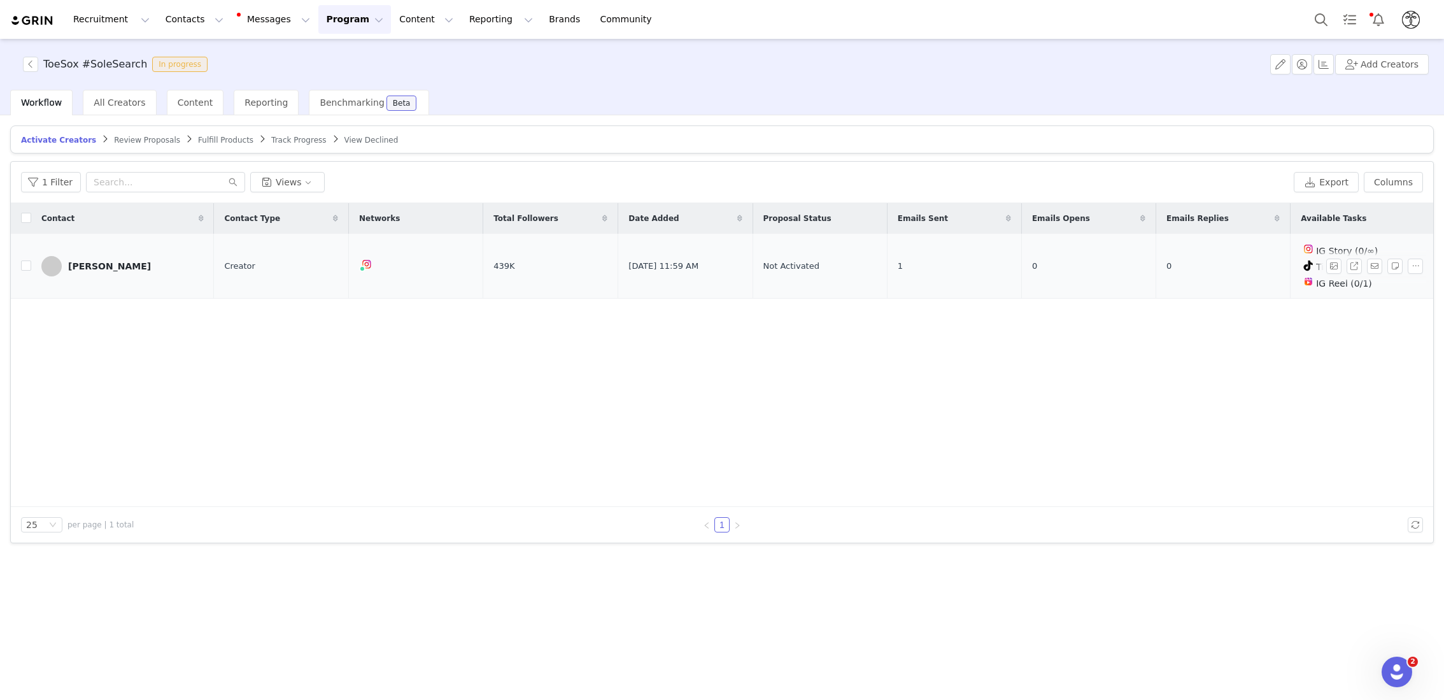
click at [94, 261] on div "[PERSON_NAME]" at bounding box center [109, 266] width 83 height 10
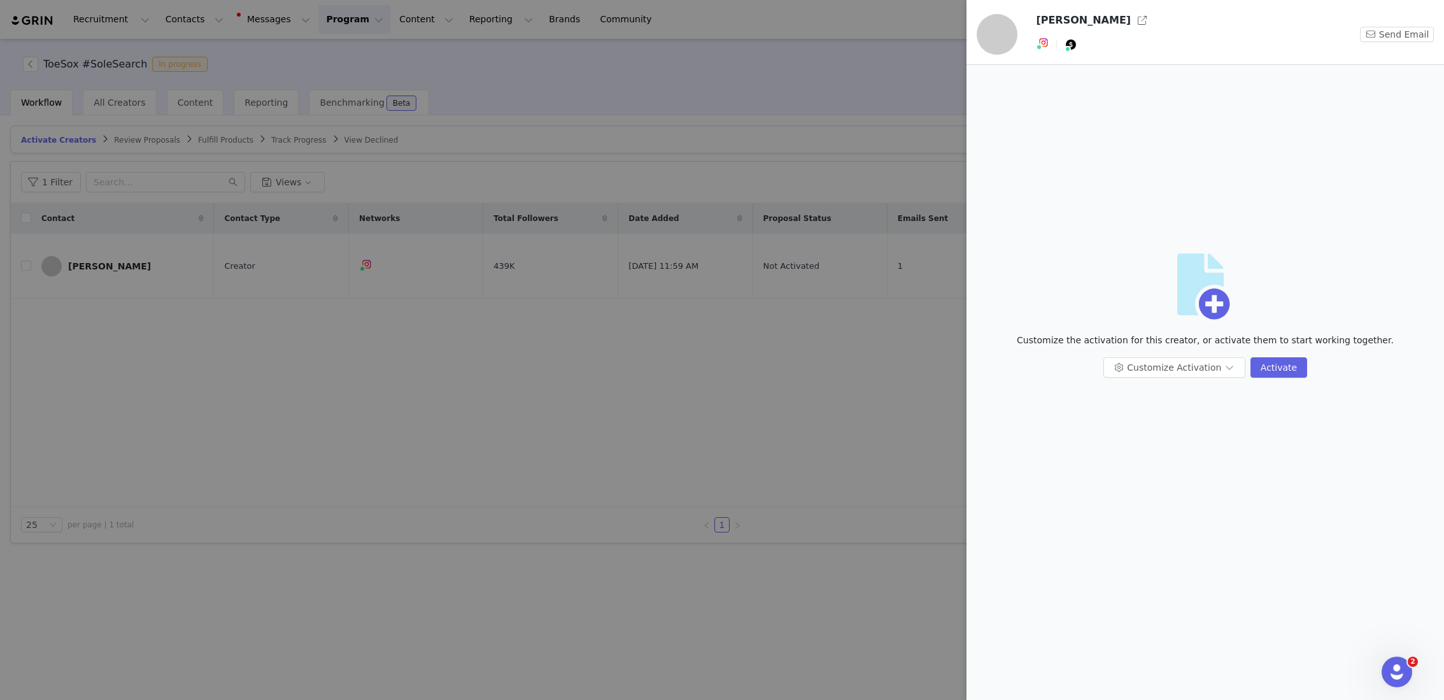
click at [675, 521] on div at bounding box center [722, 350] width 1444 height 700
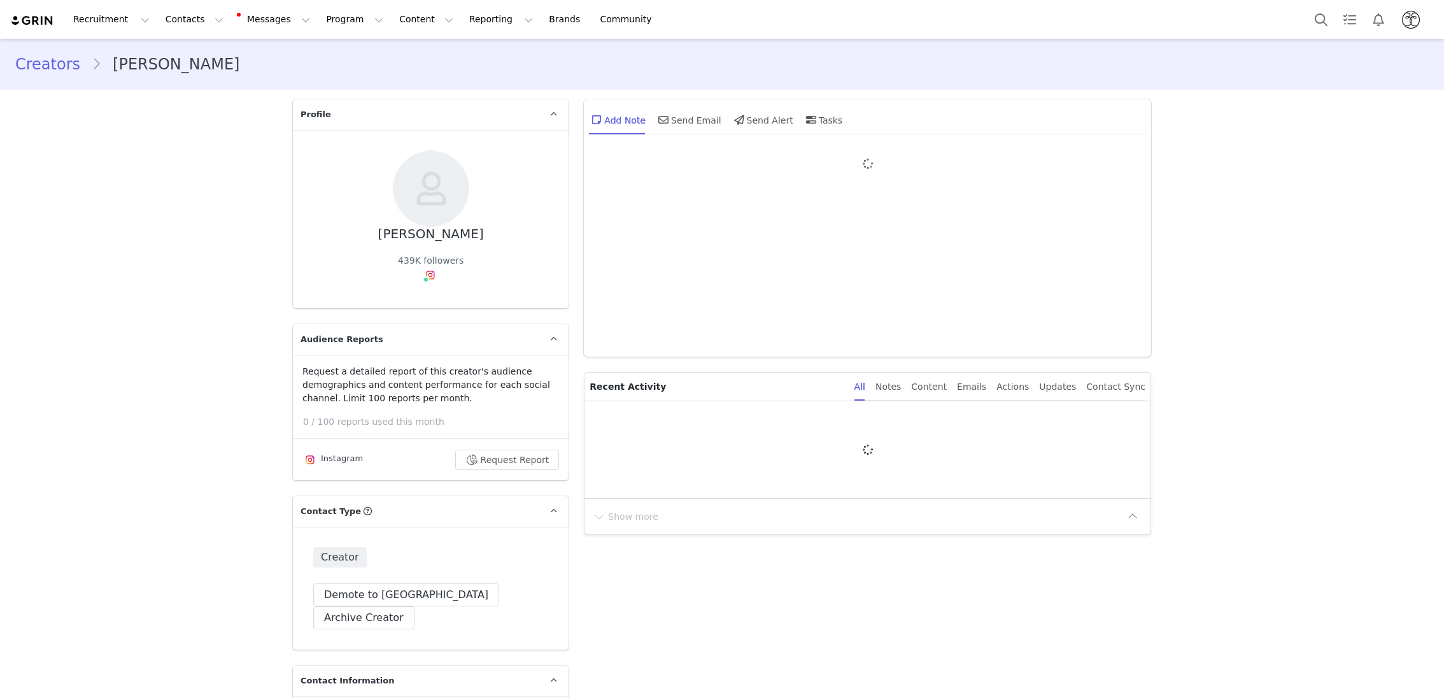
type input "+1 ([GEOGRAPHIC_DATA])"
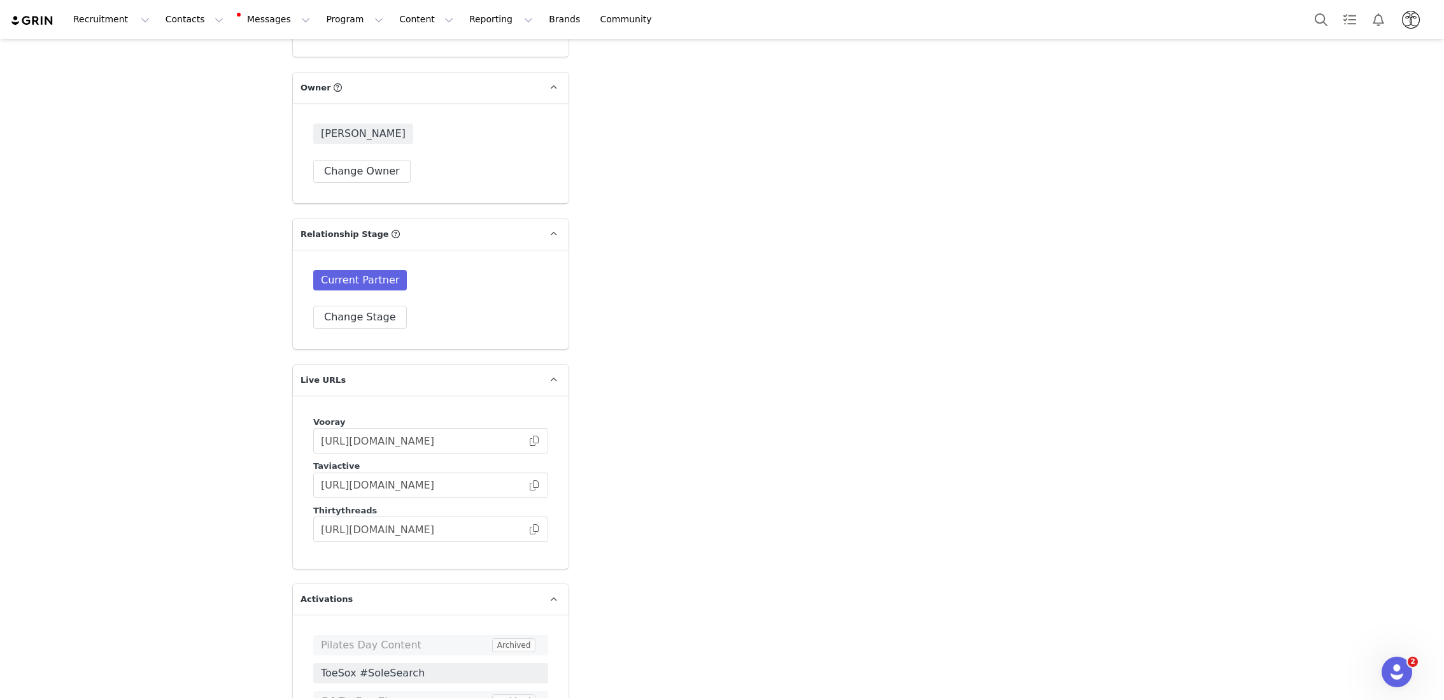
scroll to position [2440, 0]
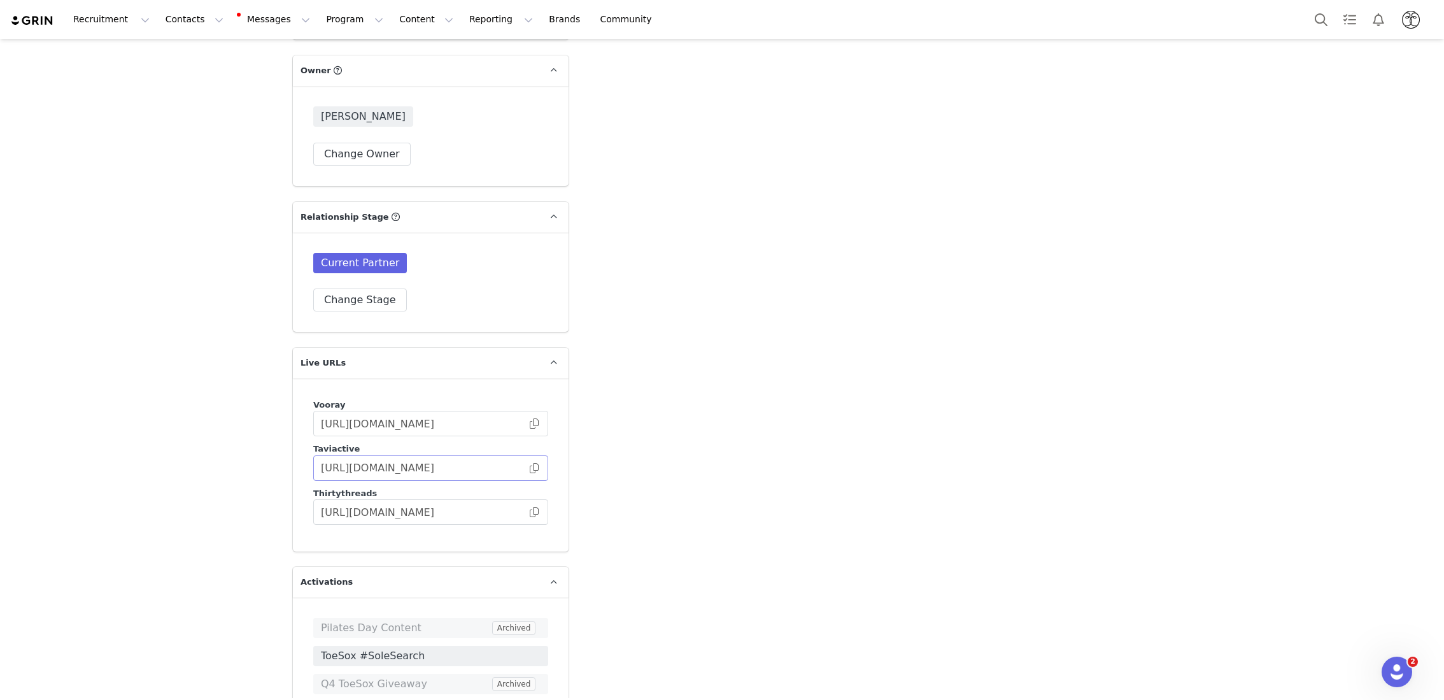
click at [535, 468] on span at bounding box center [534, 468] width 13 height 0
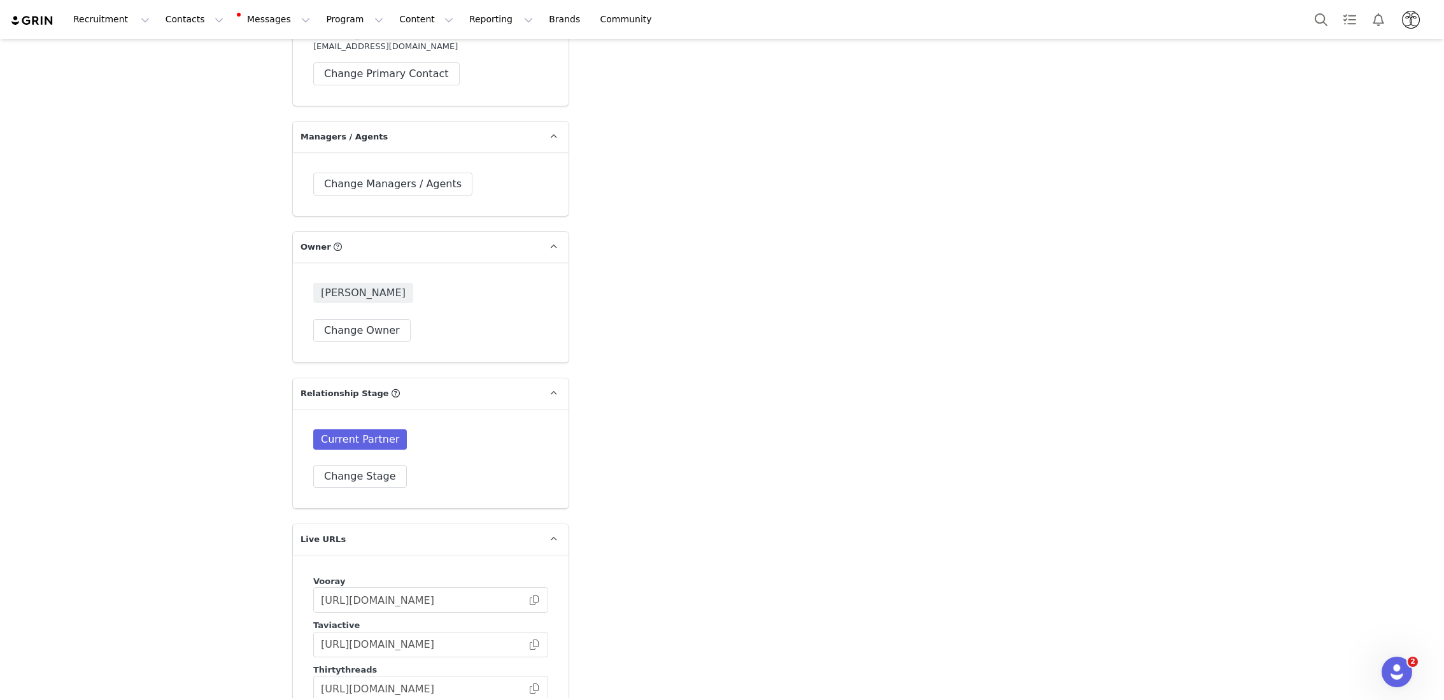
scroll to position [2273, 0]
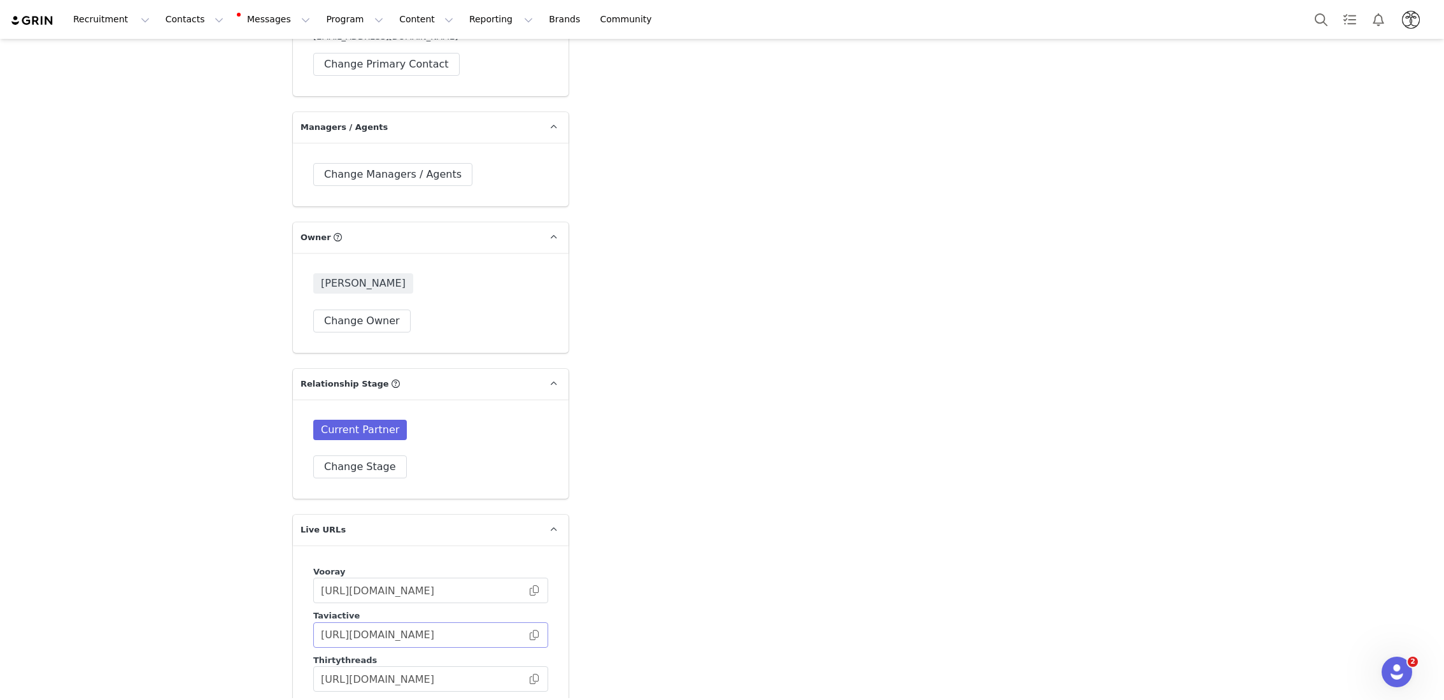
click at [534, 635] on span at bounding box center [534, 635] width 13 height 0
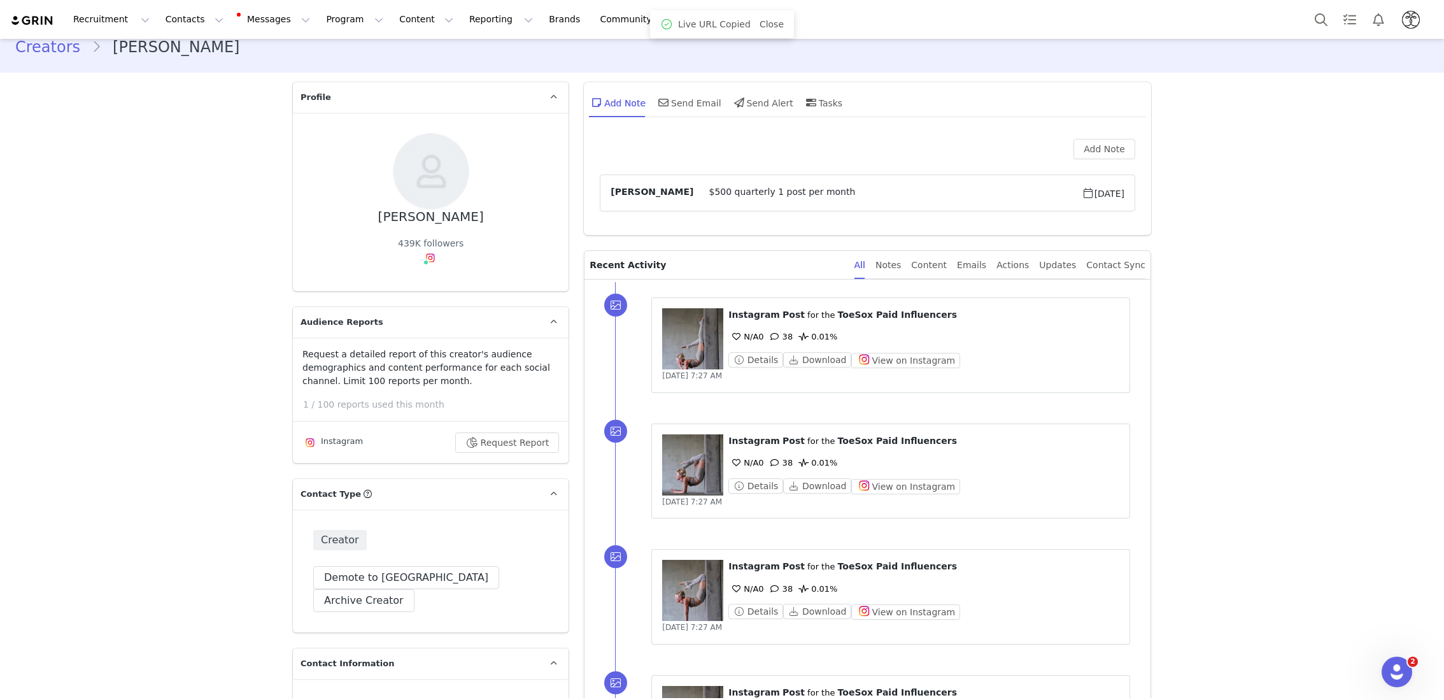
scroll to position [0, 0]
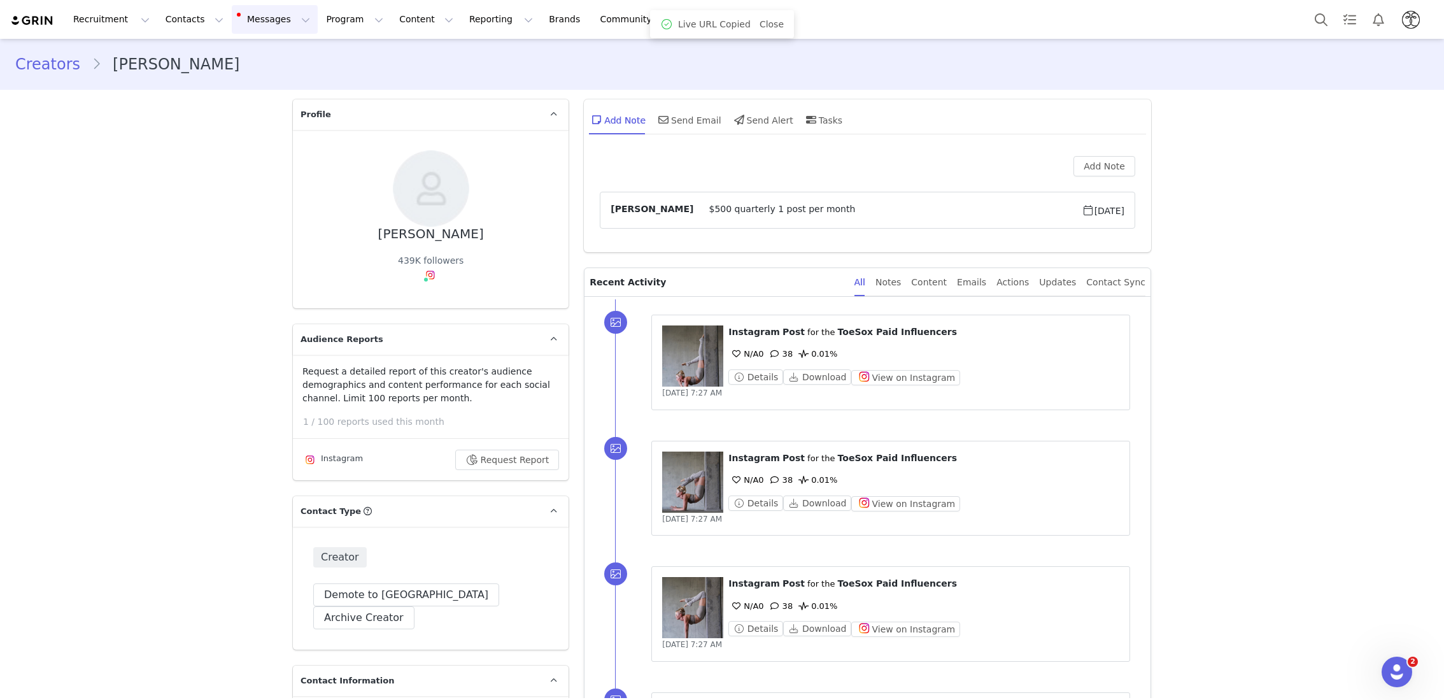
click at [287, 23] on button "Messages Messages" at bounding box center [275, 19] width 86 height 29
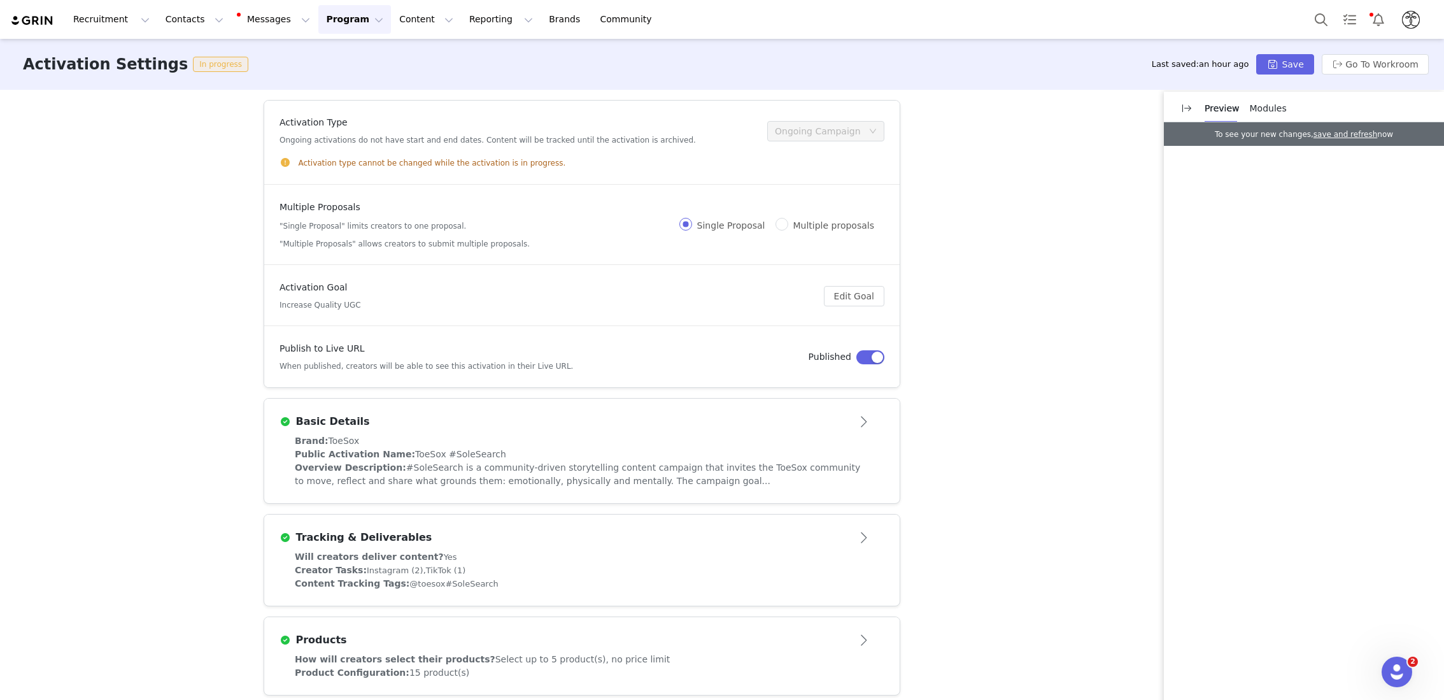
click at [1041, 128] on div "Activation Type Ongoing activations do not have start and end dates. Content wi…" at bounding box center [722, 394] width 1444 height 608
click at [1186, 110] on button "button" at bounding box center [1187, 108] width 20 height 20
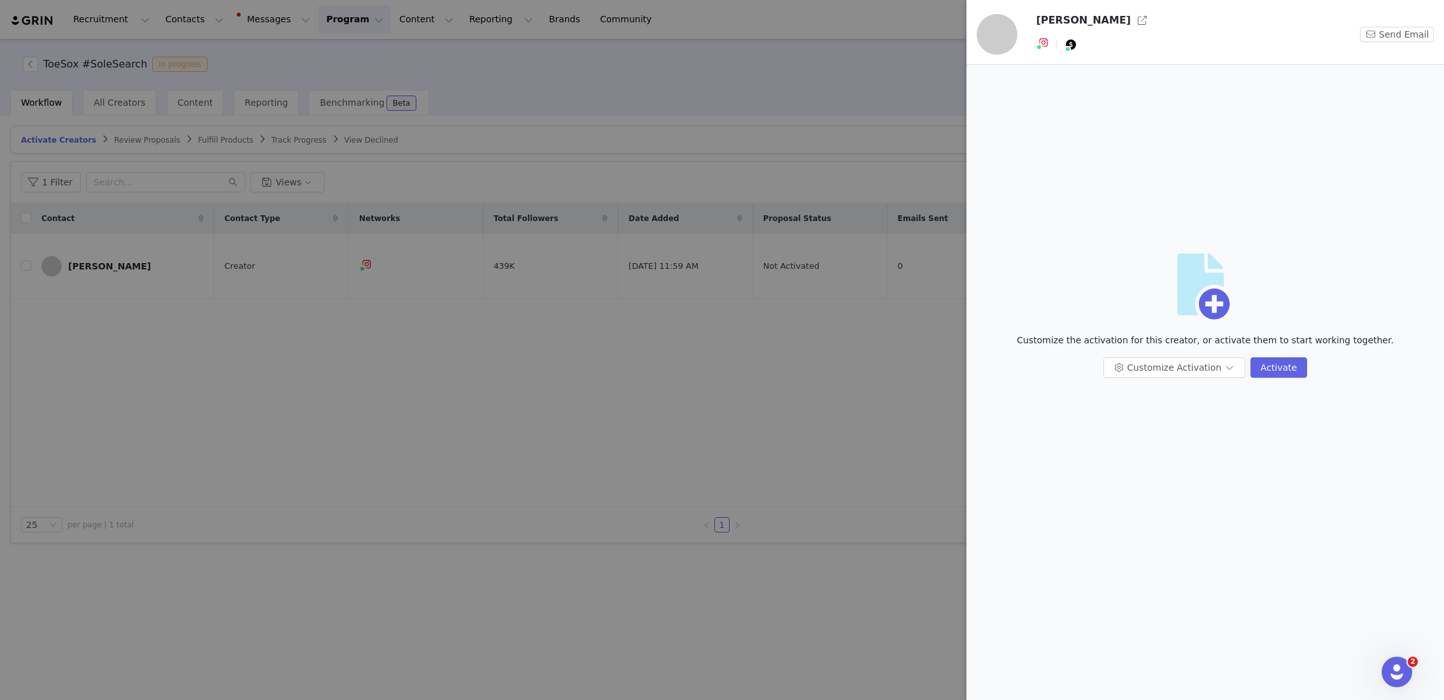
click at [400, 410] on div at bounding box center [722, 350] width 1444 height 700
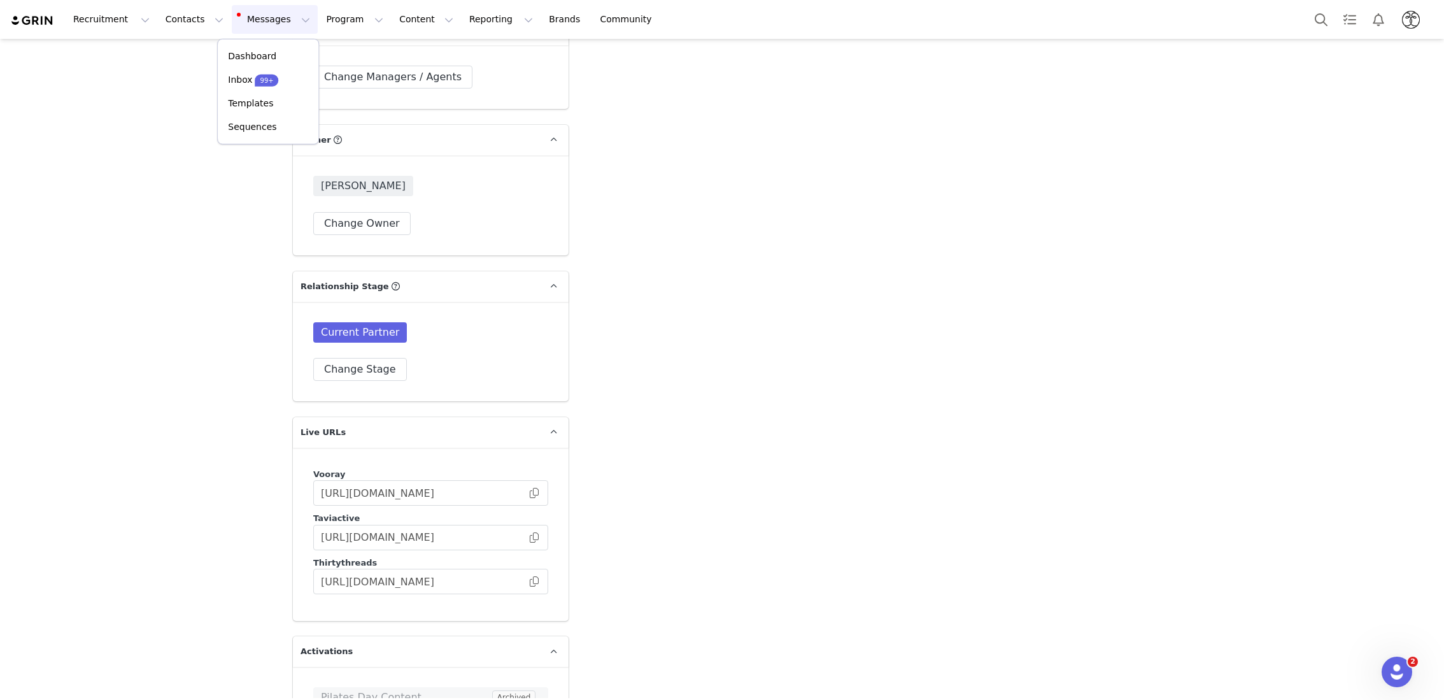
scroll to position [2375, 0]
click at [533, 533] on span at bounding box center [534, 533] width 13 height 0
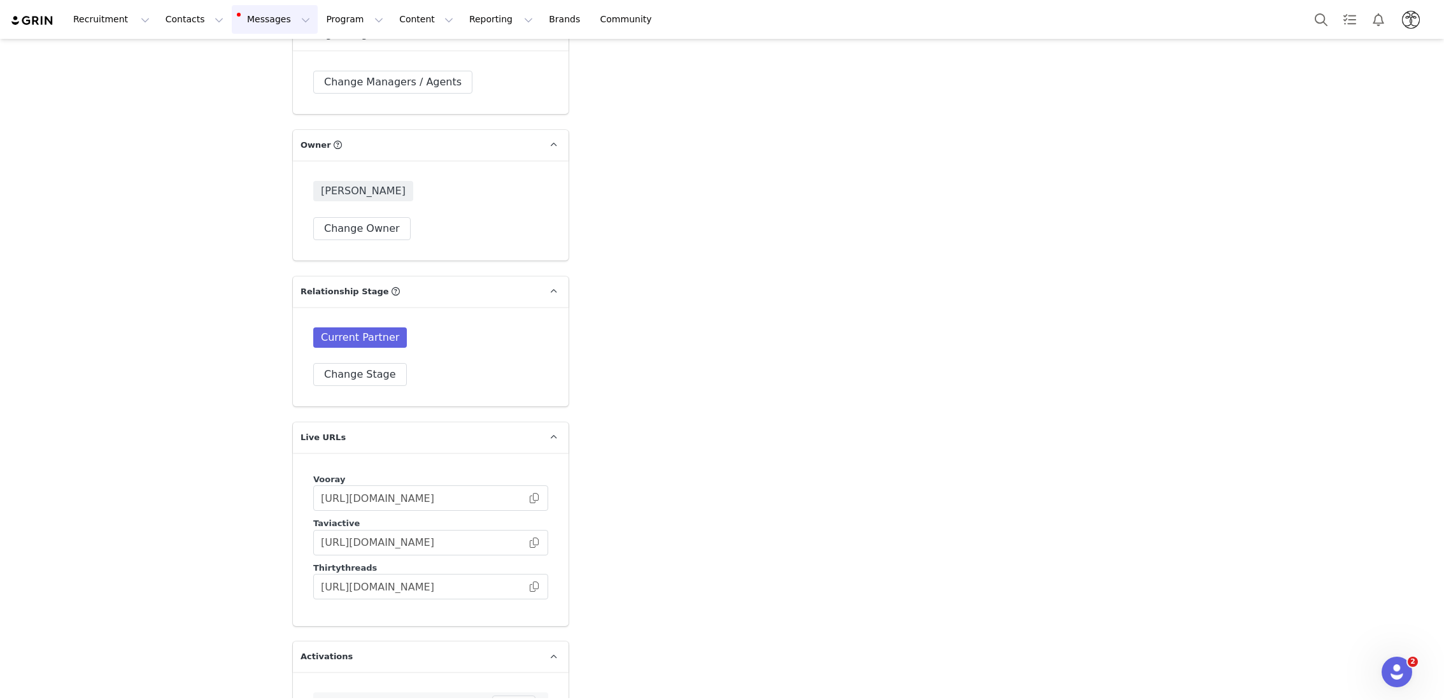
scroll to position [2361, 0]
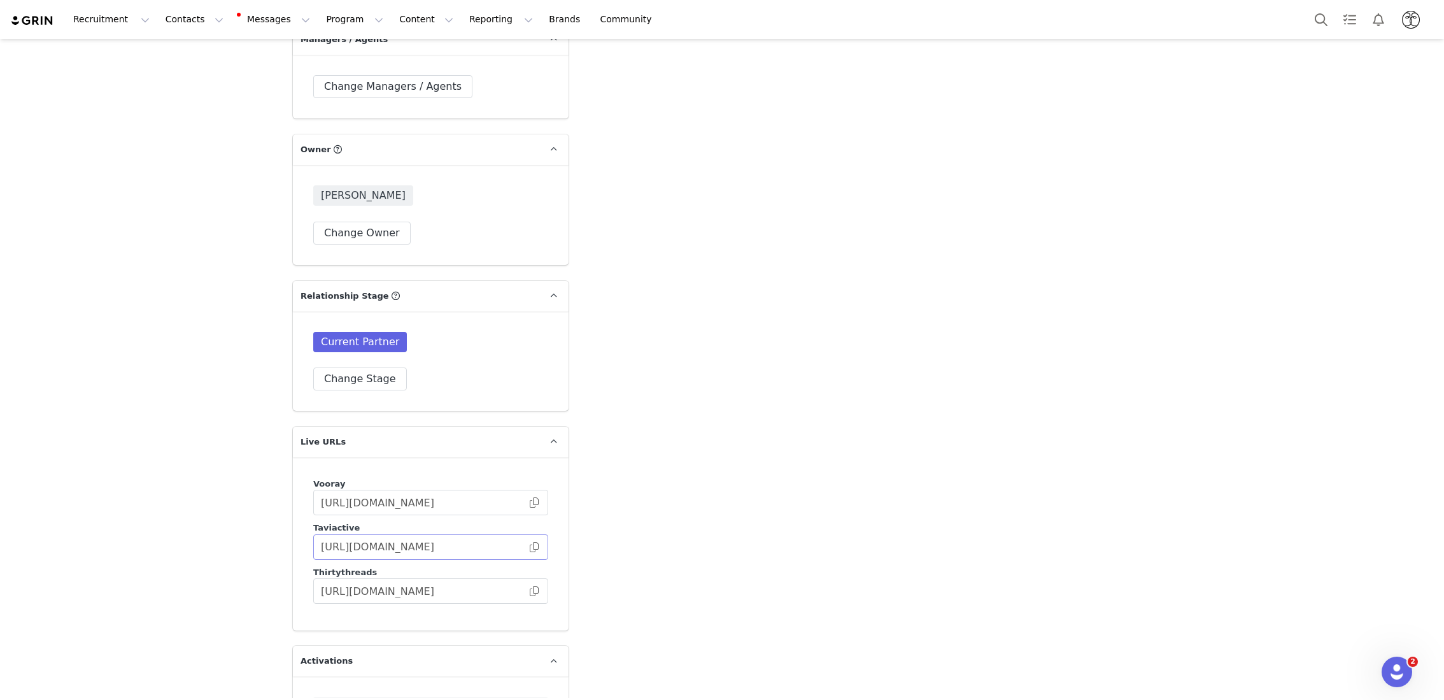
click at [534, 547] on span at bounding box center [534, 547] width 13 height 0
